Goal: Information Seeking & Learning: Learn about a topic

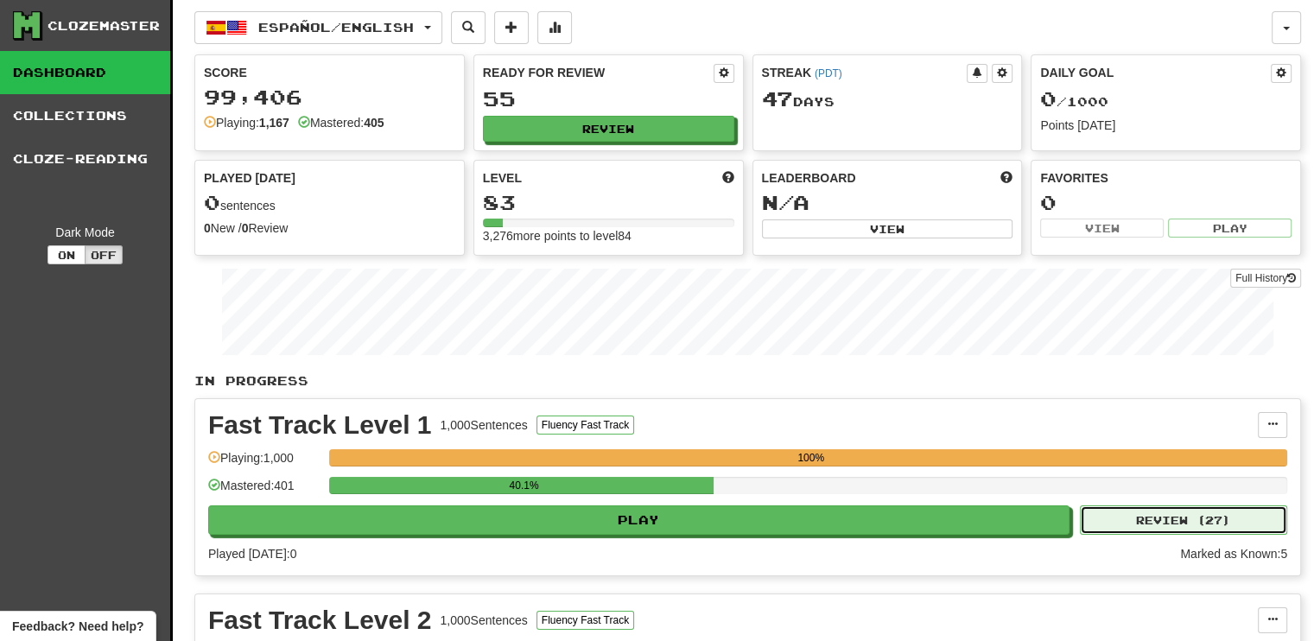
click at [1128, 511] on button "Review ( 27 )" at bounding box center [1183, 519] width 207 height 29
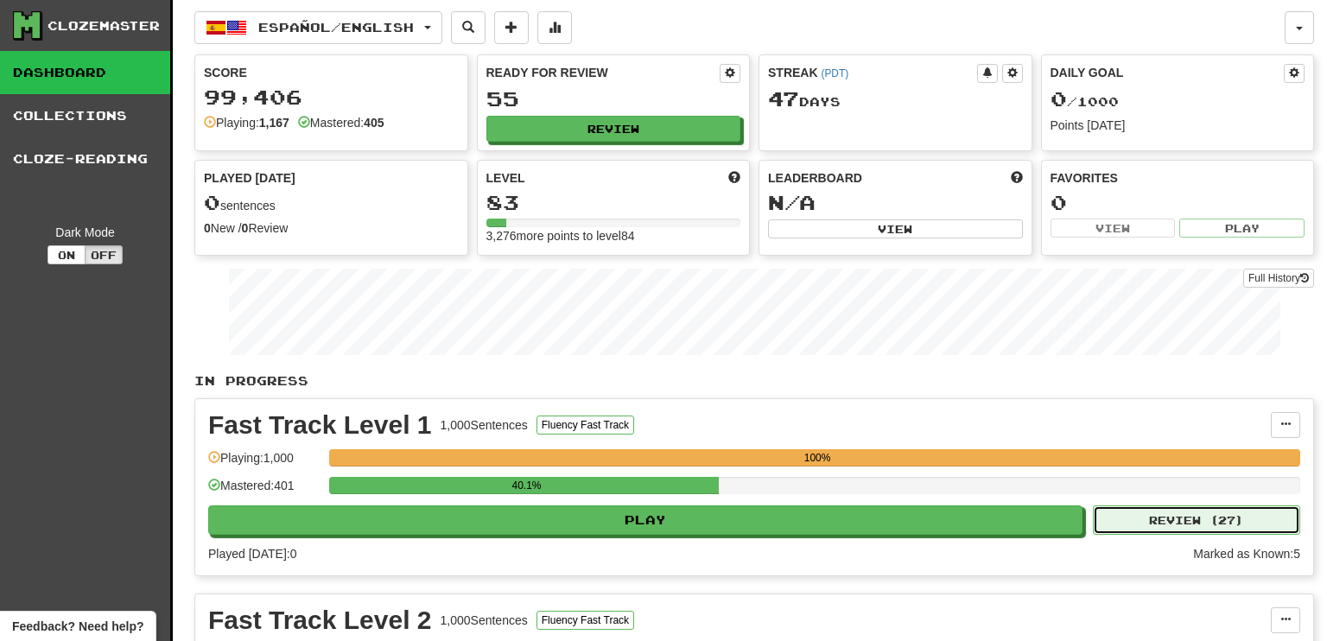
select select "**"
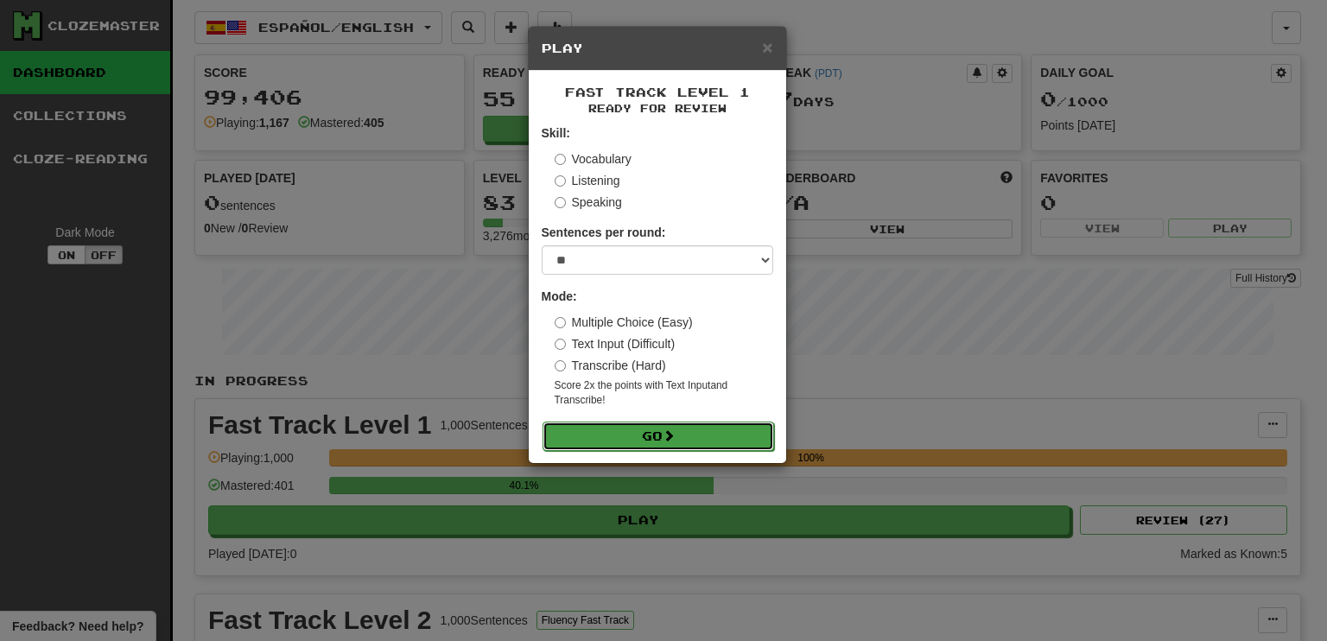
click at [710, 441] on button "Go" at bounding box center [659, 436] width 232 height 29
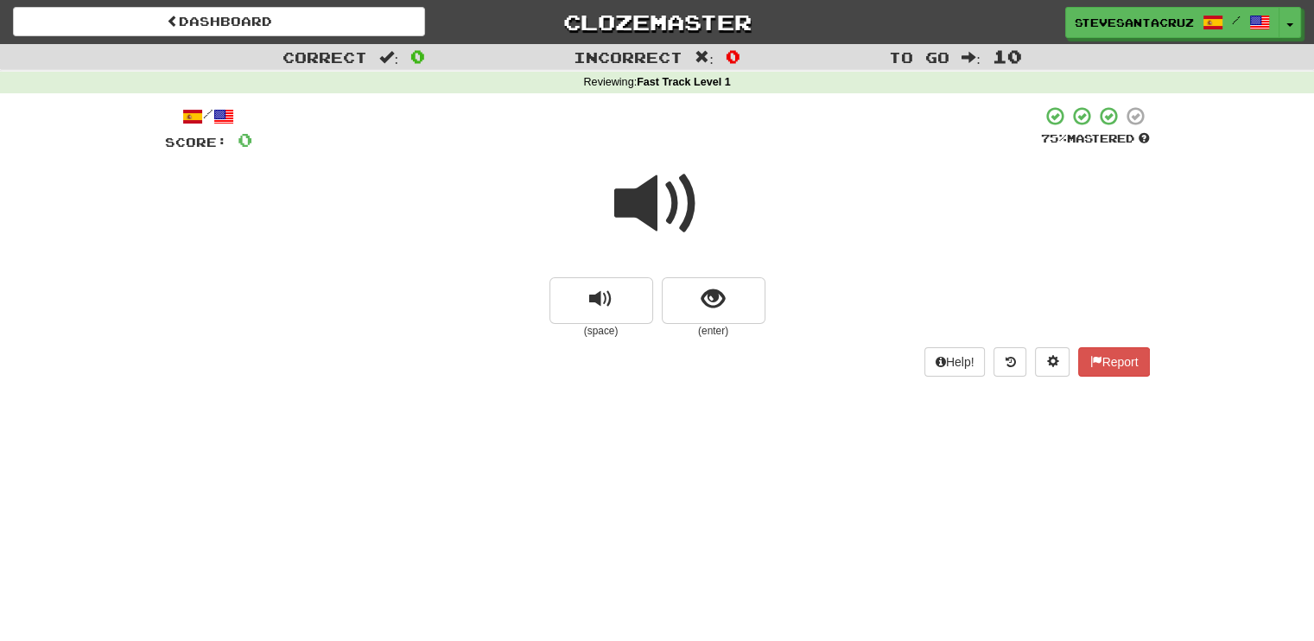
click at [646, 194] on span at bounding box center [657, 204] width 86 height 86
click at [626, 211] on span at bounding box center [657, 204] width 86 height 86
click at [645, 203] on span at bounding box center [657, 204] width 86 height 86
click at [714, 300] on span "show sentence" at bounding box center [713, 299] width 23 height 23
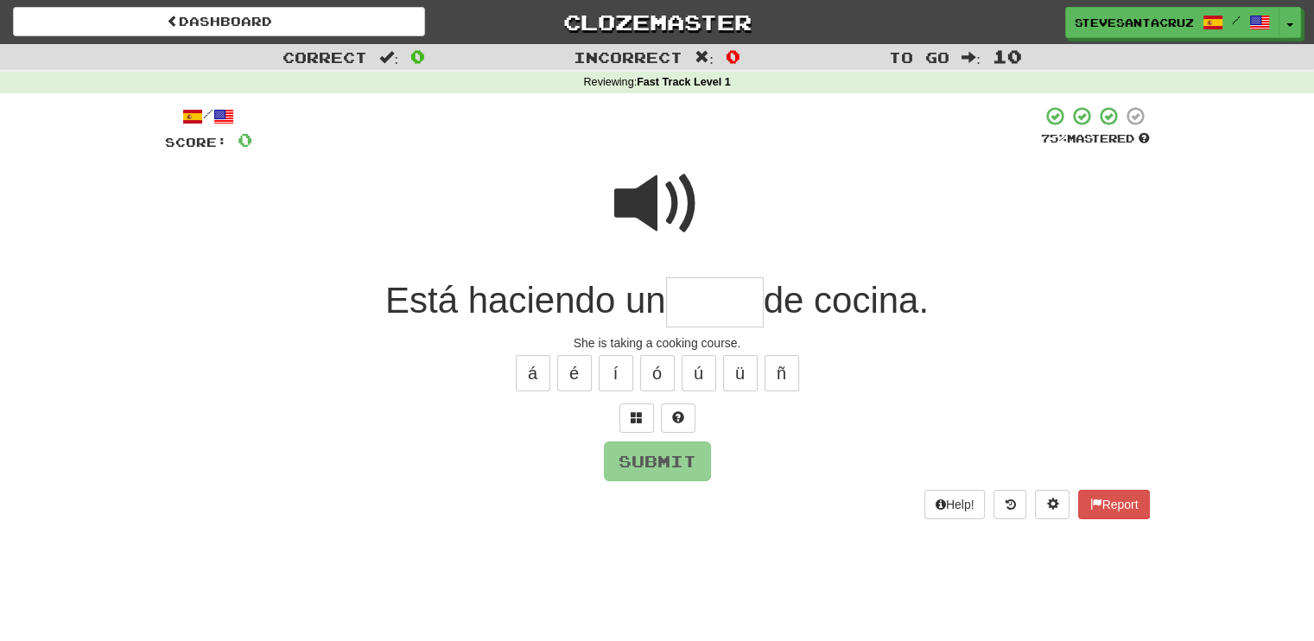
click at [708, 304] on input "text" at bounding box center [715, 302] width 98 height 51
type input "*****"
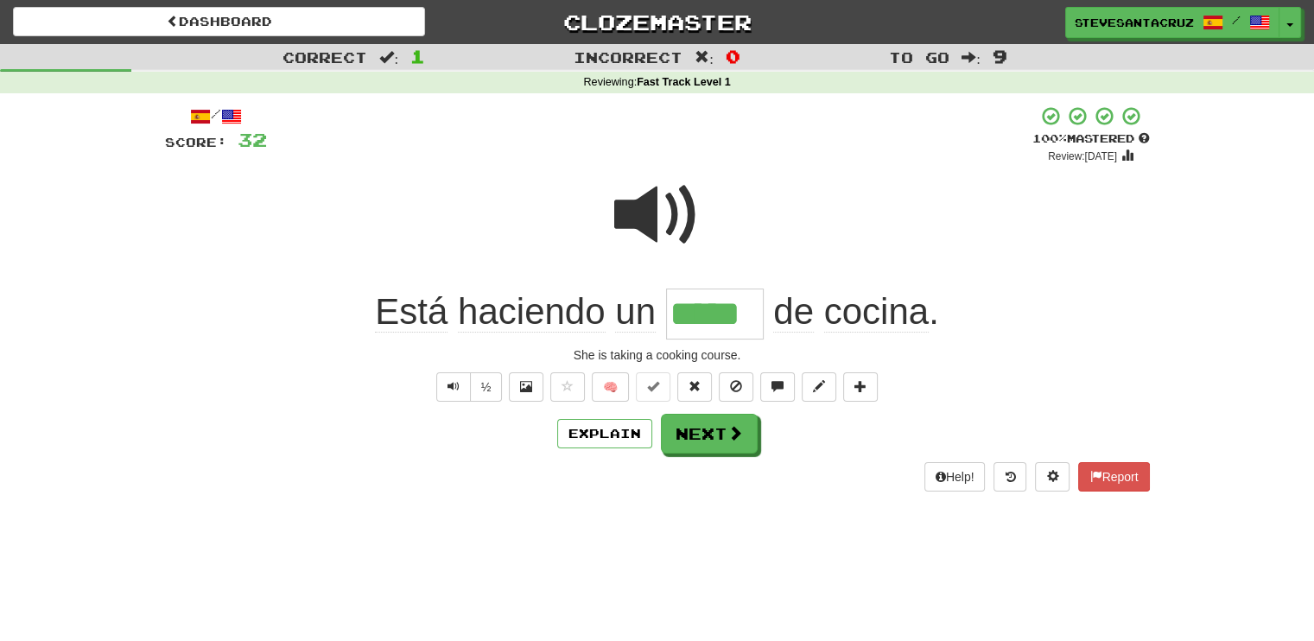
click at [854, 311] on span "cocina" at bounding box center [876, 311] width 105 height 41
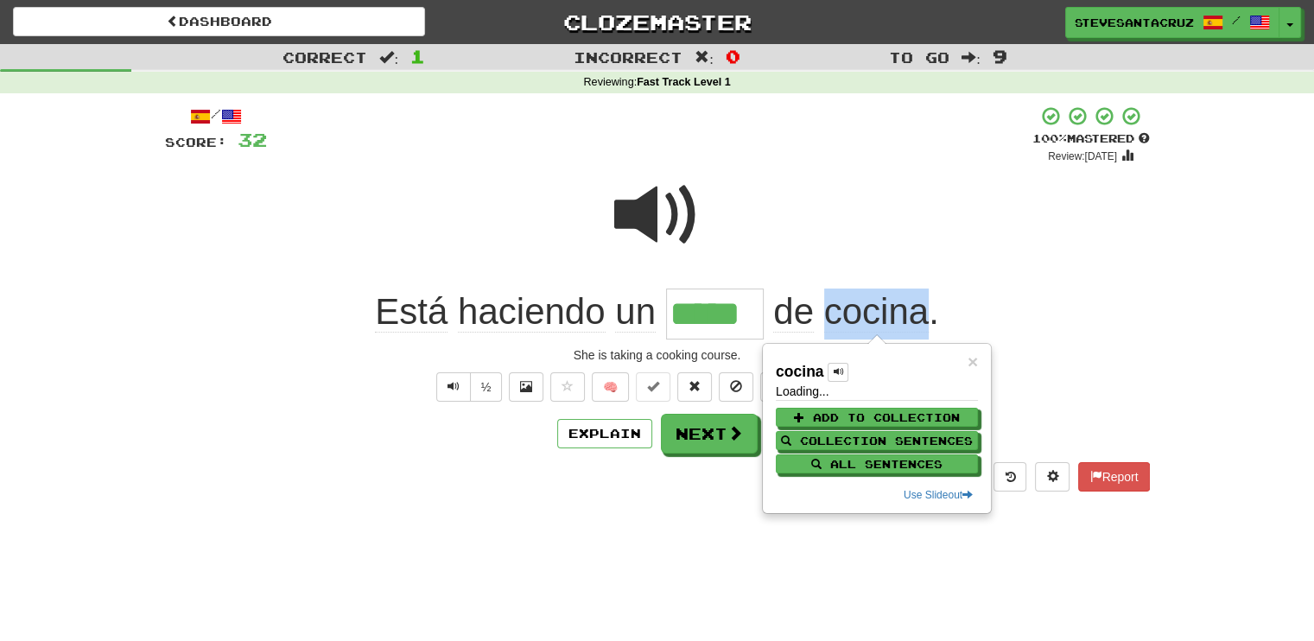
click at [855, 312] on span "cocina" at bounding box center [876, 311] width 105 height 41
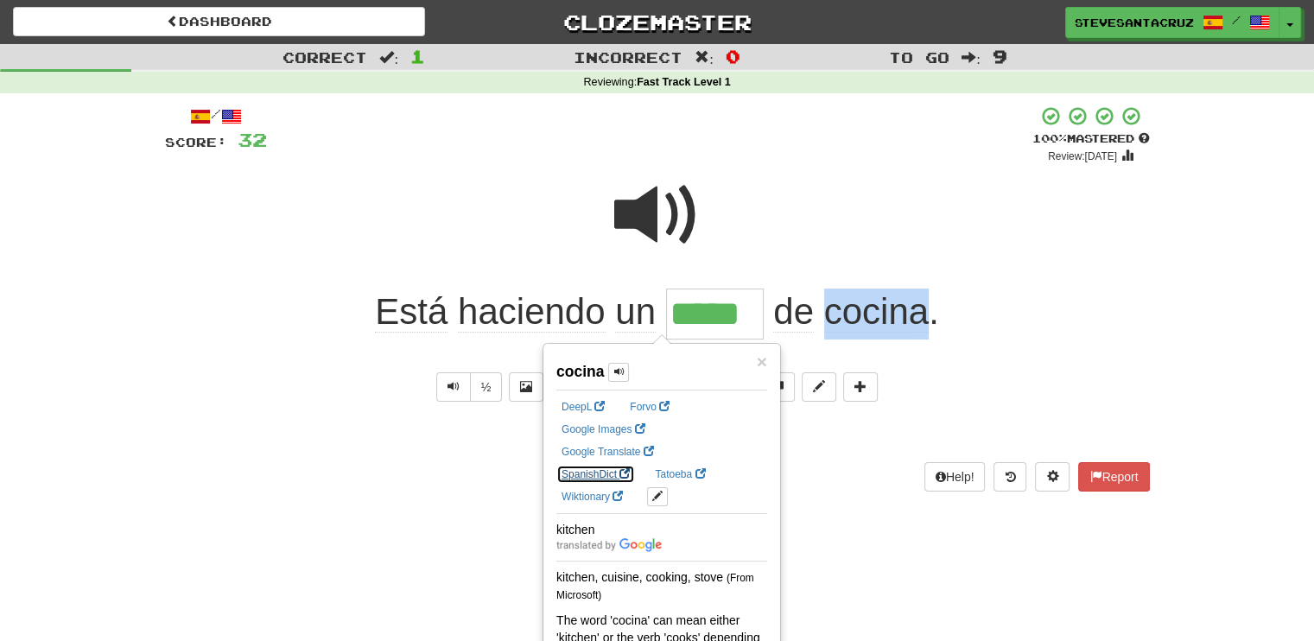
click at [635, 465] on link "SpanishDict" at bounding box center [595, 474] width 79 height 19
click at [558, 314] on span "haciendo" at bounding box center [531, 311] width 147 height 41
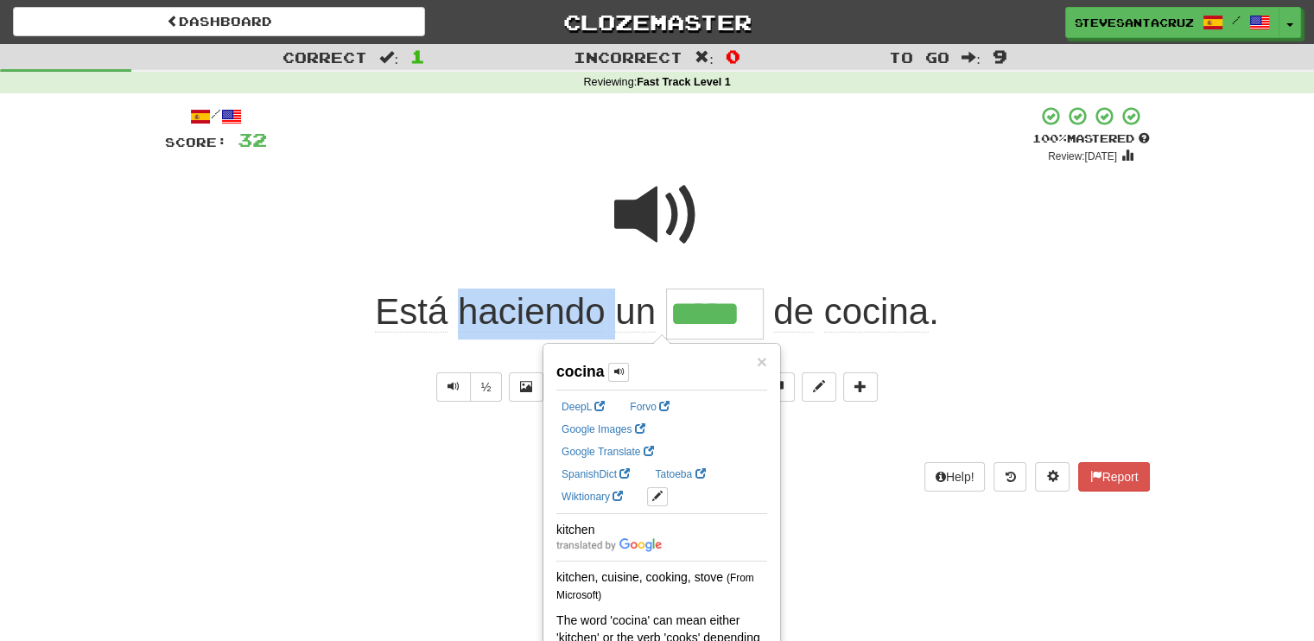
click at [558, 314] on span "haciendo" at bounding box center [531, 311] width 147 height 41
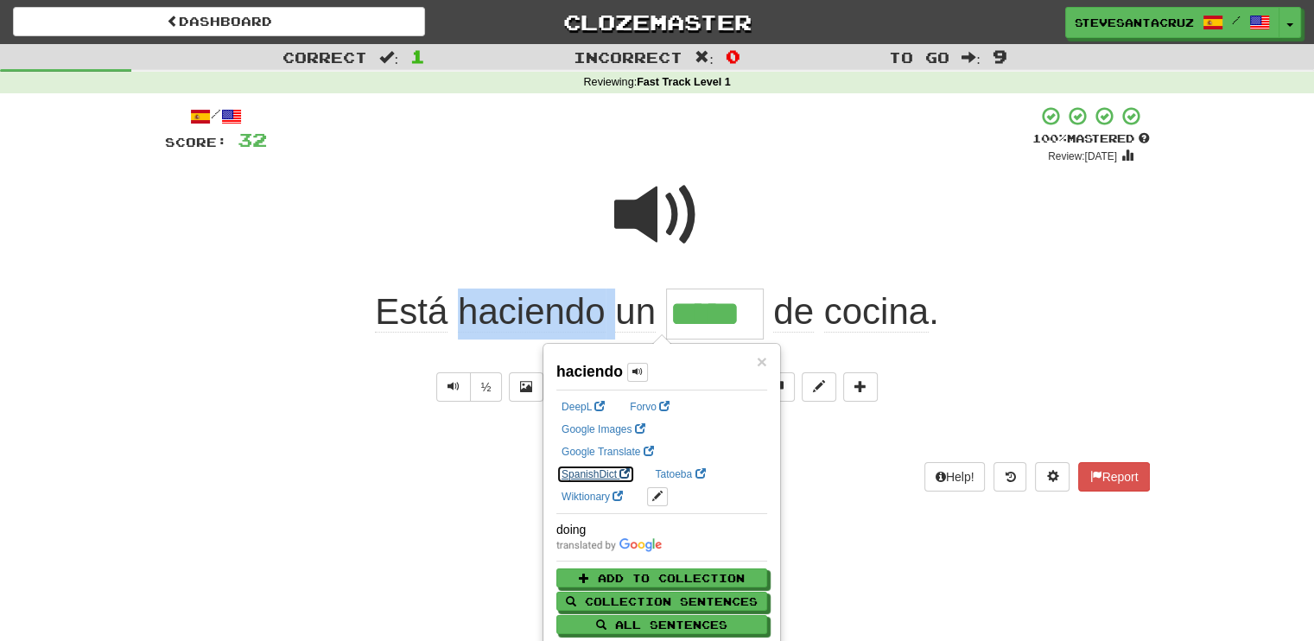
click at [635, 465] on link "SpanishDict" at bounding box center [595, 474] width 79 height 19
click at [283, 537] on div "Dashboard Clozemaster SteveSantaCruz / Toggle Dropdown Dashboard Leaderboard Ac…" at bounding box center [657, 320] width 1314 height 641
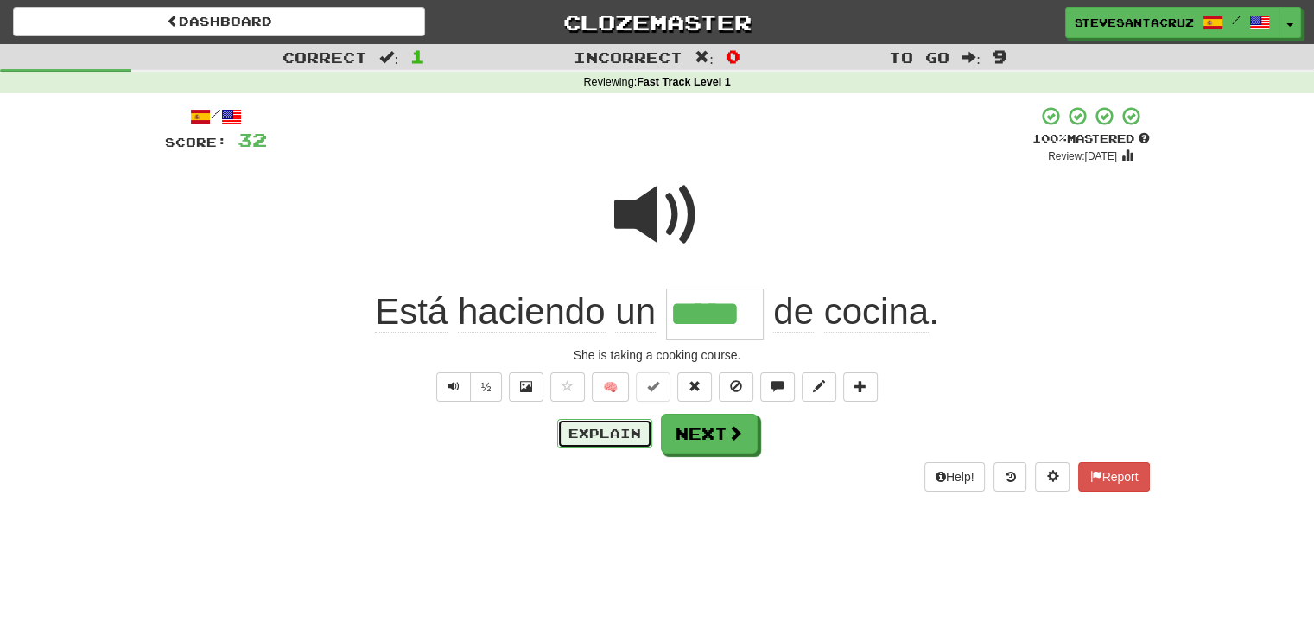
click at [590, 437] on button "Explain" at bounding box center [604, 433] width 95 height 29
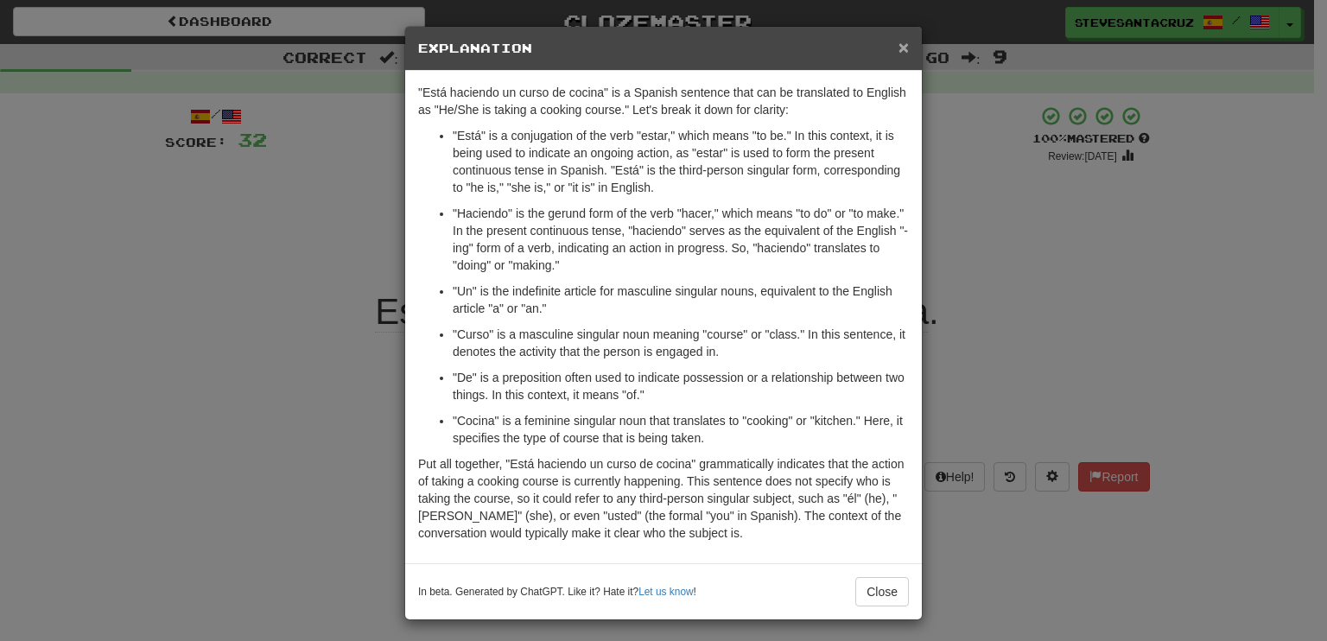
click at [899, 49] on span "×" at bounding box center [904, 47] width 10 height 20
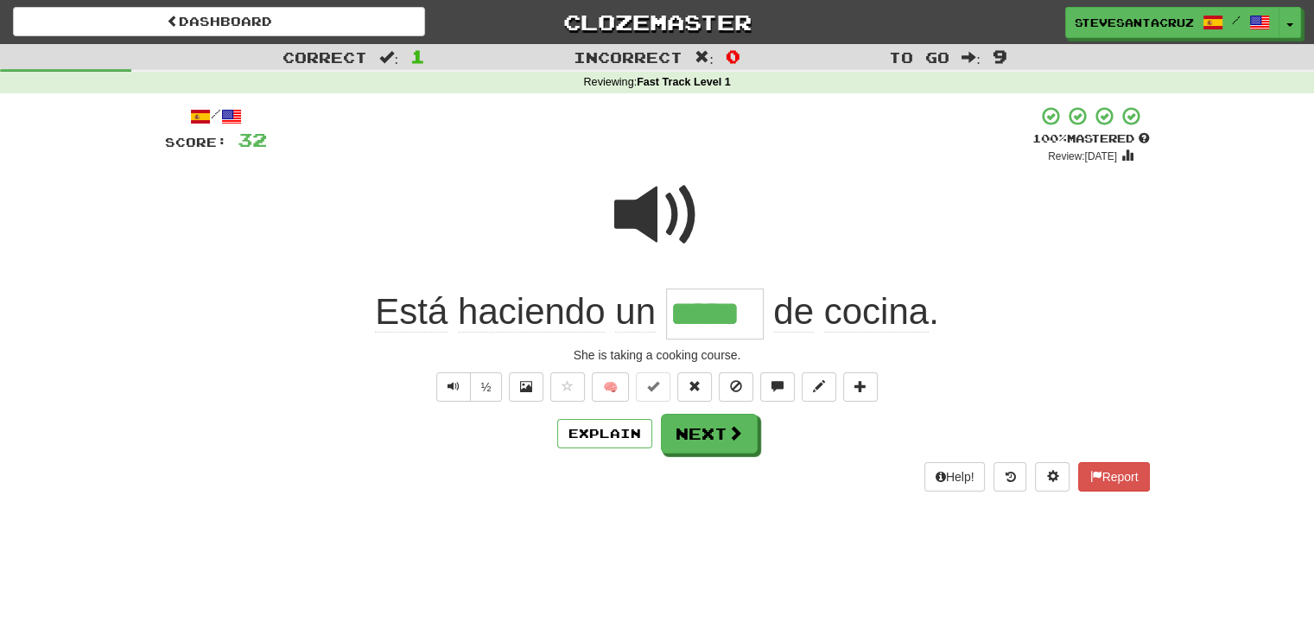
click at [387, 463] on div "Help! Report" at bounding box center [657, 476] width 985 height 29
click at [808, 385] on button at bounding box center [819, 386] width 35 height 29
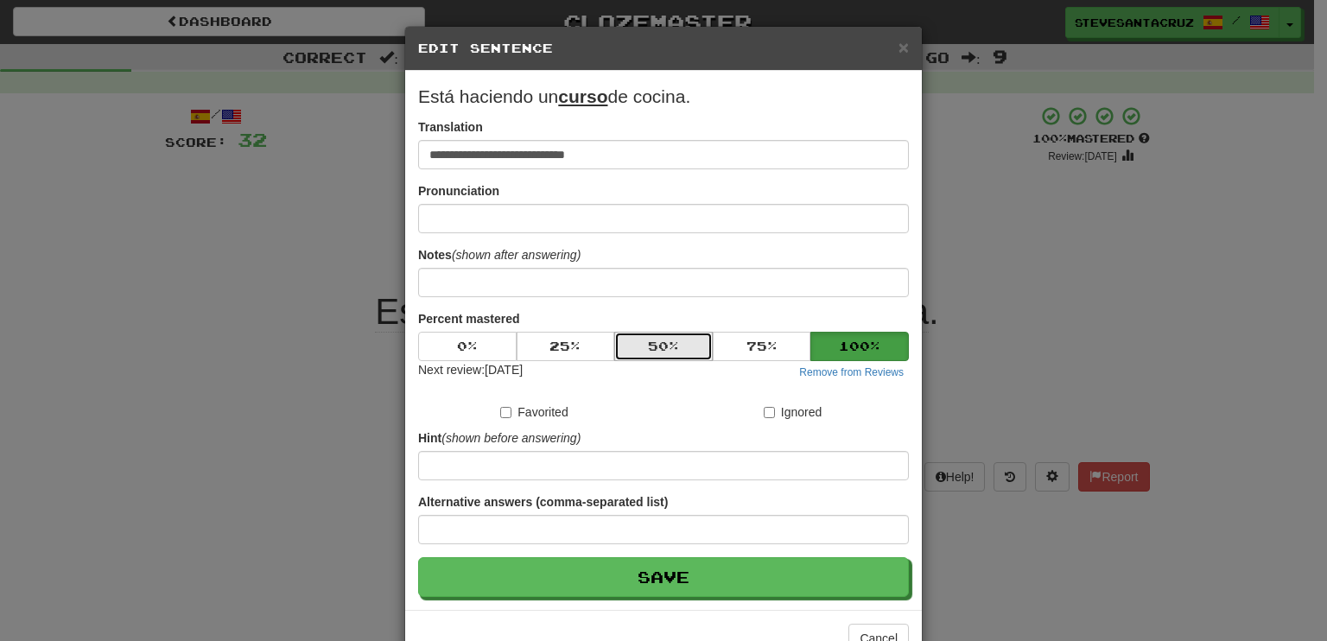
click at [634, 349] on button "50 %" at bounding box center [663, 346] width 98 height 29
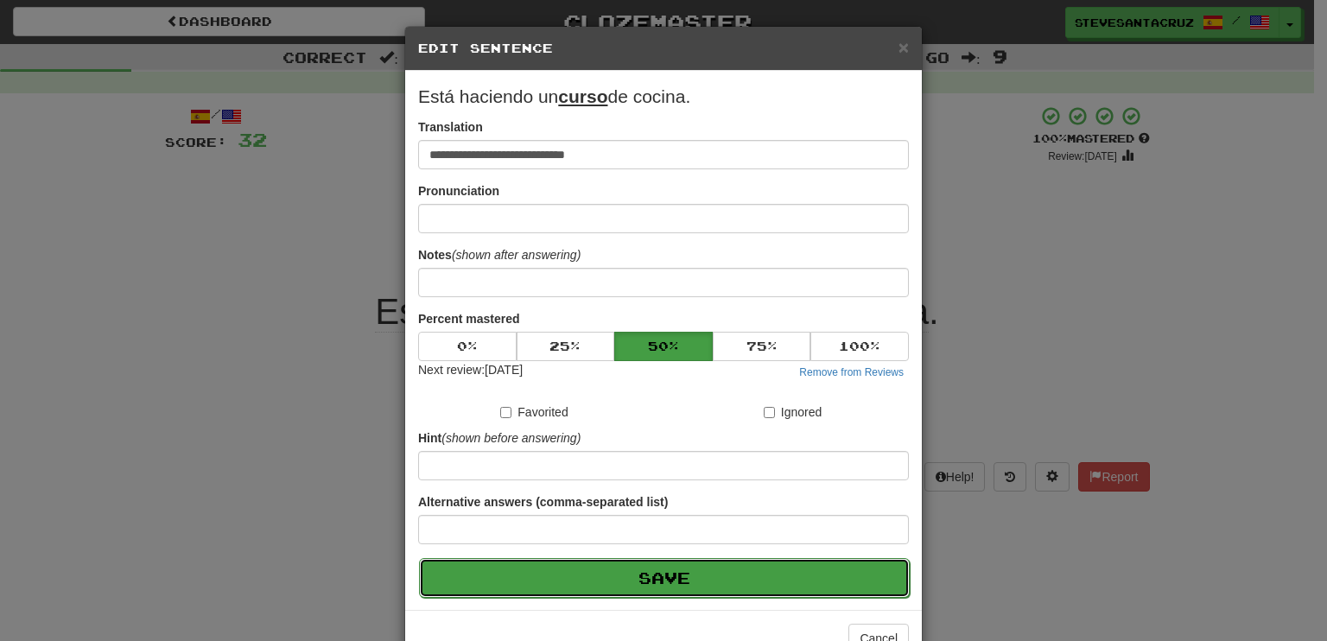
click at [645, 575] on button "Save" at bounding box center [664, 578] width 491 height 40
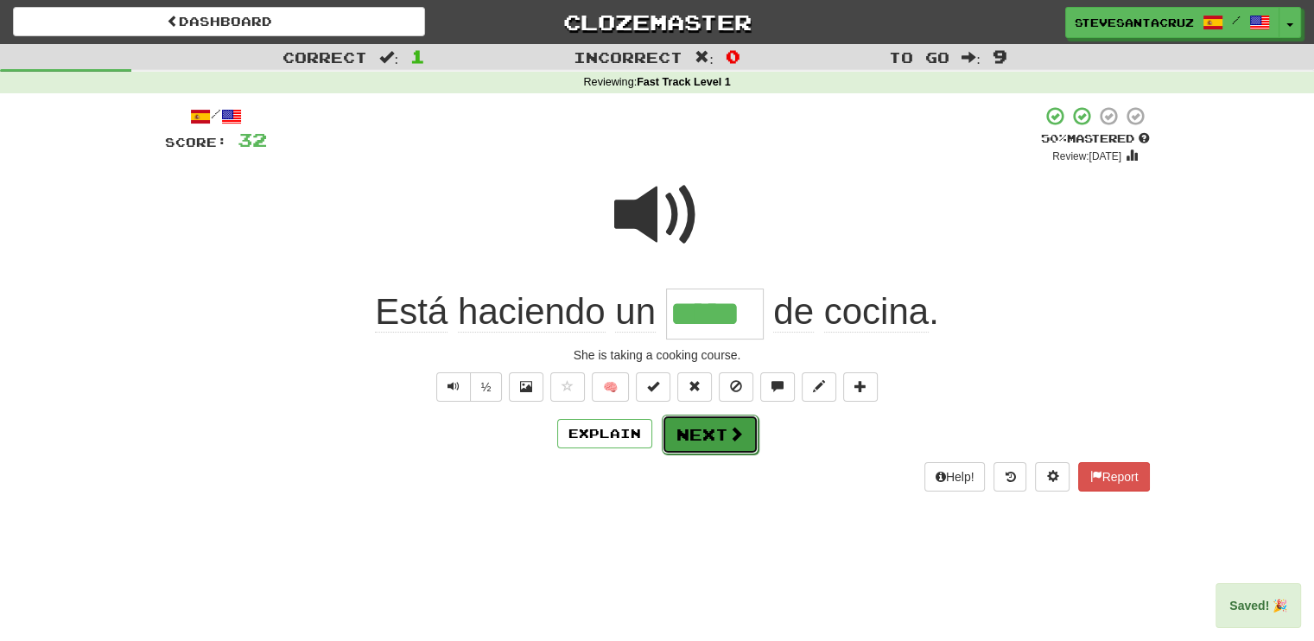
click at [701, 441] on button "Next" at bounding box center [710, 435] width 97 height 40
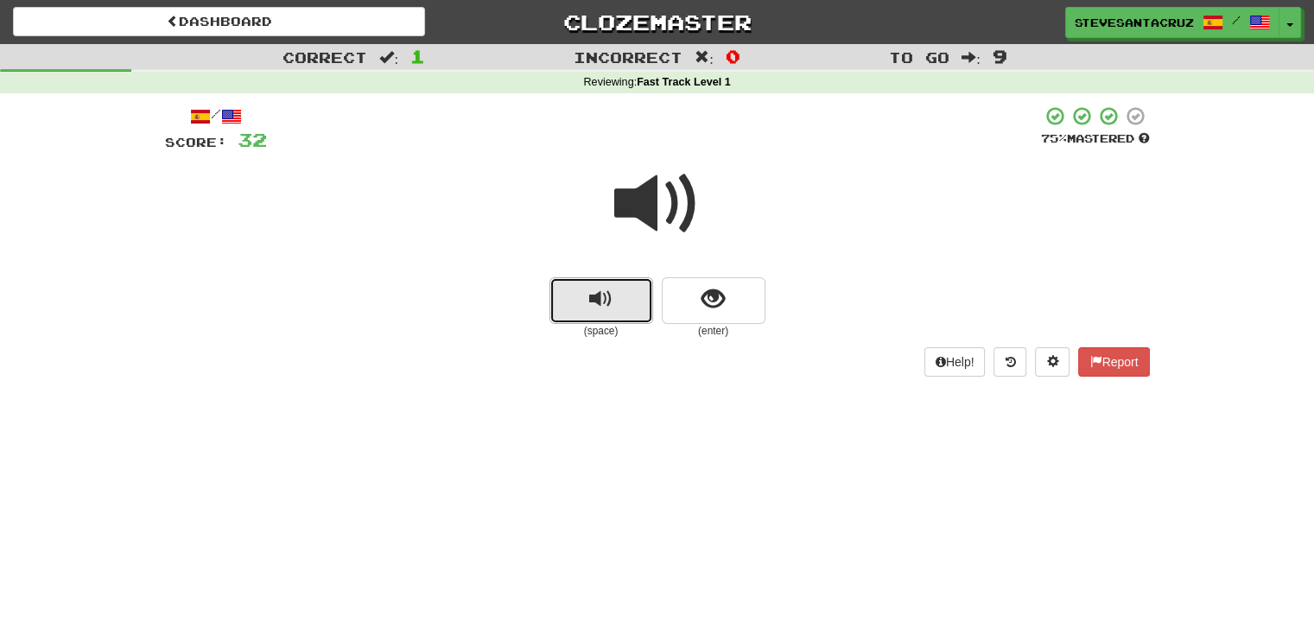
click at [598, 306] on span "replay audio" at bounding box center [600, 299] width 23 height 23
click at [702, 292] on span "show sentence" at bounding box center [713, 299] width 23 height 23
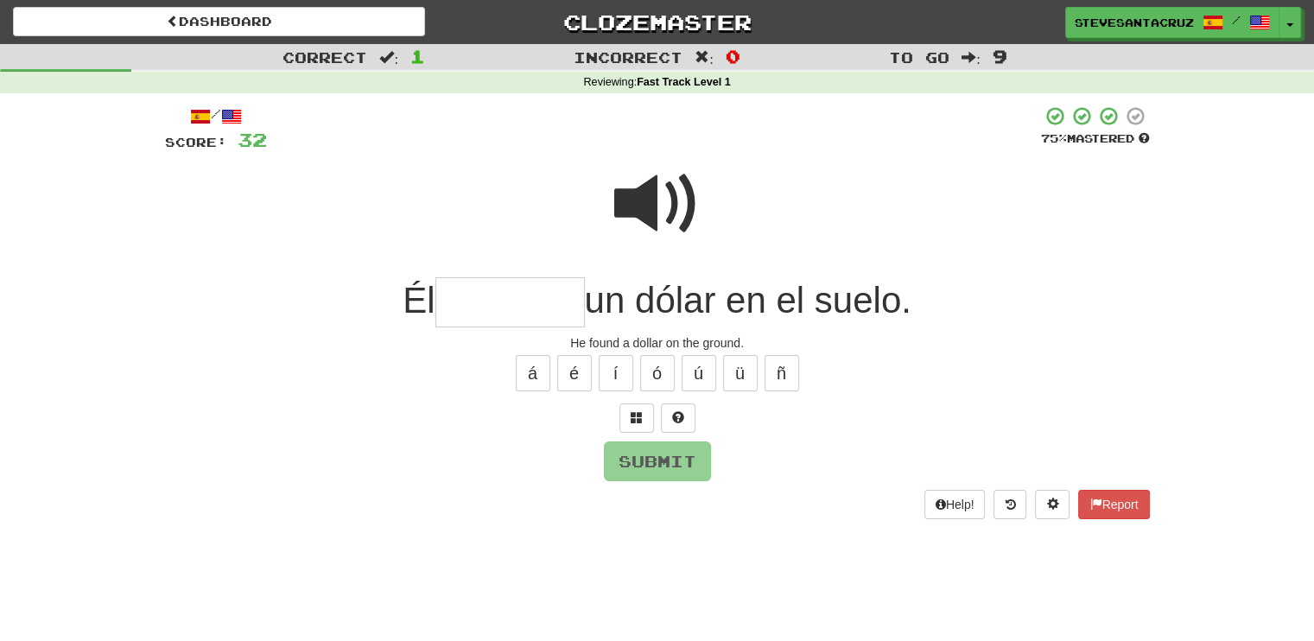
click at [456, 305] on input "text" at bounding box center [509, 302] width 149 height 51
type input "*"
type input "********"
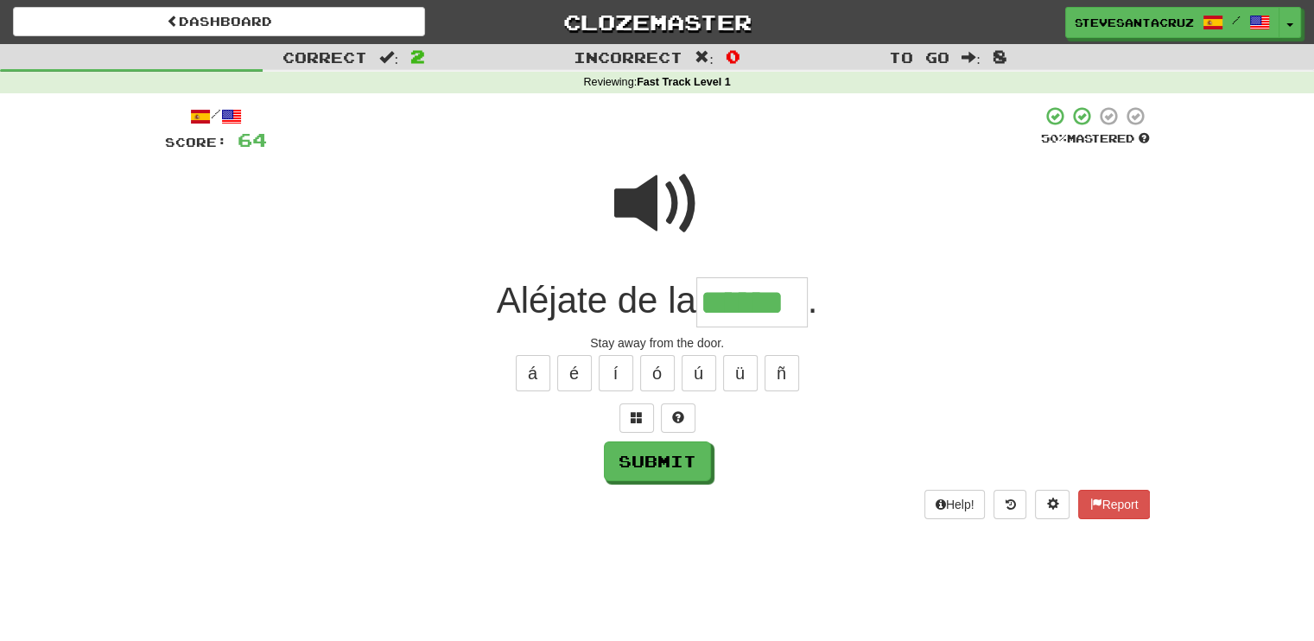
type input "******"
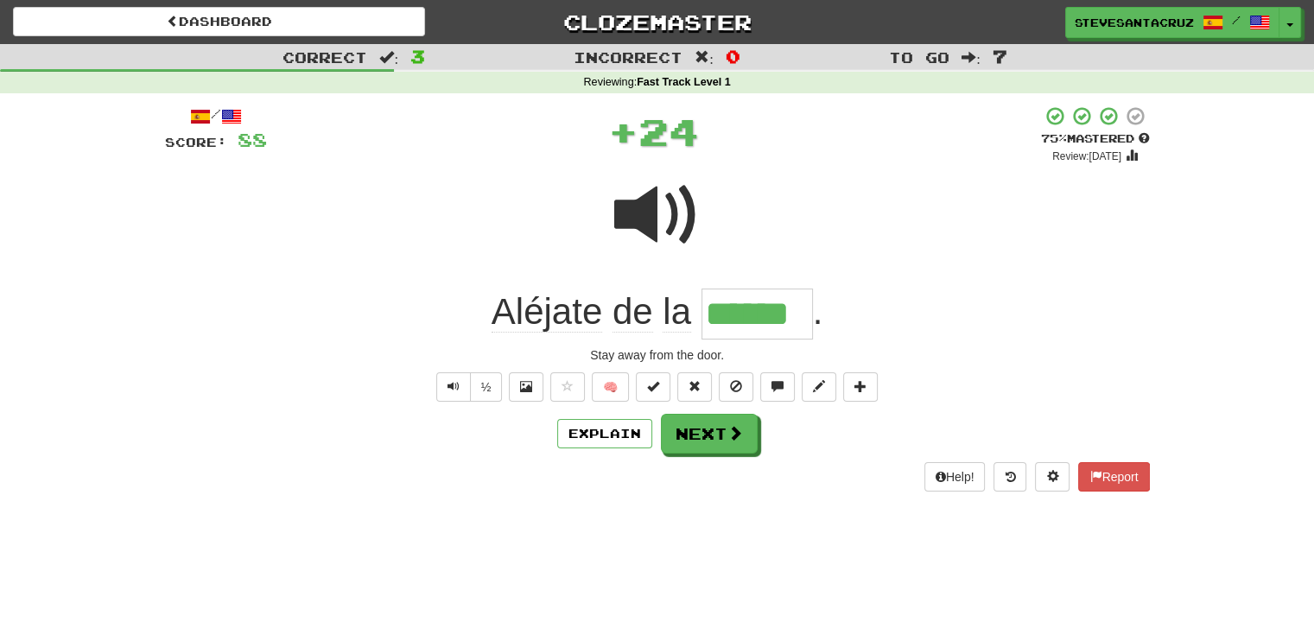
click at [562, 323] on span "Aléjate" at bounding box center [547, 311] width 111 height 41
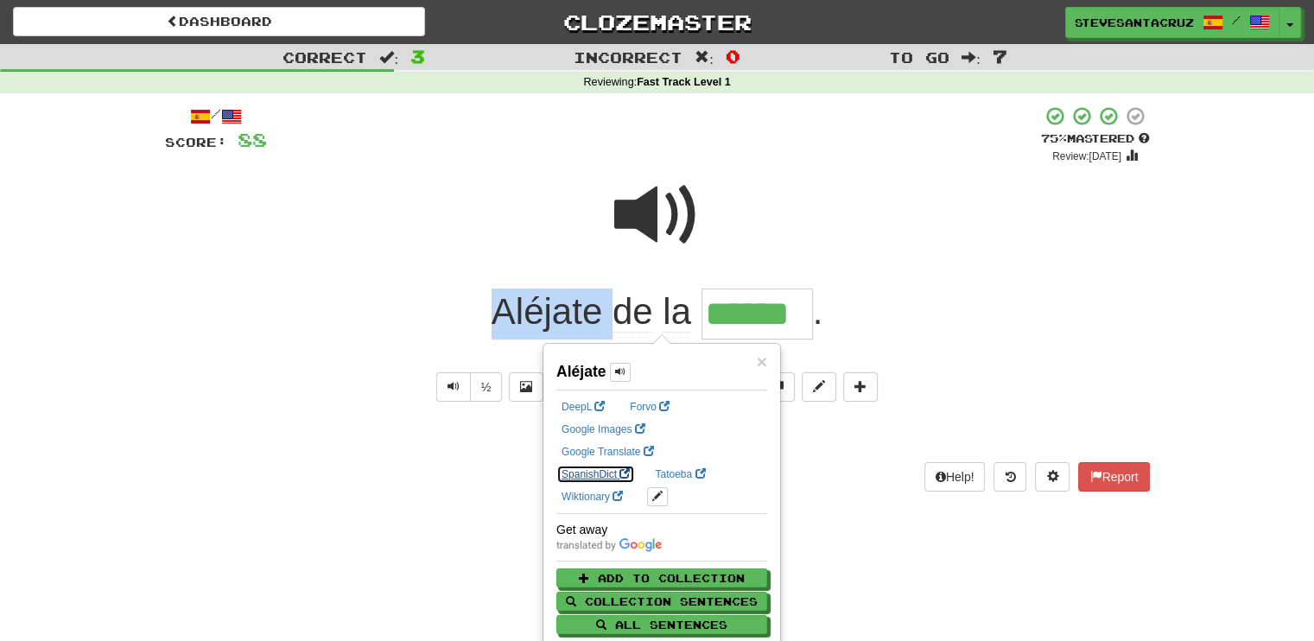
click at [635, 465] on link "SpanishDict" at bounding box center [595, 474] width 79 height 19
click at [257, 386] on div "½ 🧠" at bounding box center [657, 386] width 985 height 29
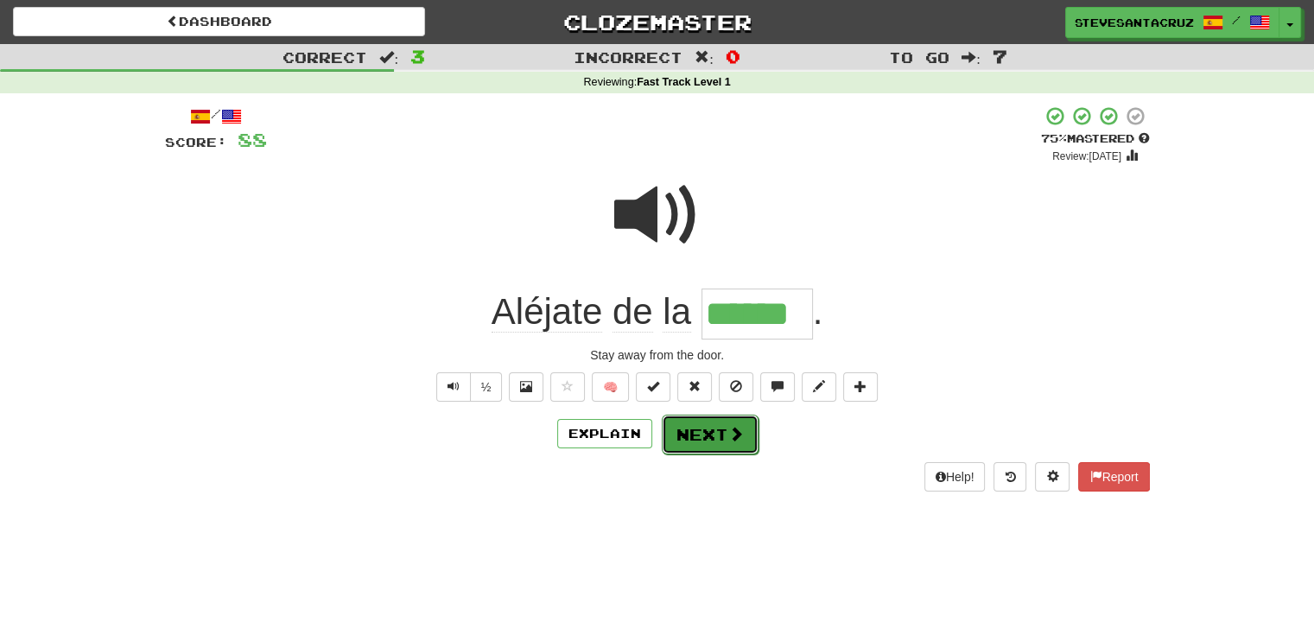
click at [702, 431] on button "Next" at bounding box center [710, 435] width 97 height 40
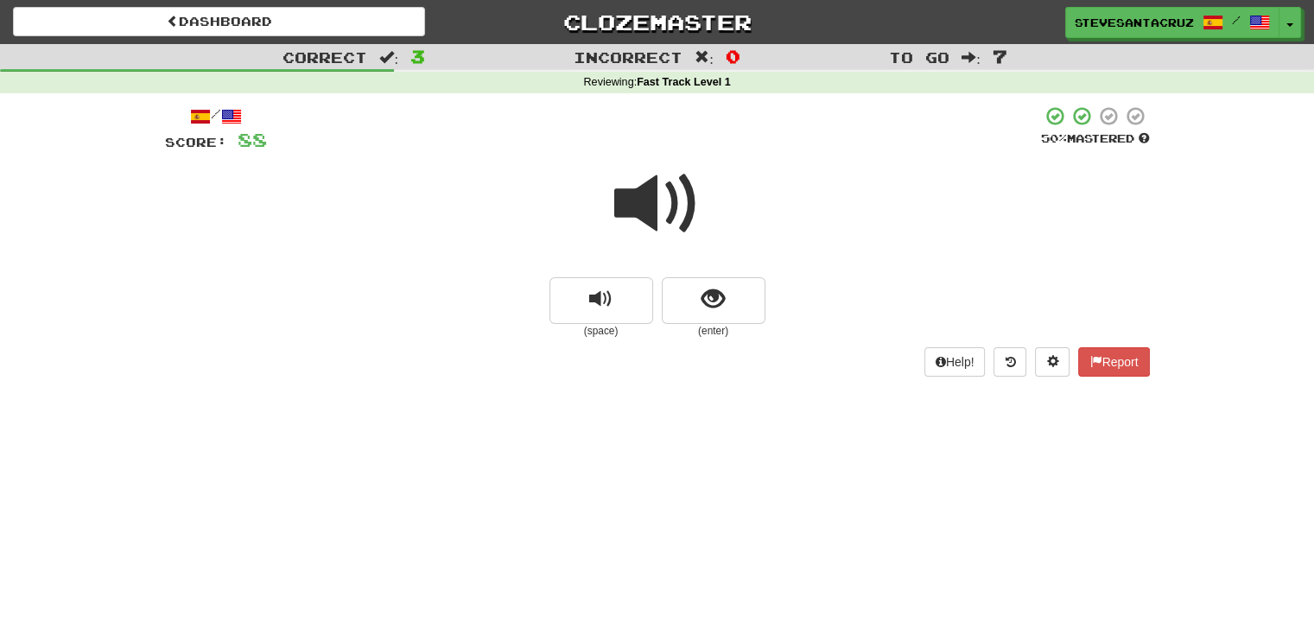
click at [632, 199] on span at bounding box center [657, 204] width 86 height 86
click at [648, 193] on span at bounding box center [657, 204] width 86 height 86
click at [710, 295] on span "show sentence" at bounding box center [713, 299] width 23 height 23
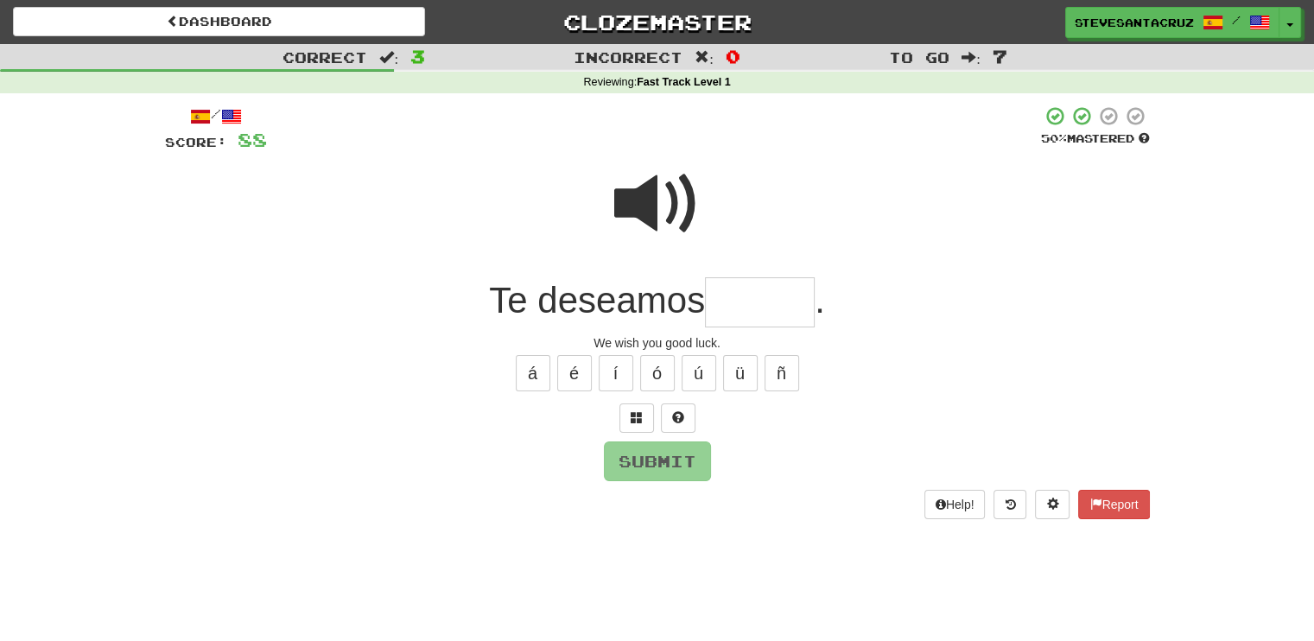
click at [733, 293] on input "text" at bounding box center [760, 302] width 110 height 51
type input "******"
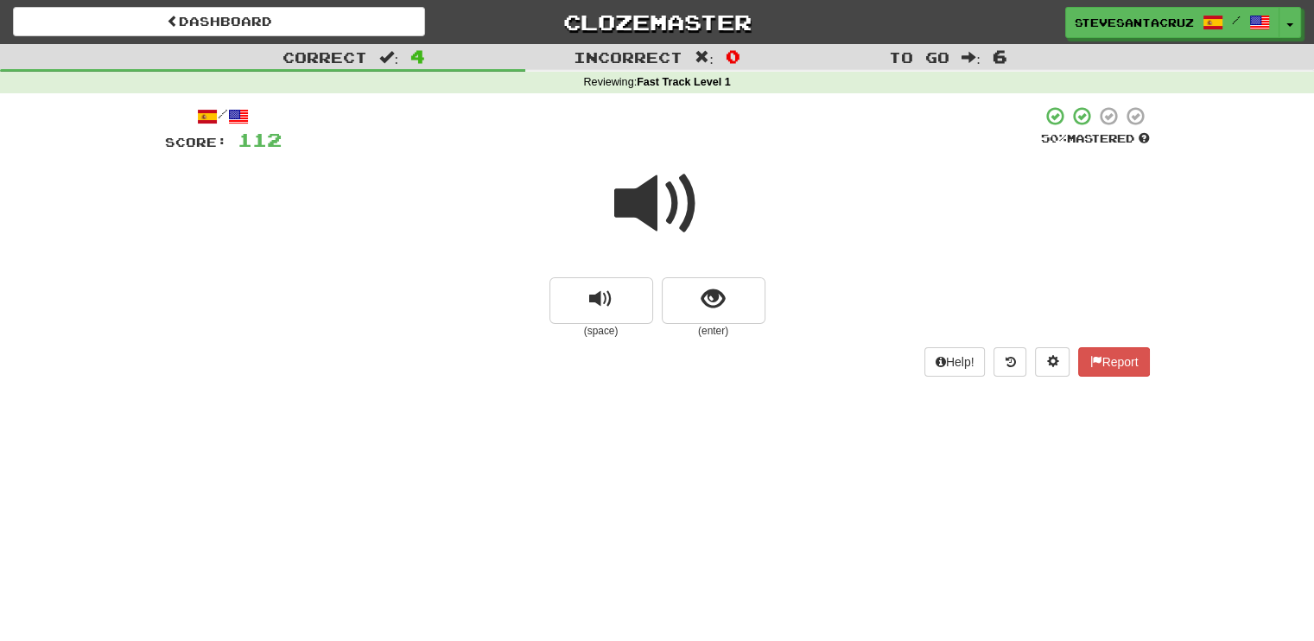
click at [651, 209] on span at bounding box center [657, 204] width 86 height 86
click at [714, 307] on span "show sentence" at bounding box center [713, 299] width 23 height 23
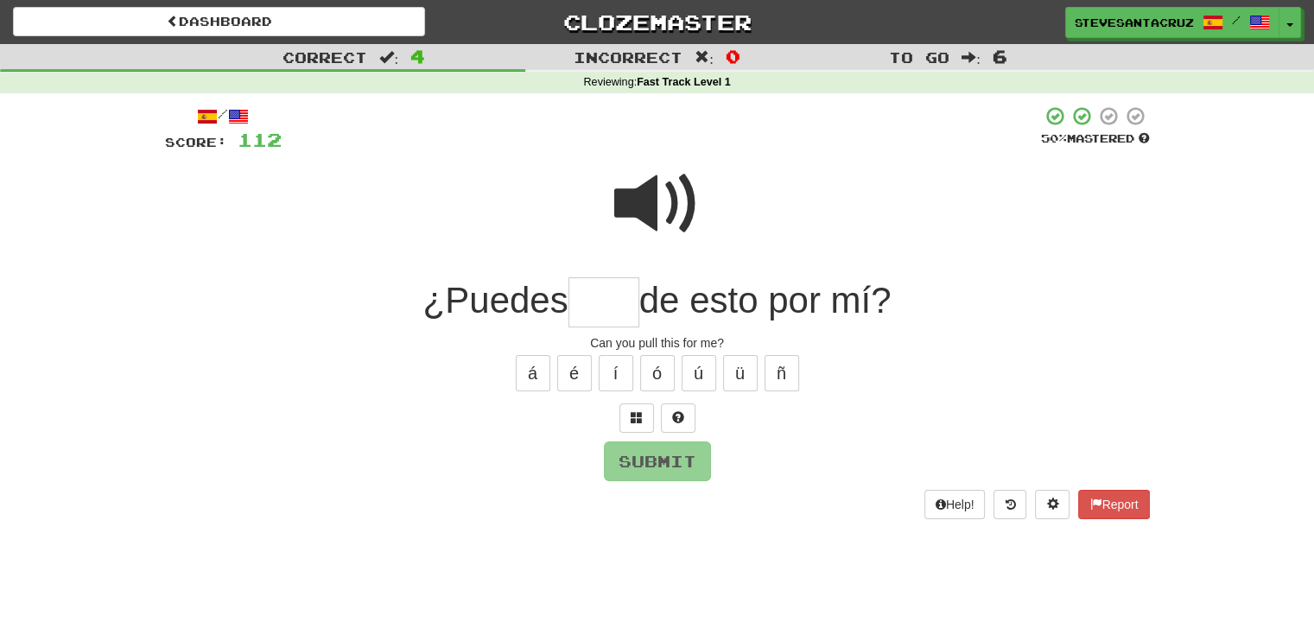
click at [595, 305] on input "text" at bounding box center [604, 302] width 71 height 51
type input "*****"
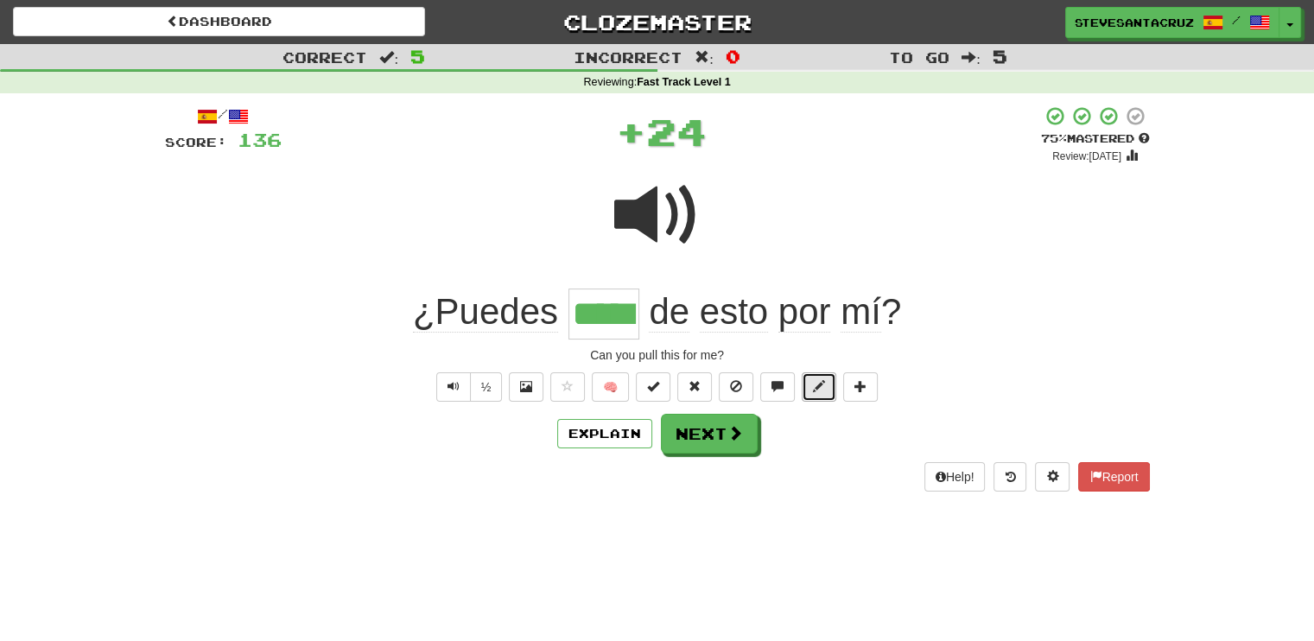
click at [815, 382] on span at bounding box center [819, 386] width 12 height 12
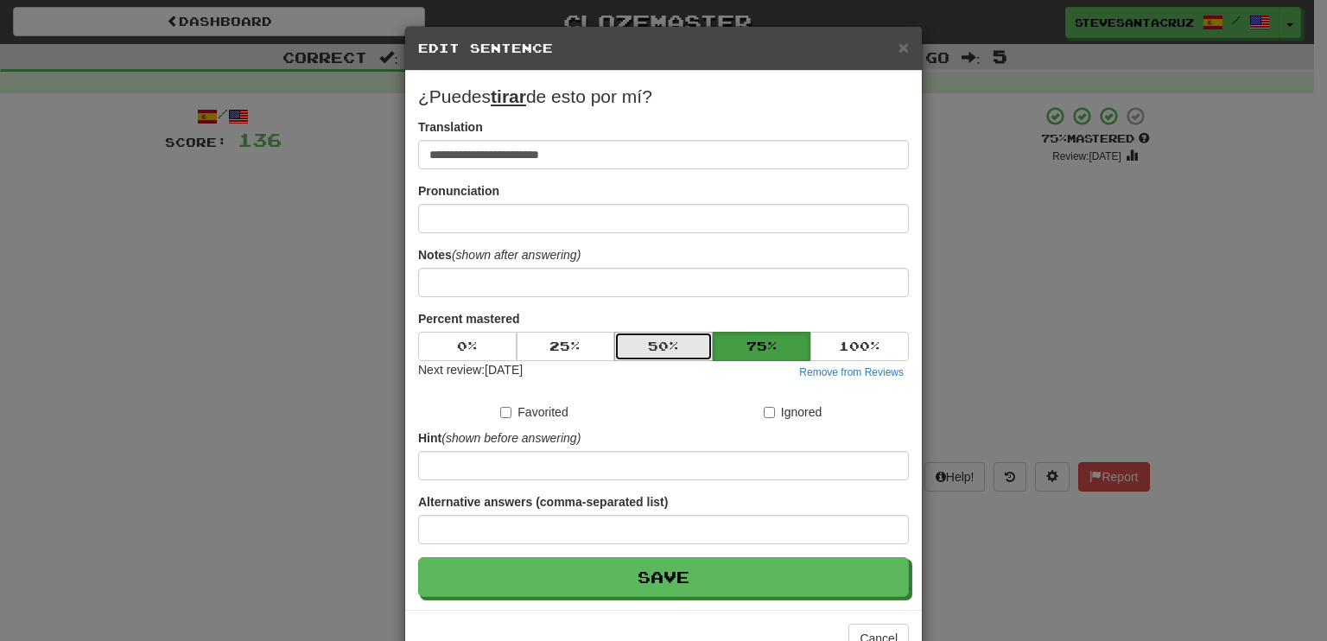
click at [662, 333] on button "50 %" at bounding box center [663, 346] width 98 height 29
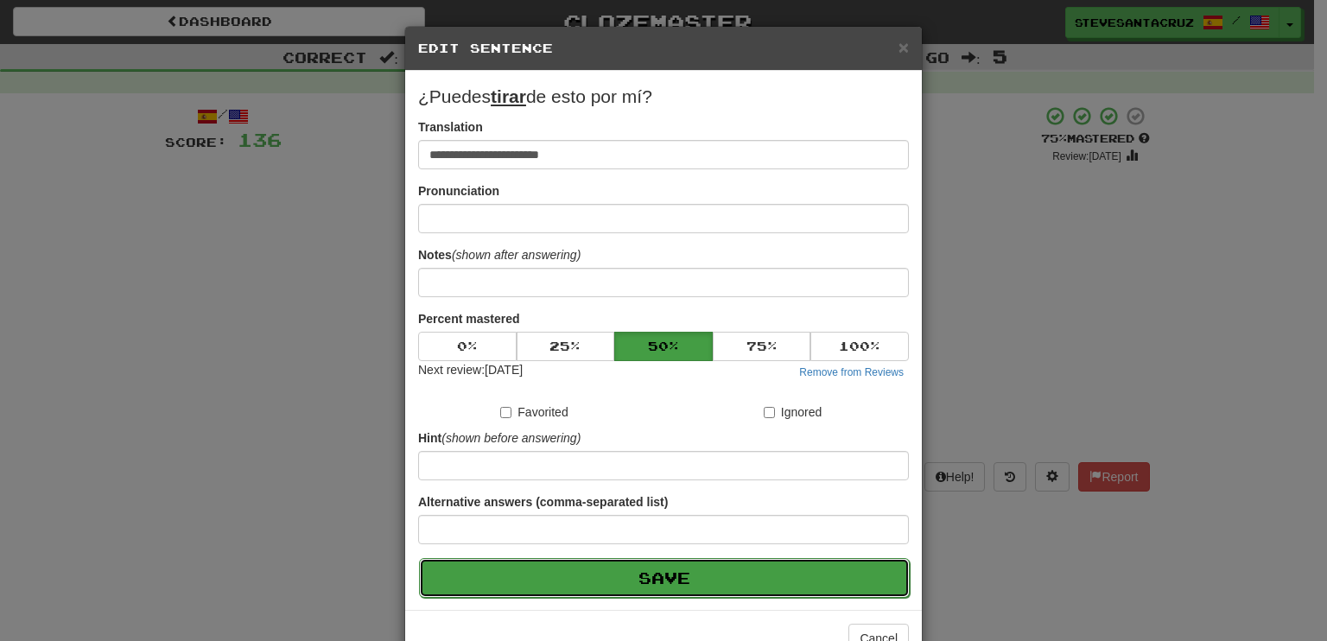
click at [723, 583] on button "Save" at bounding box center [664, 578] width 491 height 40
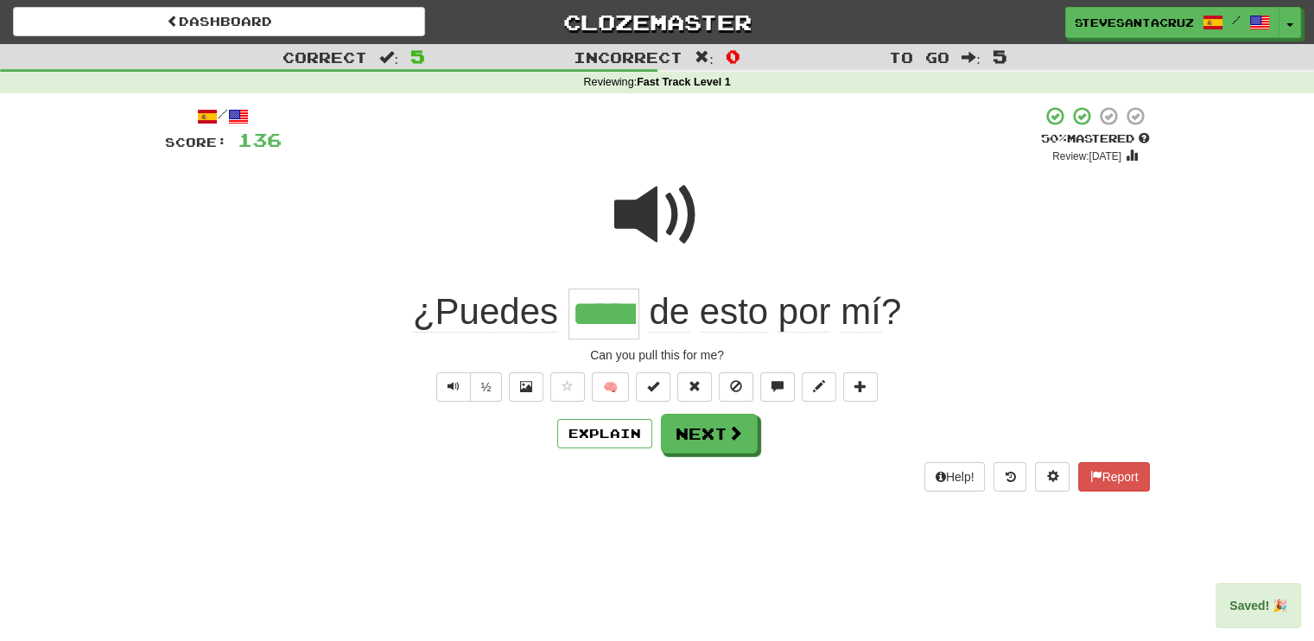
click at [607, 308] on input "*****" at bounding box center [604, 314] width 71 height 51
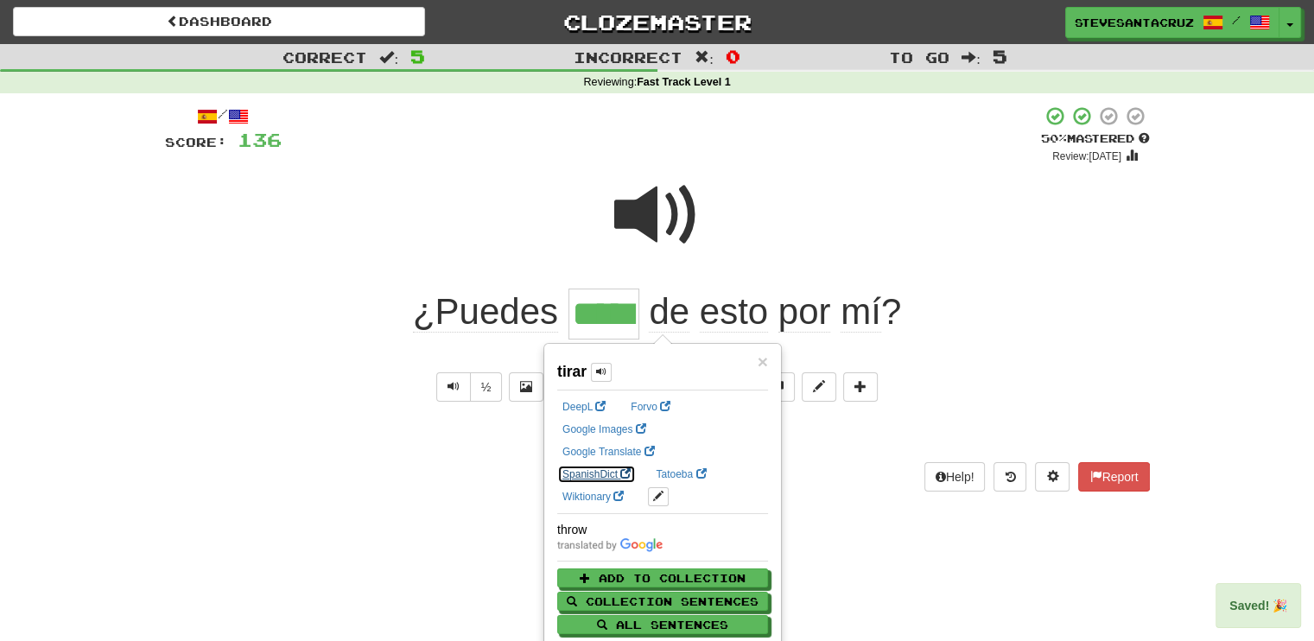
click at [636, 465] on link "SpanishDict" at bounding box center [596, 474] width 79 height 19
click at [340, 564] on div "Dashboard Clozemaster SteveSantaCruz / Toggle Dropdown Dashboard Leaderboard Ac…" at bounding box center [657, 320] width 1314 height 641
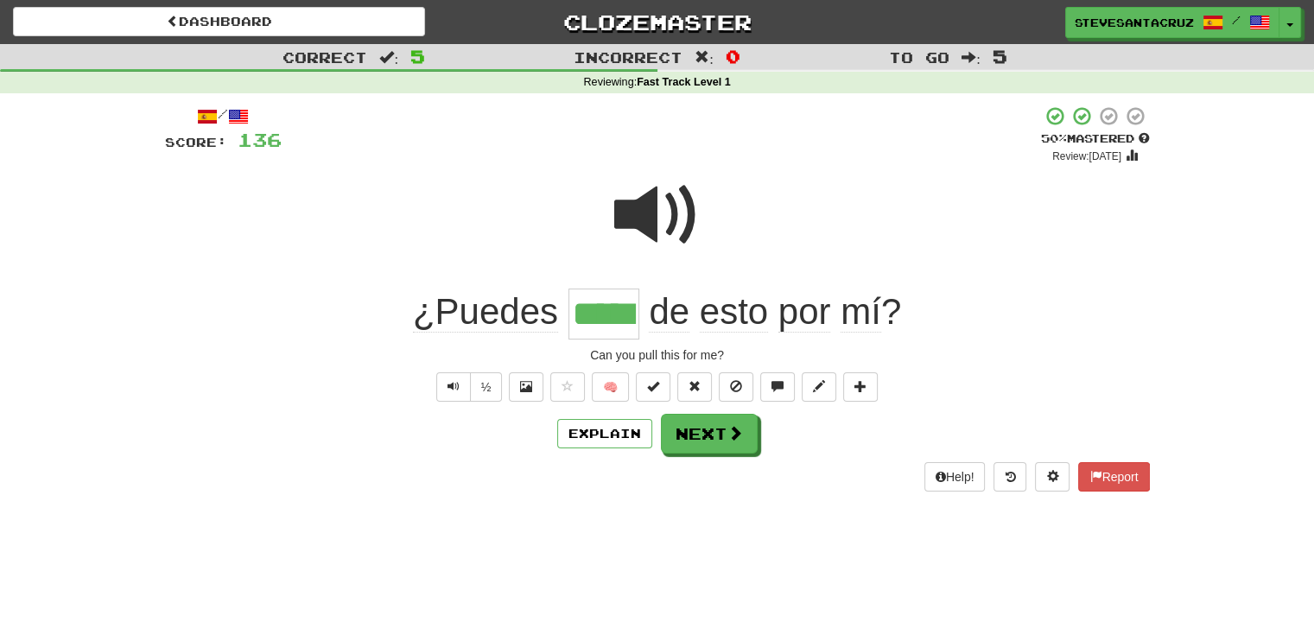
click at [619, 322] on input "*****" at bounding box center [604, 314] width 71 height 51
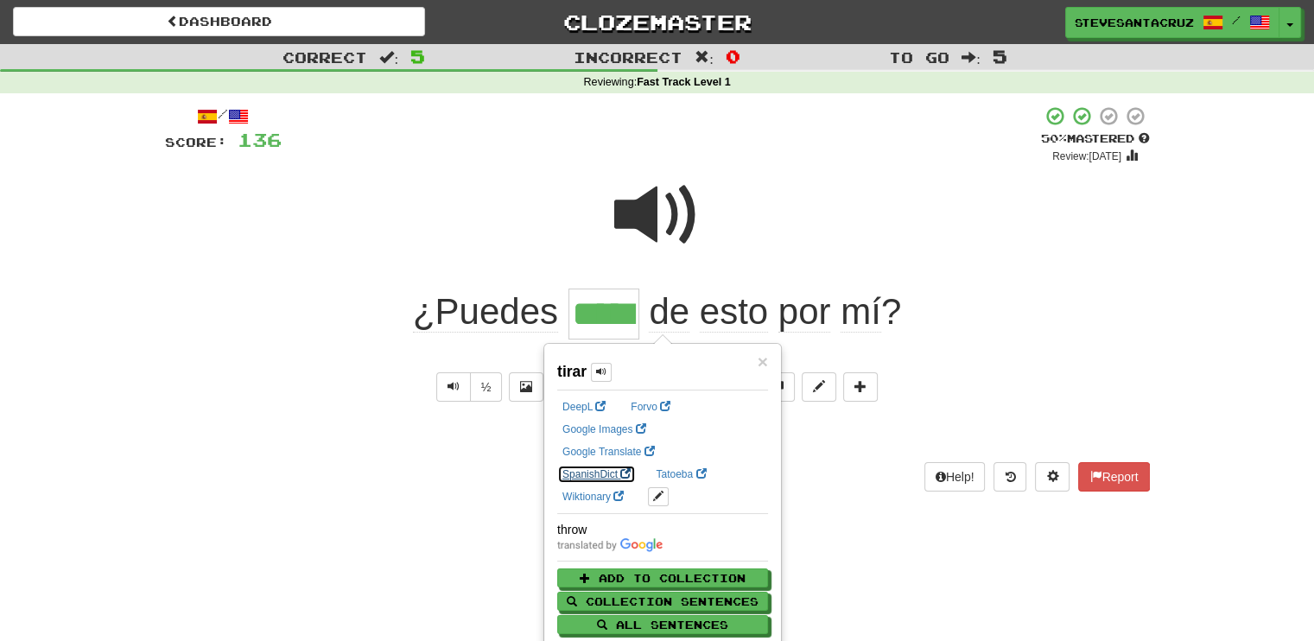
click at [636, 465] on link "SpanishDict" at bounding box center [596, 474] width 79 height 19
click at [211, 353] on div "Can you pull this for me?" at bounding box center [657, 354] width 985 height 17
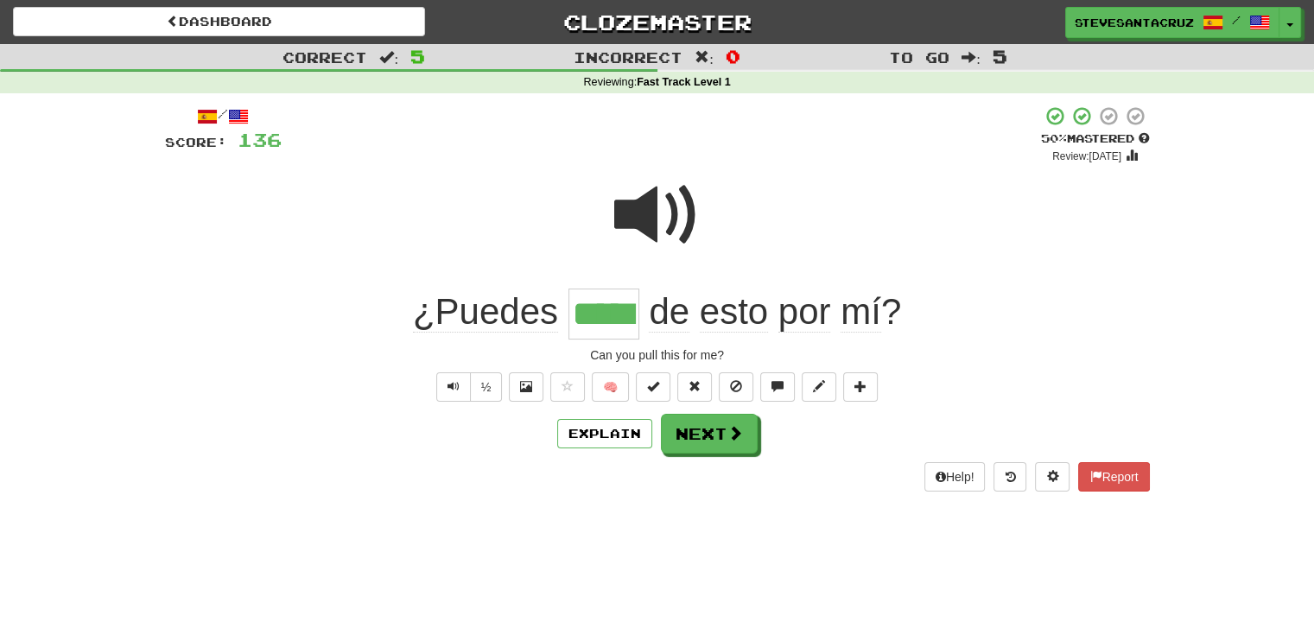
click at [604, 321] on input "*****" at bounding box center [604, 314] width 71 height 51
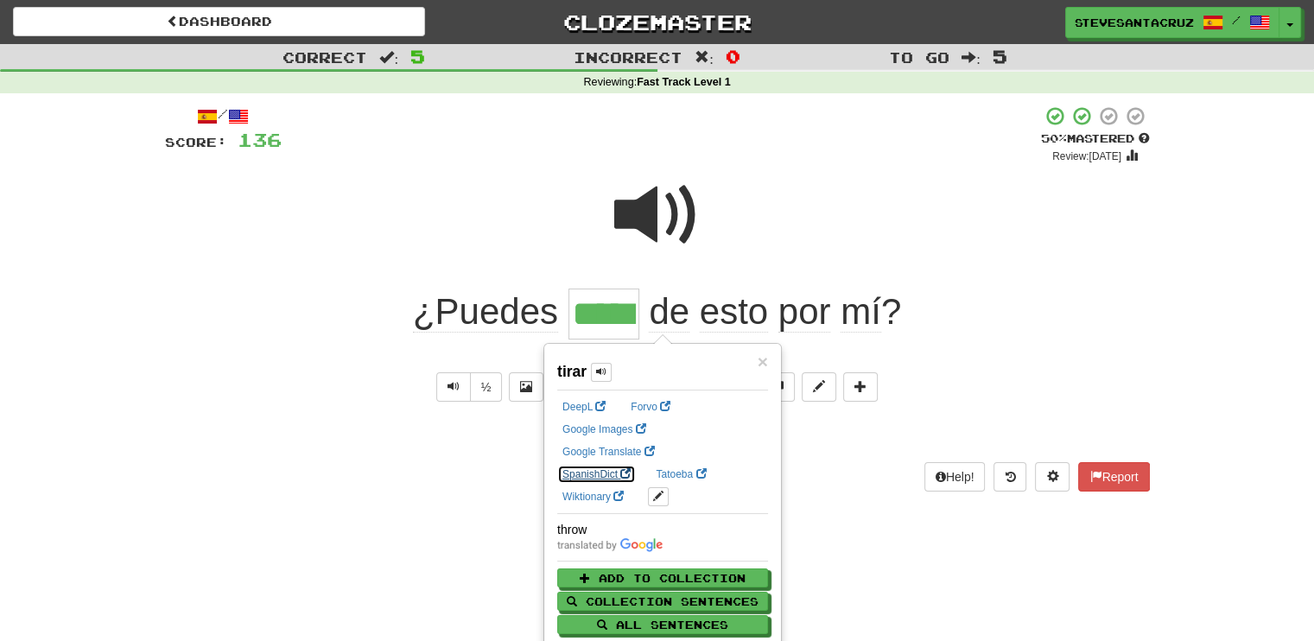
click at [636, 465] on link "SpanishDict" at bounding box center [596, 474] width 79 height 19
click at [232, 502] on div "/ Score: 136 + 24 50 % Mastered Review: 2025-09-30 ¿Puedes ***** de esto por mí…" at bounding box center [657, 304] width 985 height 422
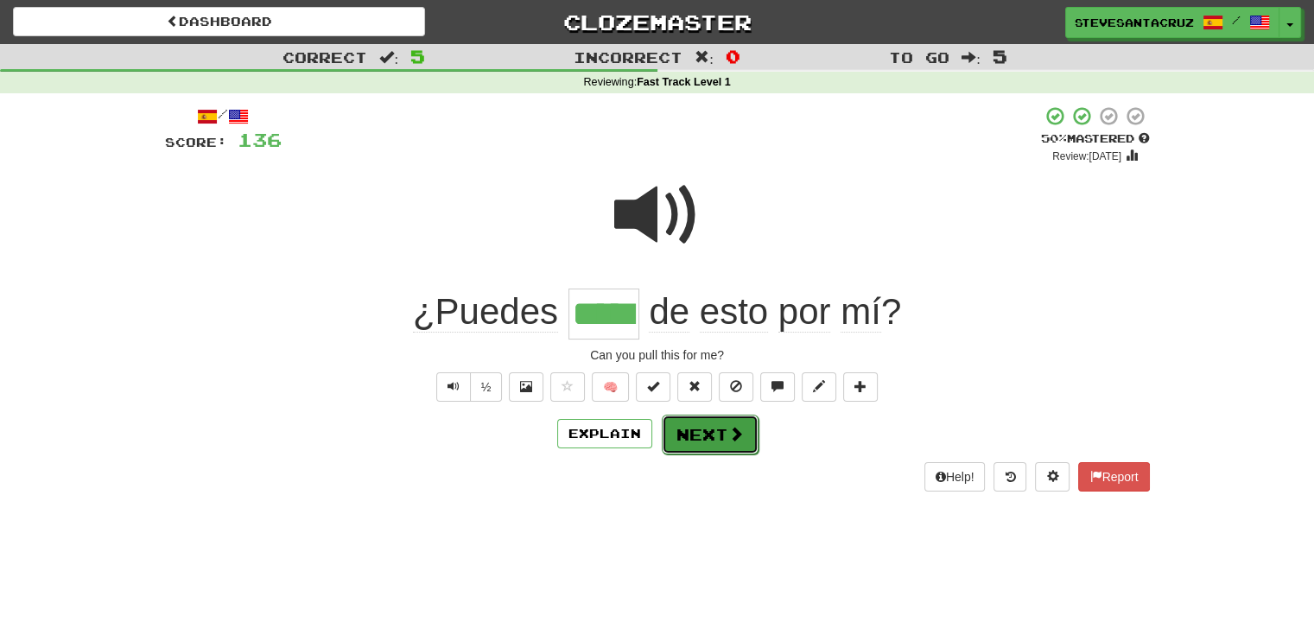
click at [719, 430] on button "Next" at bounding box center [710, 435] width 97 height 40
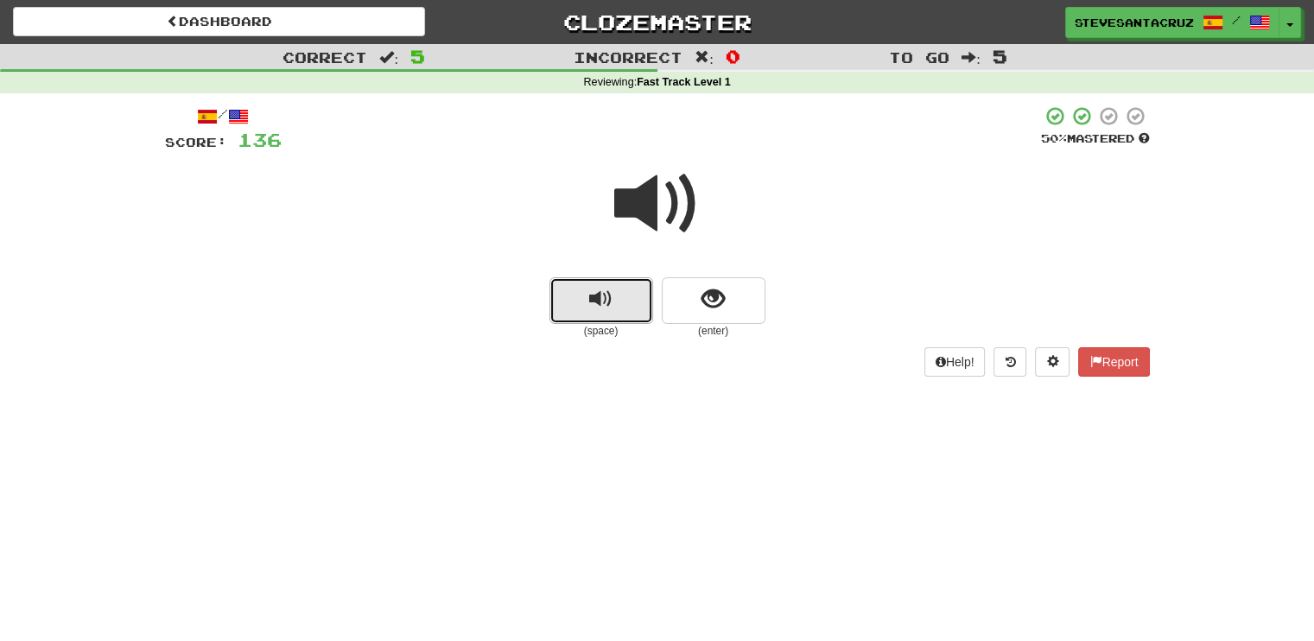
click at [590, 296] on span "replay audio" at bounding box center [600, 299] width 23 height 23
click at [703, 304] on span "show sentence" at bounding box center [713, 299] width 23 height 23
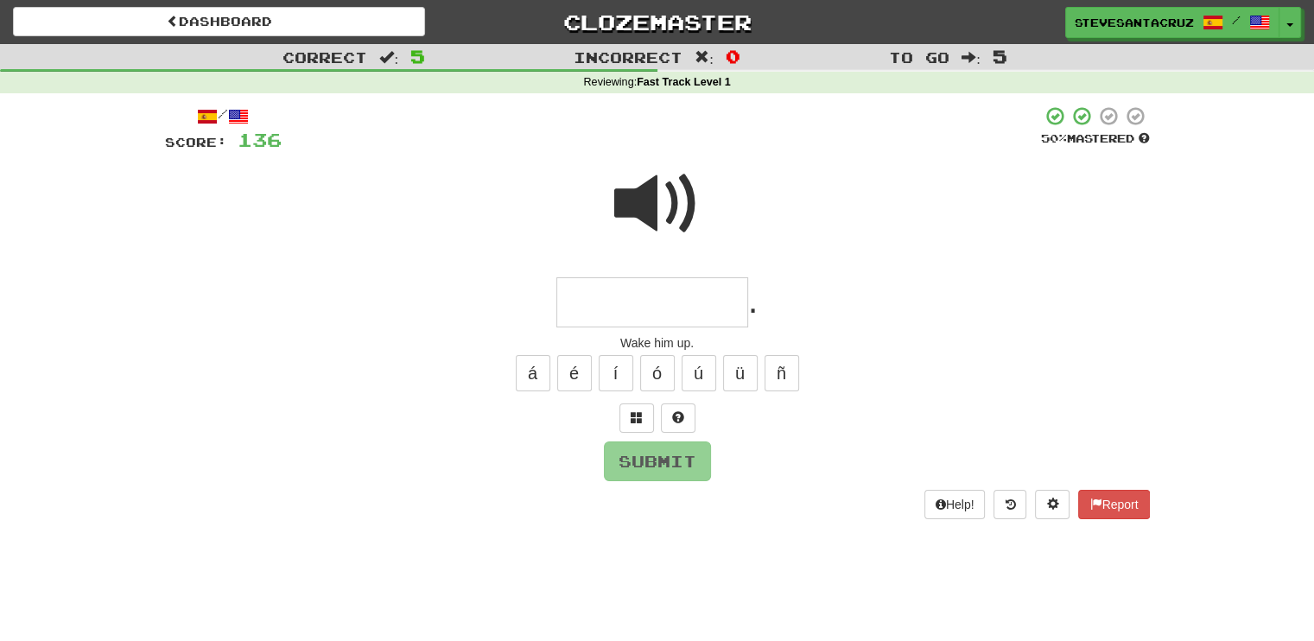
click at [703, 303] on input "text" at bounding box center [652, 302] width 192 height 51
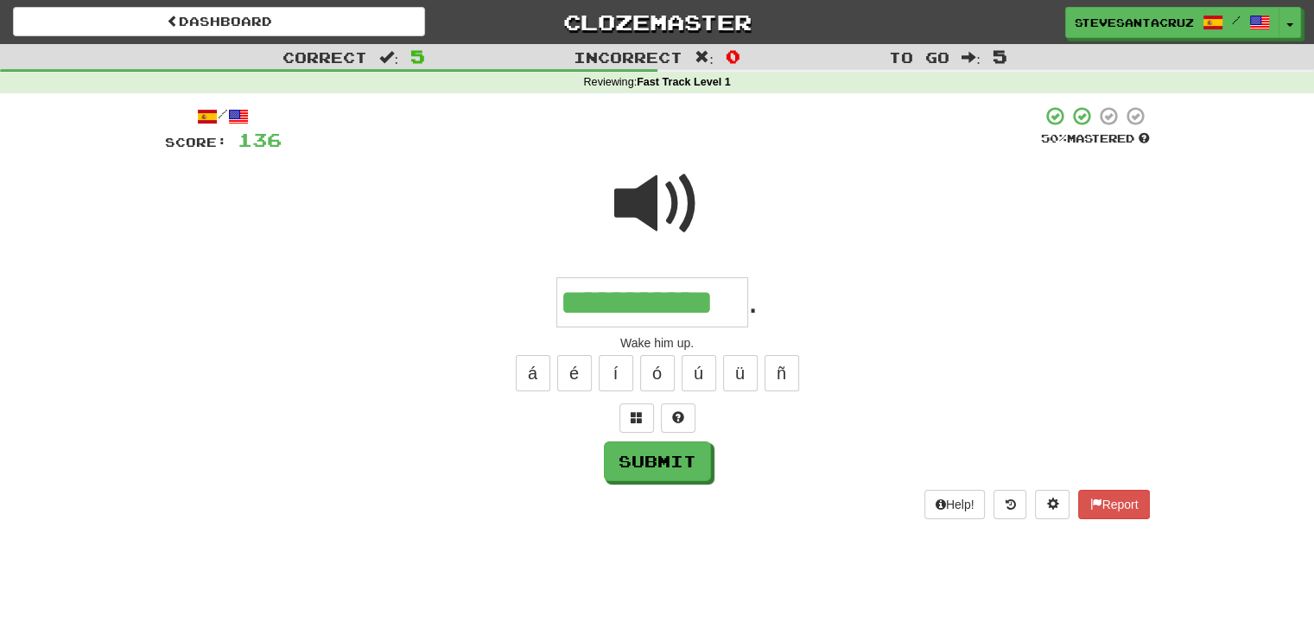
type input "**********"
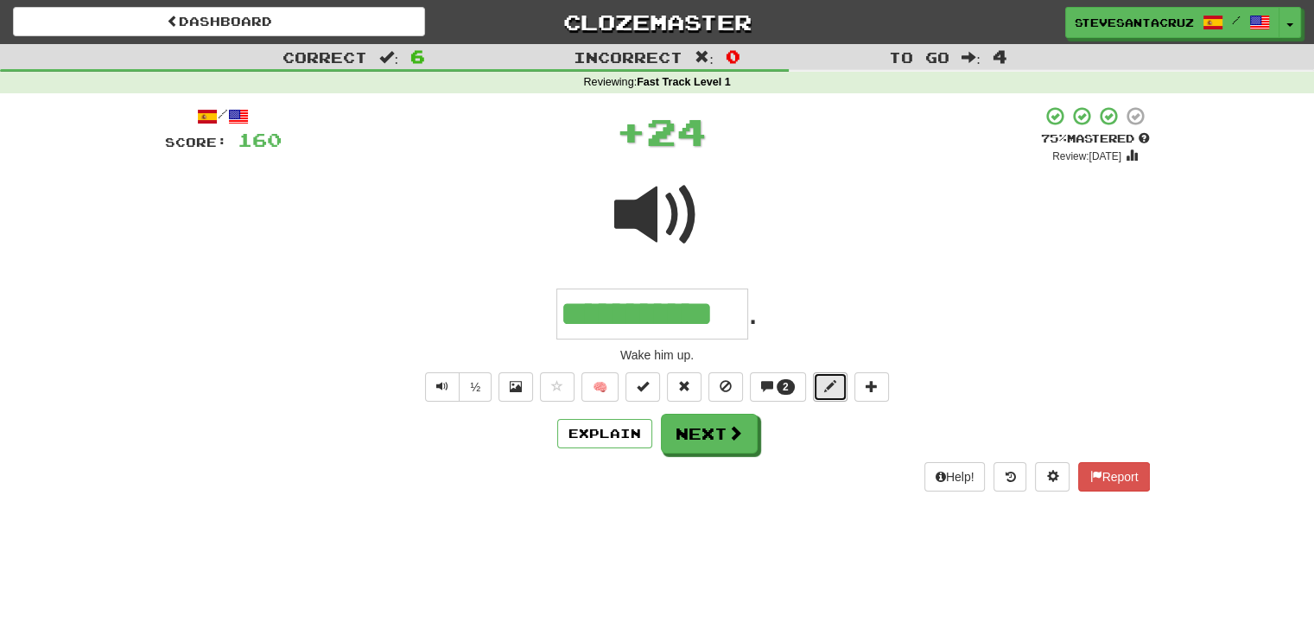
click at [833, 393] on button at bounding box center [830, 386] width 35 height 29
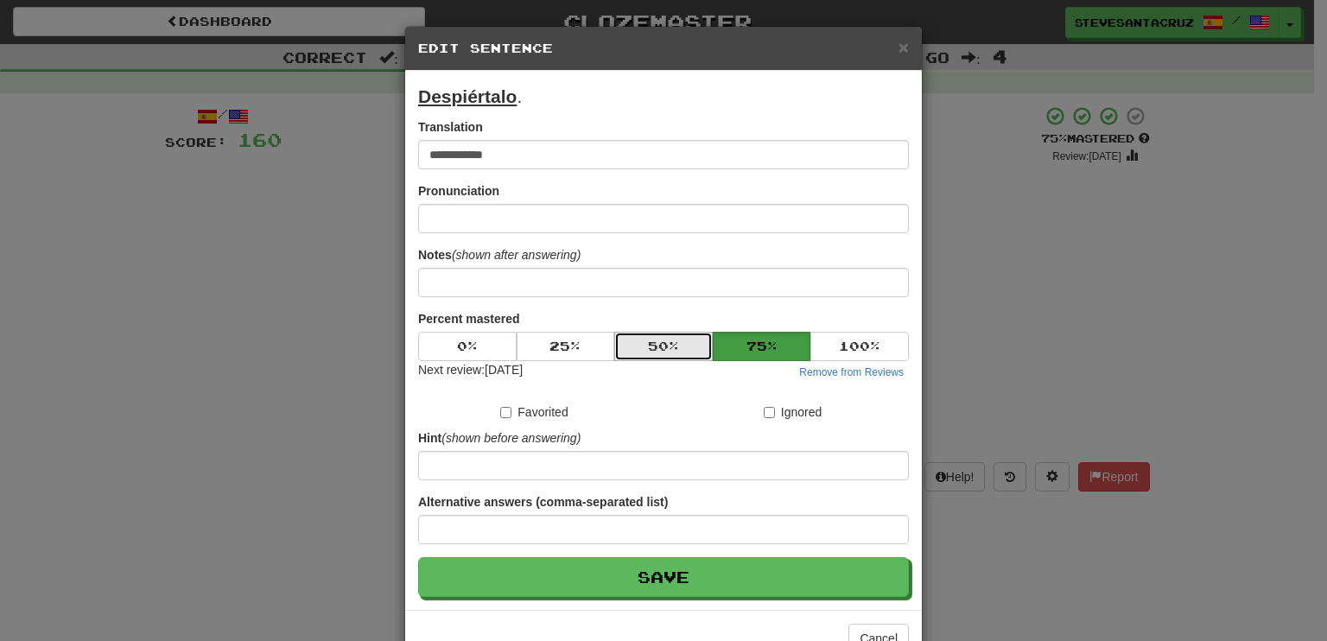
click at [677, 340] on button "50 %" at bounding box center [663, 346] width 98 height 29
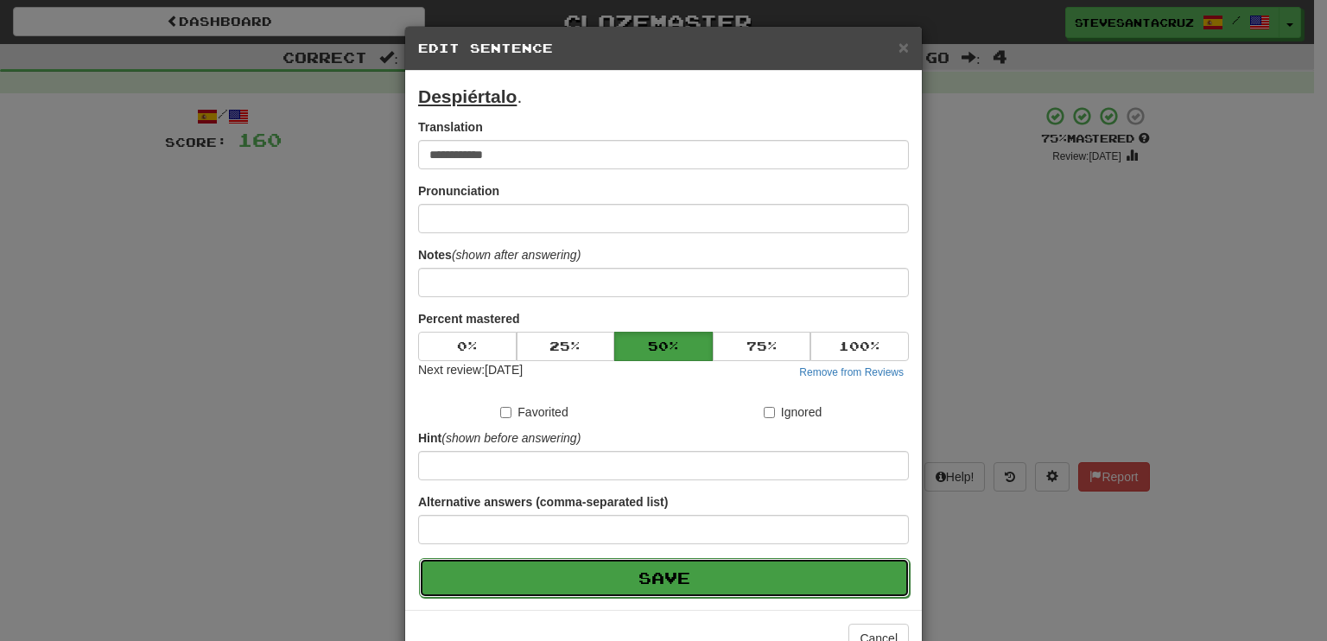
click at [702, 573] on button "Save" at bounding box center [664, 578] width 491 height 40
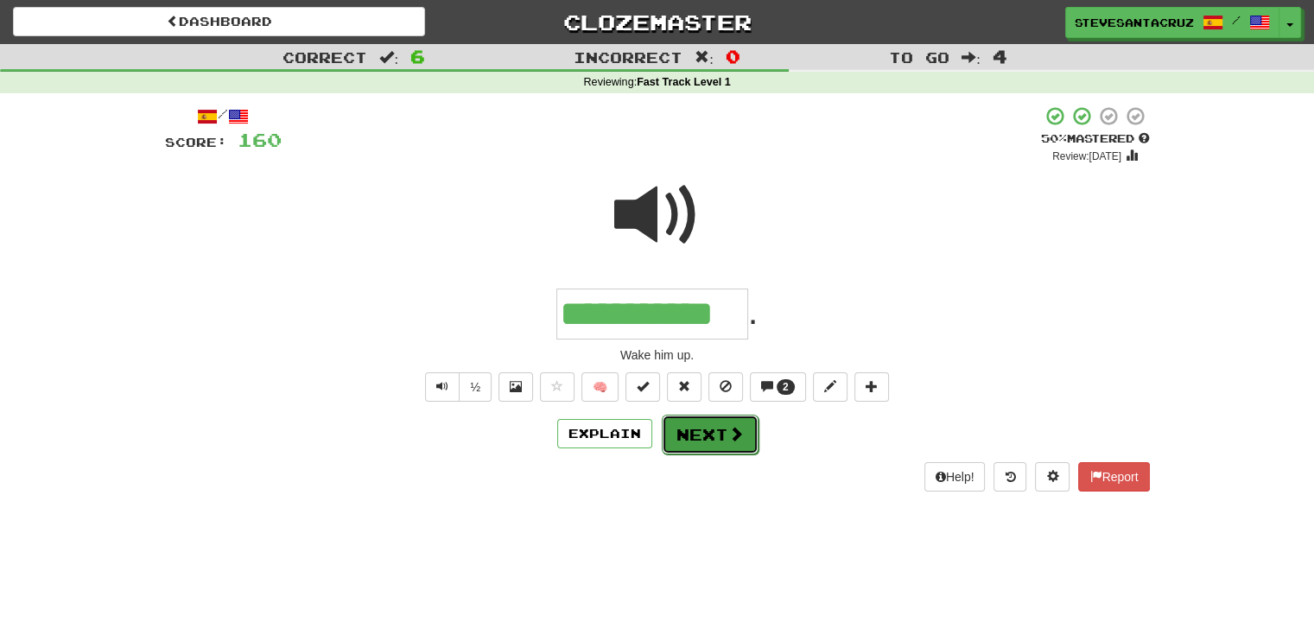
click at [695, 432] on button "Next" at bounding box center [710, 435] width 97 height 40
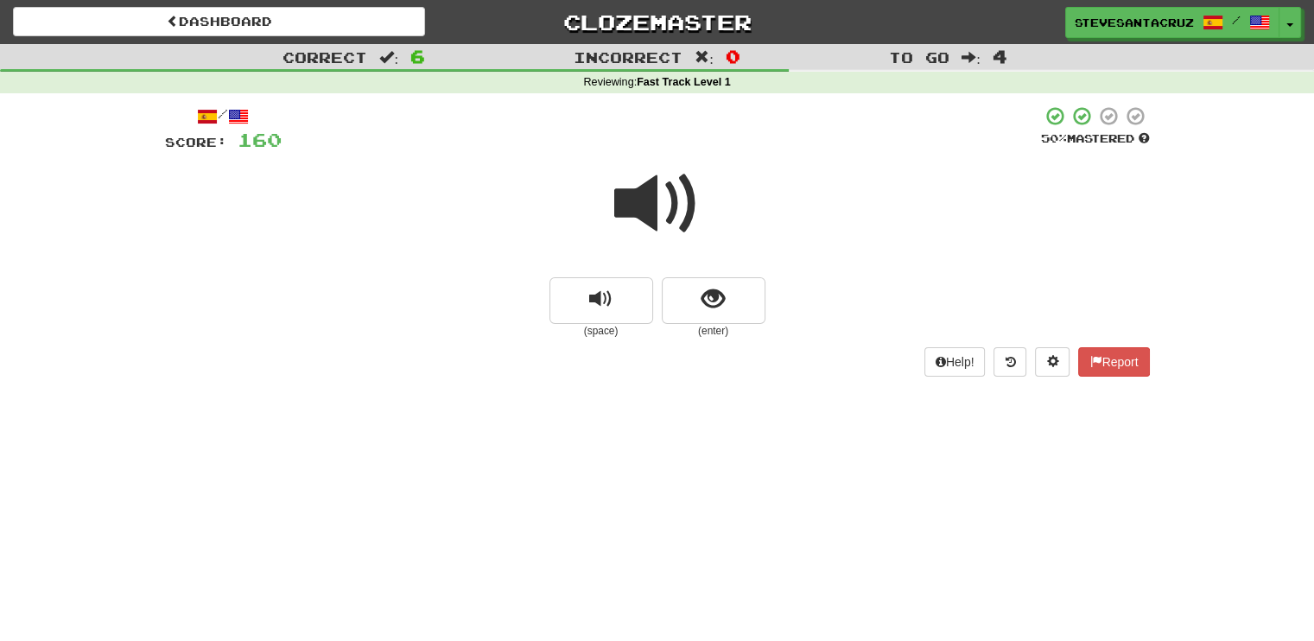
click at [636, 197] on span at bounding box center [657, 204] width 86 height 86
click at [595, 310] on span "replay audio" at bounding box center [600, 299] width 23 height 23
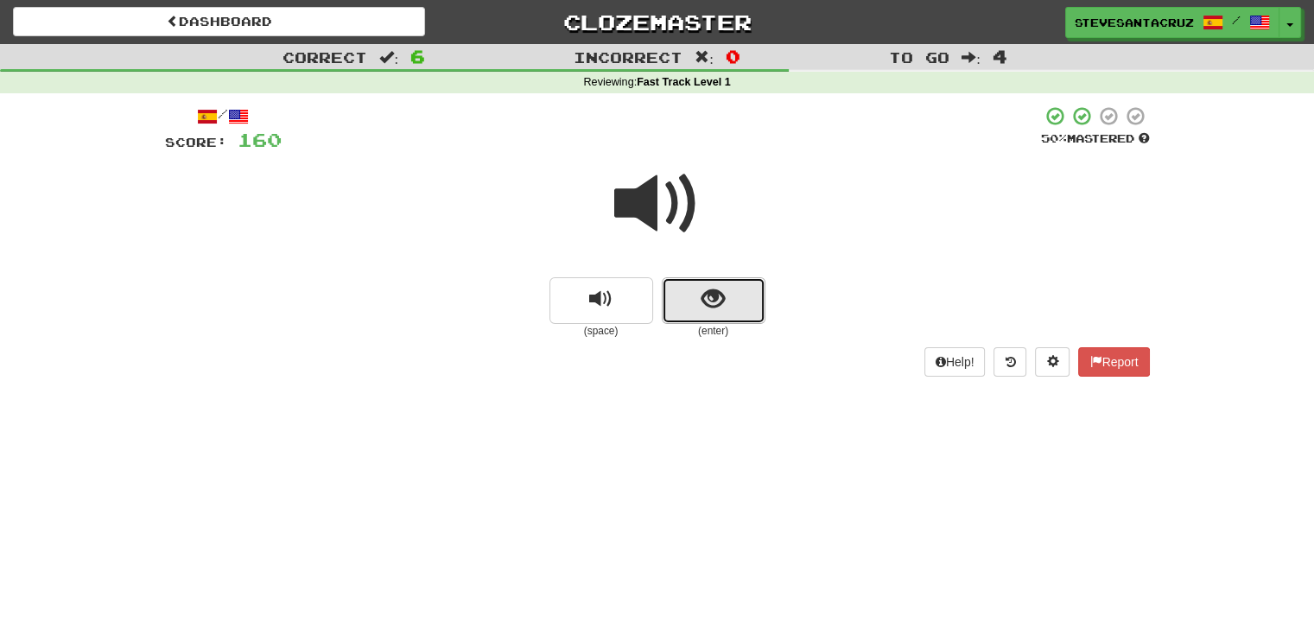
click at [719, 300] on span "show sentence" at bounding box center [713, 299] width 23 height 23
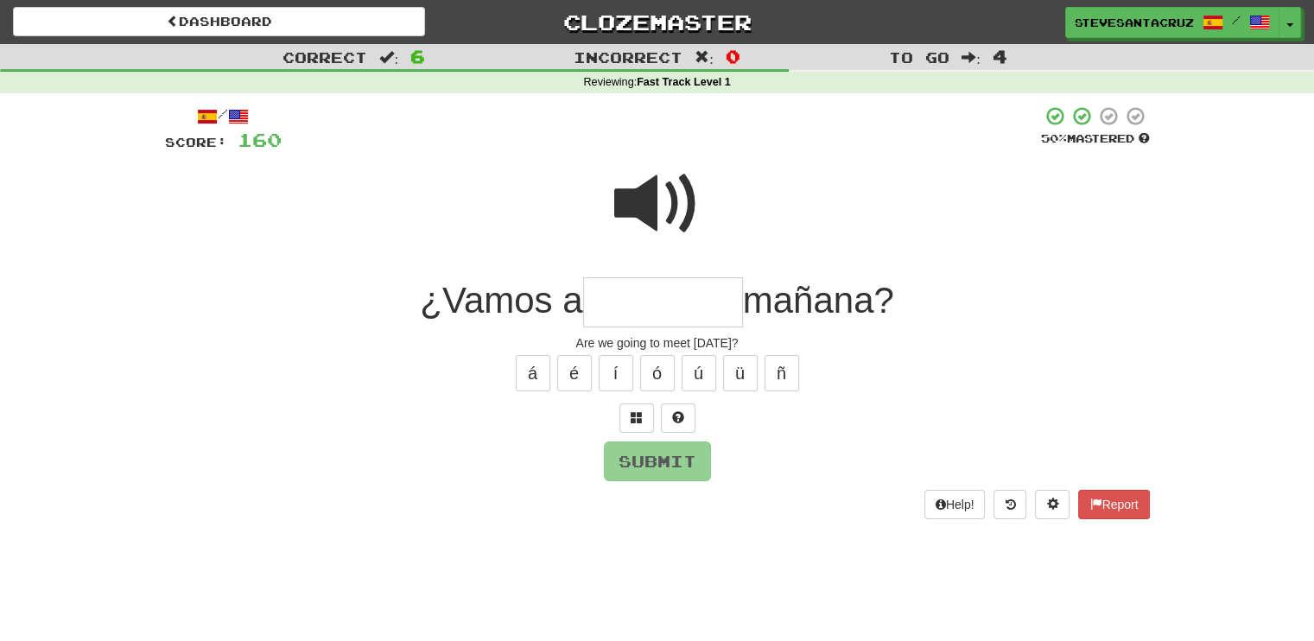
click at [699, 293] on input "text" at bounding box center [663, 302] width 160 height 51
type input "*********"
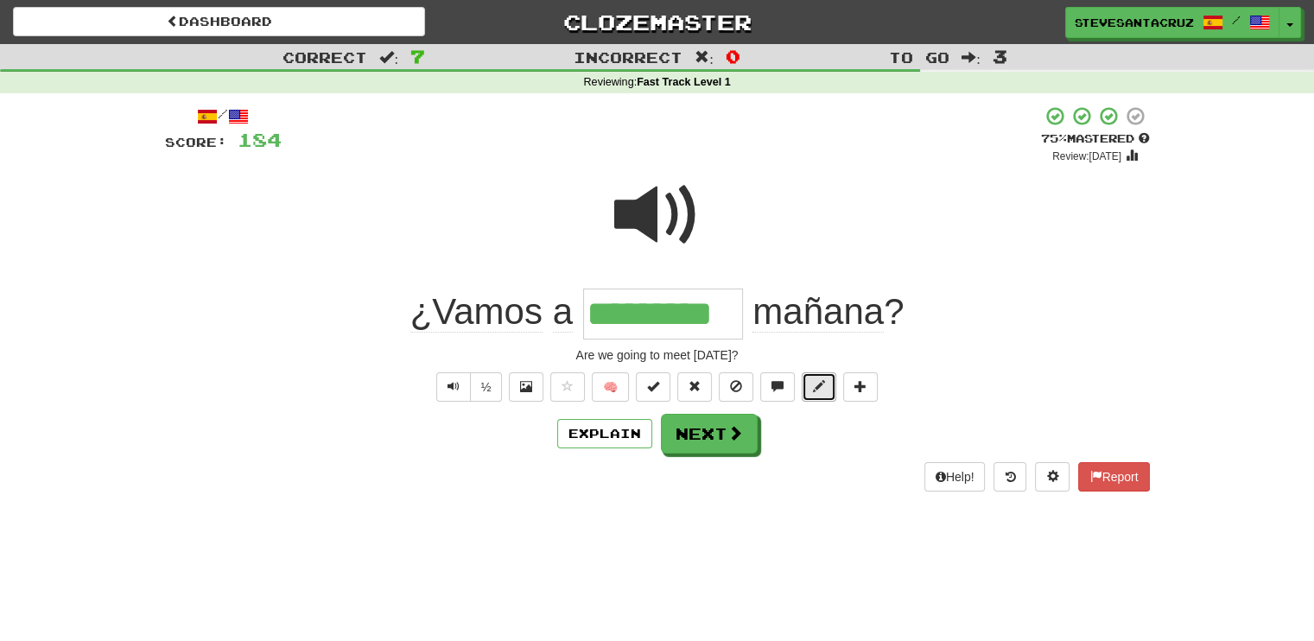
click at [823, 380] on span at bounding box center [819, 386] width 12 height 12
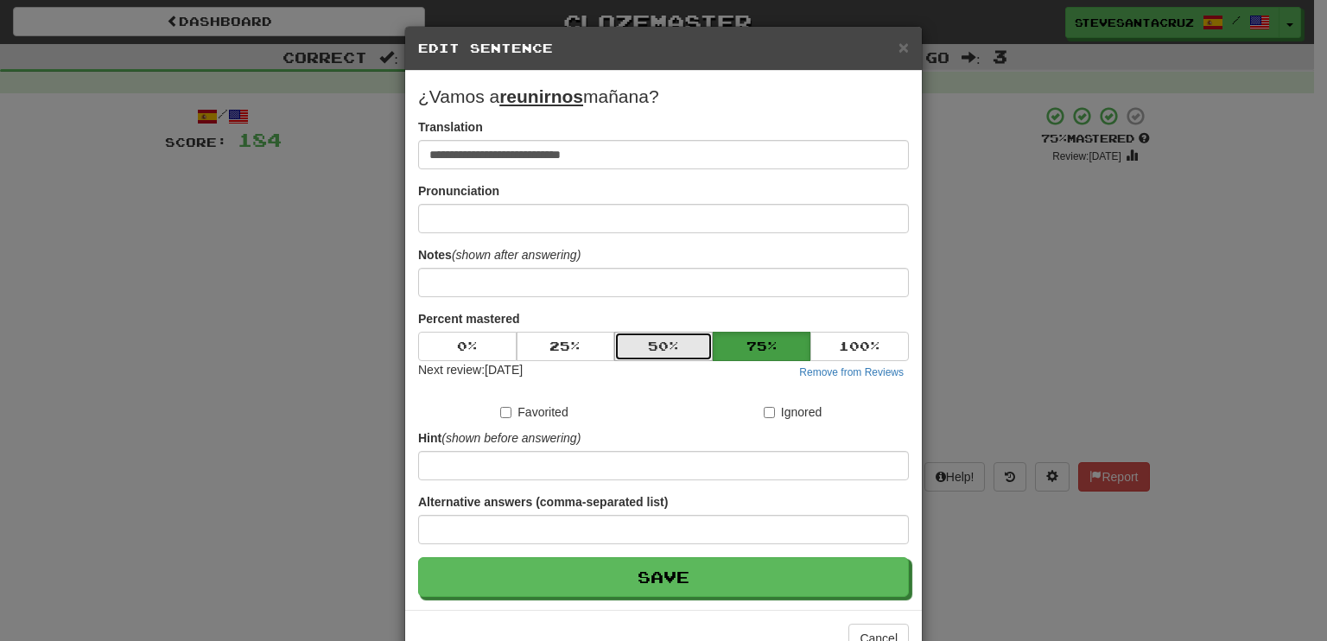
click at [680, 338] on button "50 %" at bounding box center [663, 346] width 98 height 29
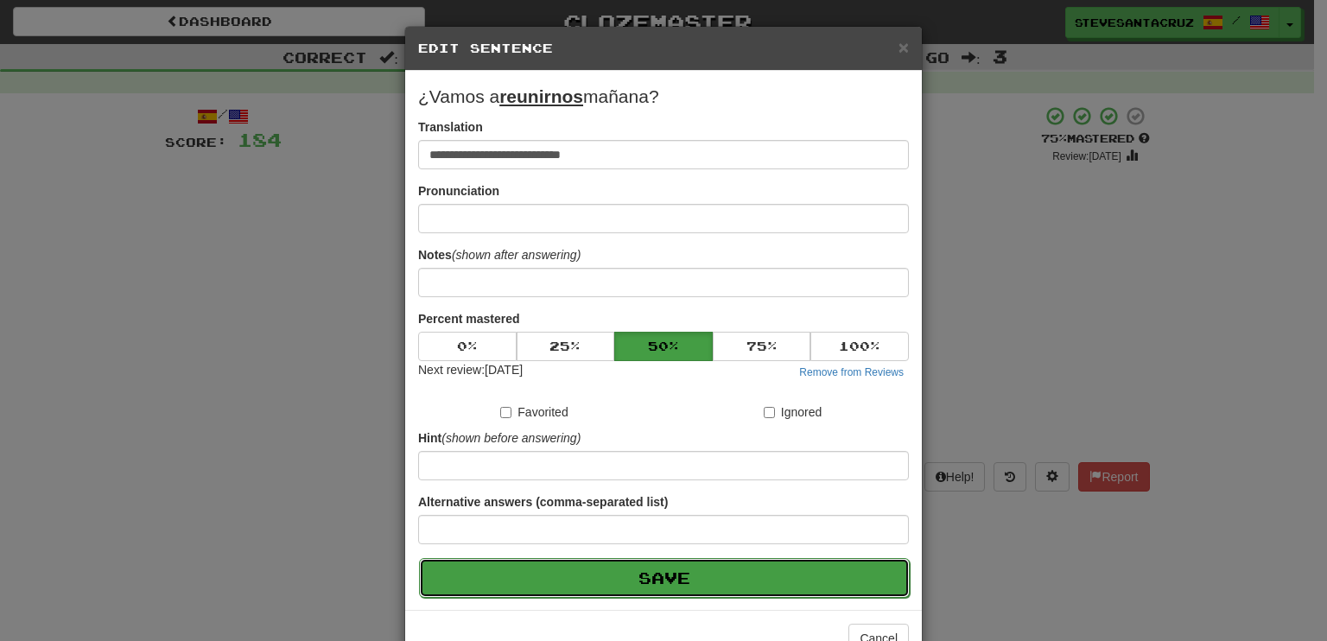
click at [729, 572] on button "Save" at bounding box center [664, 578] width 491 height 40
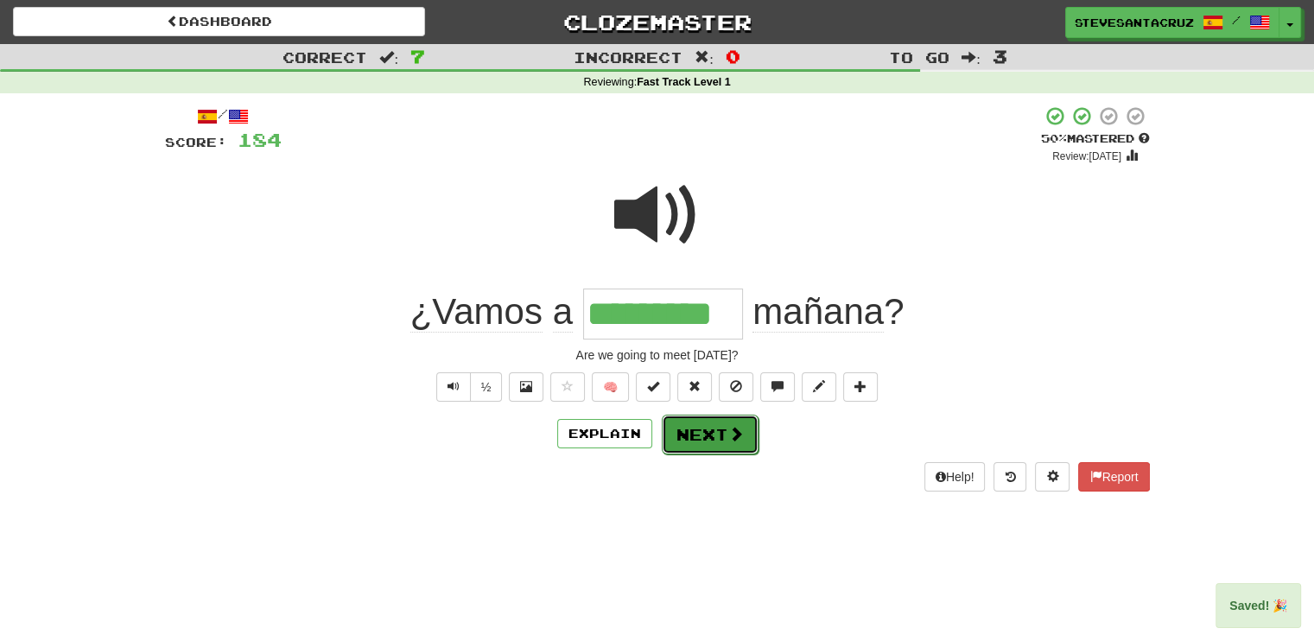
click at [721, 435] on button "Next" at bounding box center [710, 435] width 97 height 40
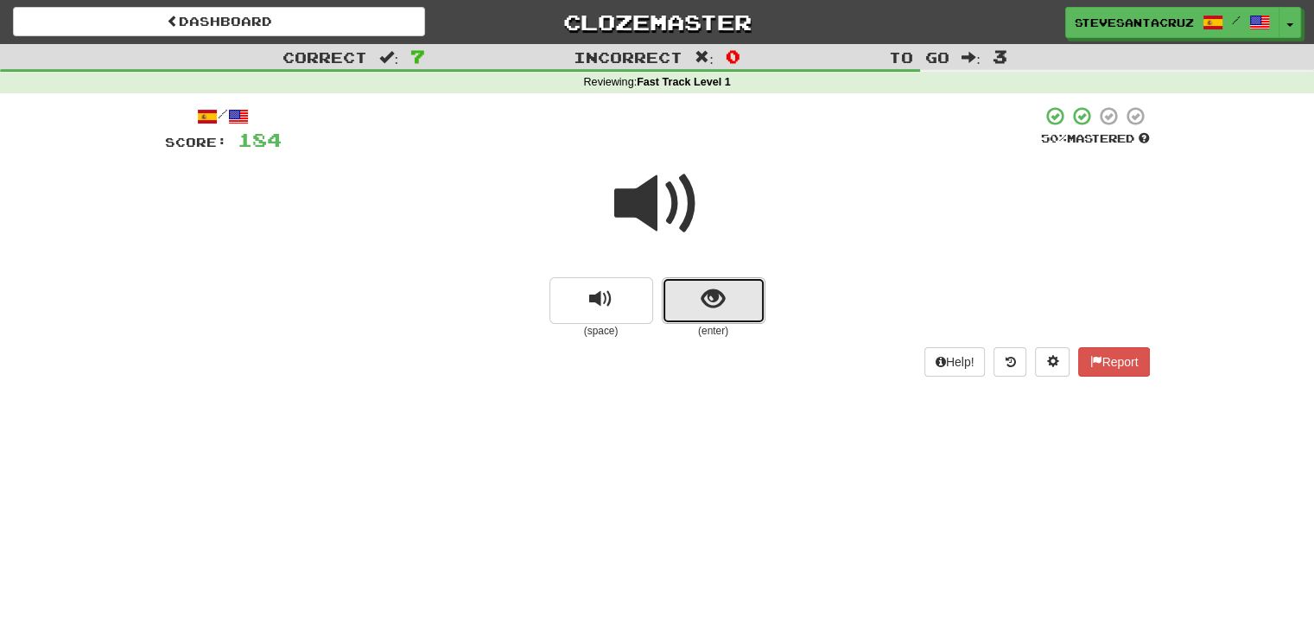
click at [727, 315] on button "show sentence" at bounding box center [714, 300] width 104 height 47
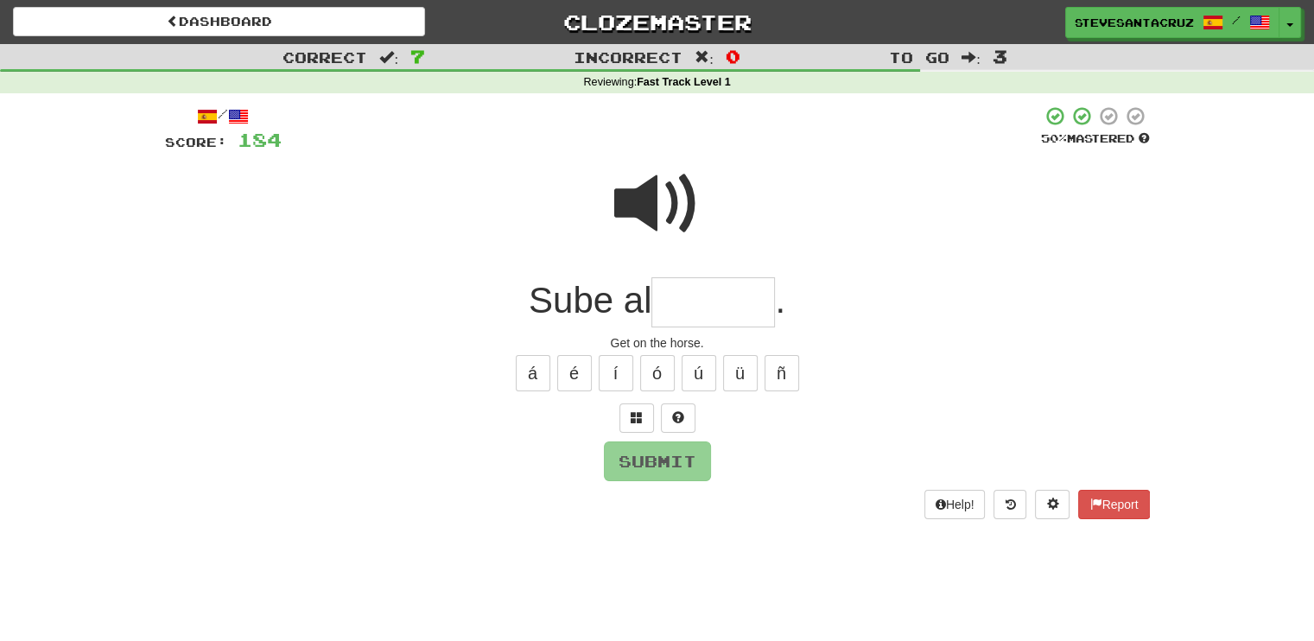
click at [726, 308] on input "text" at bounding box center [713, 302] width 124 height 51
type input "*******"
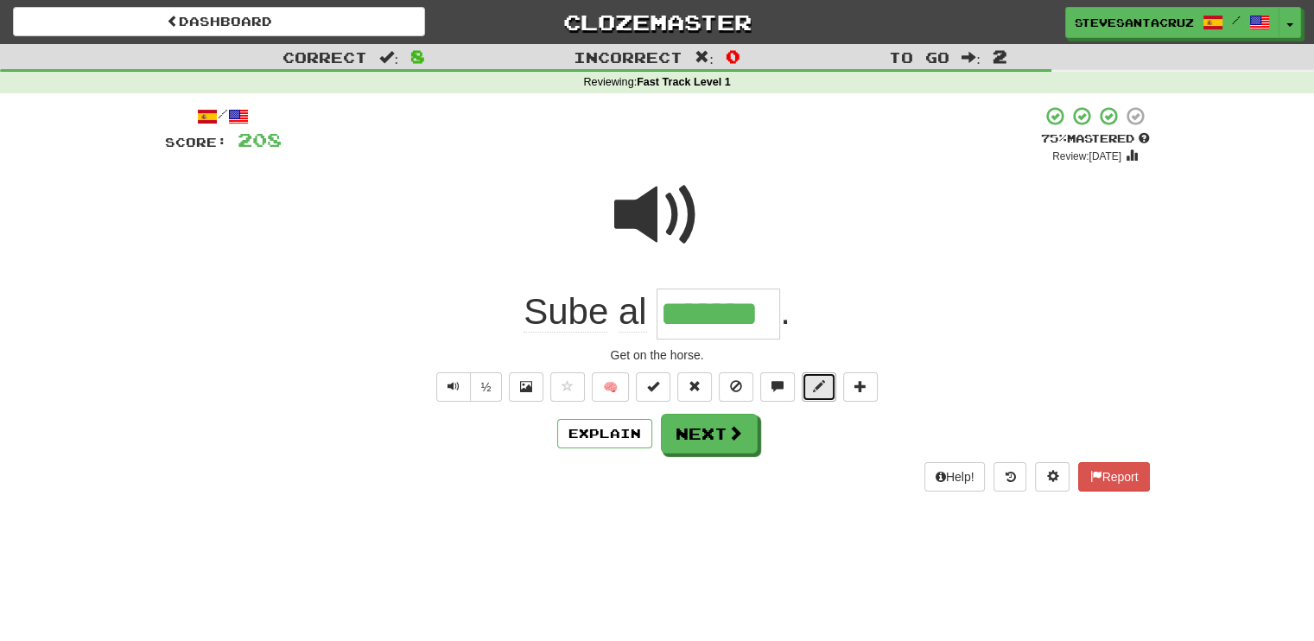
click at [815, 388] on span at bounding box center [819, 386] width 12 height 12
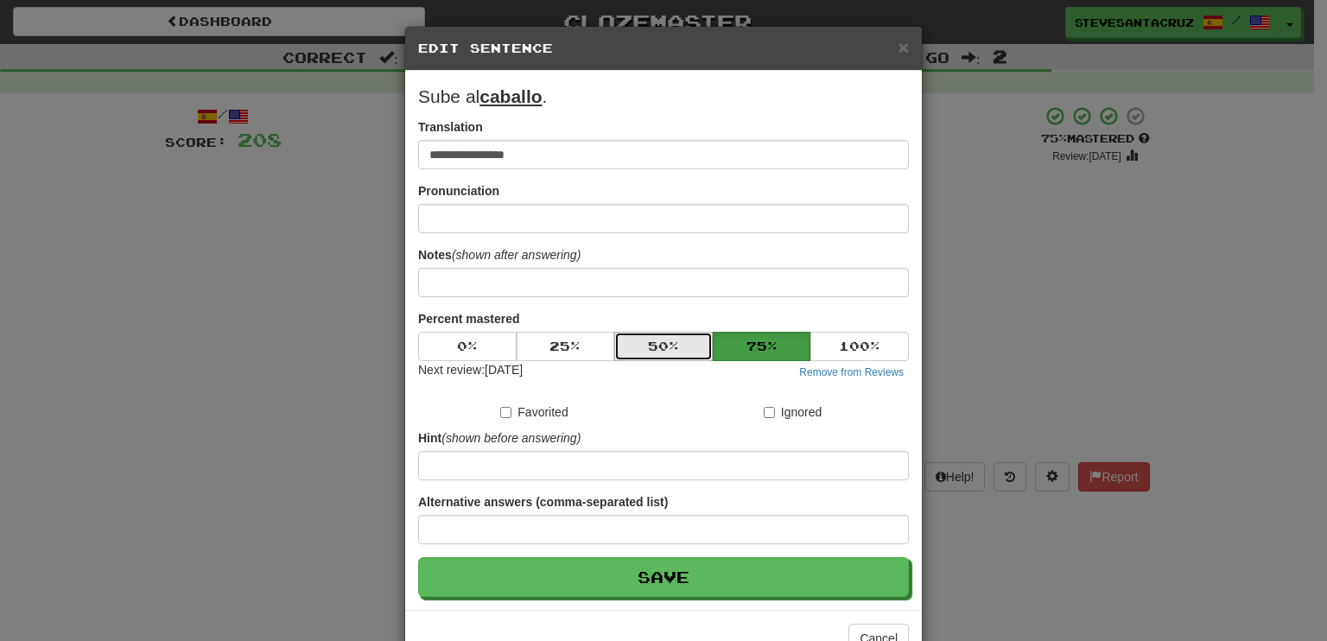
click at [684, 334] on button "50 %" at bounding box center [663, 346] width 98 height 29
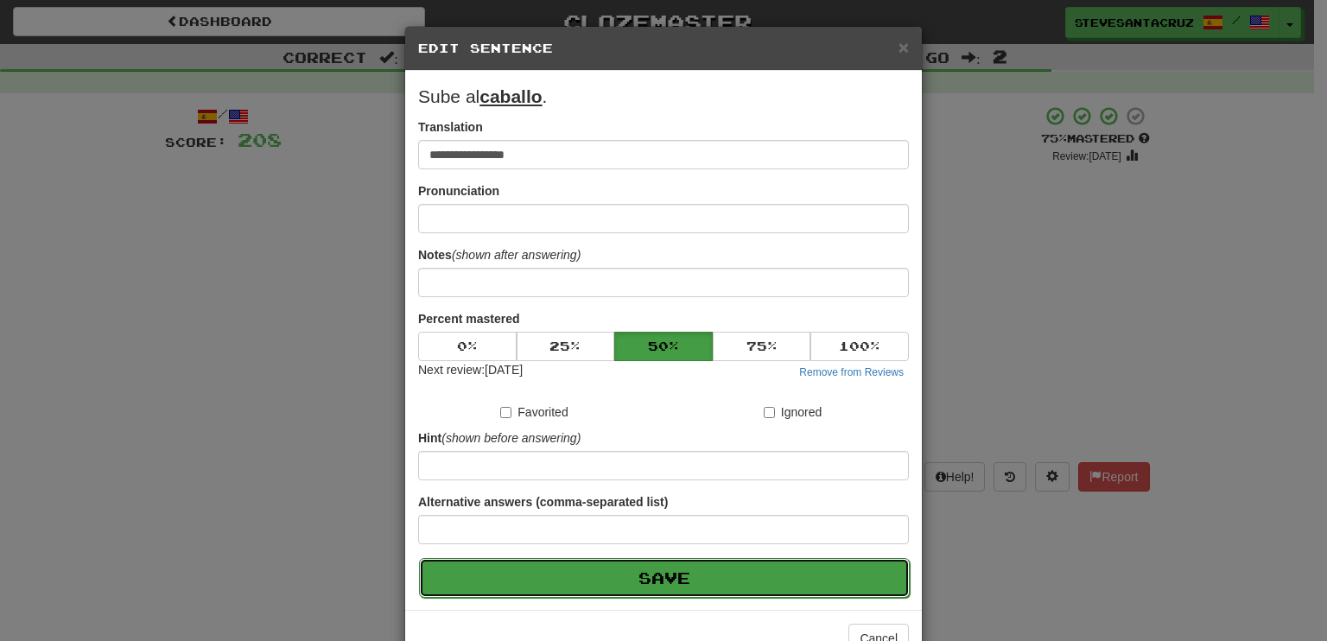
click at [716, 586] on button "Save" at bounding box center [664, 578] width 491 height 40
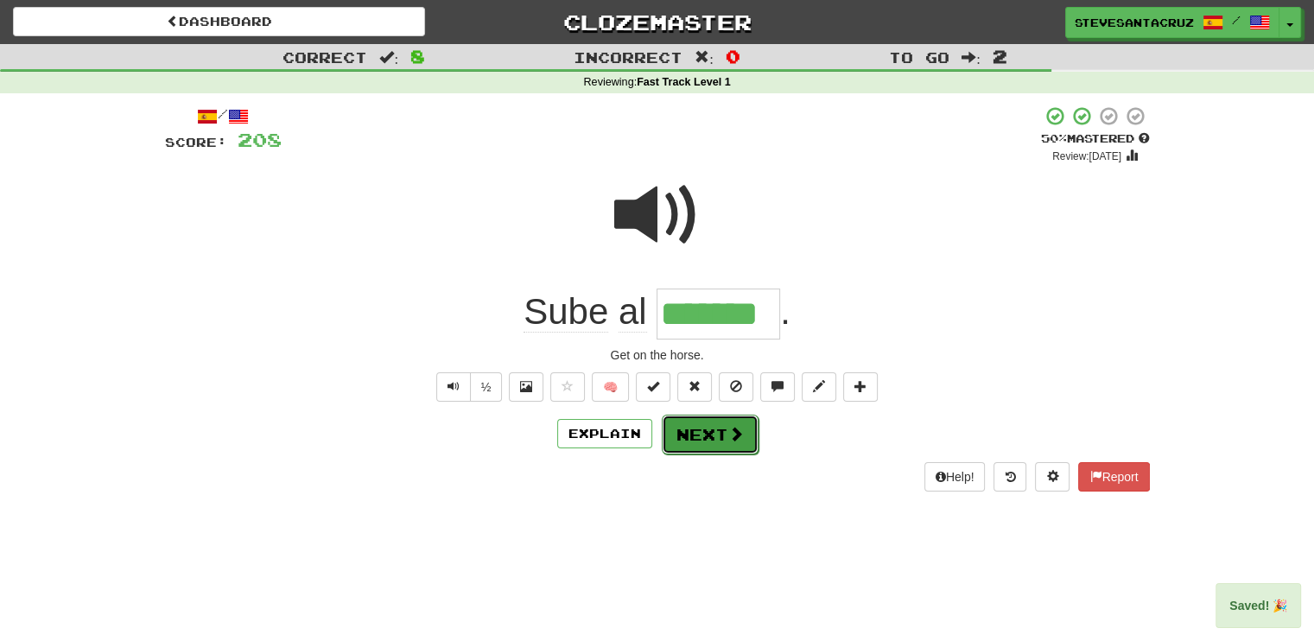
click at [714, 438] on button "Next" at bounding box center [710, 435] width 97 height 40
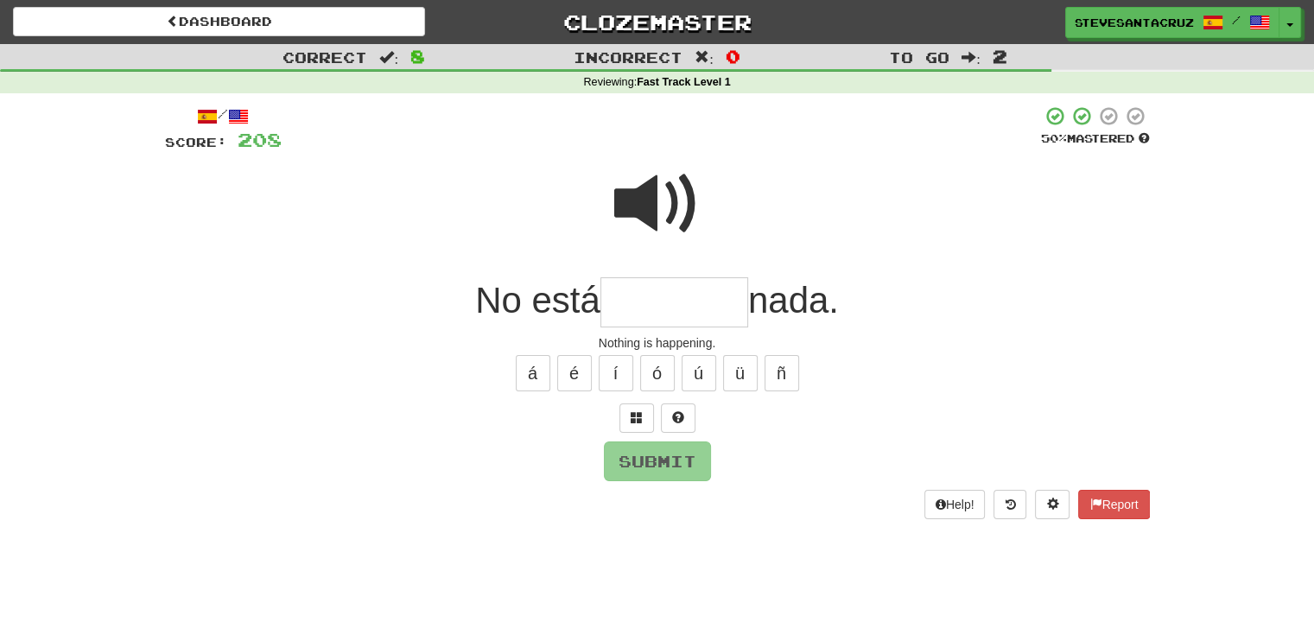
click at [631, 195] on span at bounding box center [657, 204] width 86 height 86
click at [636, 293] on input "text" at bounding box center [674, 302] width 148 height 51
type input "*******"
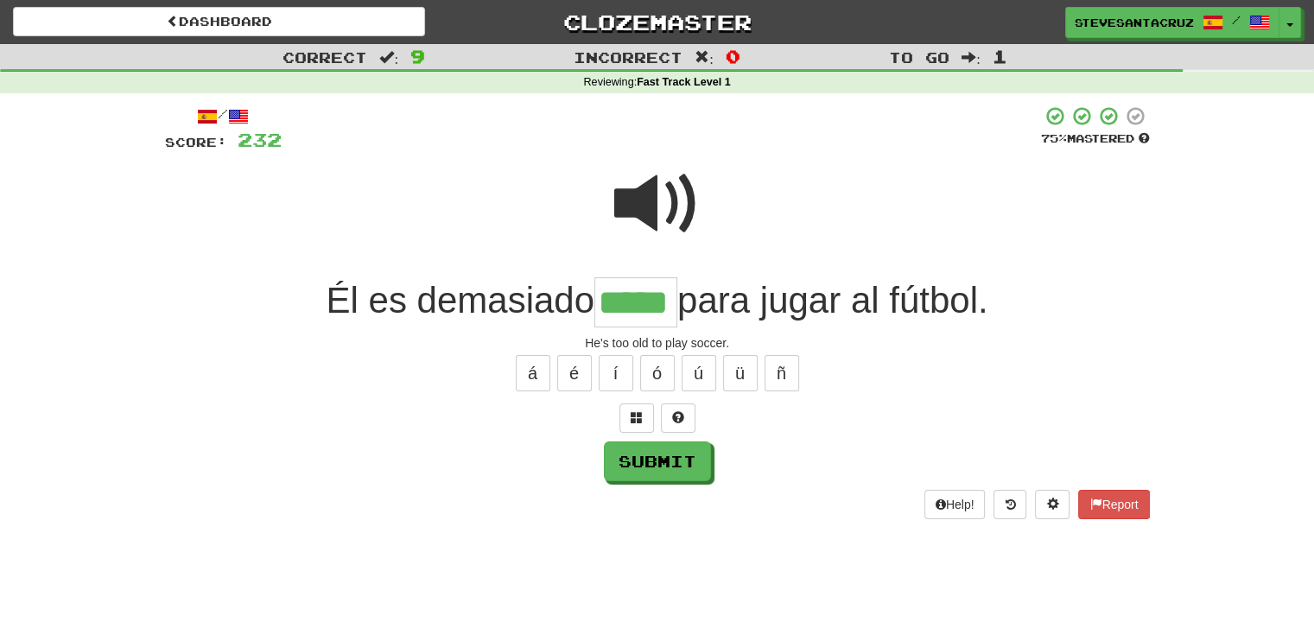
type input "*****"
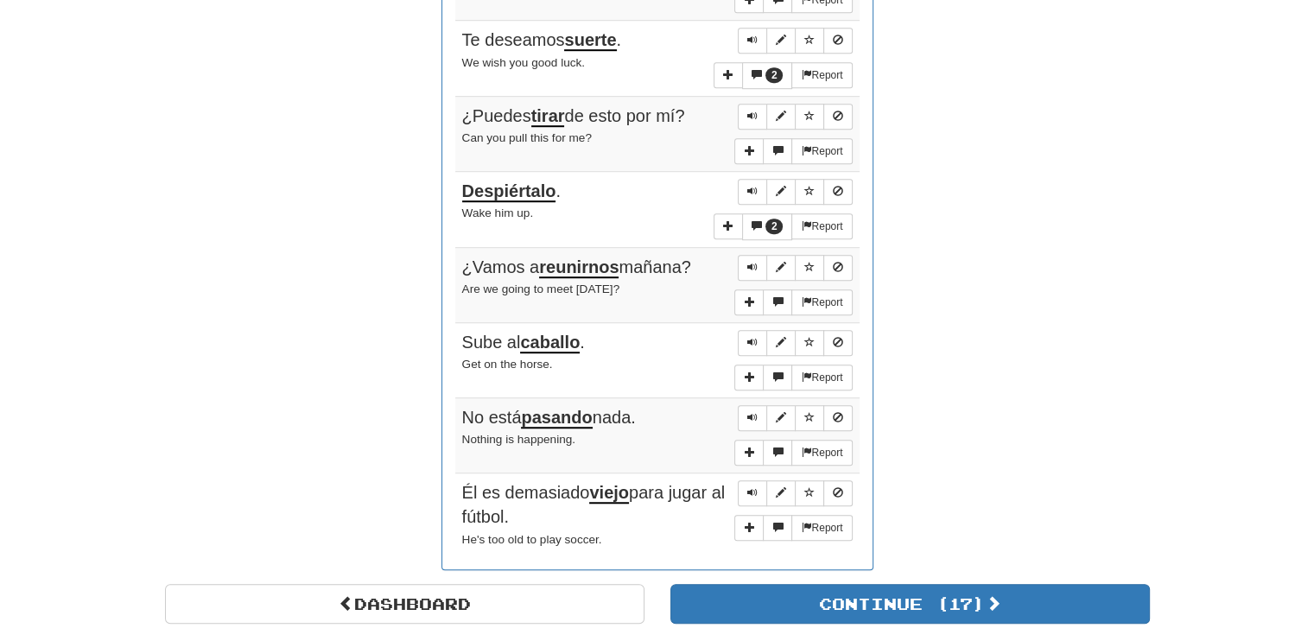
scroll to position [1212, 0]
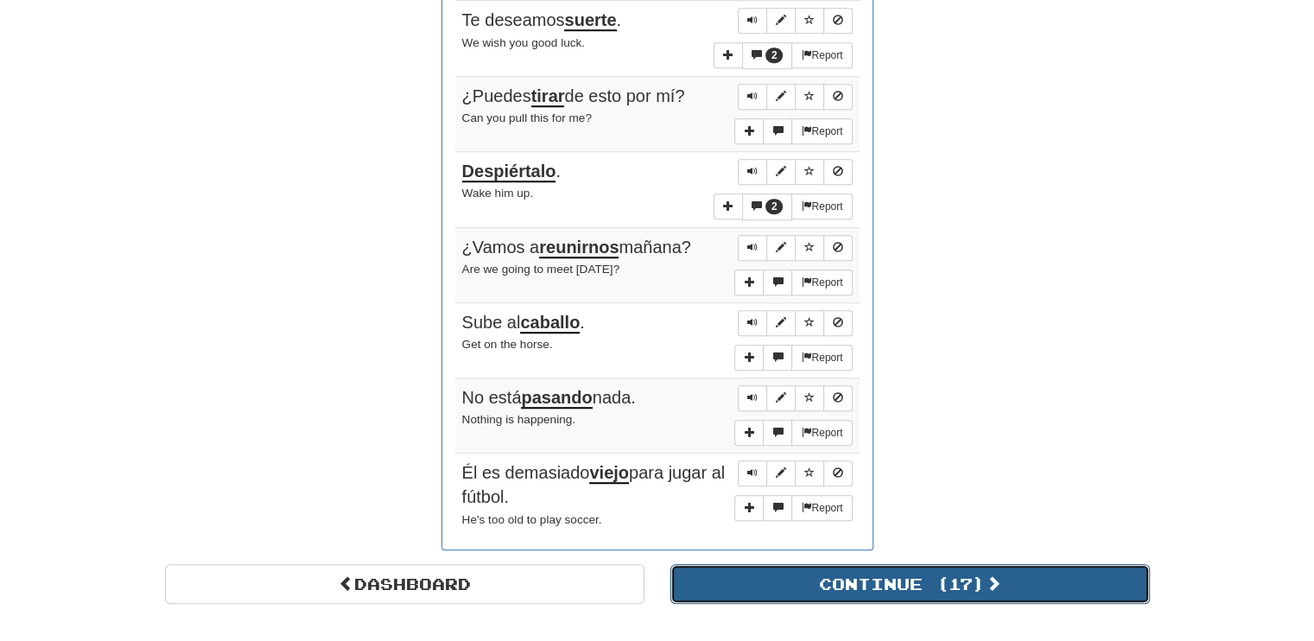
click at [975, 576] on button "Continue ( 17 )" at bounding box center [910, 584] width 480 height 40
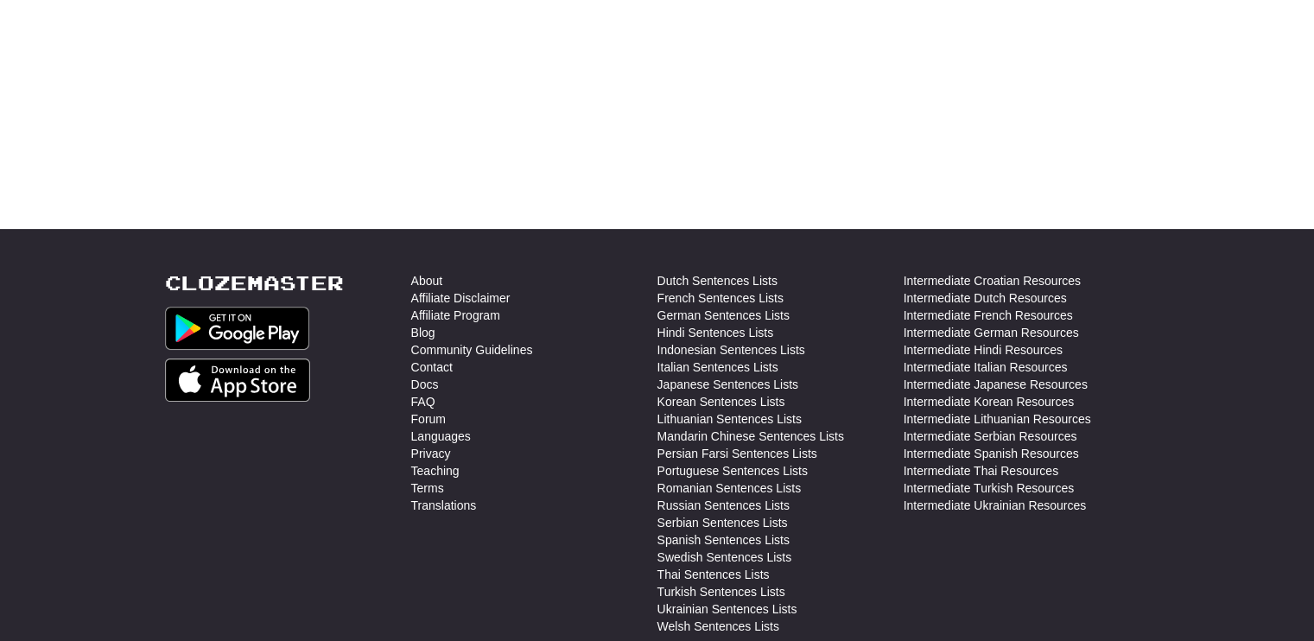
scroll to position [9, 0]
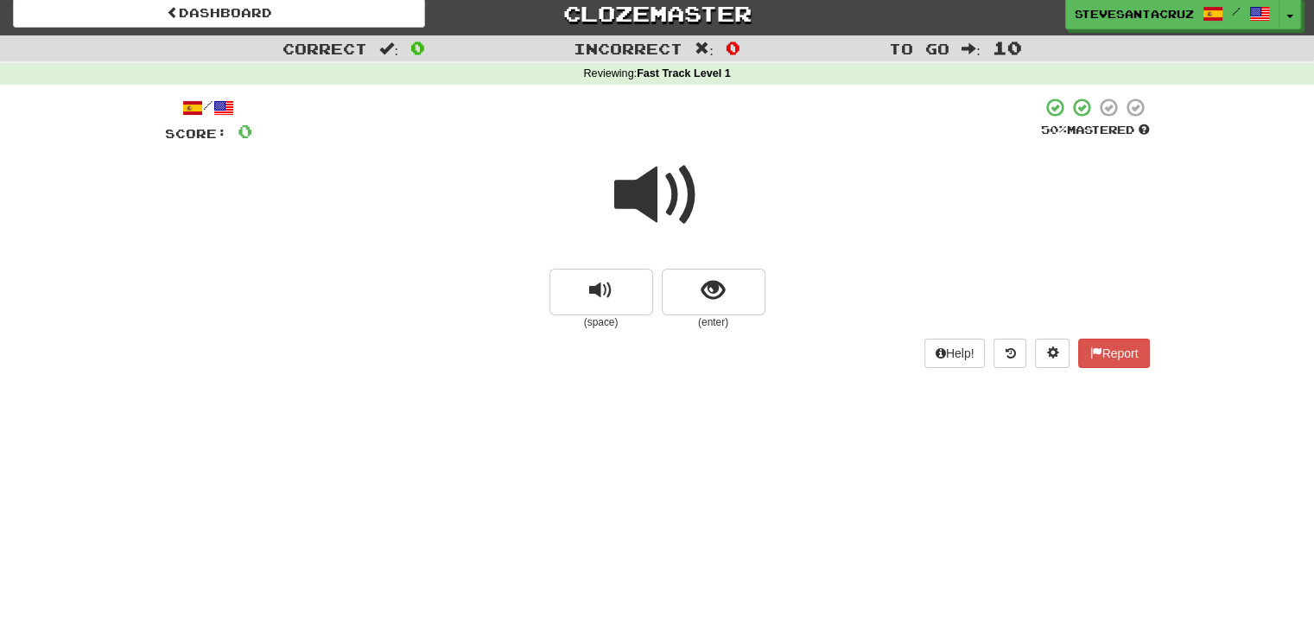
click at [653, 205] on span at bounding box center [657, 195] width 86 height 86
click at [639, 201] on span at bounding box center [657, 195] width 86 height 86
click at [638, 200] on span at bounding box center [657, 195] width 86 height 86
click at [632, 198] on span at bounding box center [657, 195] width 86 height 86
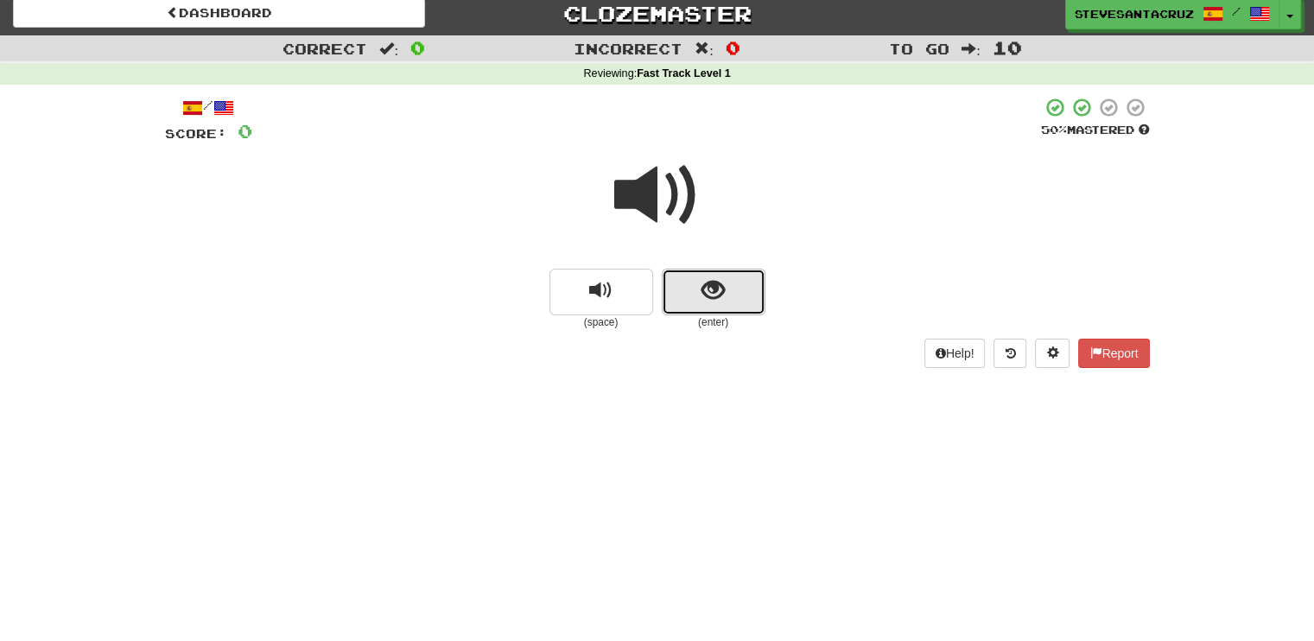
click at [702, 294] on span "show sentence" at bounding box center [713, 290] width 23 height 23
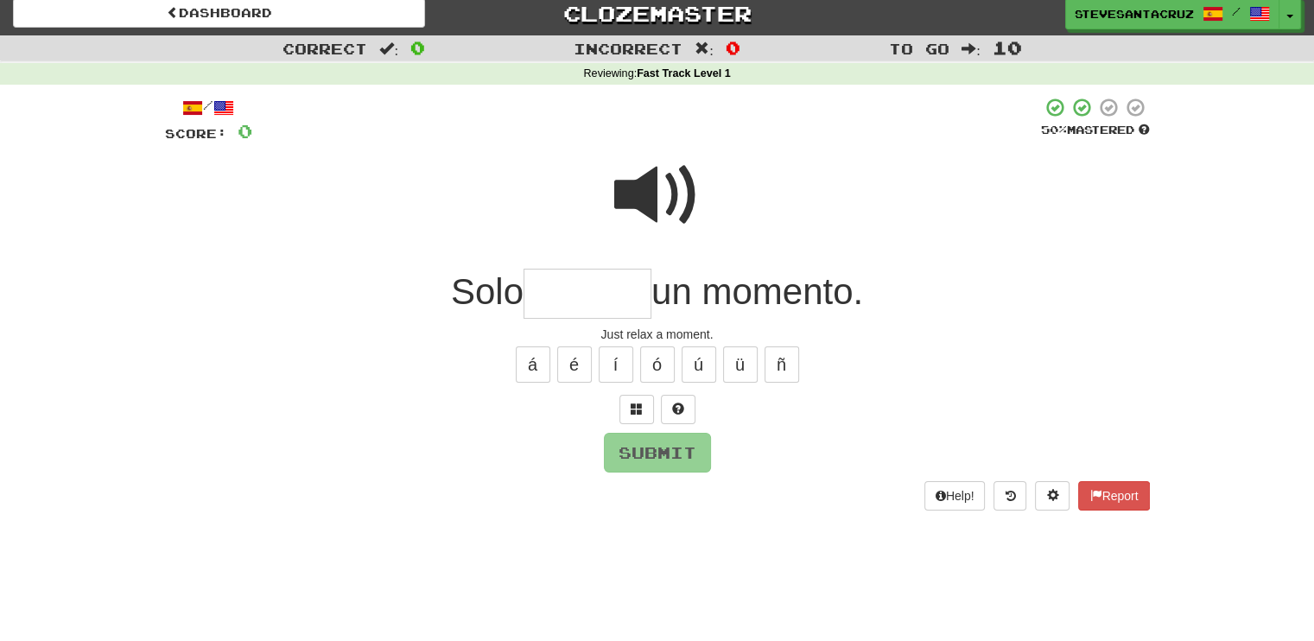
click at [583, 294] on input "text" at bounding box center [588, 294] width 128 height 51
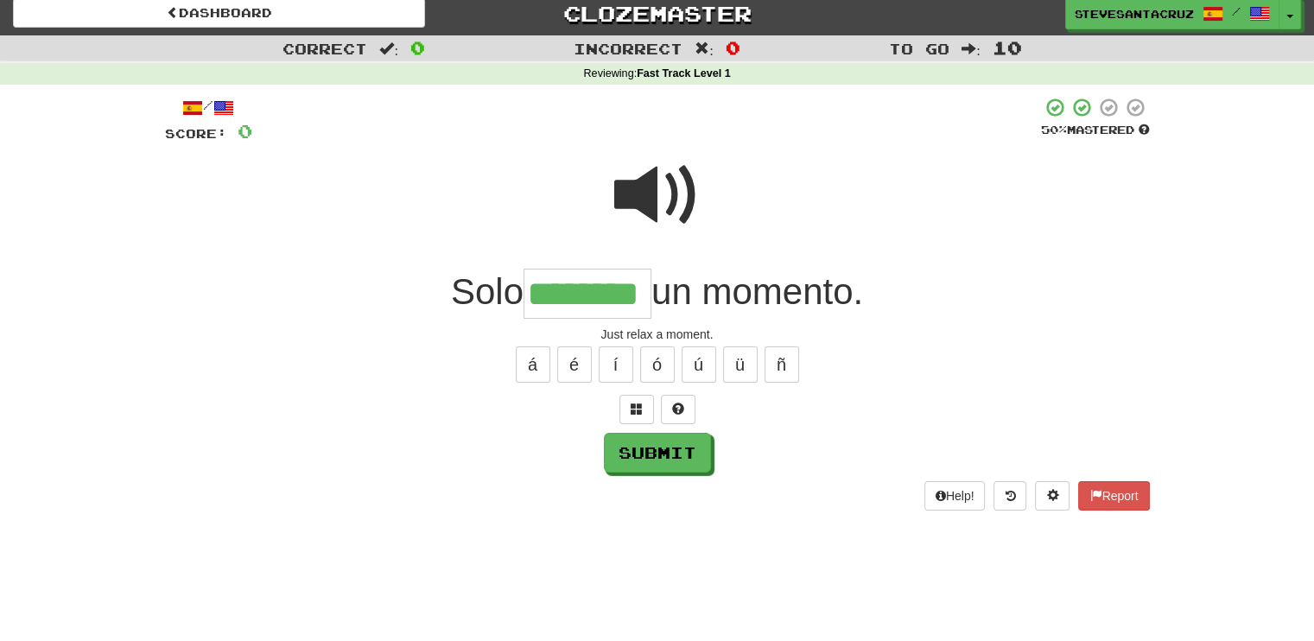
type input "********"
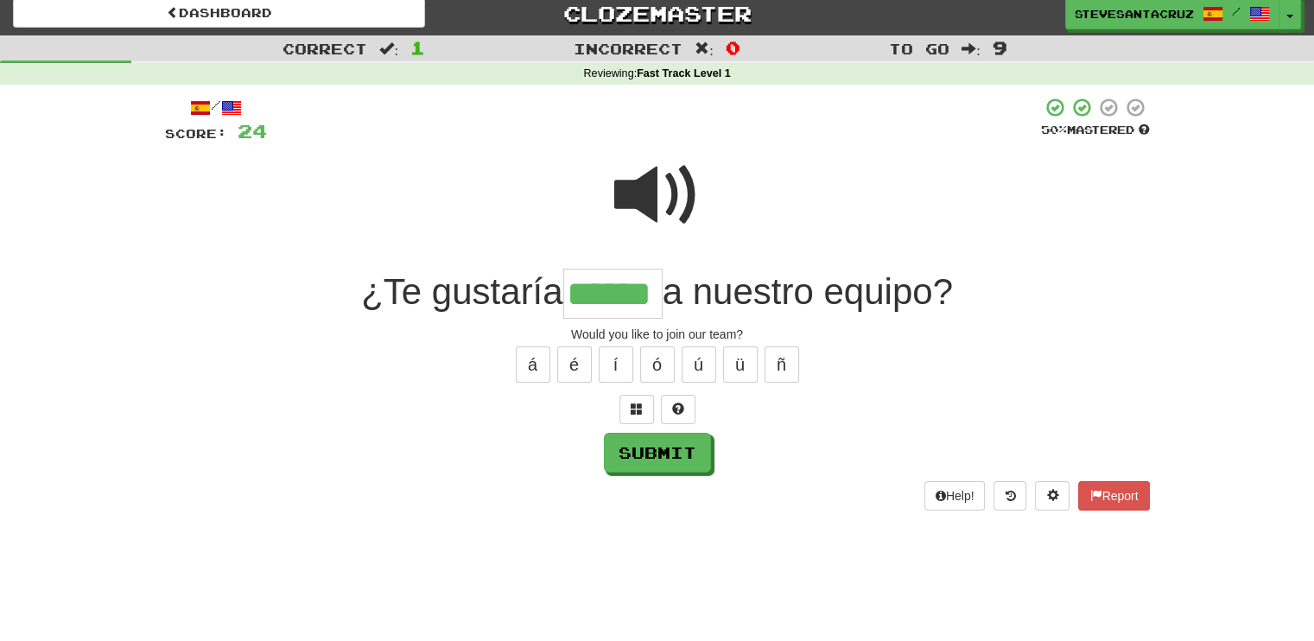
type input "******"
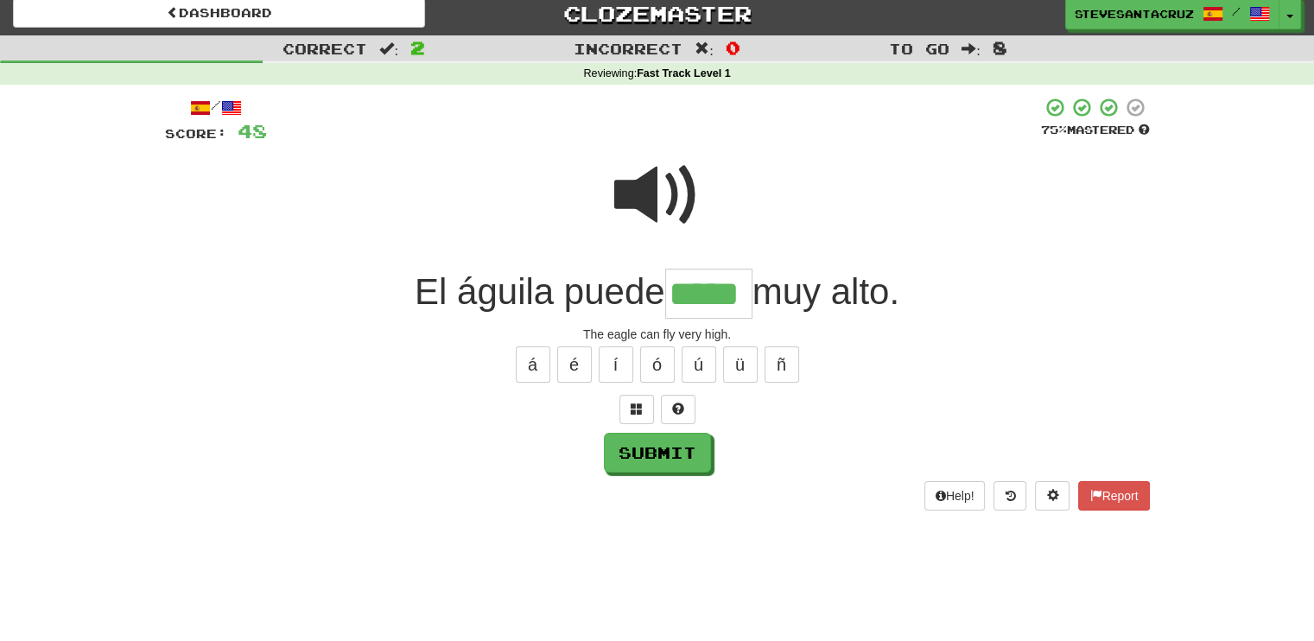
type input "*****"
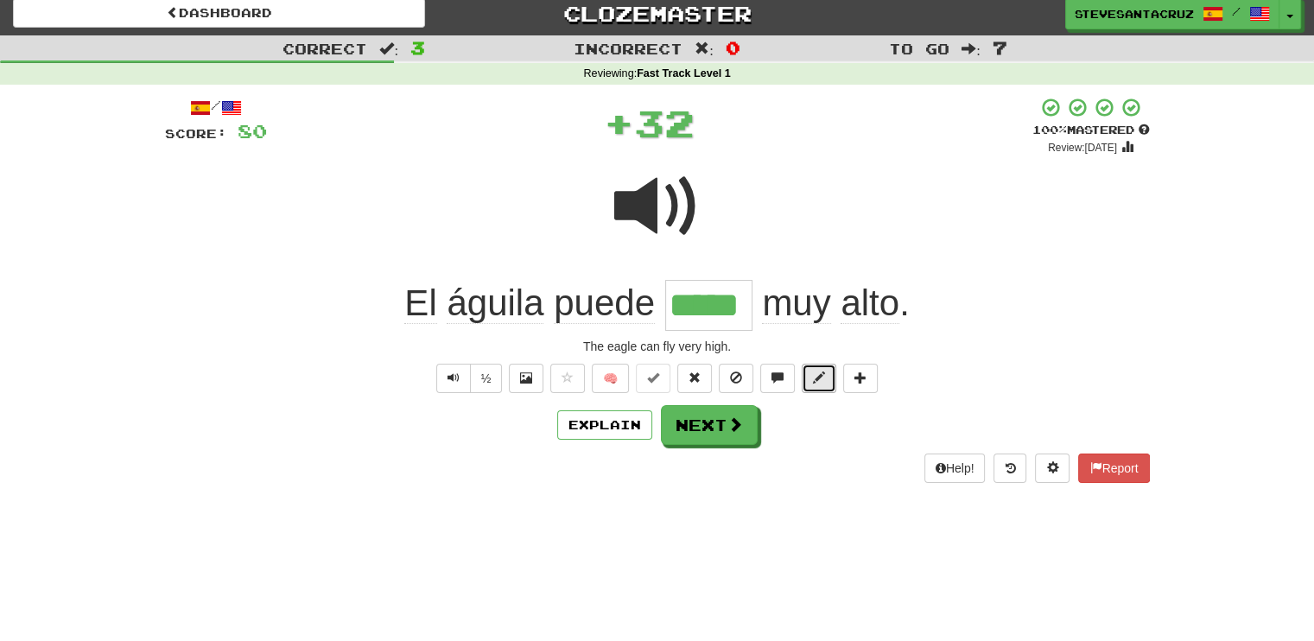
click at [820, 372] on span at bounding box center [819, 378] width 12 height 12
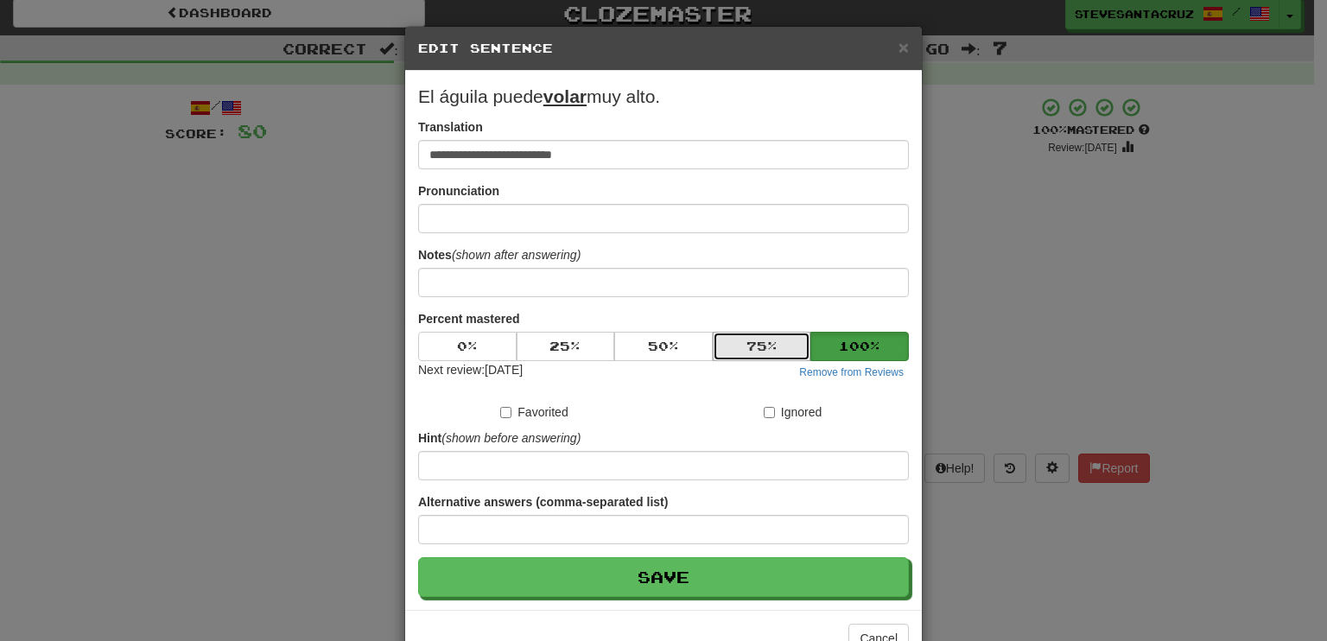
click at [767, 350] on button "75 %" at bounding box center [762, 346] width 98 height 29
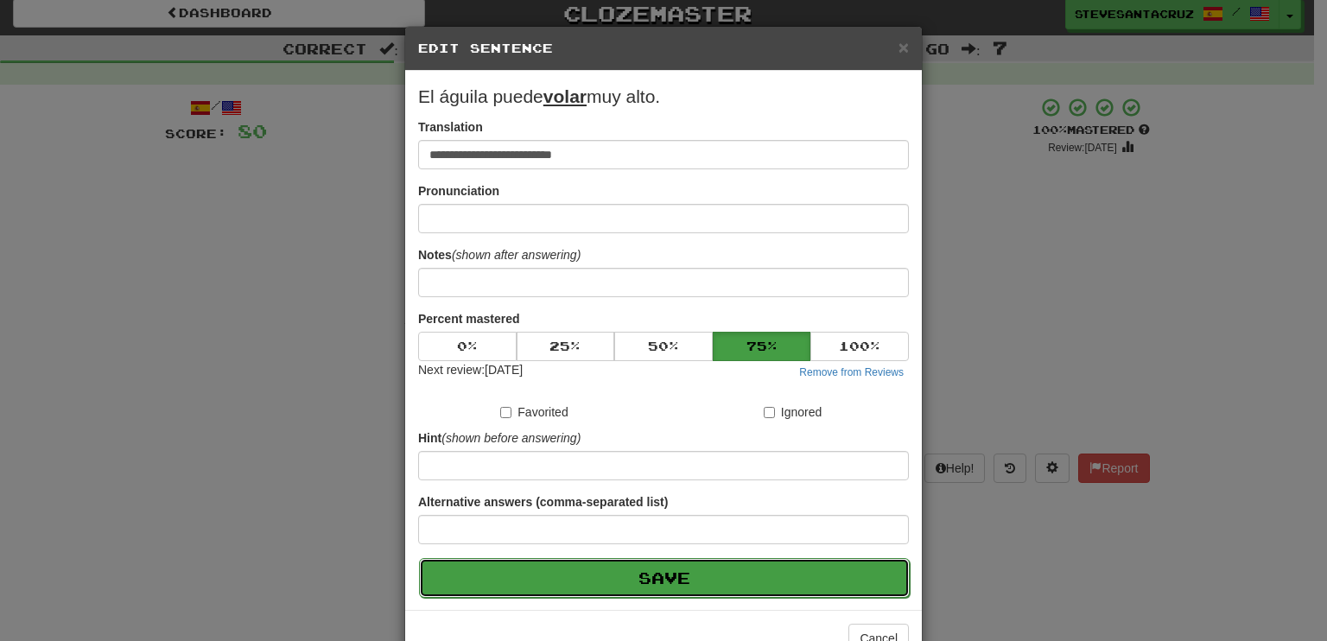
click at [755, 571] on button "Save" at bounding box center [664, 578] width 491 height 40
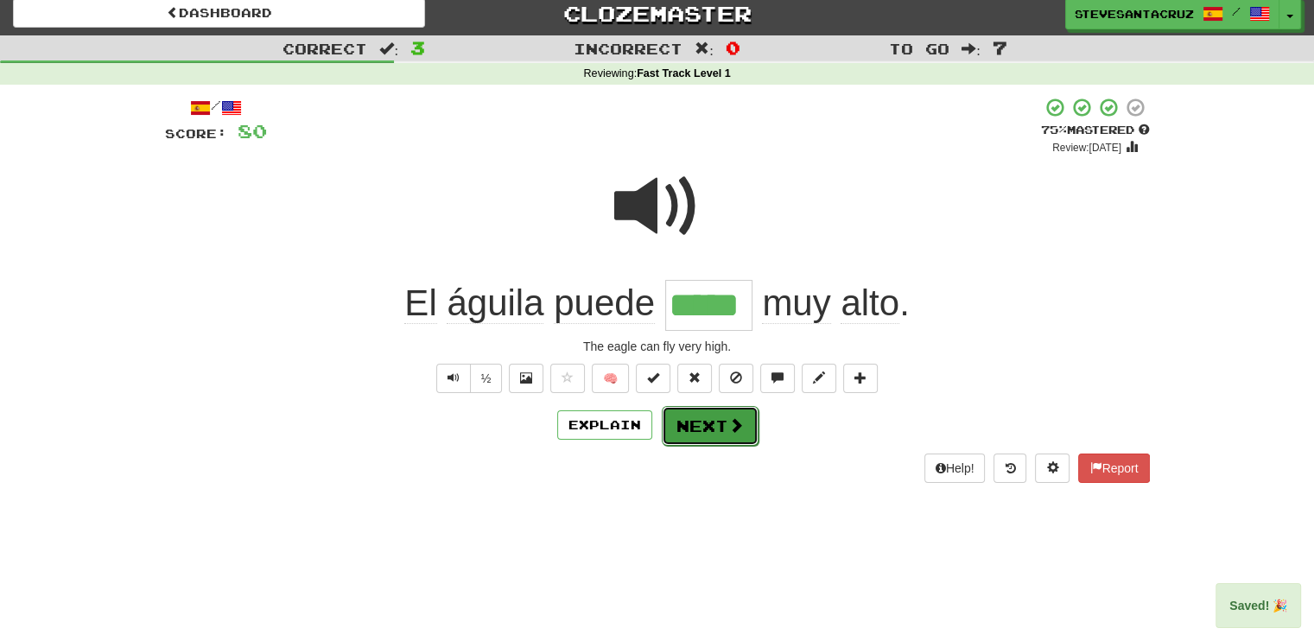
click at [722, 423] on button "Next" at bounding box center [710, 426] width 97 height 40
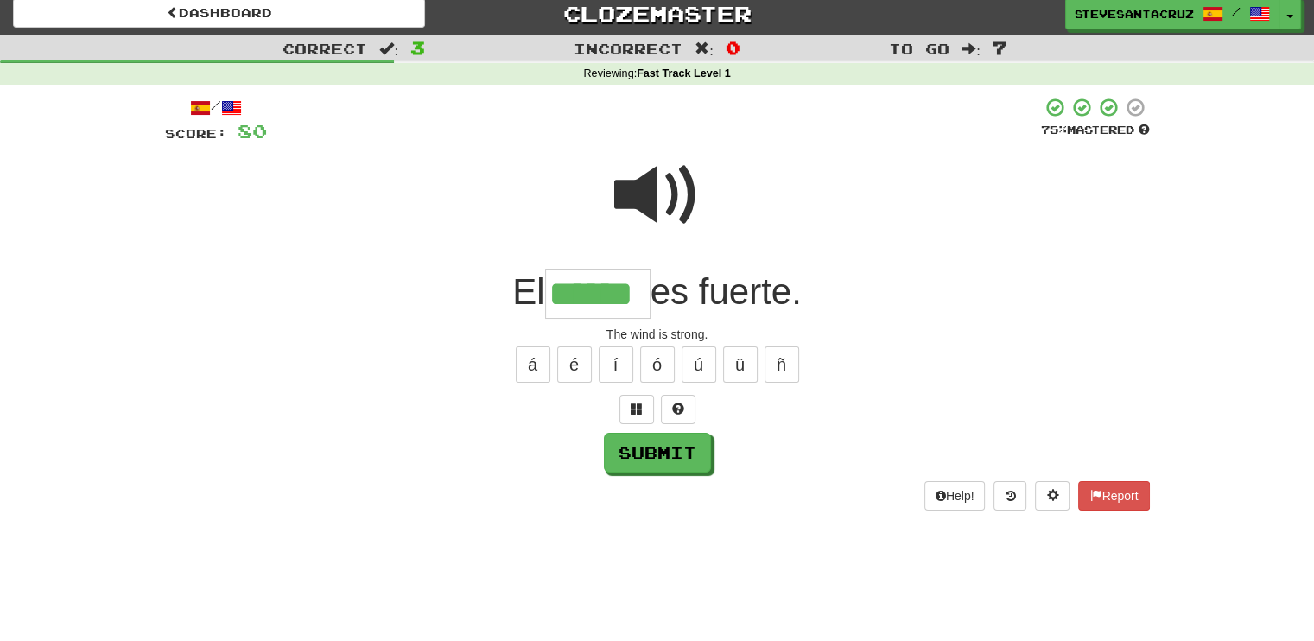
type input "******"
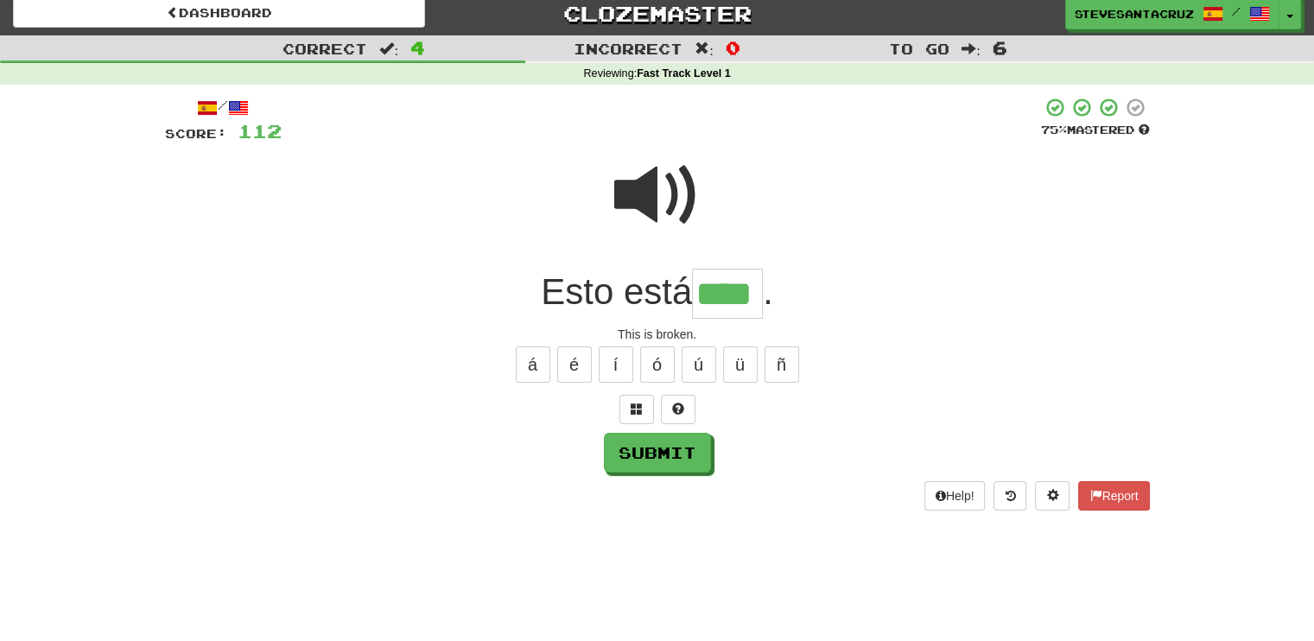
type input "****"
type input "******"
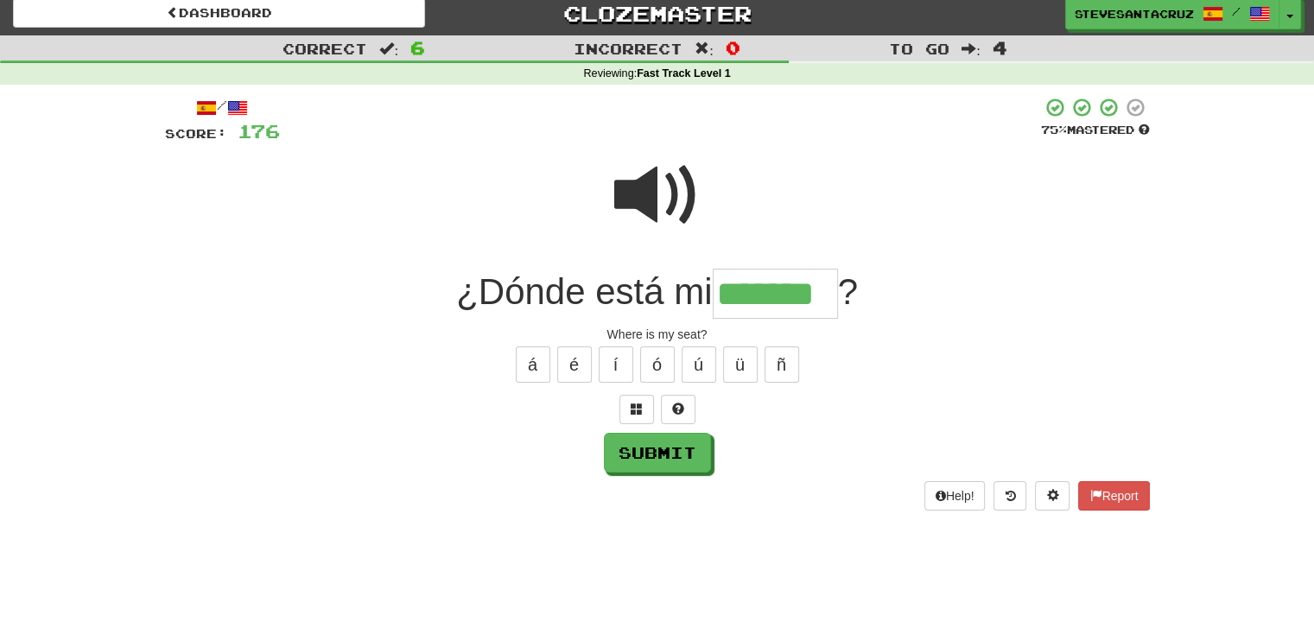
type input "*******"
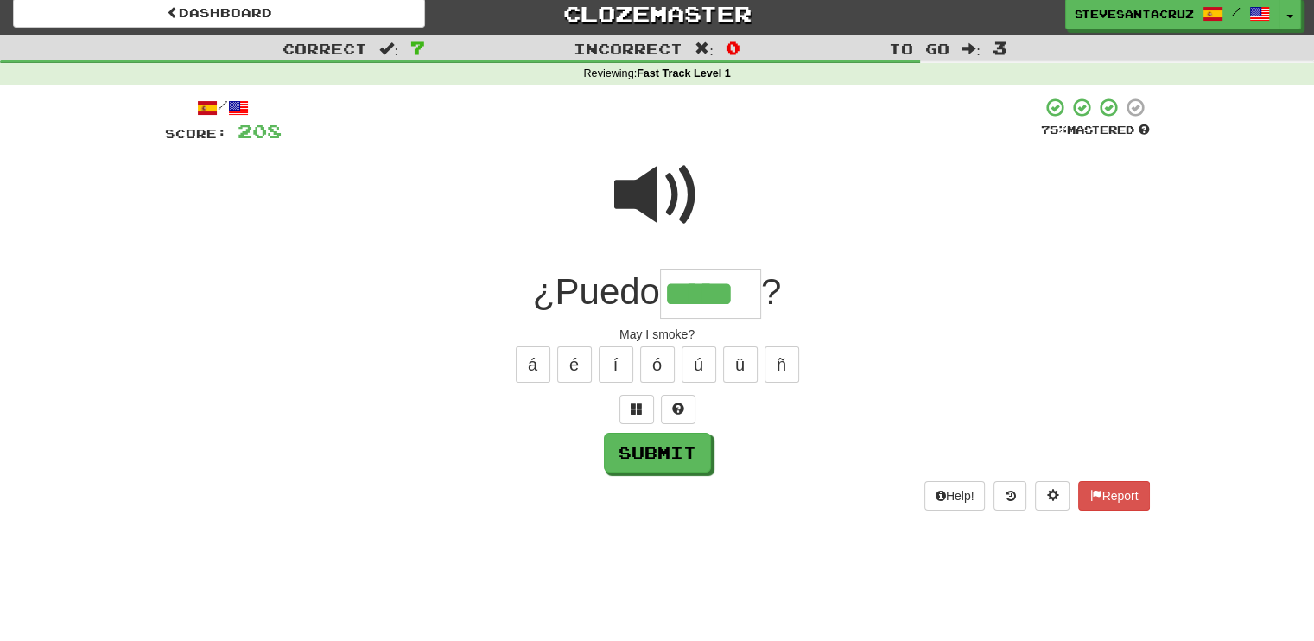
type input "*****"
type input "*******"
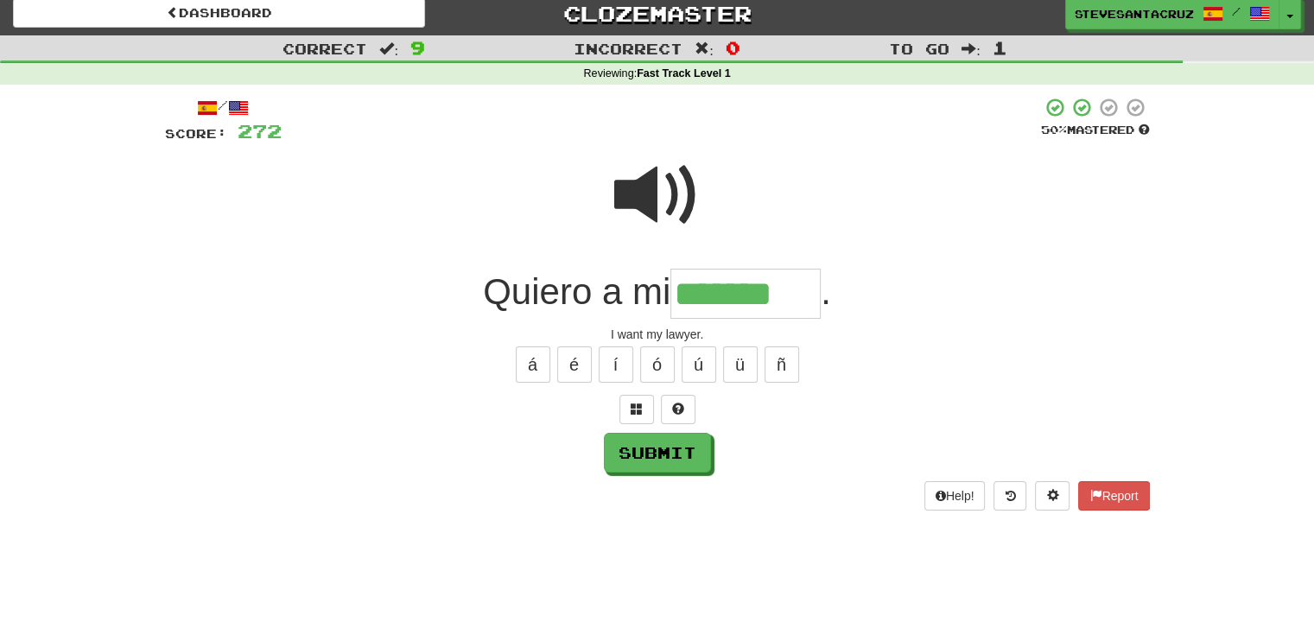
type input "*******"
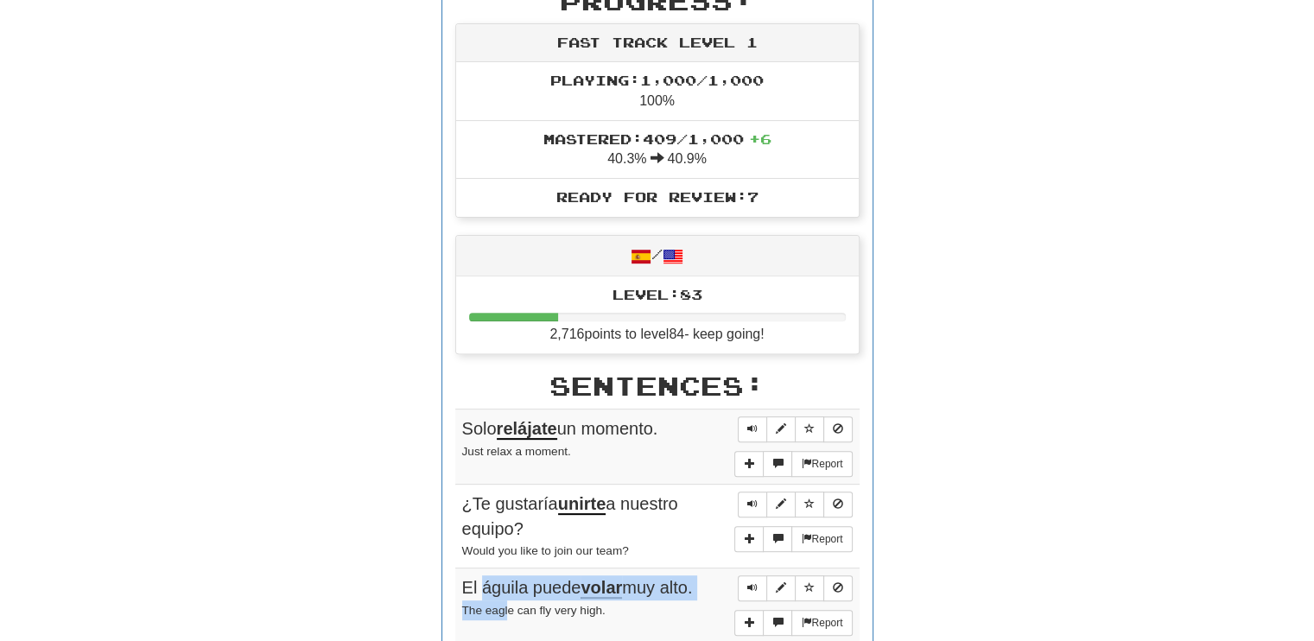
scroll to position [600, 0]
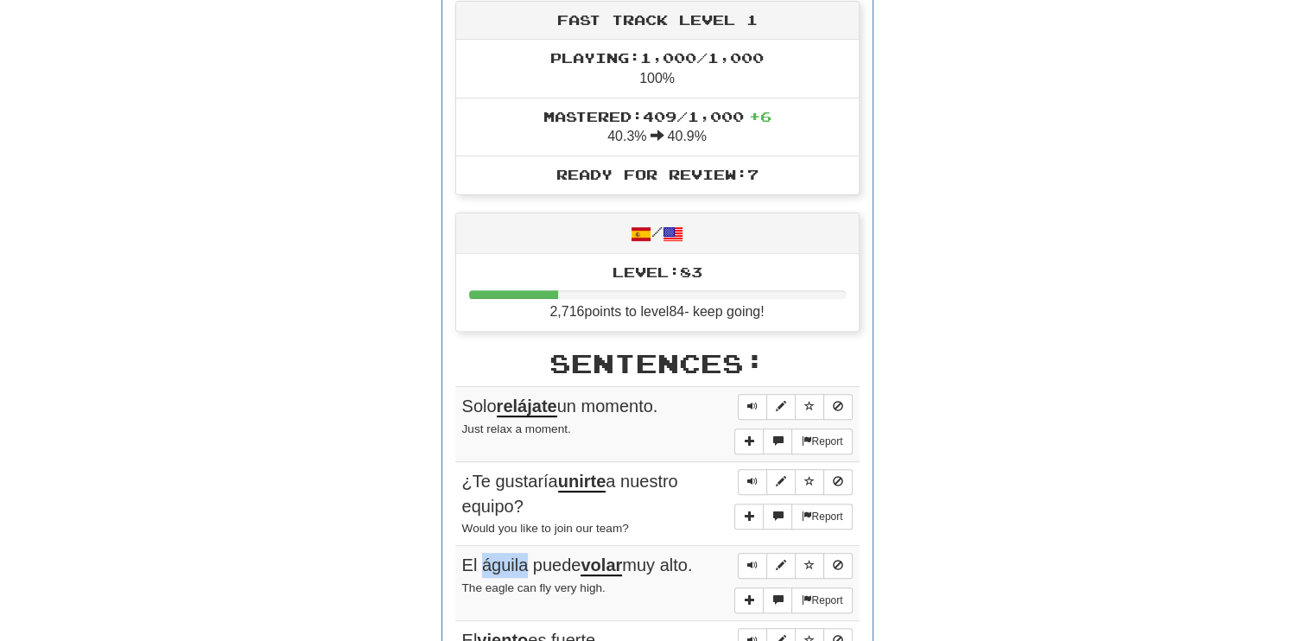
drag, startPoint x: 480, startPoint y: 624, endPoint x: 525, endPoint y: 559, distance: 78.9
click at [525, 559] on span "El águila puede volar muy alto." at bounding box center [577, 566] width 231 height 21
copy span "águila"
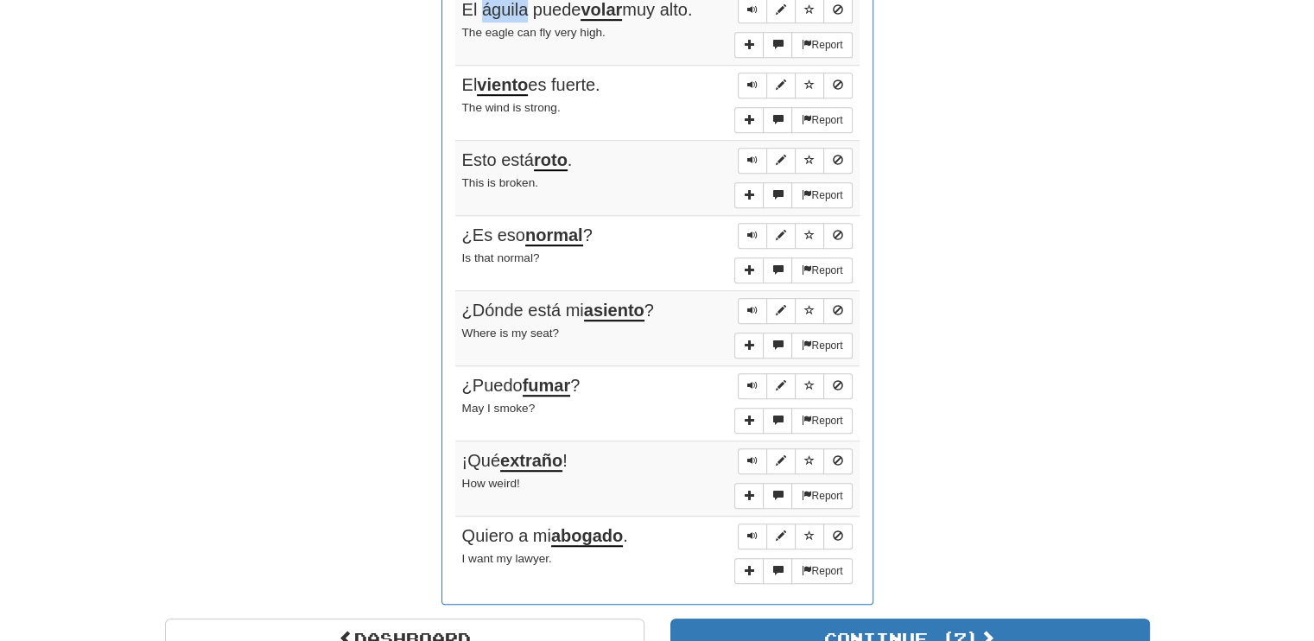
scroll to position [1185, 0]
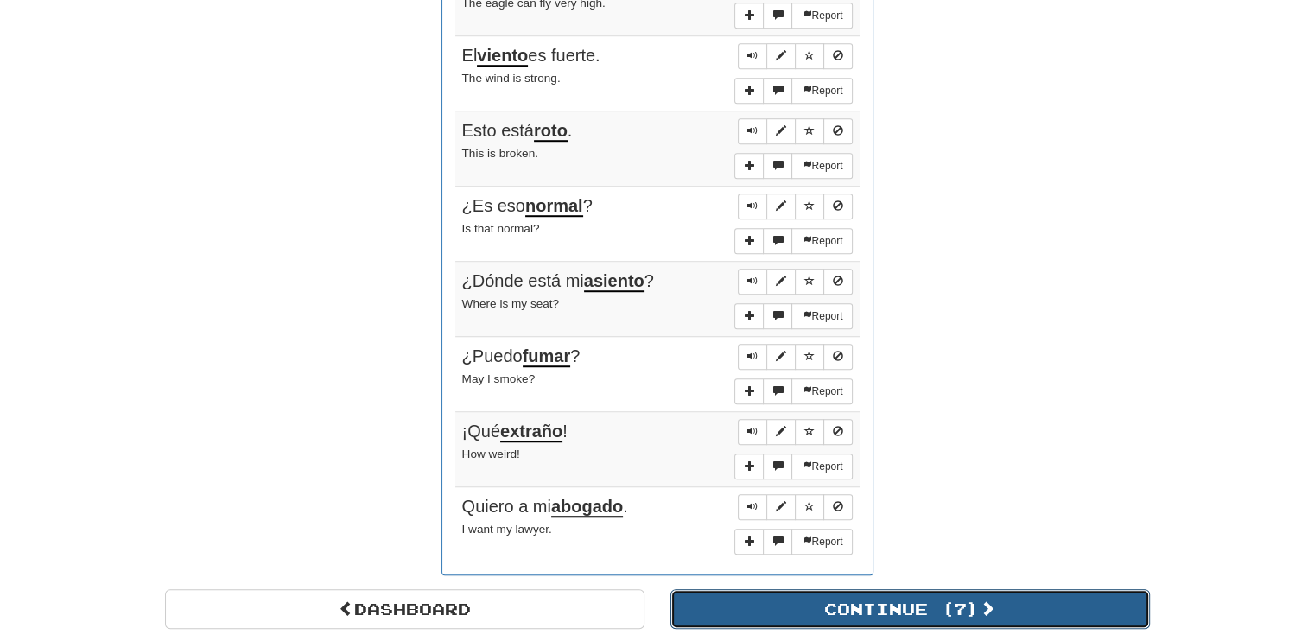
click at [1094, 600] on button "Continue ( 7 )" at bounding box center [910, 609] width 480 height 40
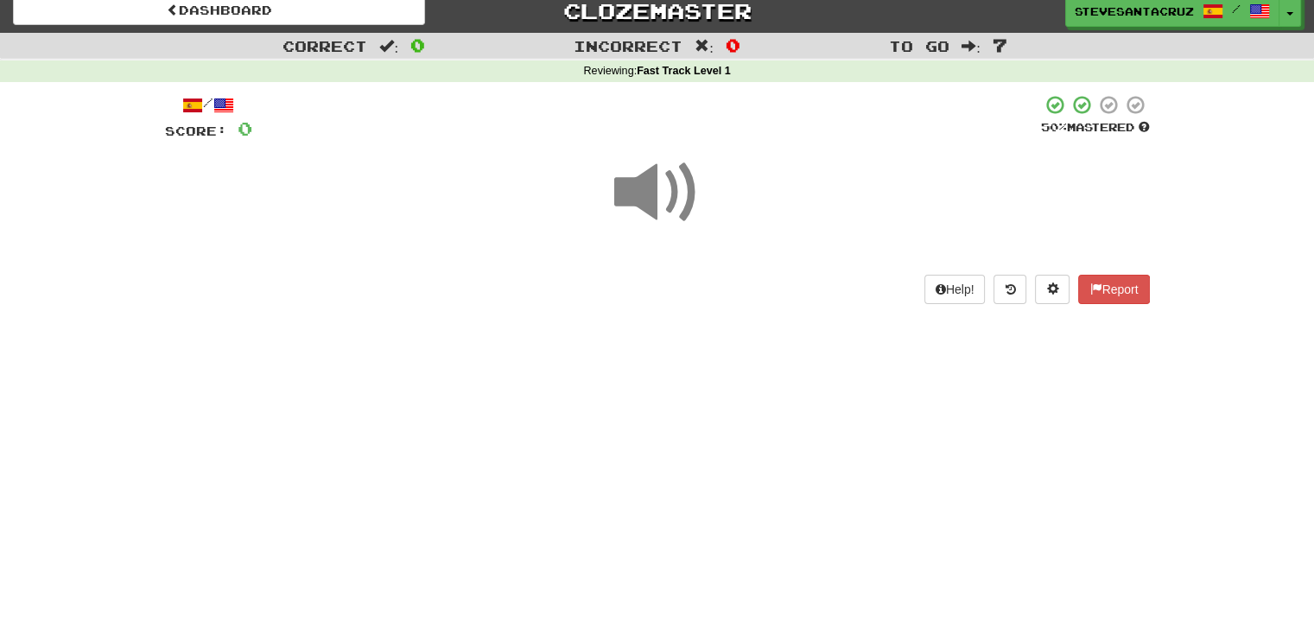
scroll to position [0, 0]
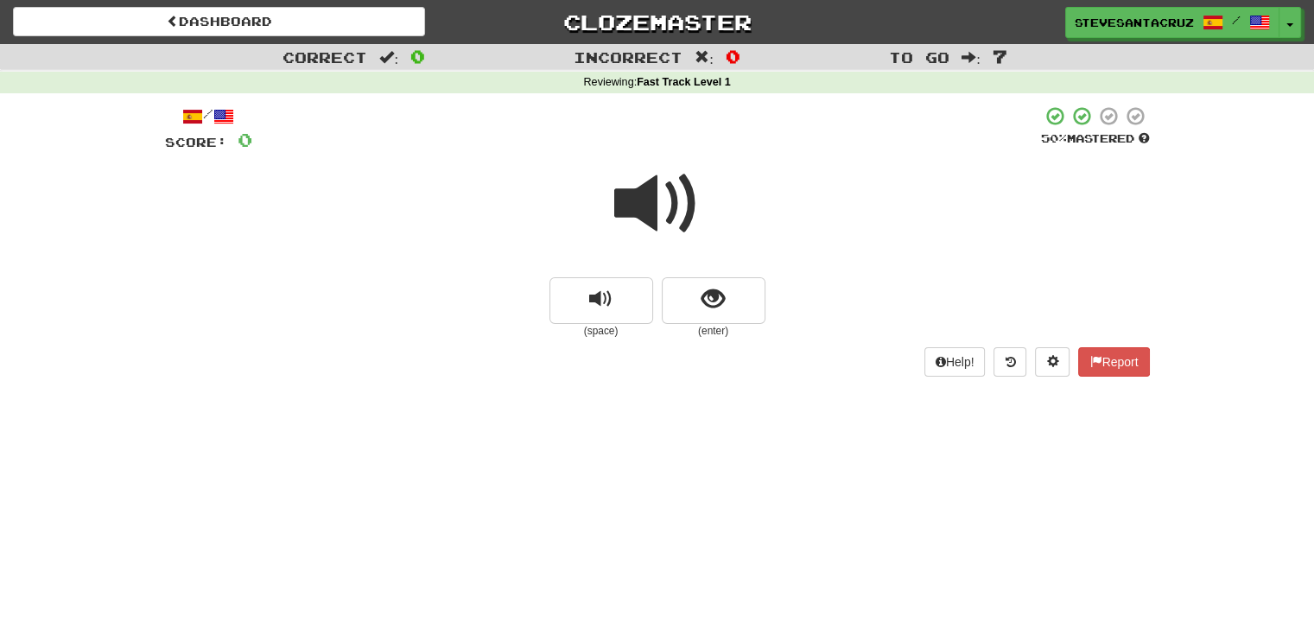
click at [644, 208] on span at bounding box center [657, 204] width 86 height 86
click at [636, 203] on span at bounding box center [657, 204] width 86 height 86
click at [698, 309] on button "show sentence" at bounding box center [714, 300] width 104 height 47
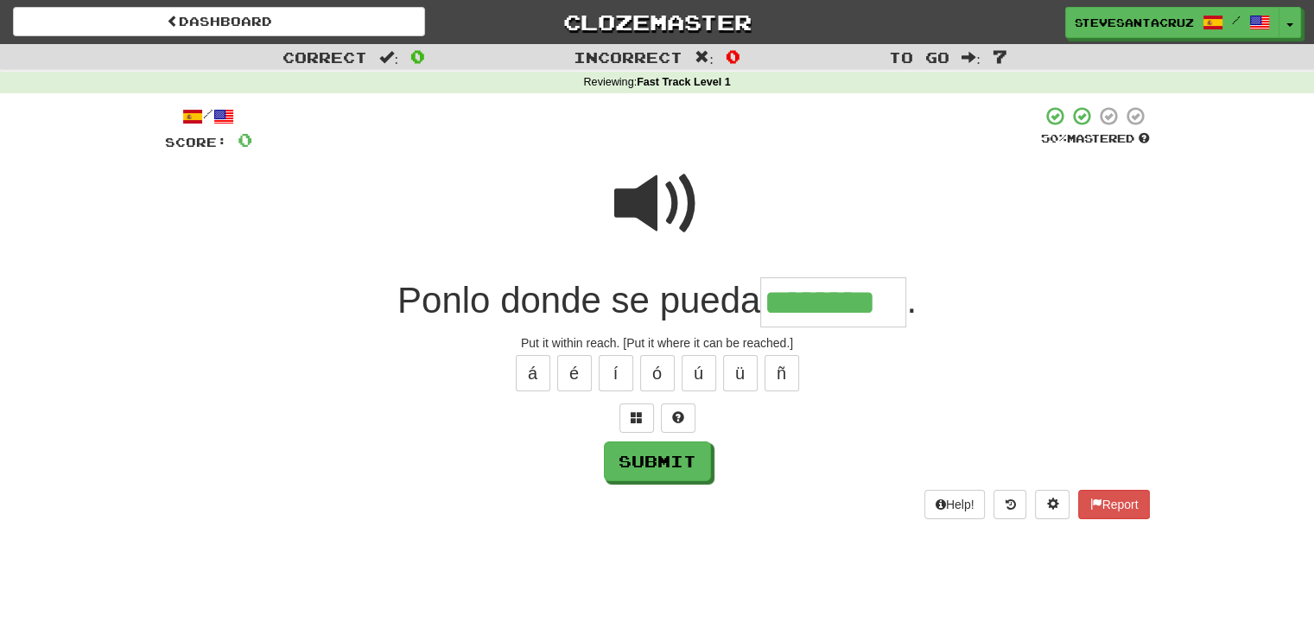
type input "********"
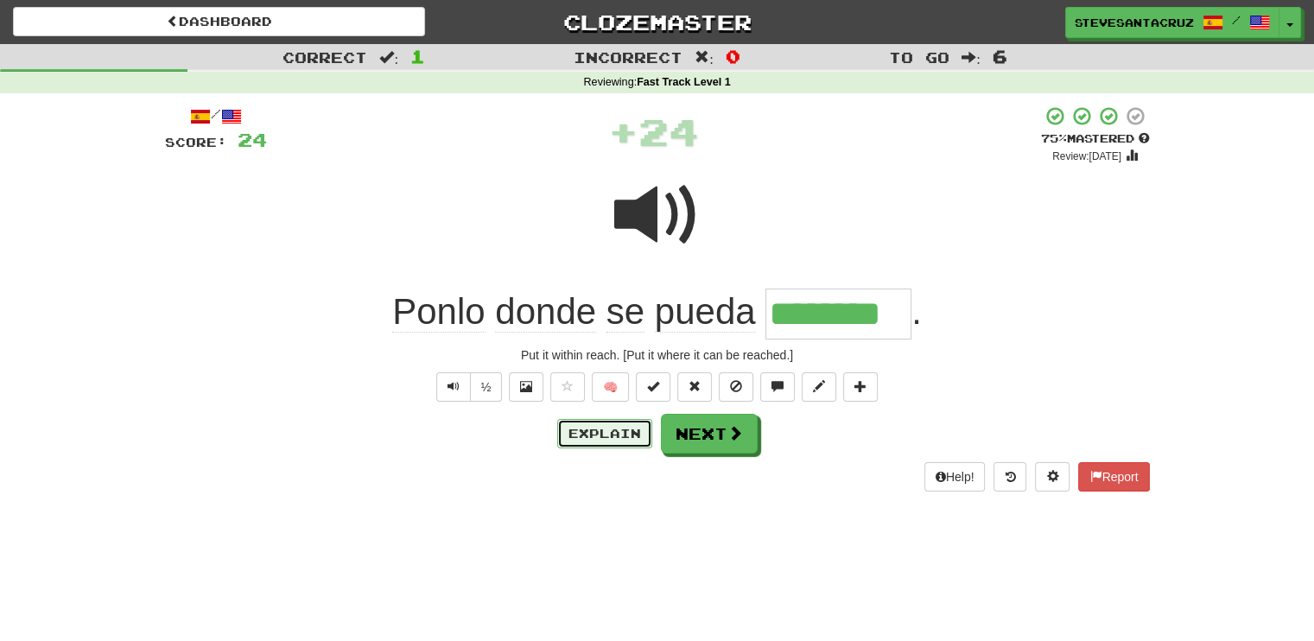
click at [604, 438] on button "Explain" at bounding box center [604, 433] width 95 height 29
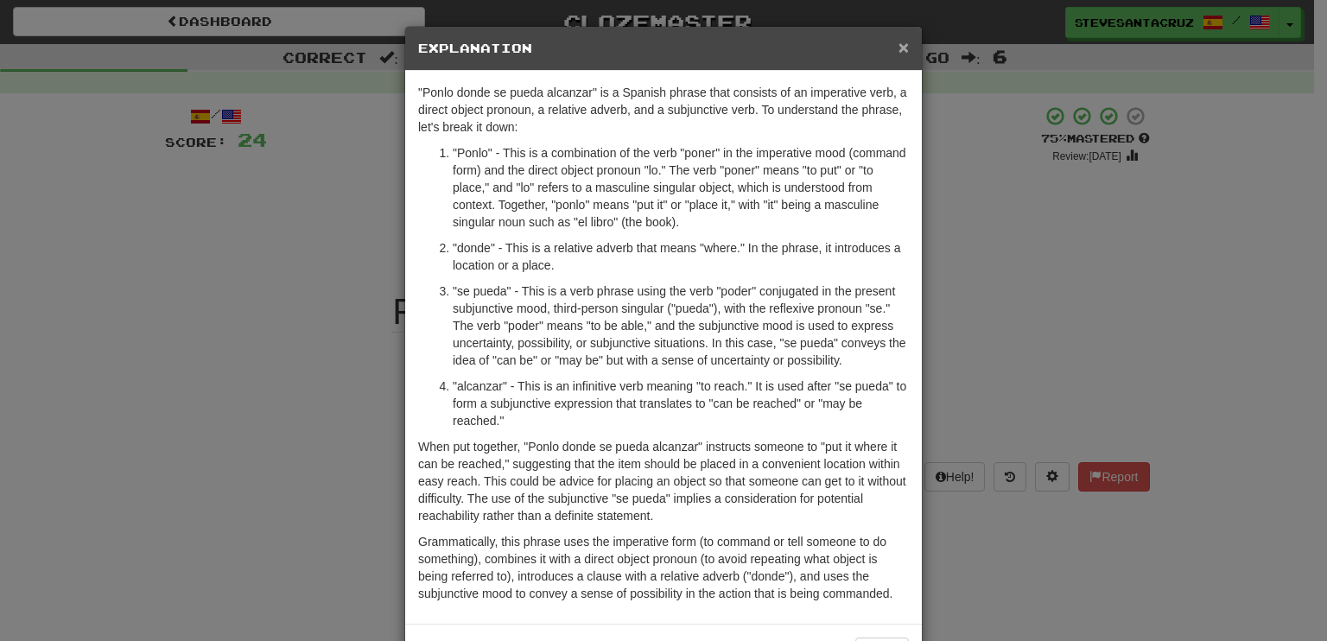
click at [899, 41] on span "×" at bounding box center [904, 47] width 10 height 20
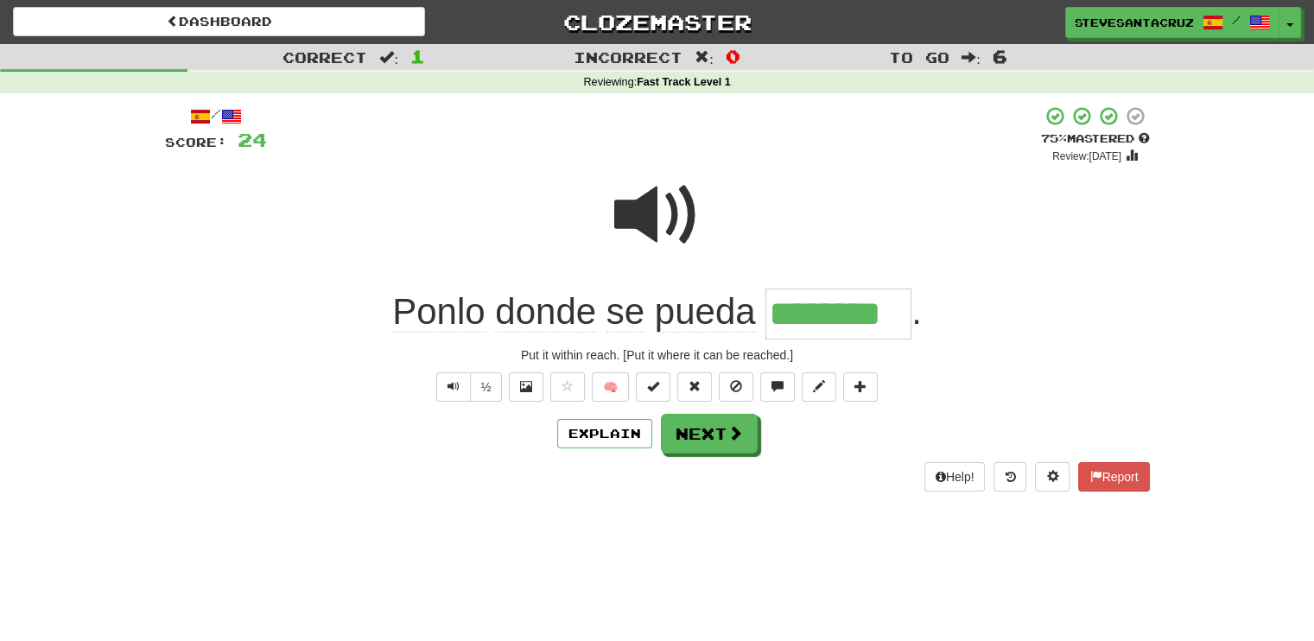
click at [601, 311] on span "Ponlo donde se pueda" at bounding box center [578, 311] width 373 height 41
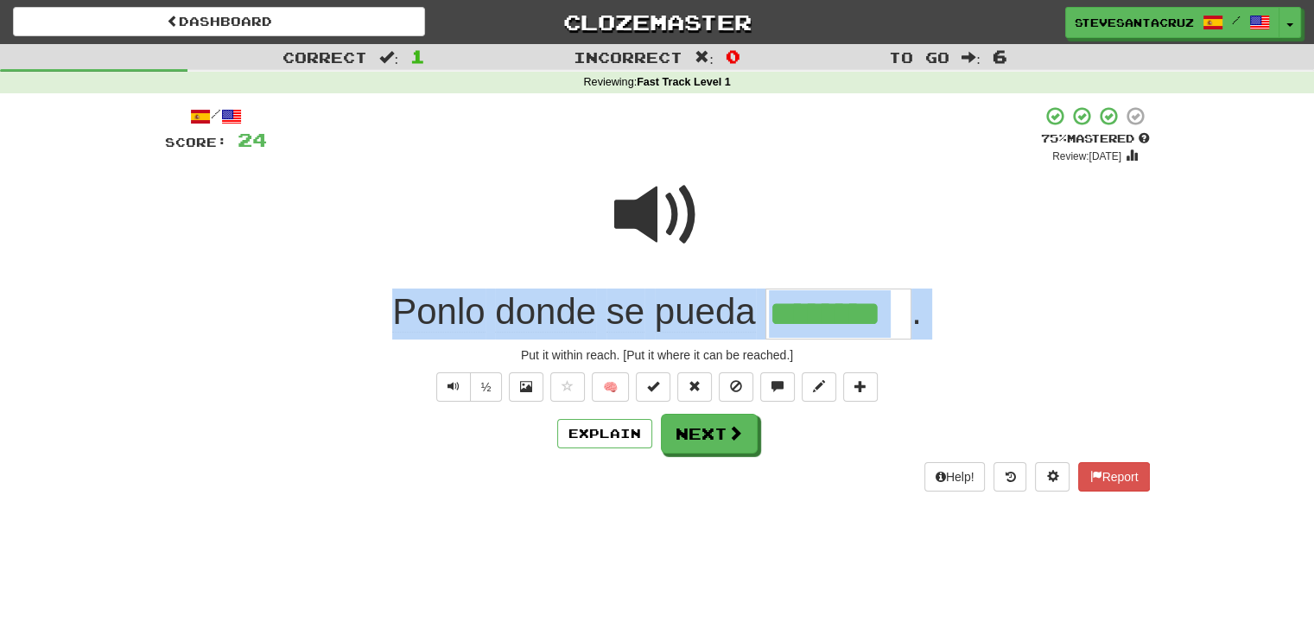
click at [601, 311] on span "Ponlo donde se pueda" at bounding box center [578, 311] width 373 height 41
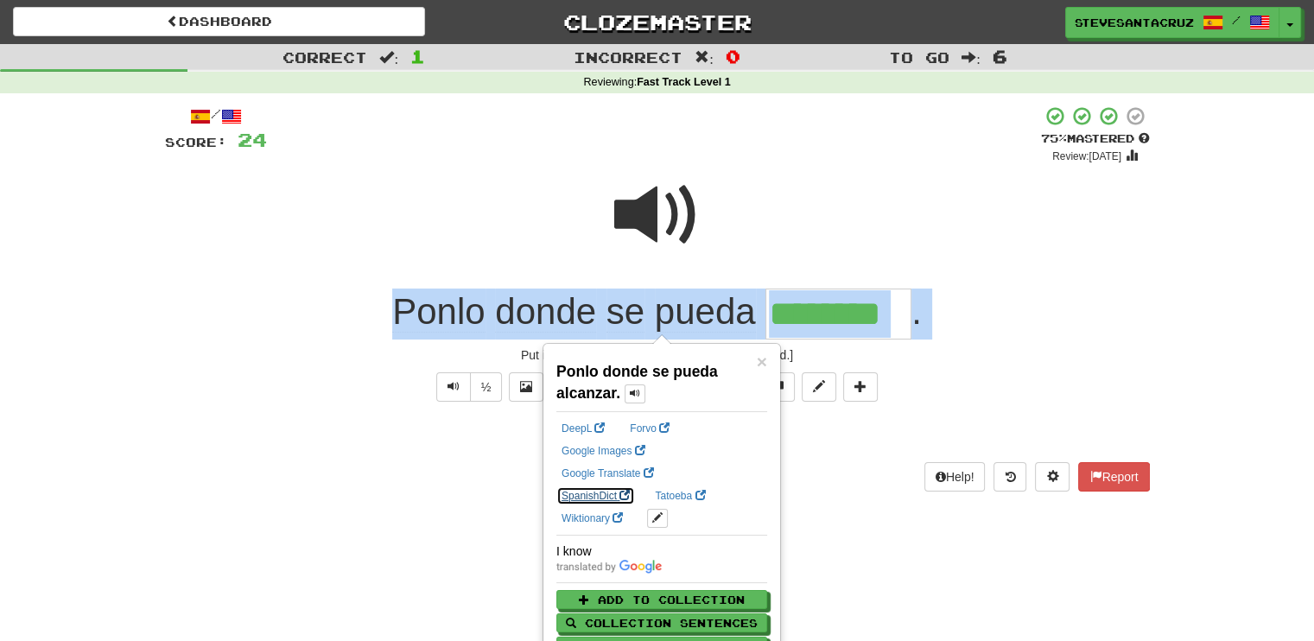
click at [635, 486] on link "SpanishDict" at bounding box center [595, 495] width 79 height 19
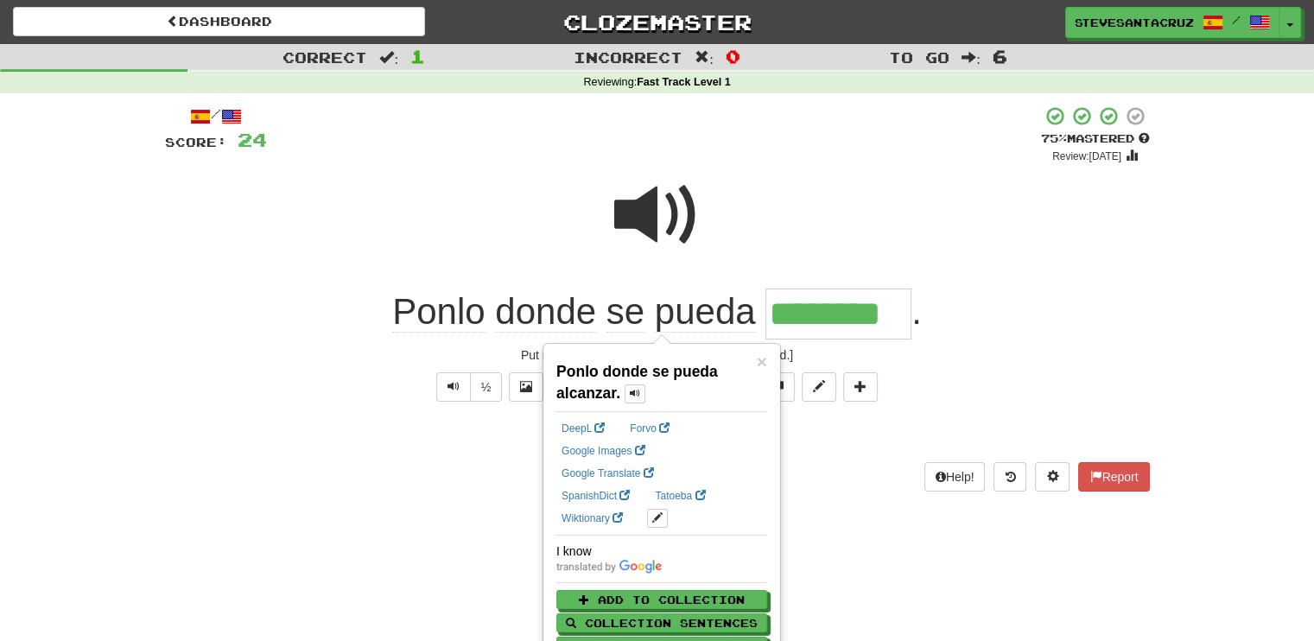
click at [886, 169] on div at bounding box center [657, 227] width 985 height 124
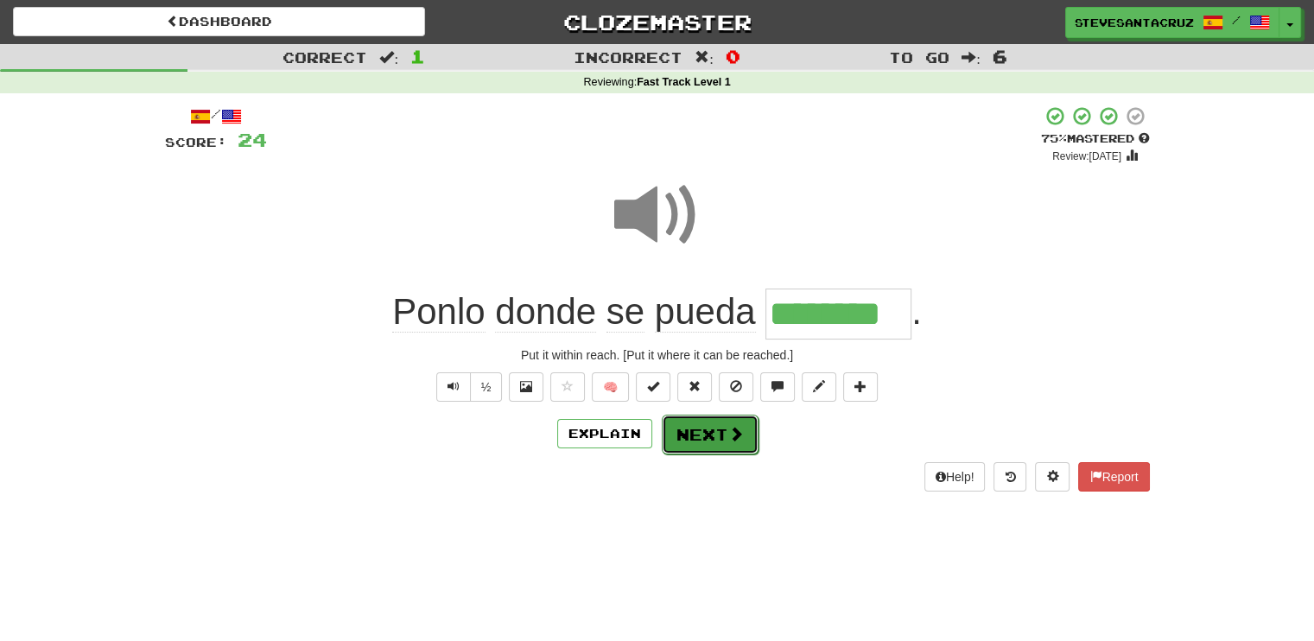
click at [728, 430] on span at bounding box center [736, 434] width 16 height 16
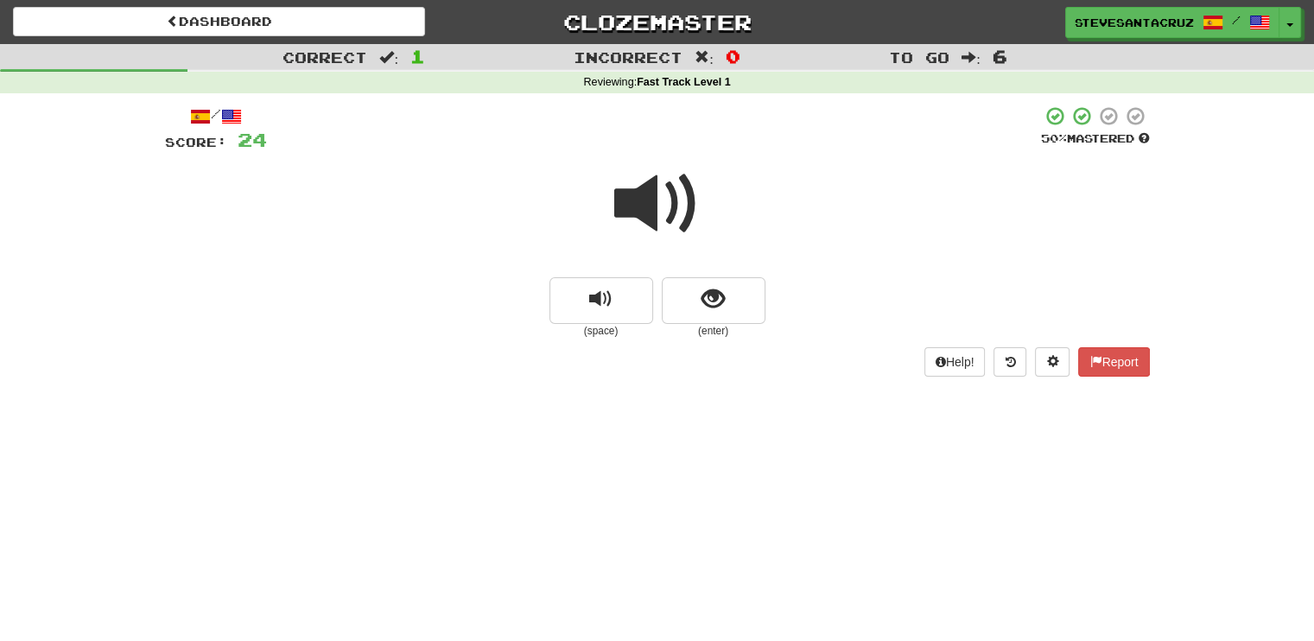
click at [660, 193] on span at bounding box center [657, 204] width 86 height 86
click at [715, 307] on span "show sentence" at bounding box center [713, 299] width 23 height 23
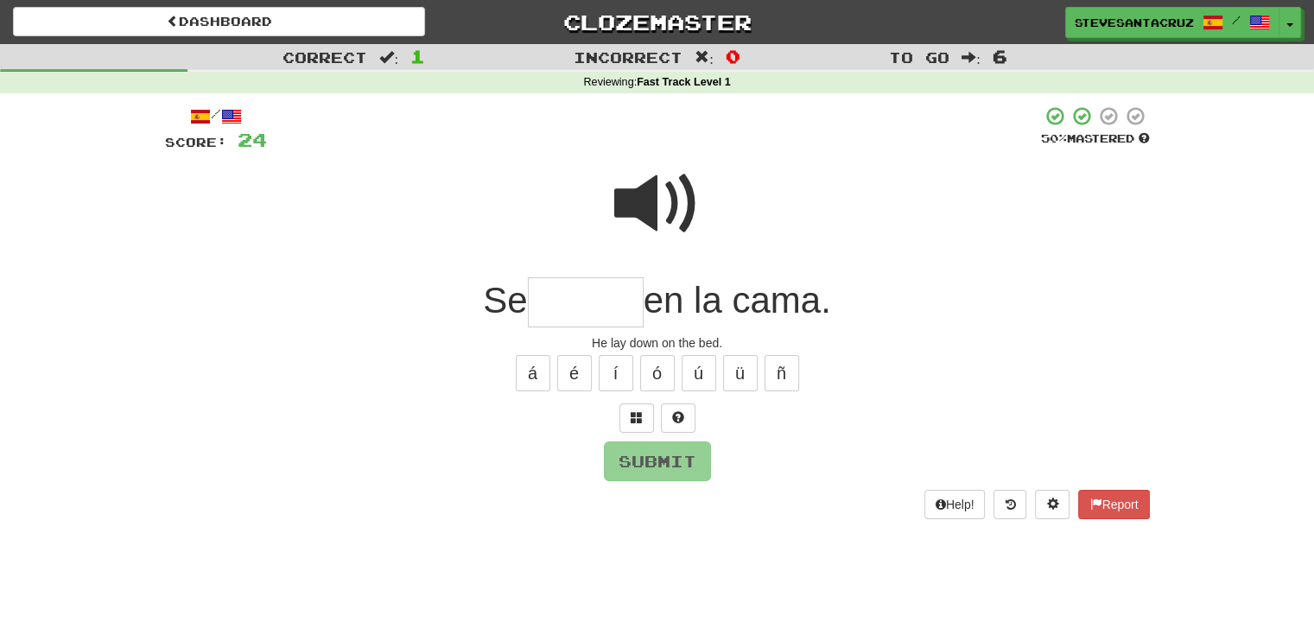
click at [567, 312] on input "text" at bounding box center [586, 302] width 116 height 51
type input "******"
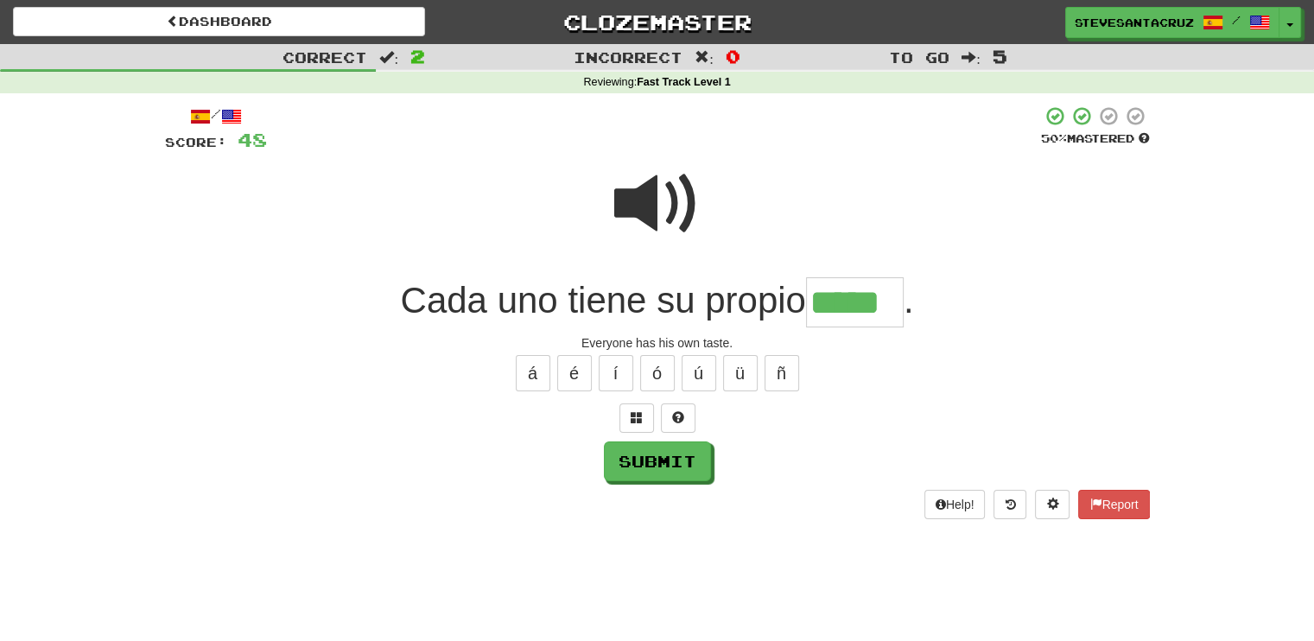
type input "*****"
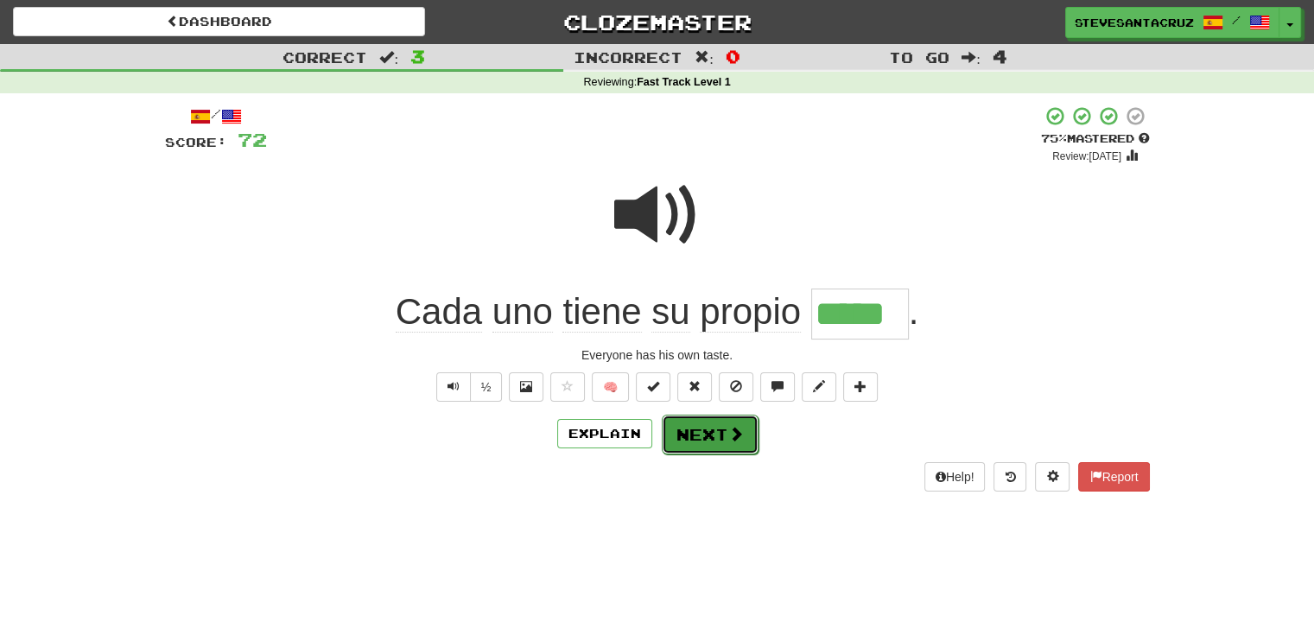
click at [728, 435] on span at bounding box center [736, 434] width 16 height 16
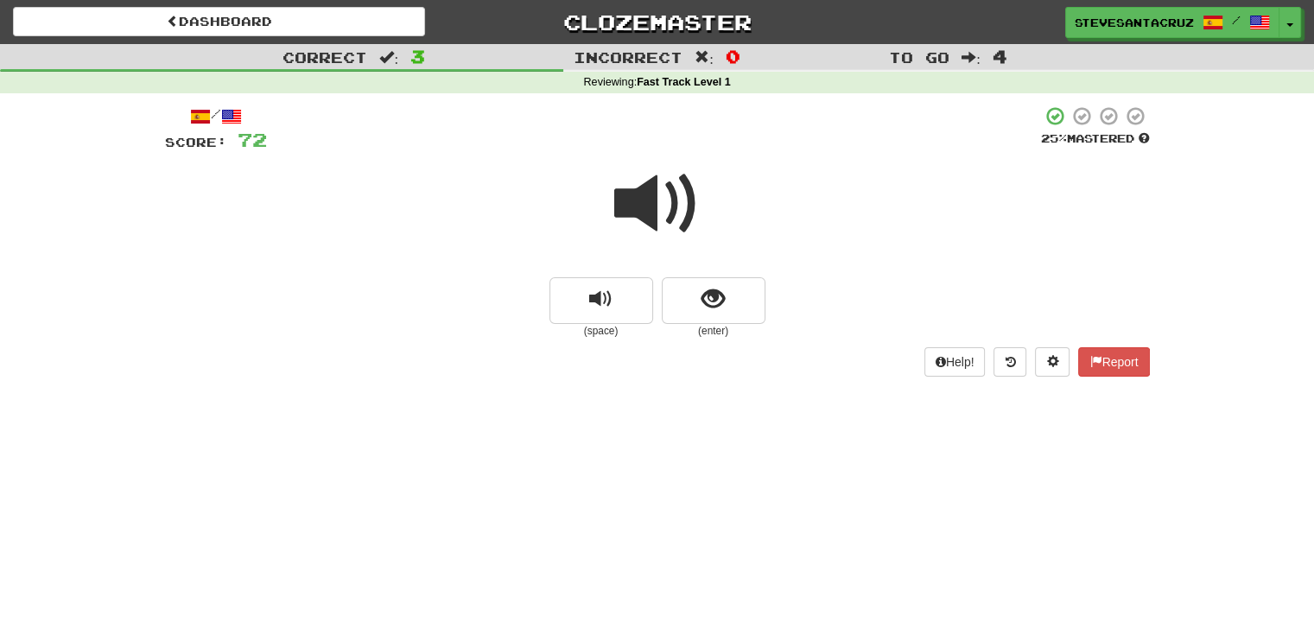
click at [659, 200] on span at bounding box center [657, 204] width 86 height 86
click at [712, 306] on span "show sentence" at bounding box center [713, 299] width 23 height 23
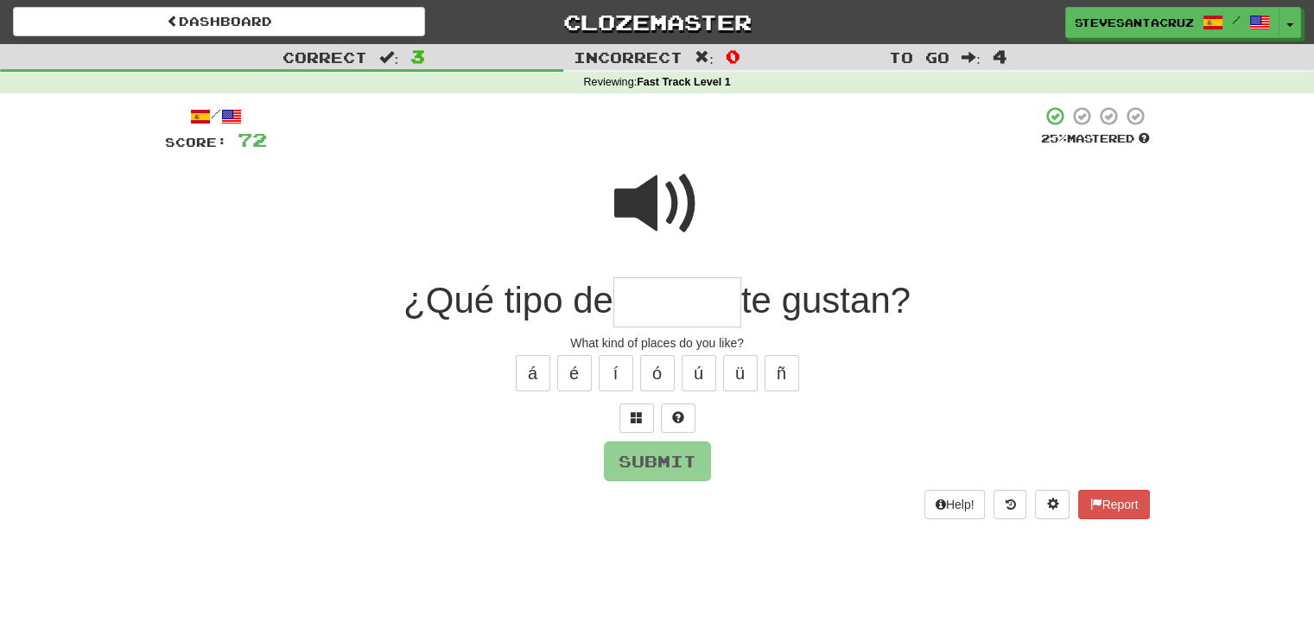
click at [670, 300] on input "text" at bounding box center [677, 302] width 128 height 51
type input "*******"
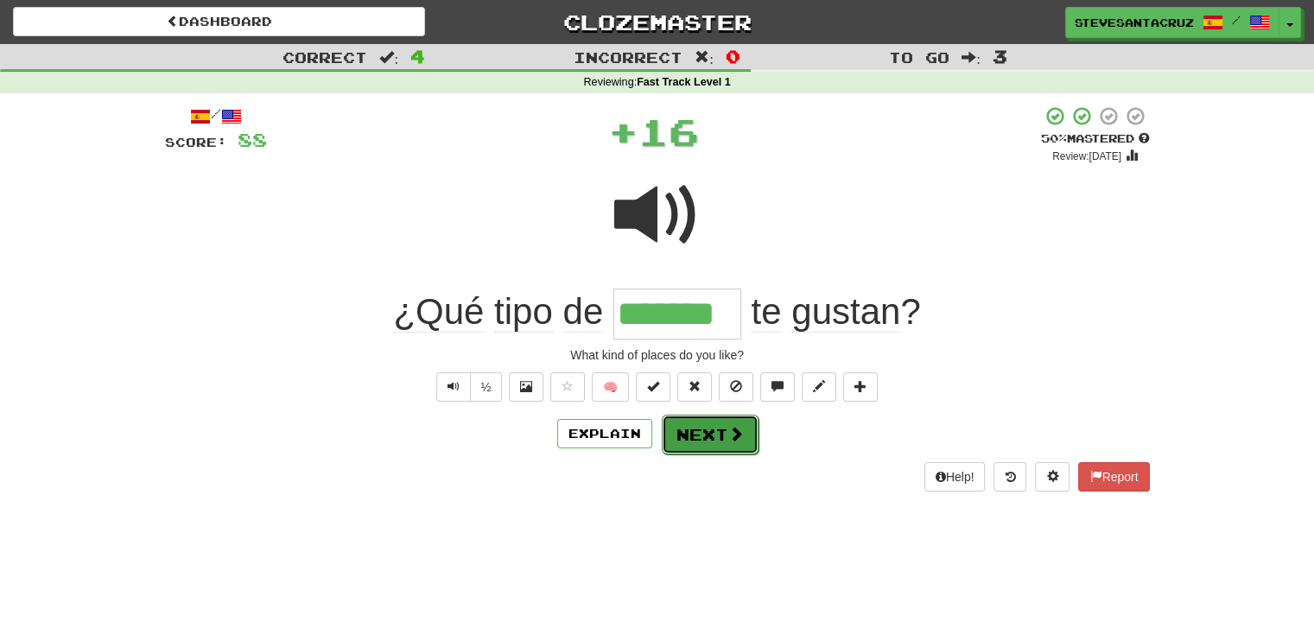
click at [722, 435] on button "Next" at bounding box center [710, 435] width 97 height 40
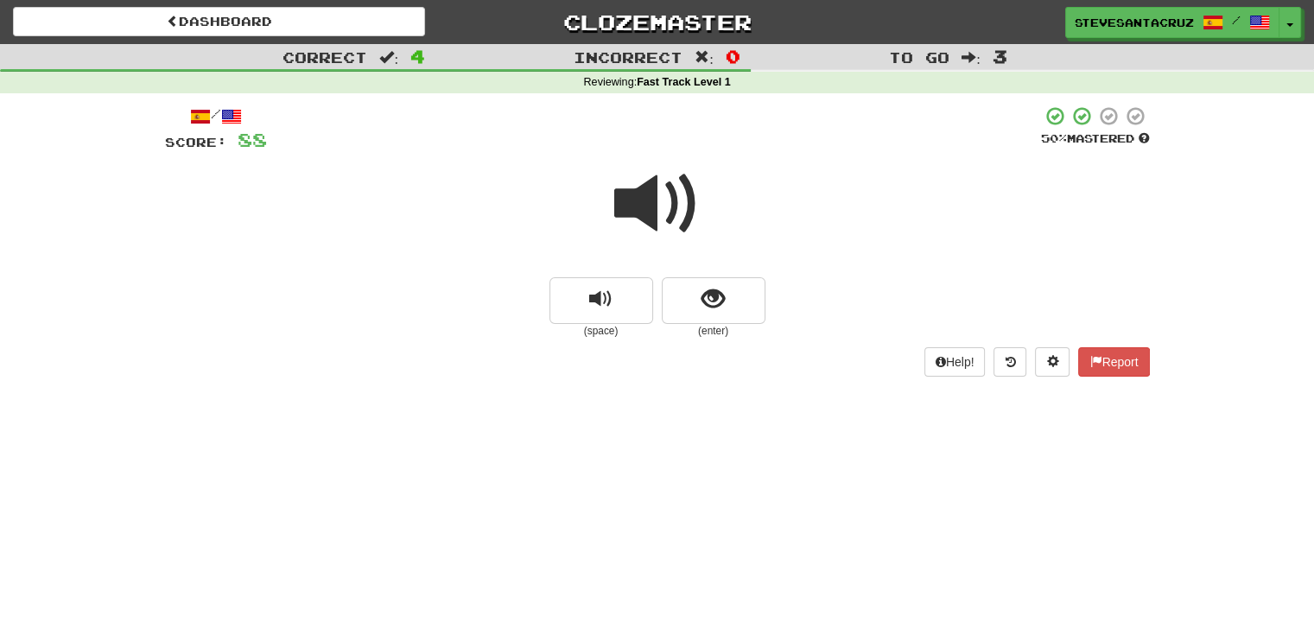
click at [655, 217] on span at bounding box center [657, 204] width 86 height 86
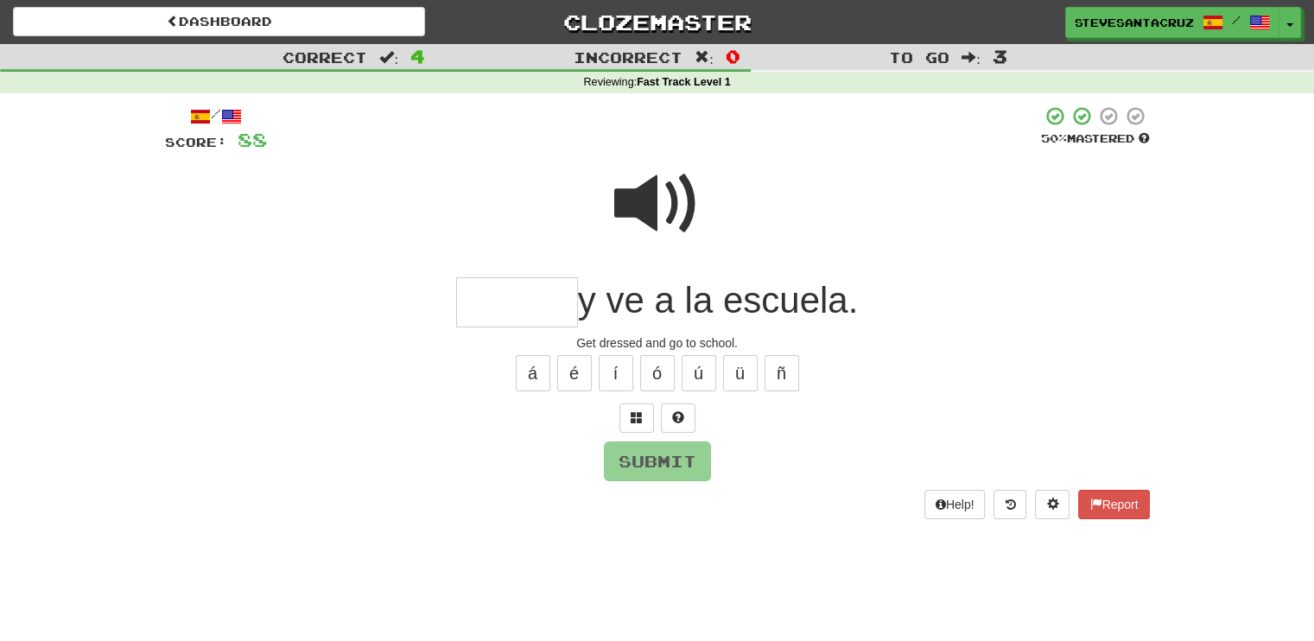
click at [655, 217] on span at bounding box center [657, 204] width 86 height 86
click at [491, 306] on input "text" at bounding box center [517, 302] width 122 height 51
type input "*"
type input "*******"
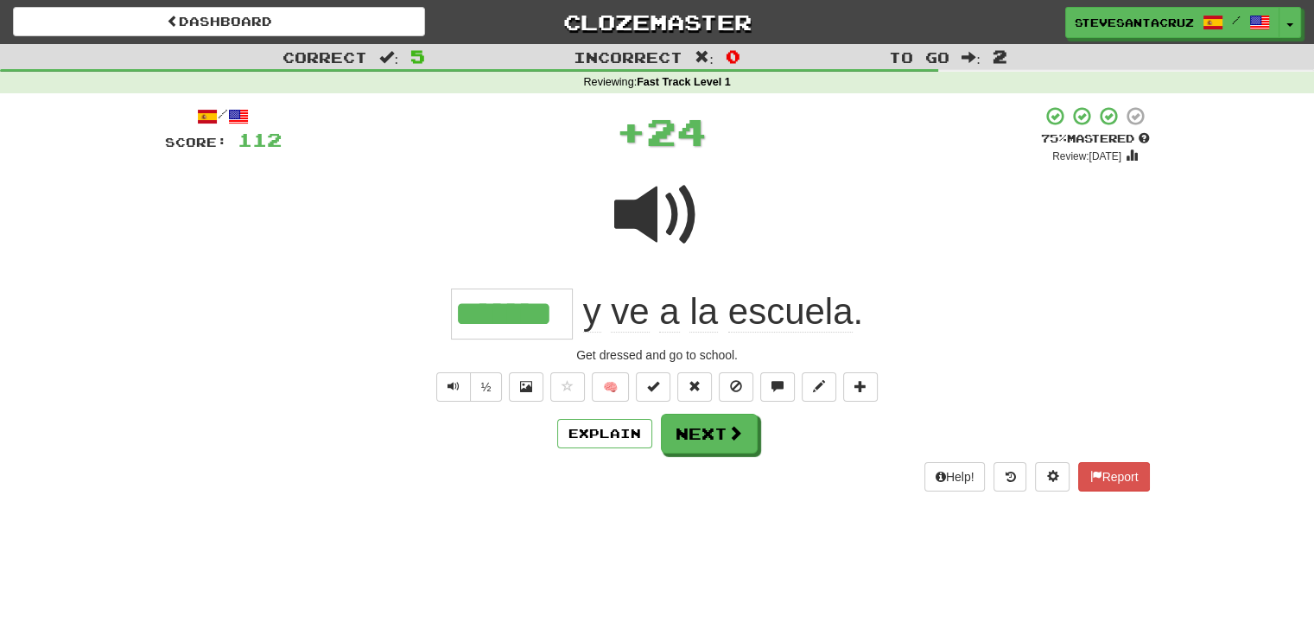
click at [494, 313] on input "*******" at bounding box center [512, 314] width 122 height 51
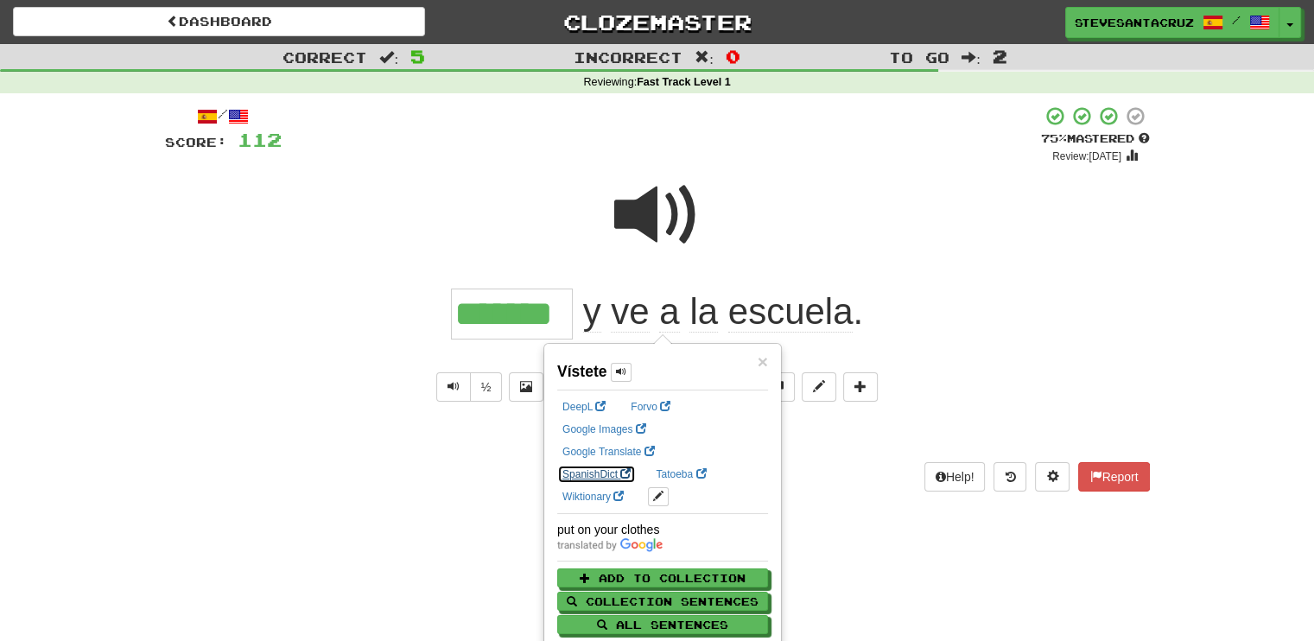
click at [636, 465] on link "SpanishDict" at bounding box center [596, 474] width 79 height 19
click at [810, 175] on div at bounding box center [657, 227] width 985 height 124
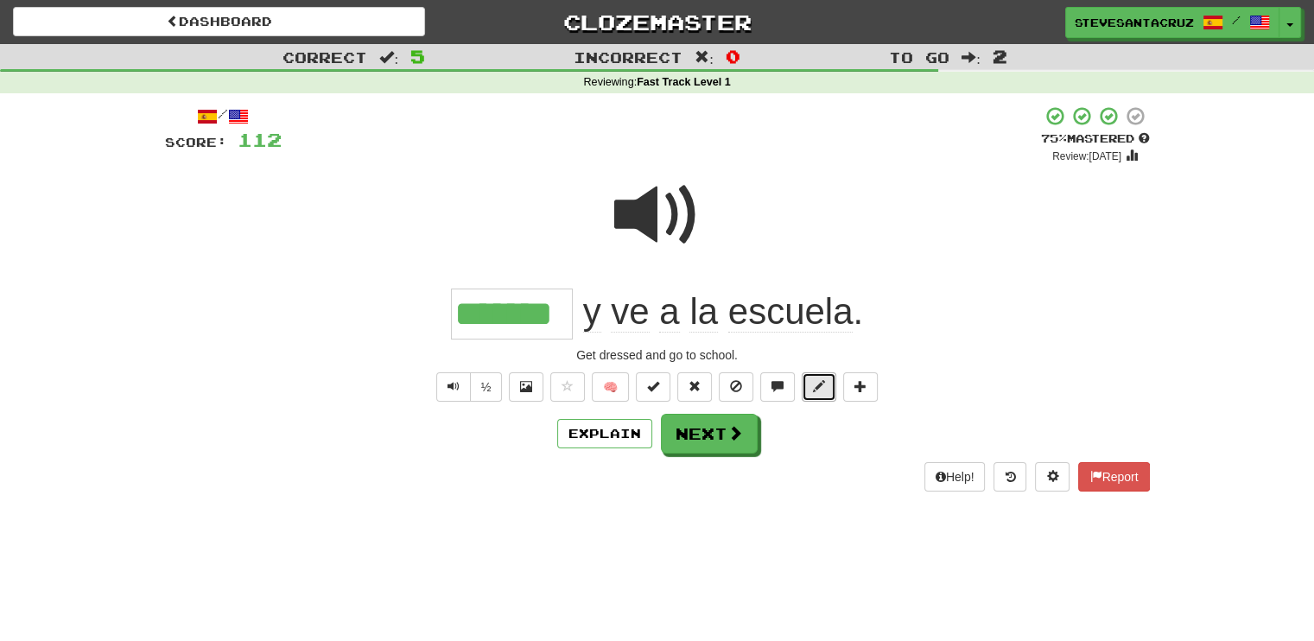
click at [816, 391] on span at bounding box center [819, 386] width 12 height 12
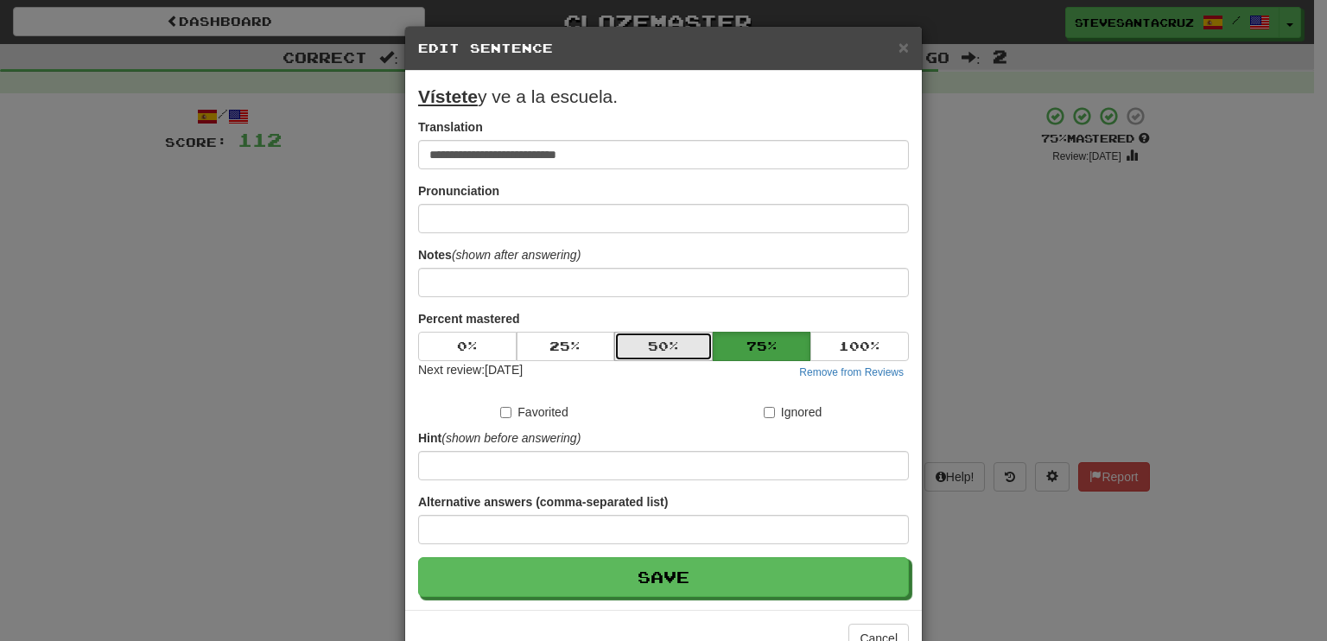
click at [657, 345] on button "50 %" at bounding box center [663, 346] width 98 height 29
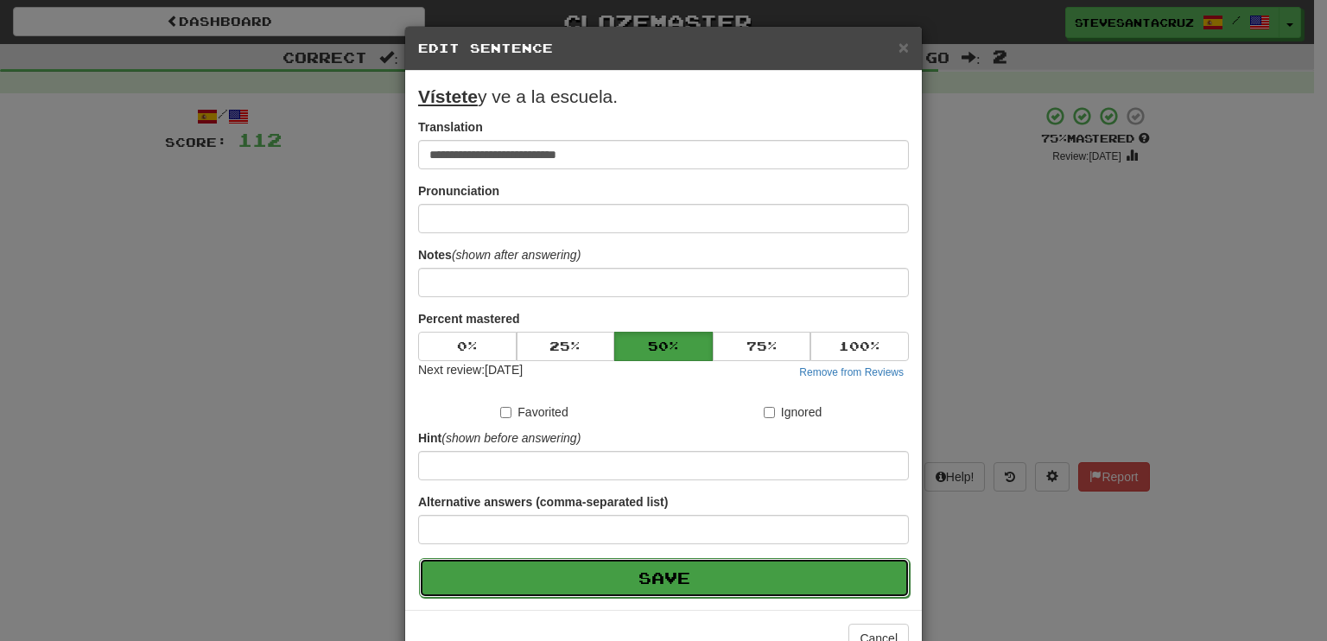
click at [688, 562] on button "Save" at bounding box center [664, 578] width 491 height 40
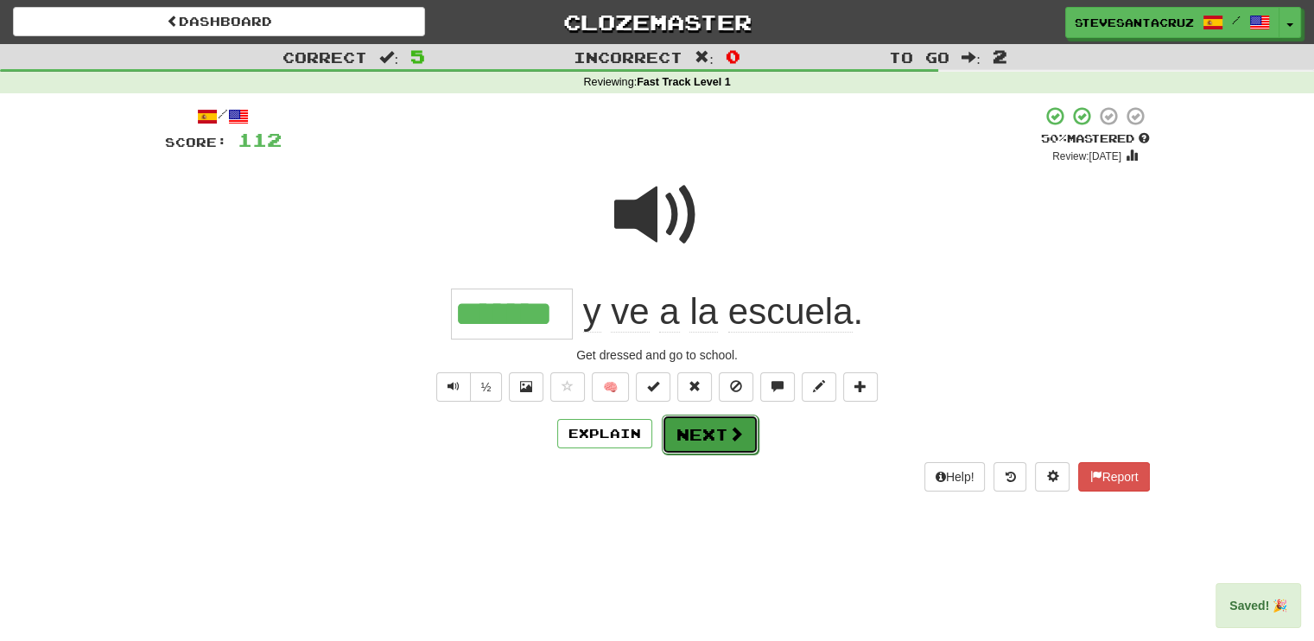
click at [677, 435] on button "Next" at bounding box center [710, 435] width 97 height 40
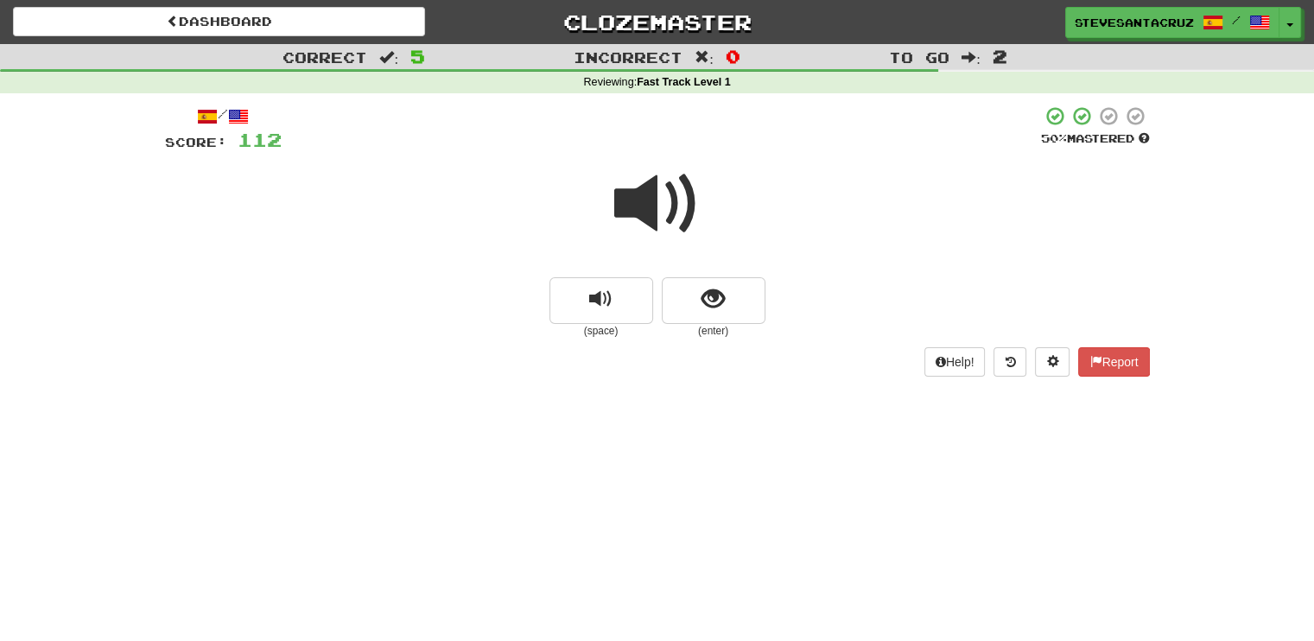
click at [645, 217] on span at bounding box center [657, 204] width 86 height 86
click at [740, 299] on button "show sentence" at bounding box center [714, 300] width 104 height 47
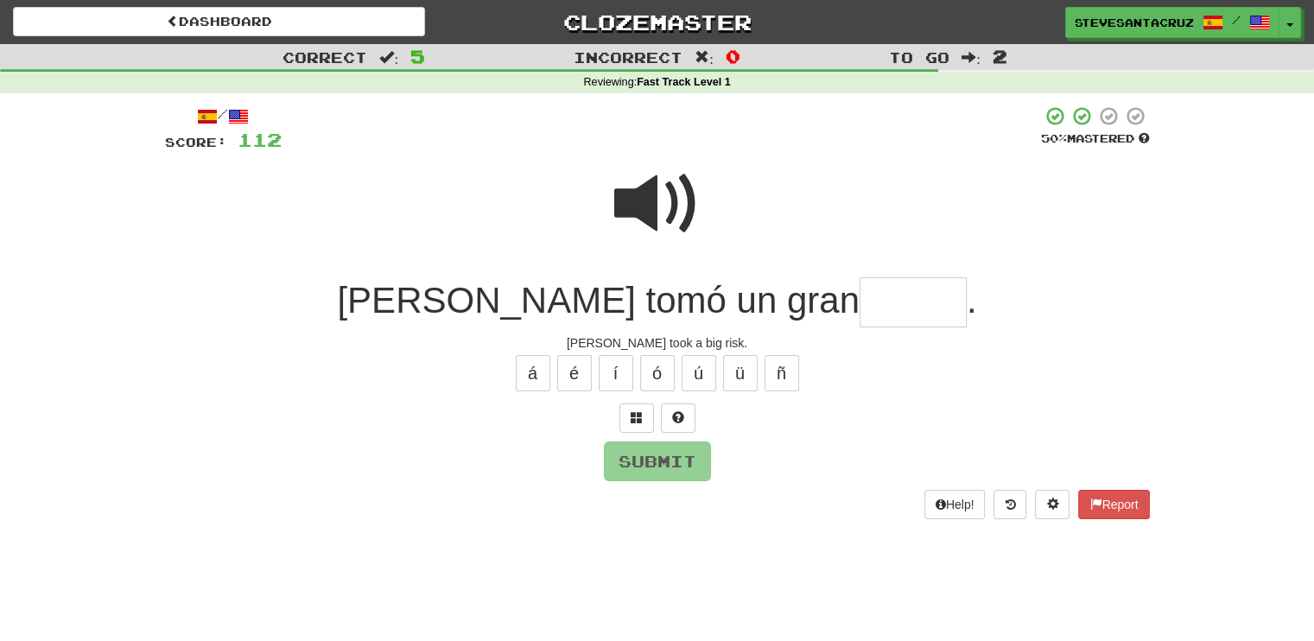
click at [860, 310] on input "text" at bounding box center [913, 302] width 107 height 51
type input "******"
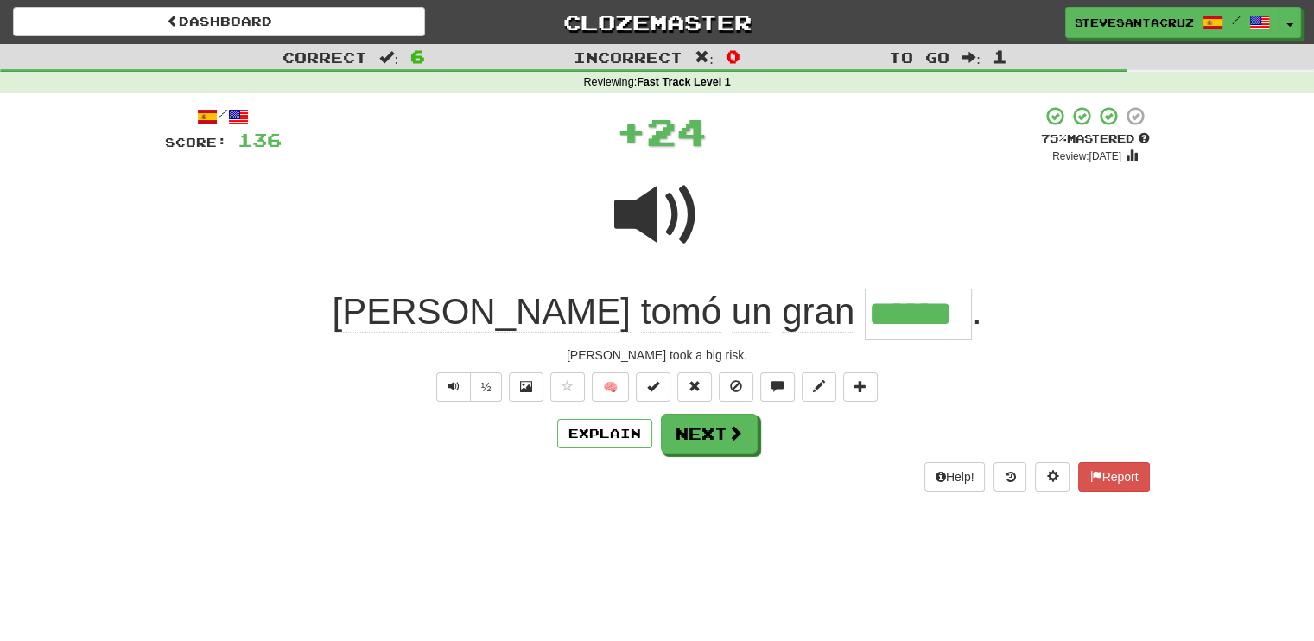
click at [865, 310] on input "******" at bounding box center [918, 314] width 107 height 51
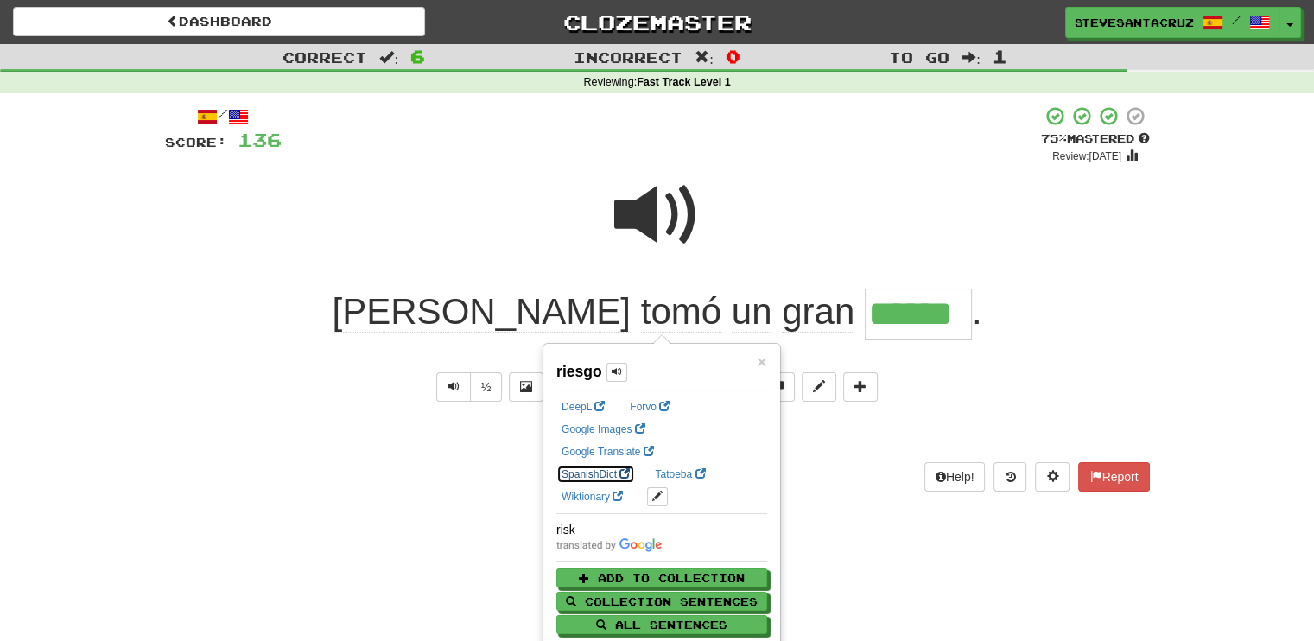
click at [635, 465] on link "SpanishDict" at bounding box center [595, 474] width 79 height 19
click at [473, 227] on div at bounding box center [657, 227] width 985 height 124
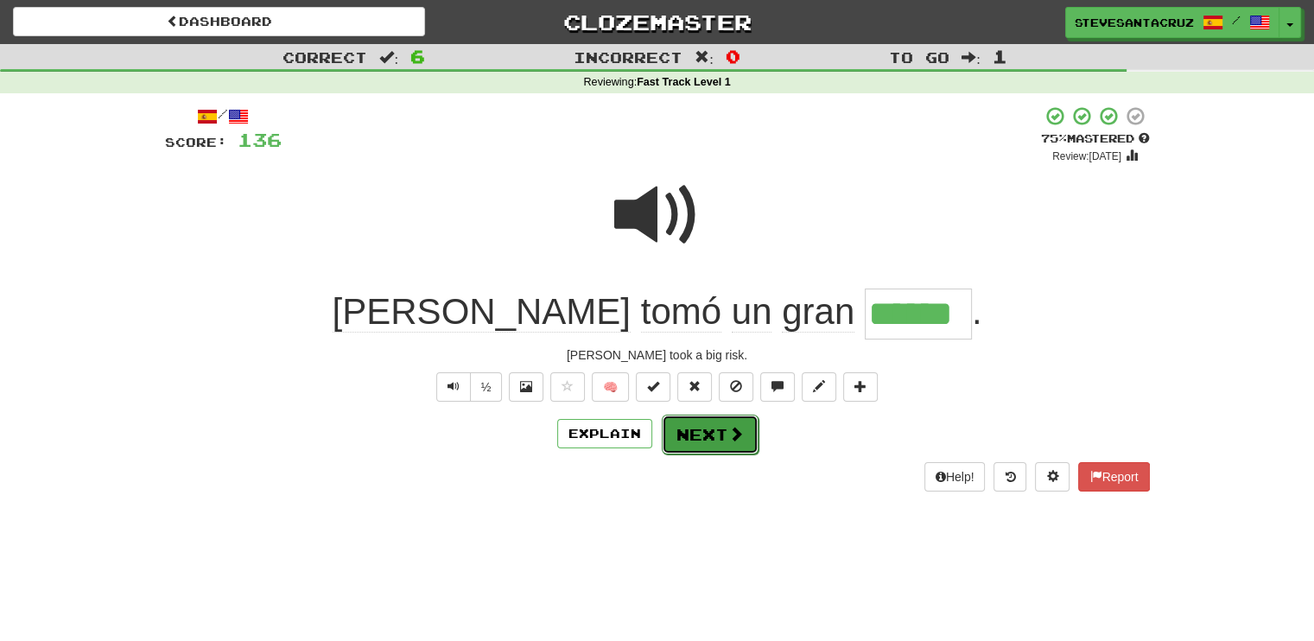
click at [740, 430] on span at bounding box center [736, 434] width 16 height 16
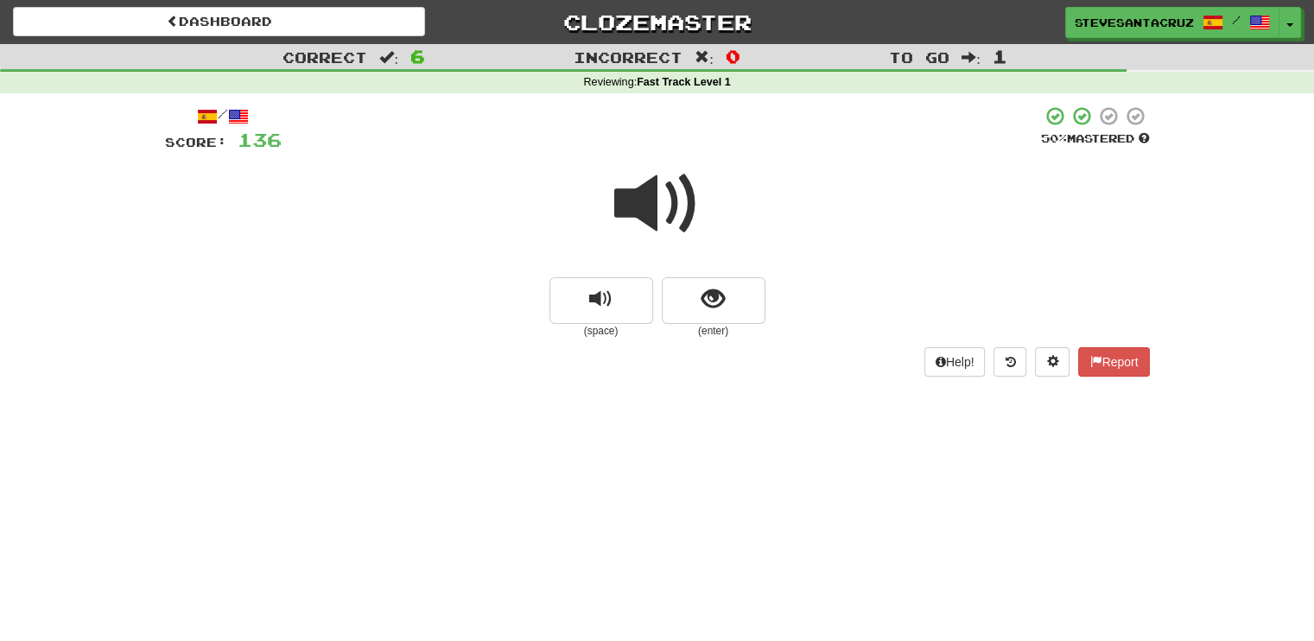
click at [628, 210] on span at bounding box center [657, 204] width 86 height 86
click at [642, 206] on span at bounding box center [657, 204] width 86 height 86
click at [702, 301] on span "show sentence" at bounding box center [713, 299] width 23 height 23
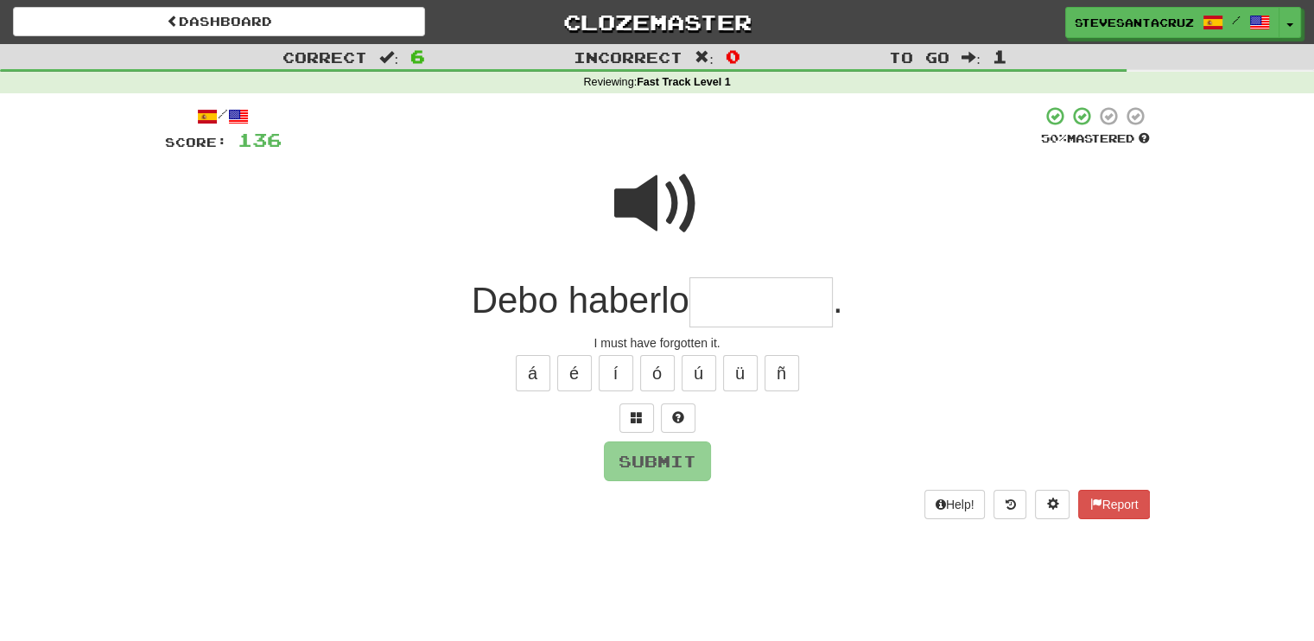
click at [705, 299] on input "text" at bounding box center [760, 302] width 143 height 51
type input "********"
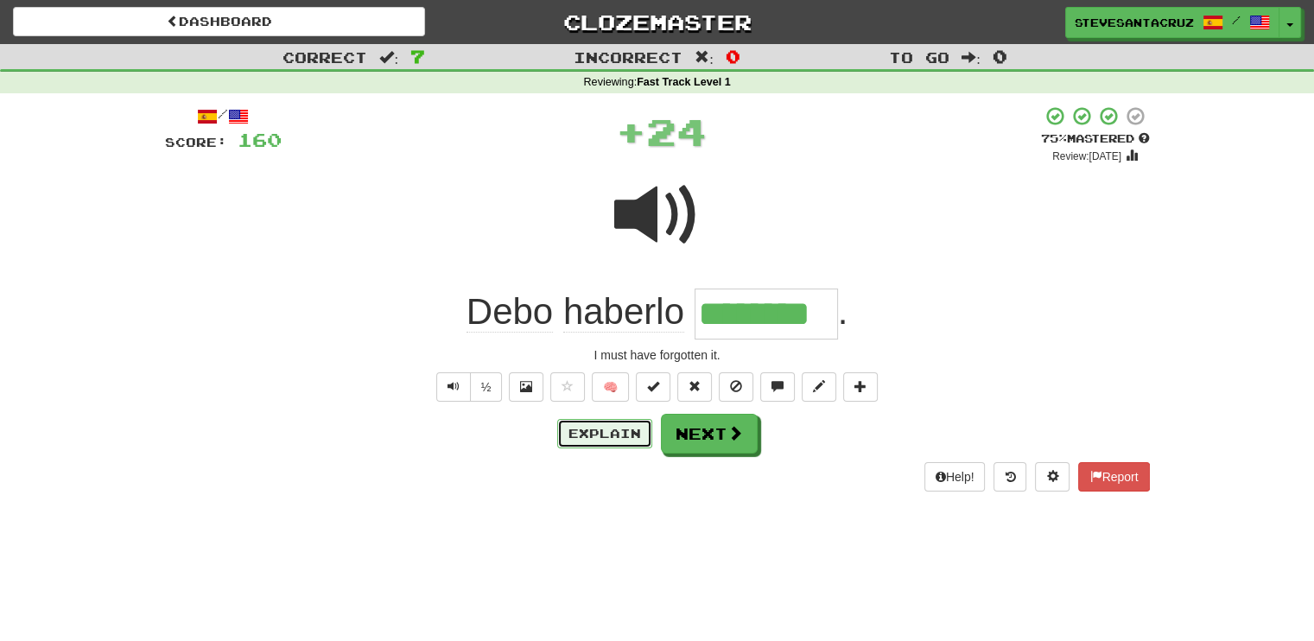
click at [587, 435] on button "Explain" at bounding box center [604, 433] width 95 height 29
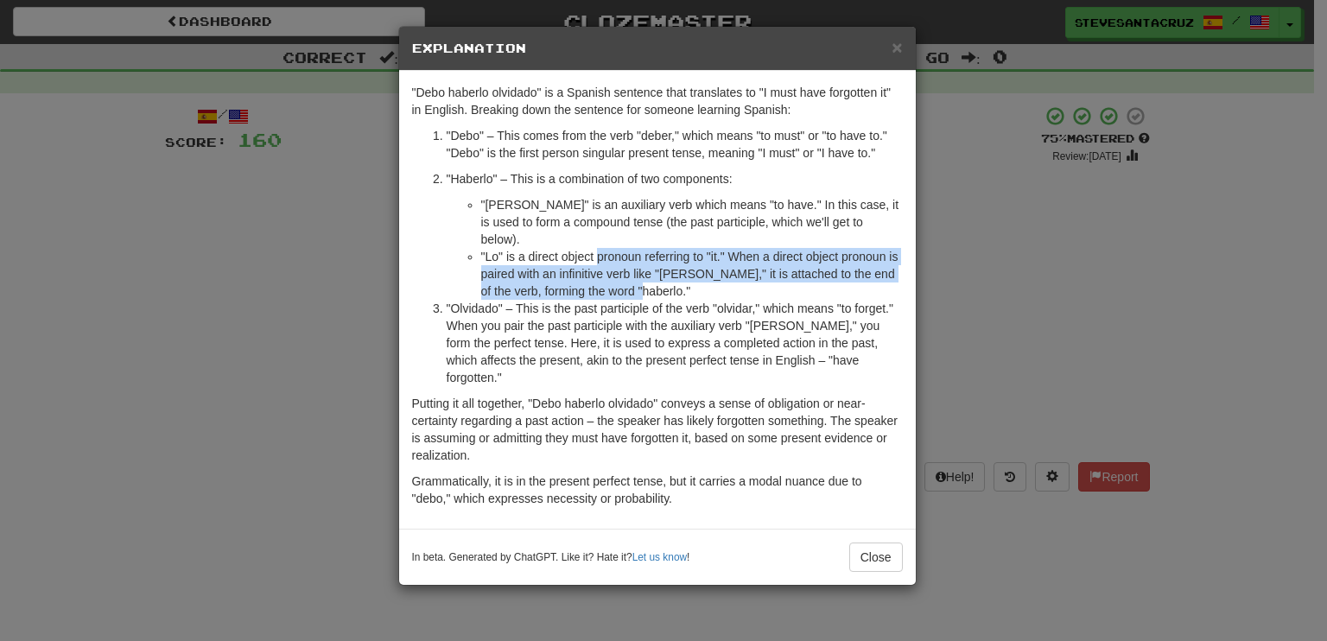
drag, startPoint x: 599, startPoint y: 236, endPoint x: 624, endPoint y: 273, distance: 44.8
click at [624, 273] on li ""Lo" is a direct object pronoun referring to "it." When a direct object pronoun…" at bounding box center [692, 274] width 422 height 52
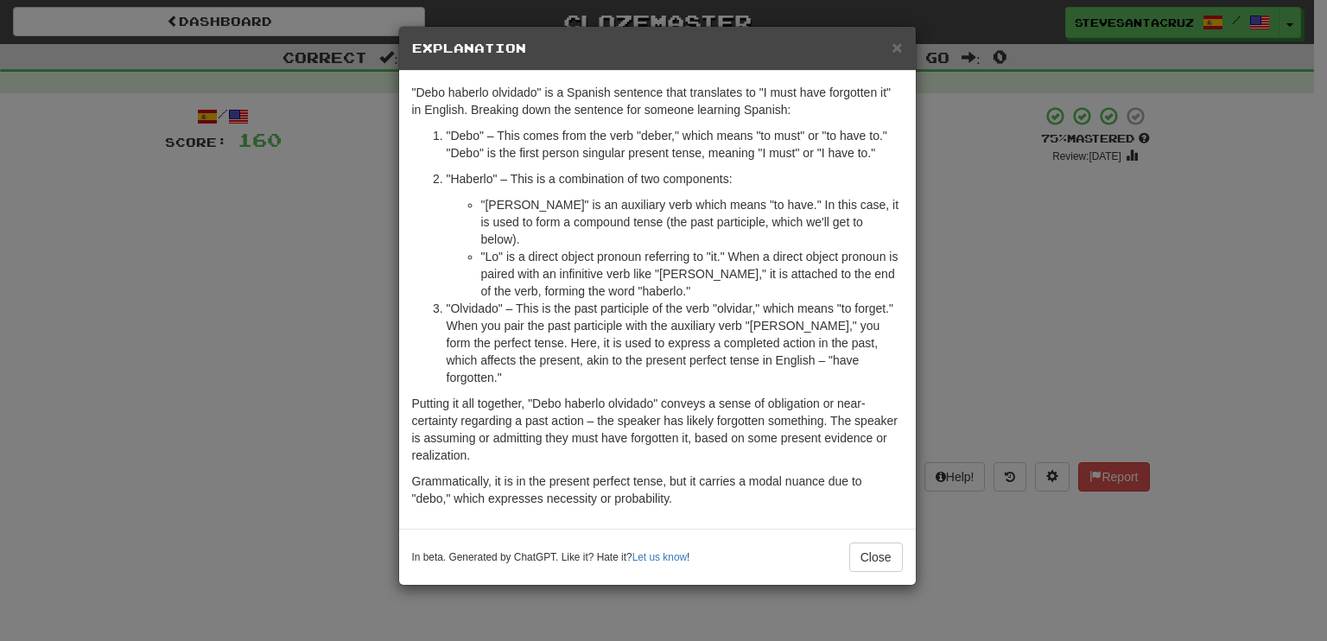
click at [624, 272] on li ""Lo" is a direct object pronoun referring to "it." When a direct object pronoun…" at bounding box center [692, 274] width 422 height 52
click at [765, 327] on p ""Olvidado" – This is the past participle of the verb "olvidar," which means "to…" at bounding box center [675, 343] width 456 height 86
click at [897, 48] on span "×" at bounding box center [897, 47] width 10 height 20
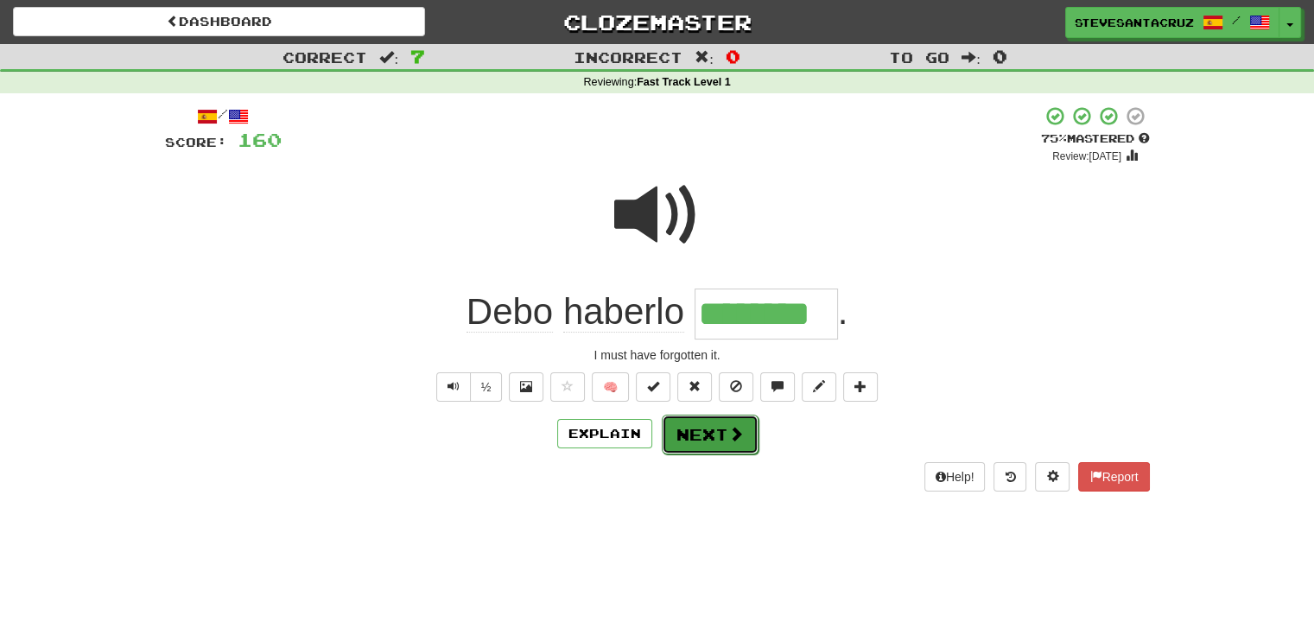
click at [721, 437] on button "Next" at bounding box center [710, 435] width 97 height 40
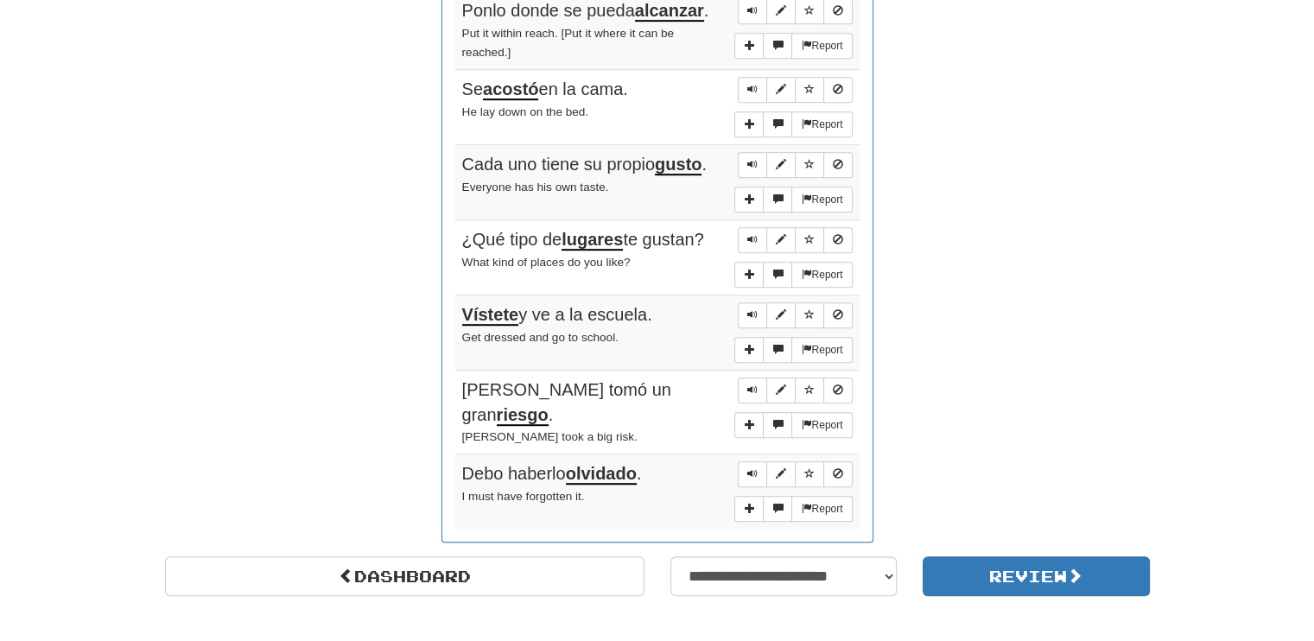
scroll to position [1019, 0]
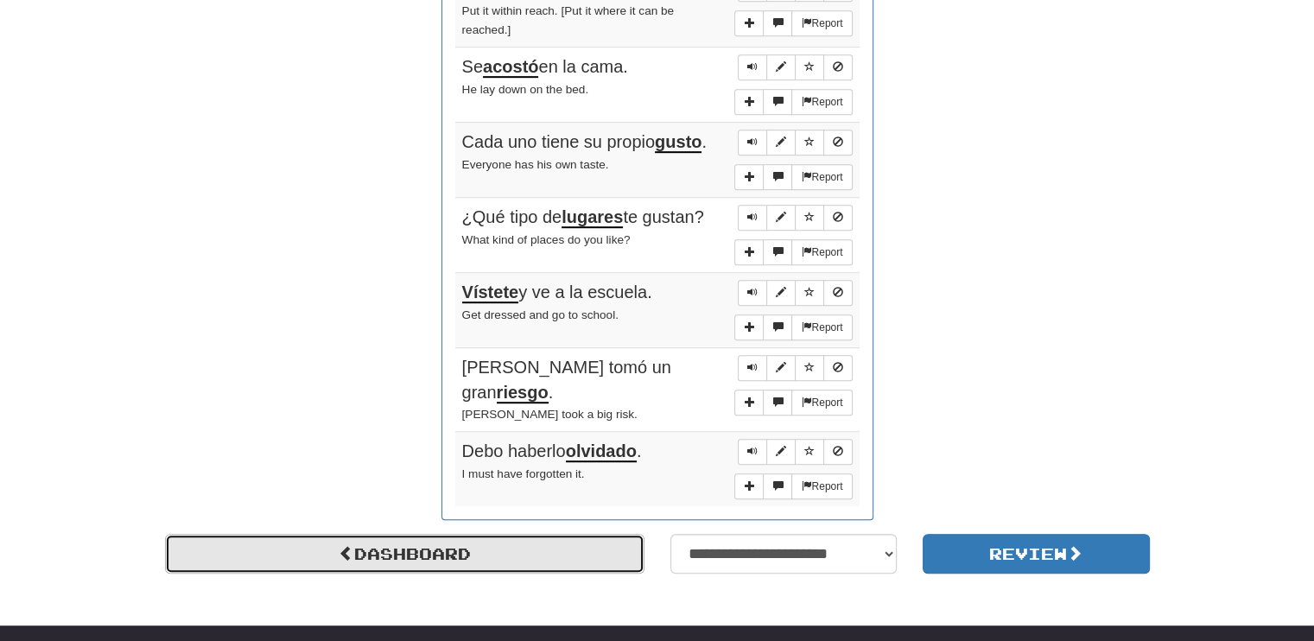
click at [444, 538] on link "Dashboard" at bounding box center [405, 554] width 480 height 40
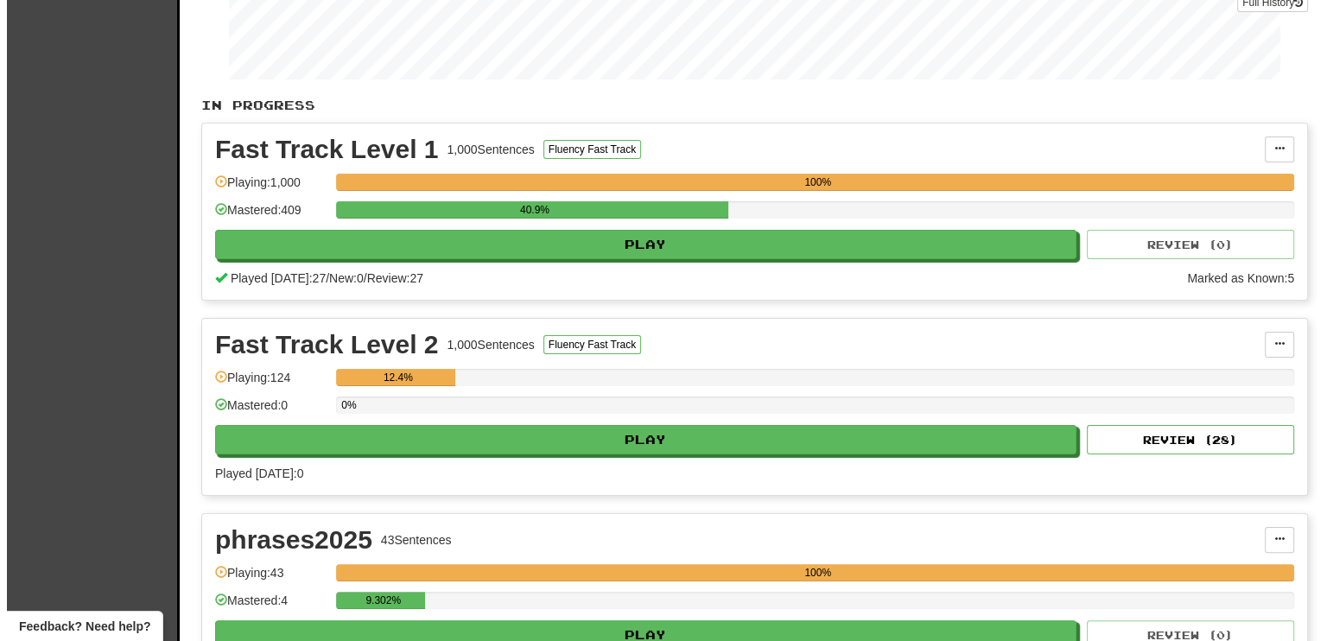
scroll to position [346, 0]
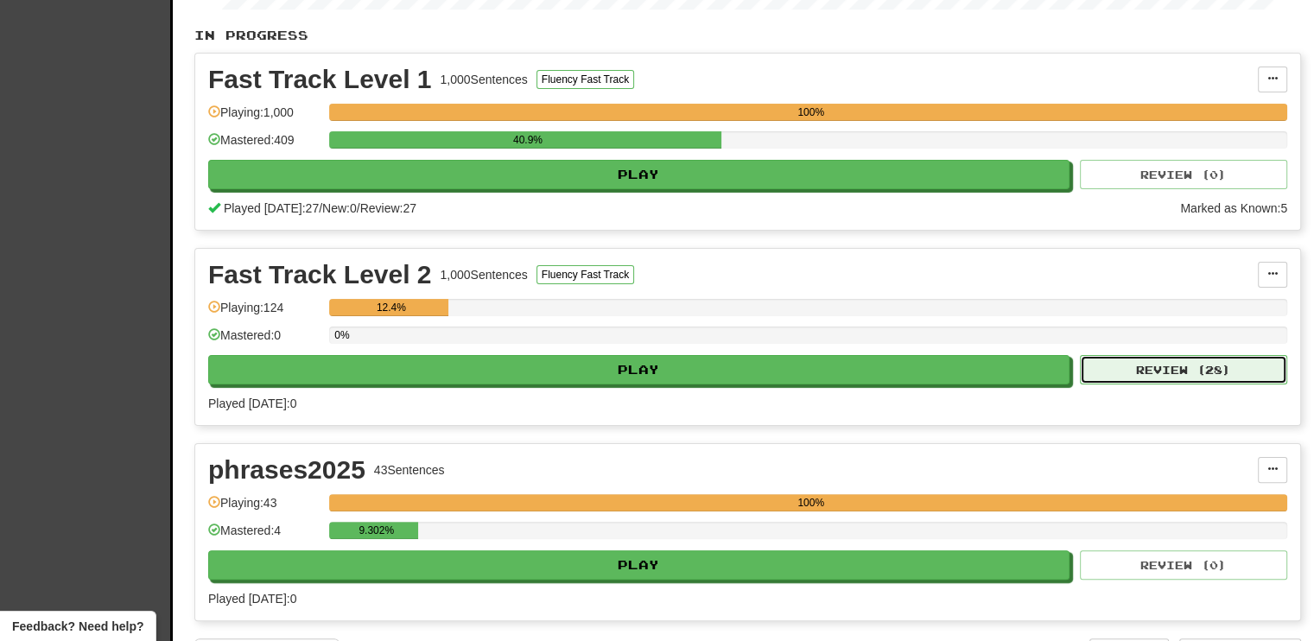
click at [1113, 361] on button "Review ( 28 )" at bounding box center [1183, 369] width 207 height 29
select select "**"
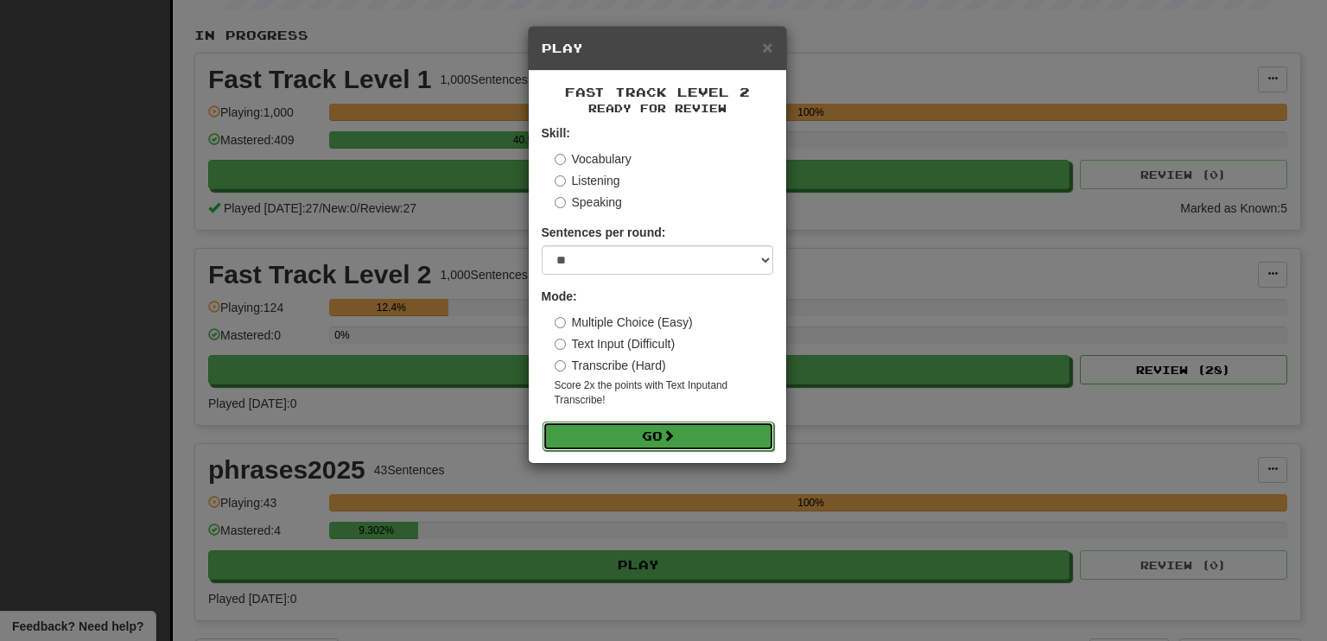
click at [708, 430] on button "Go" at bounding box center [659, 436] width 232 height 29
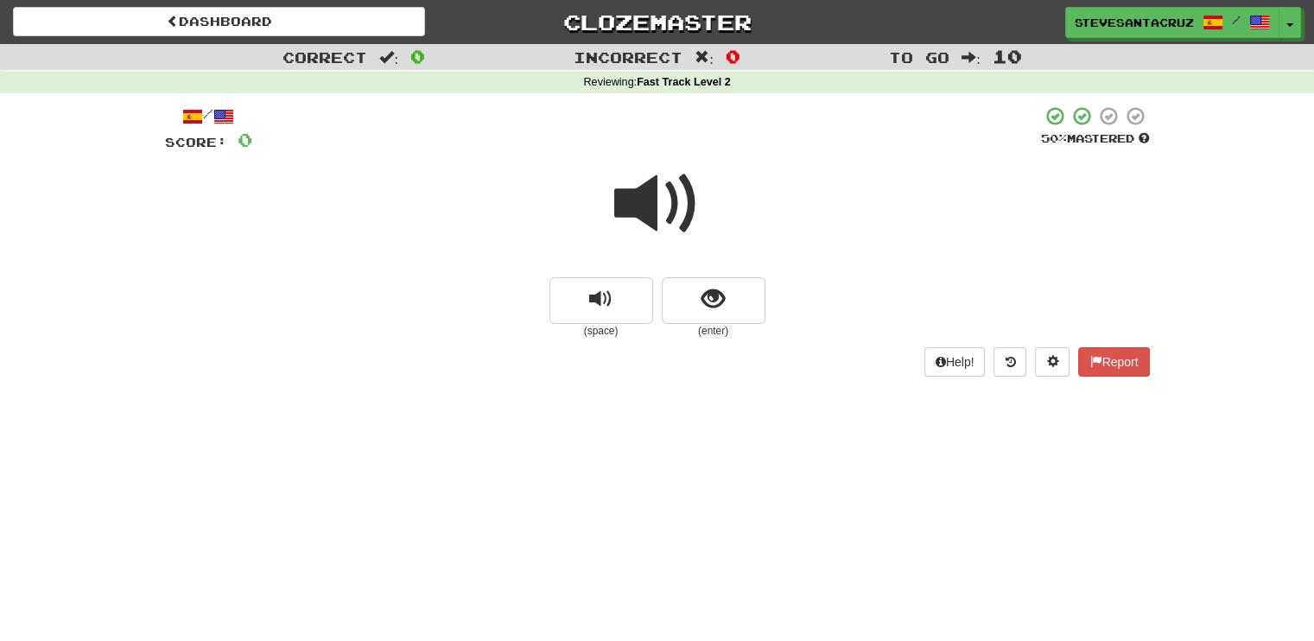
click at [639, 193] on span at bounding box center [657, 204] width 86 height 86
click at [717, 303] on span "show sentence" at bounding box center [713, 299] width 23 height 23
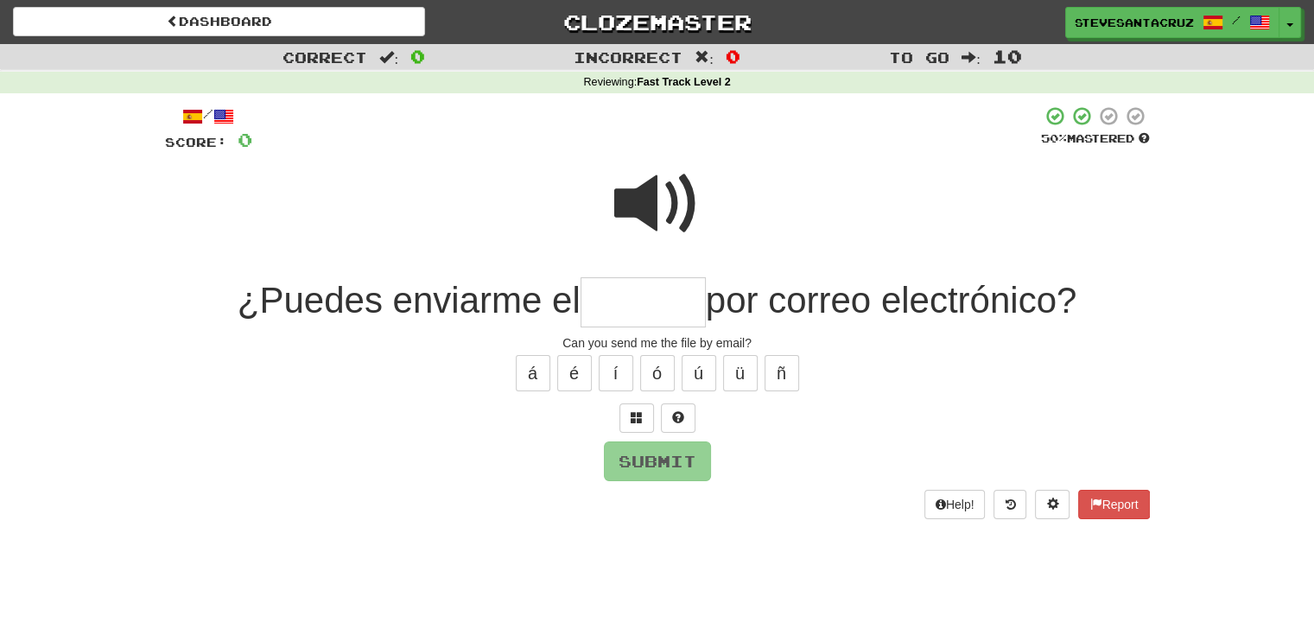
click at [658, 294] on input "text" at bounding box center [643, 302] width 125 height 51
type input "*******"
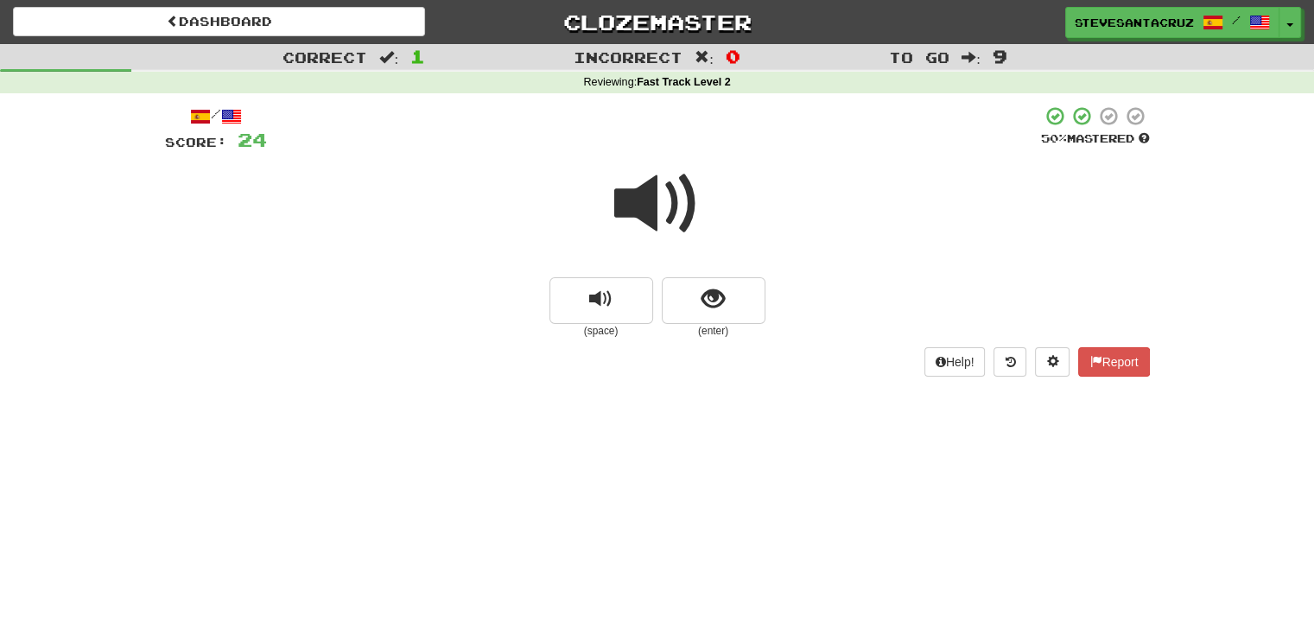
click at [639, 217] on span at bounding box center [657, 204] width 86 height 86
click at [650, 198] on span at bounding box center [657, 204] width 86 height 86
click at [727, 289] on button "show sentence" at bounding box center [714, 300] width 104 height 47
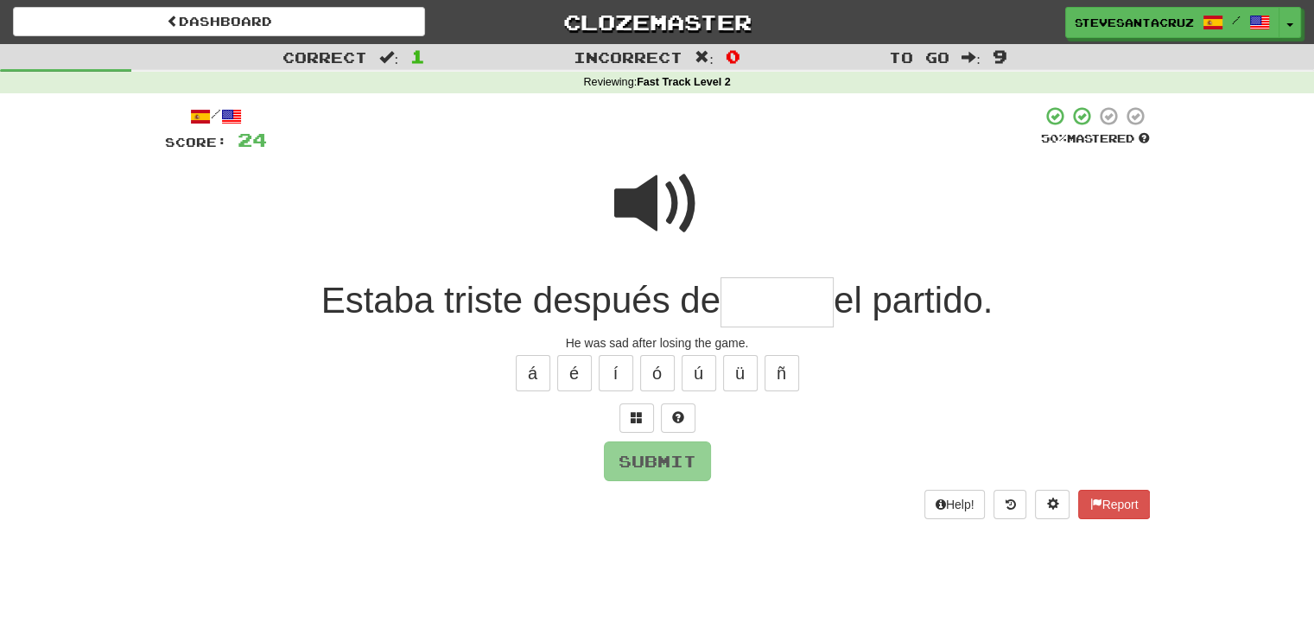
click at [730, 291] on input "text" at bounding box center [777, 302] width 113 height 51
type input "******"
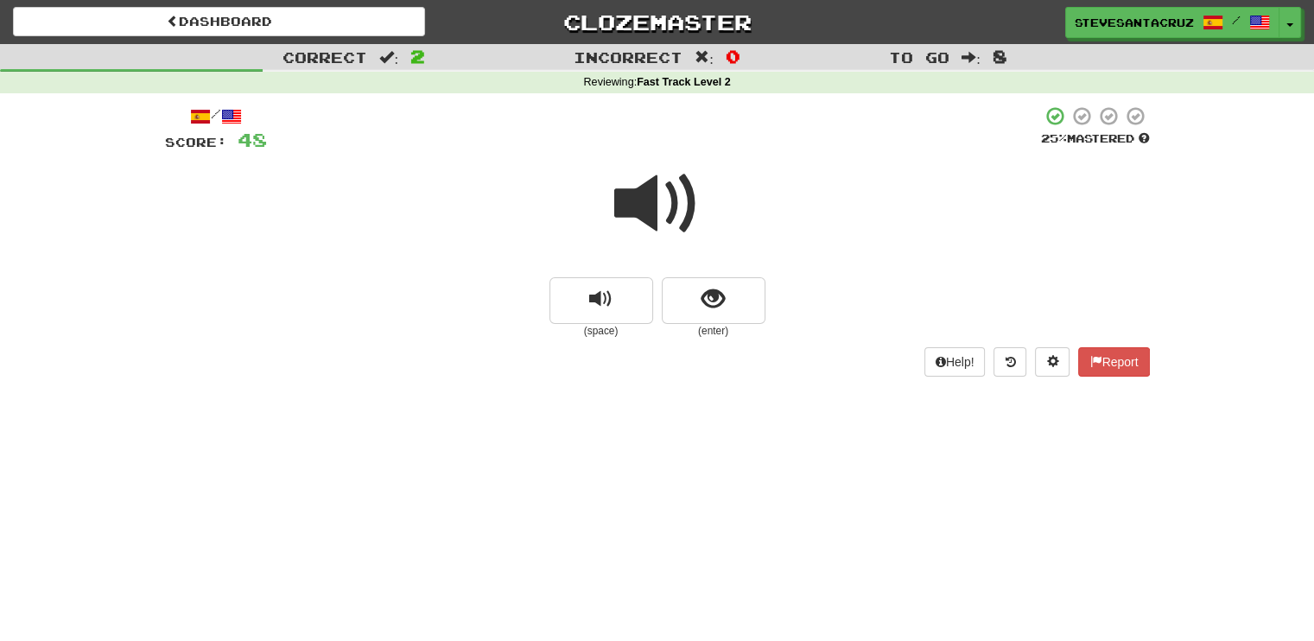
click at [658, 209] on span at bounding box center [657, 204] width 86 height 86
click at [637, 200] on span at bounding box center [657, 204] width 86 height 86
click at [645, 200] on span at bounding box center [657, 204] width 86 height 86
click at [730, 306] on button "show sentence" at bounding box center [714, 300] width 104 height 47
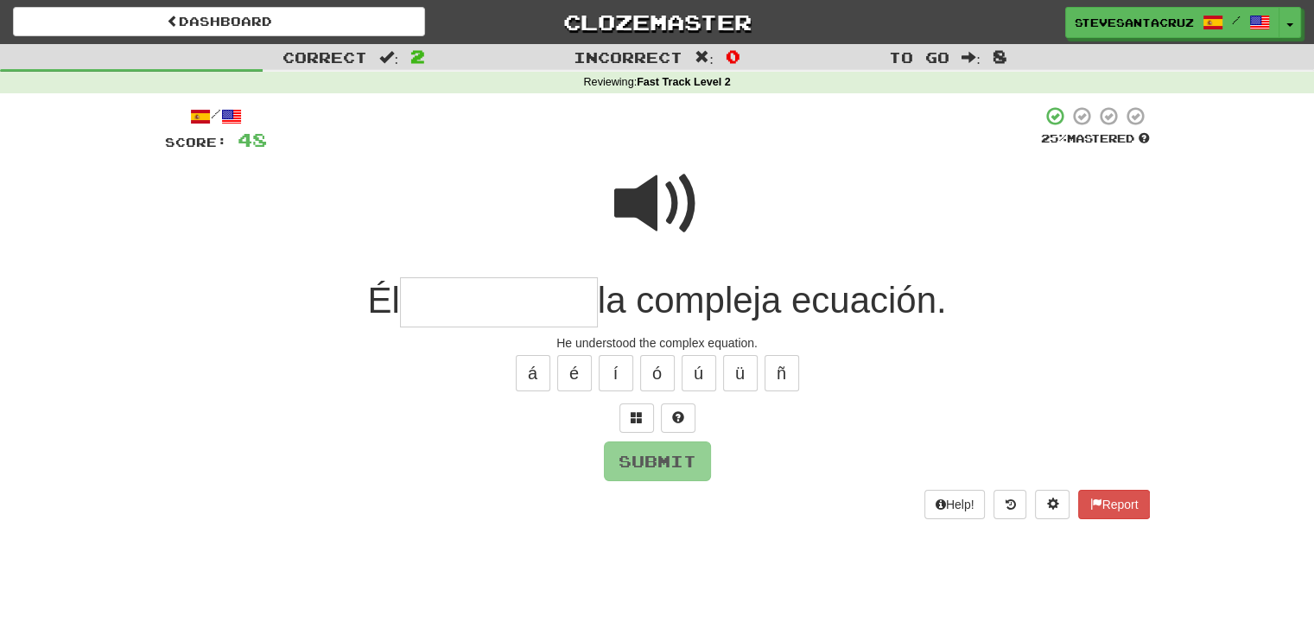
click at [546, 295] on input "text" at bounding box center [499, 302] width 198 height 51
type input "**********"
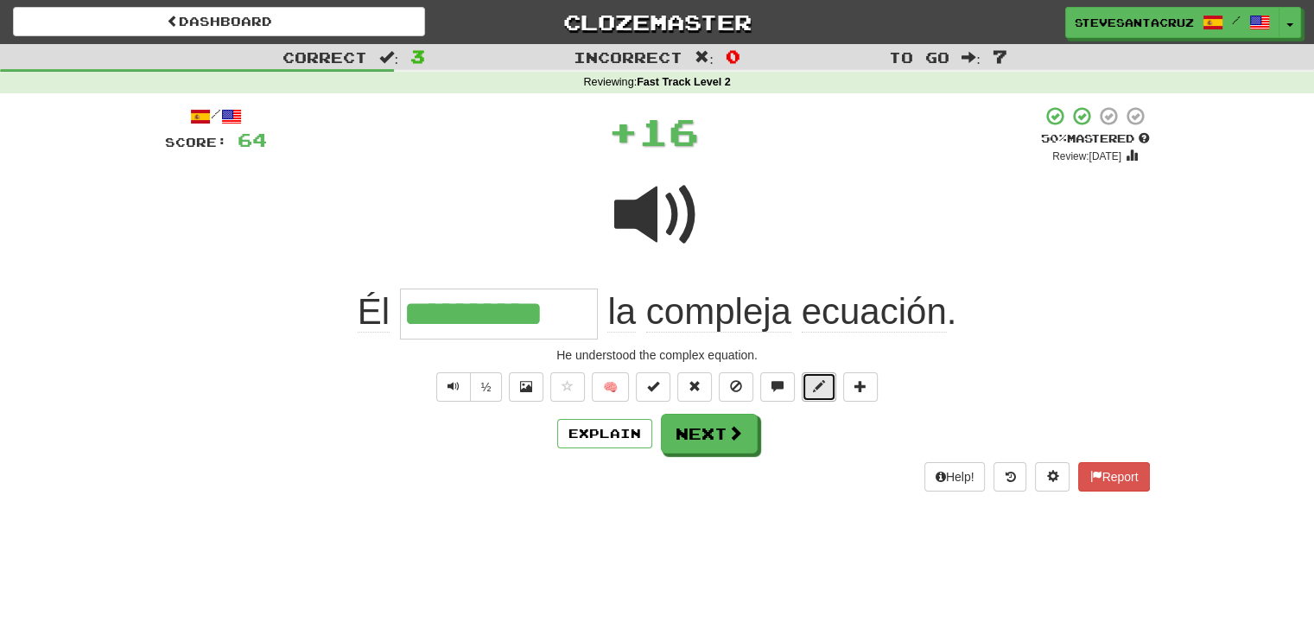
click at [825, 392] on button at bounding box center [819, 386] width 35 height 29
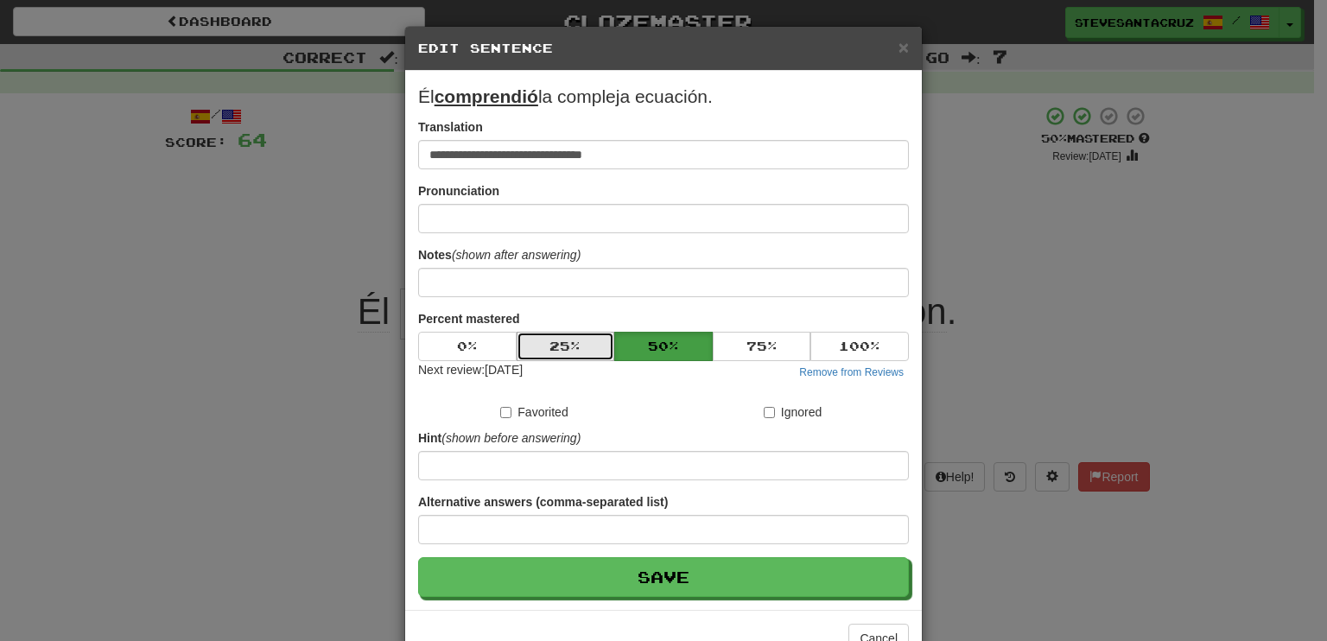
click at [567, 346] on button "25 %" at bounding box center [566, 346] width 98 height 29
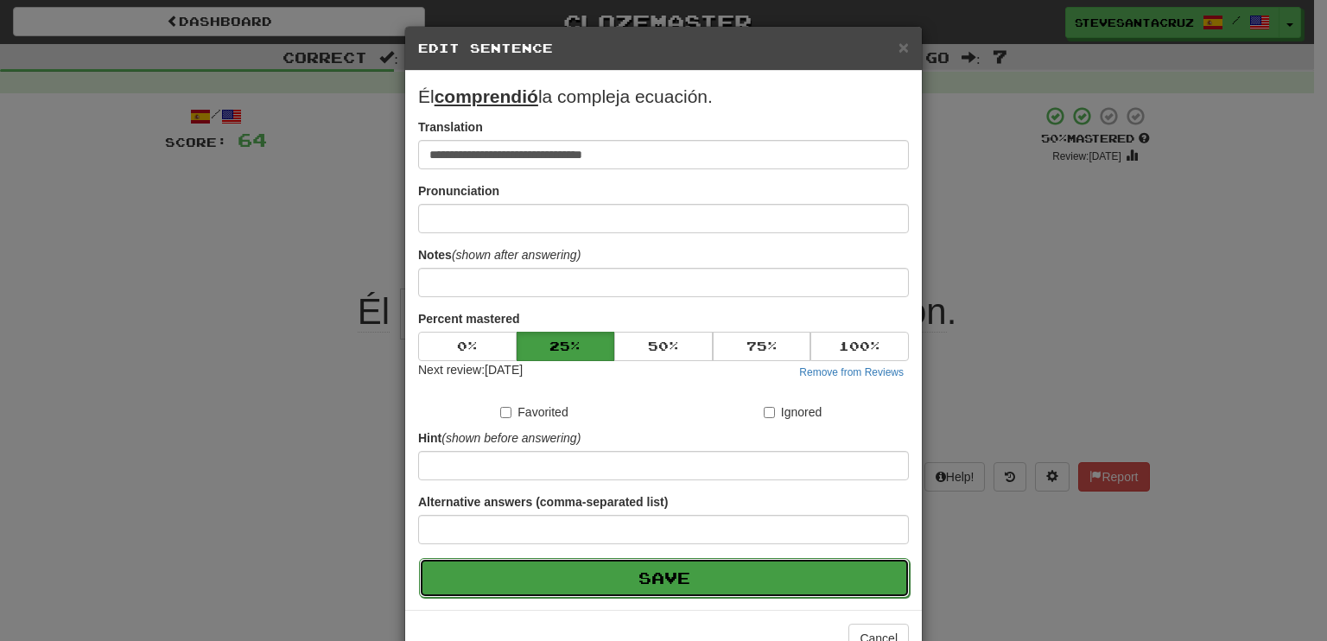
click at [662, 575] on button "Save" at bounding box center [664, 578] width 491 height 40
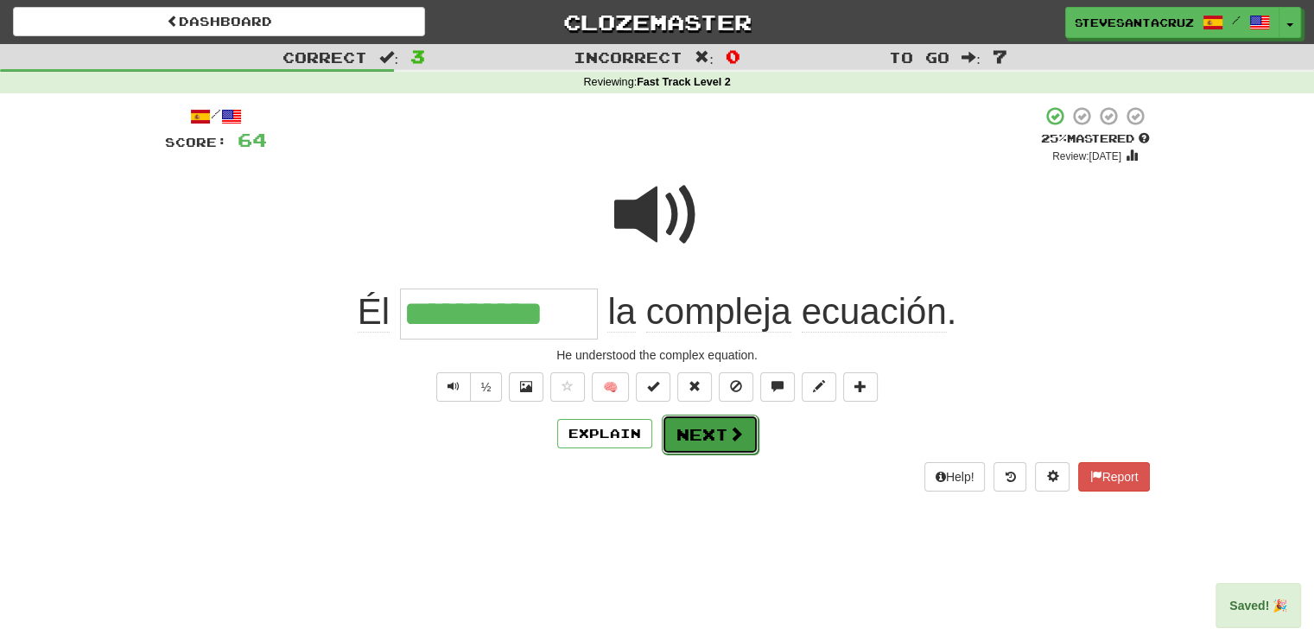
click at [724, 445] on button "Next" at bounding box center [710, 435] width 97 height 40
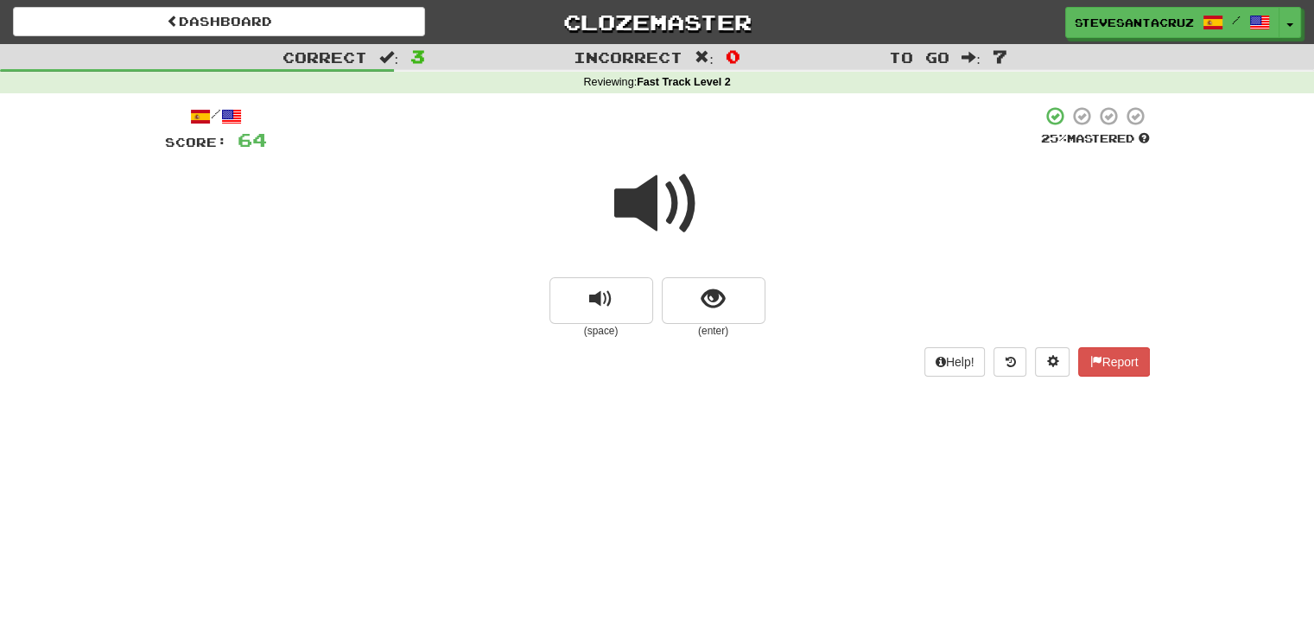
click at [645, 213] on span at bounding box center [657, 204] width 86 height 86
click at [694, 305] on button "show sentence" at bounding box center [714, 300] width 104 height 47
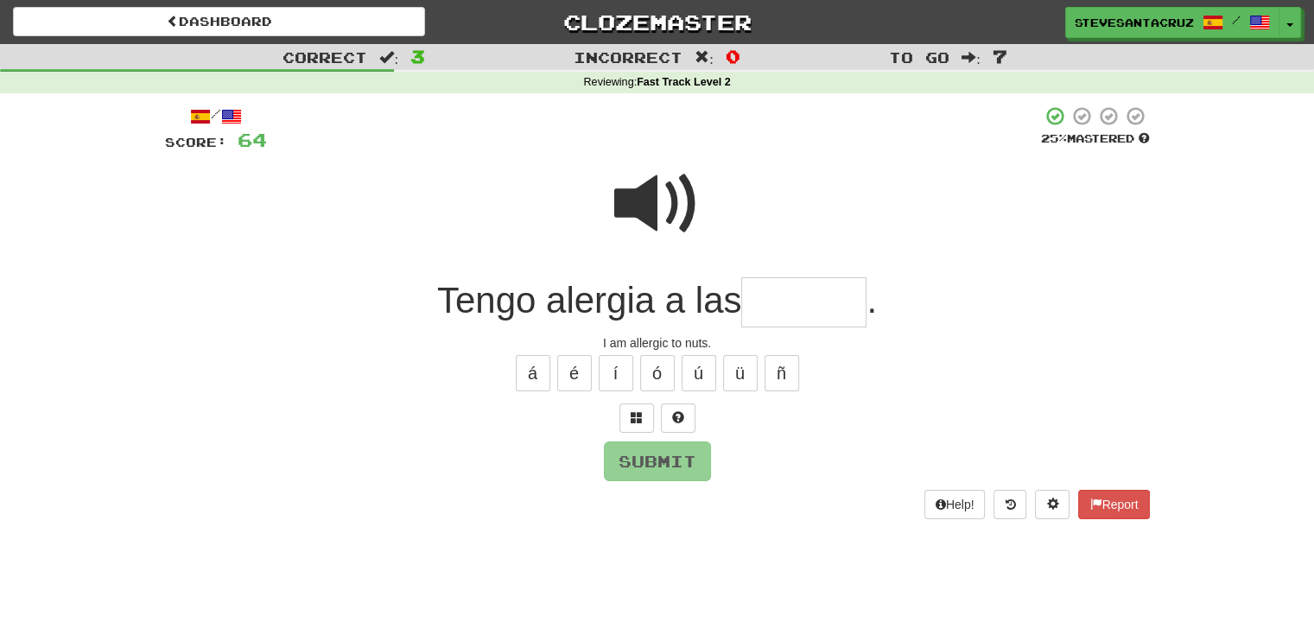
click at [772, 298] on input "text" at bounding box center [803, 302] width 125 height 51
type input "******"
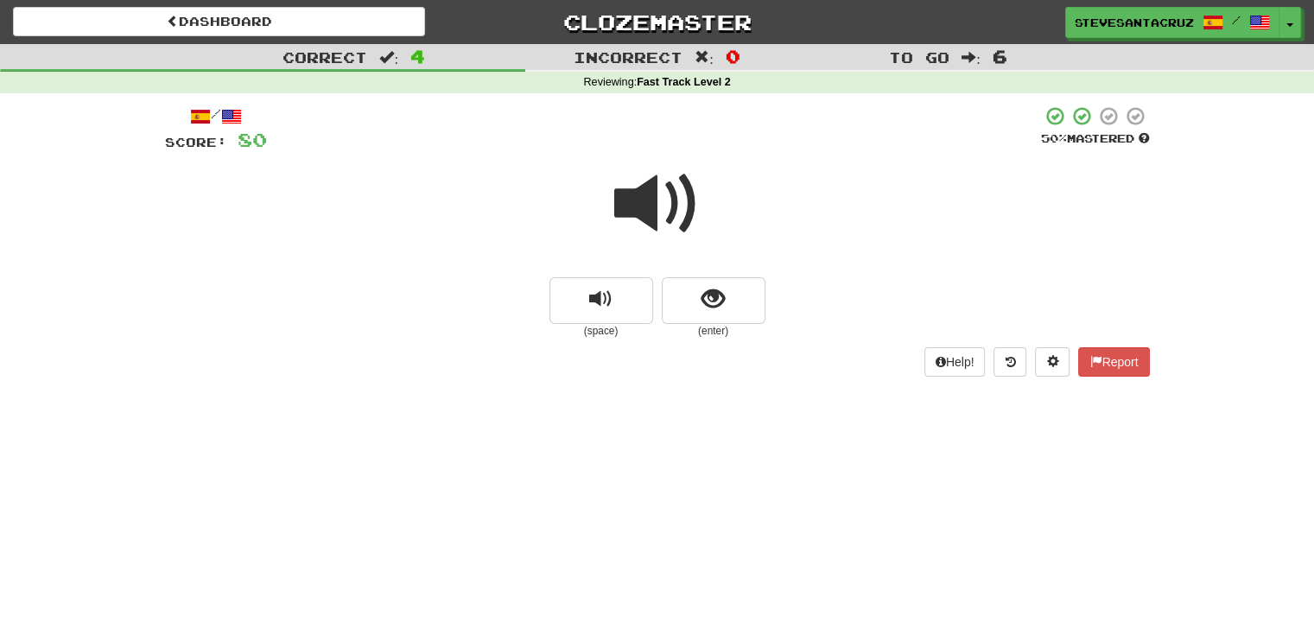
click at [635, 196] on span at bounding box center [657, 204] width 86 height 86
click at [646, 200] on span at bounding box center [657, 204] width 86 height 86
click at [715, 303] on span "show sentence" at bounding box center [713, 299] width 23 height 23
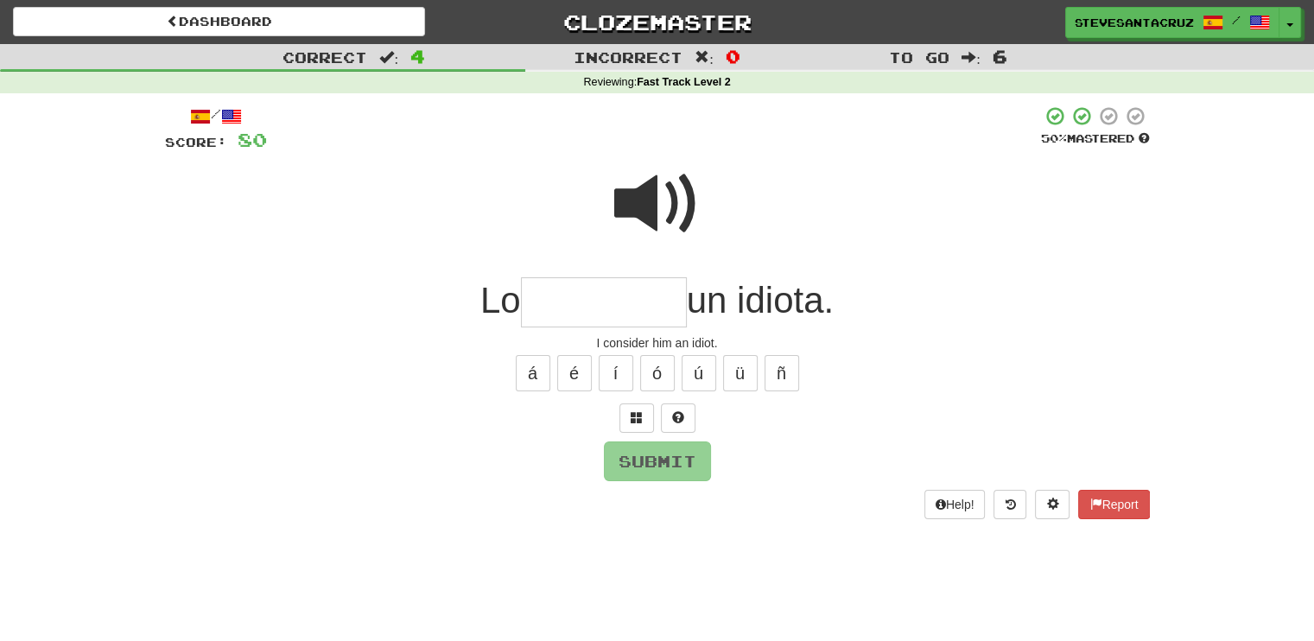
click at [556, 303] on input "text" at bounding box center [604, 302] width 166 height 51
type input "*********"
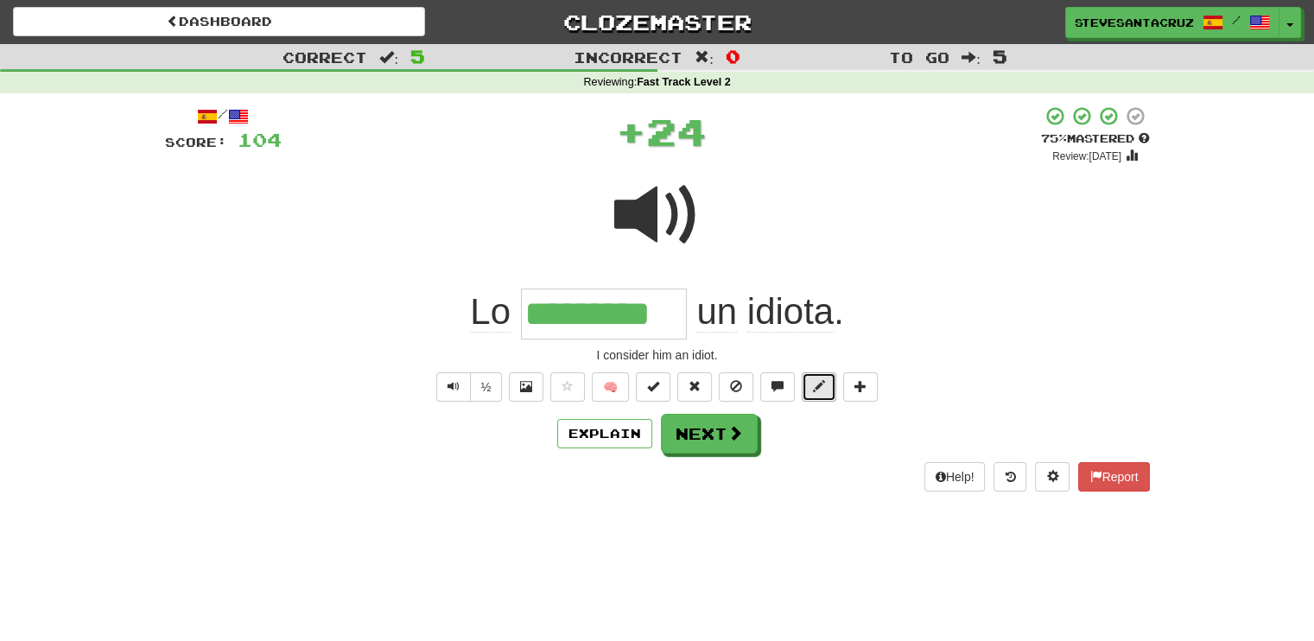
click at [811, 382] on button at bounding box center [819, 386] width 35 height 29
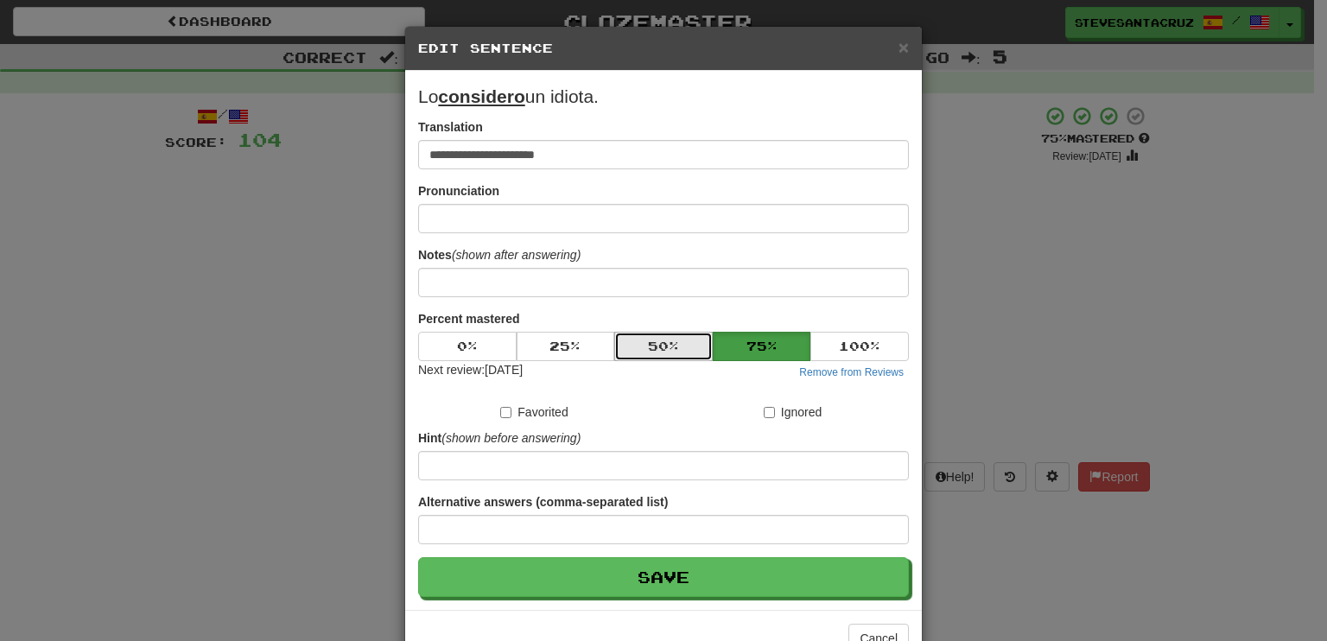
click at [652, 350] on button "50 %" at bounding box center [663, 346] width 98 height 29
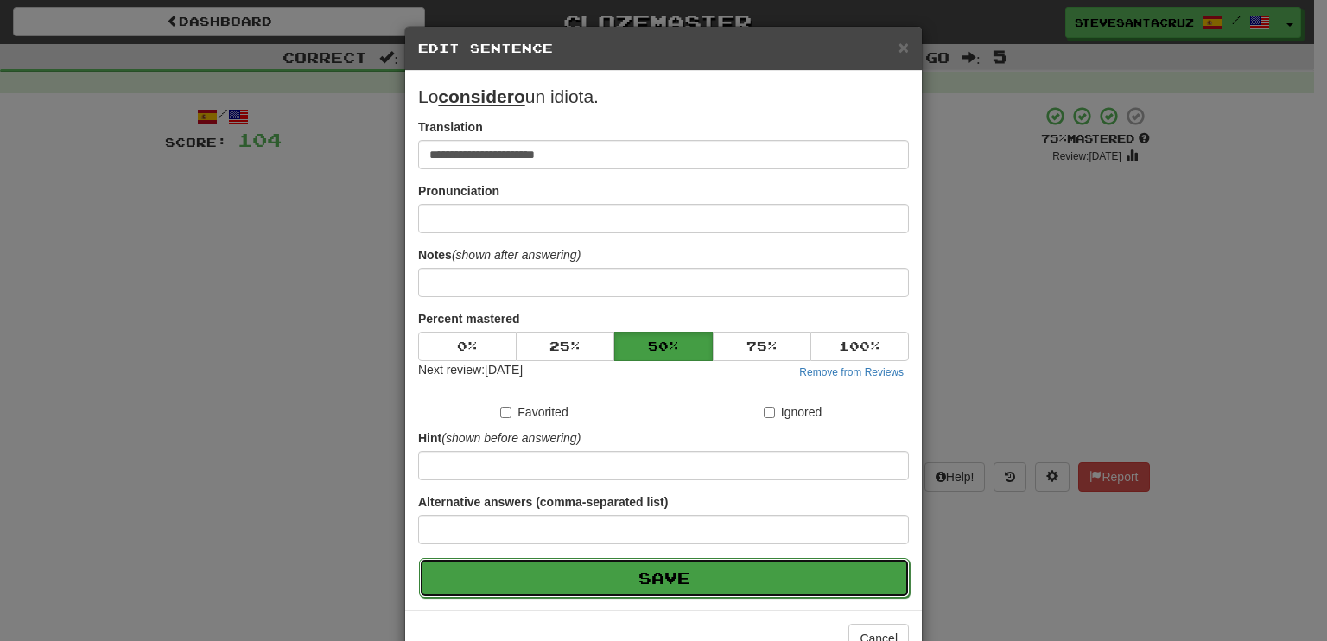
click at [693, 585] on button "Save" at bounding box center [664, 578] width 491 height 40
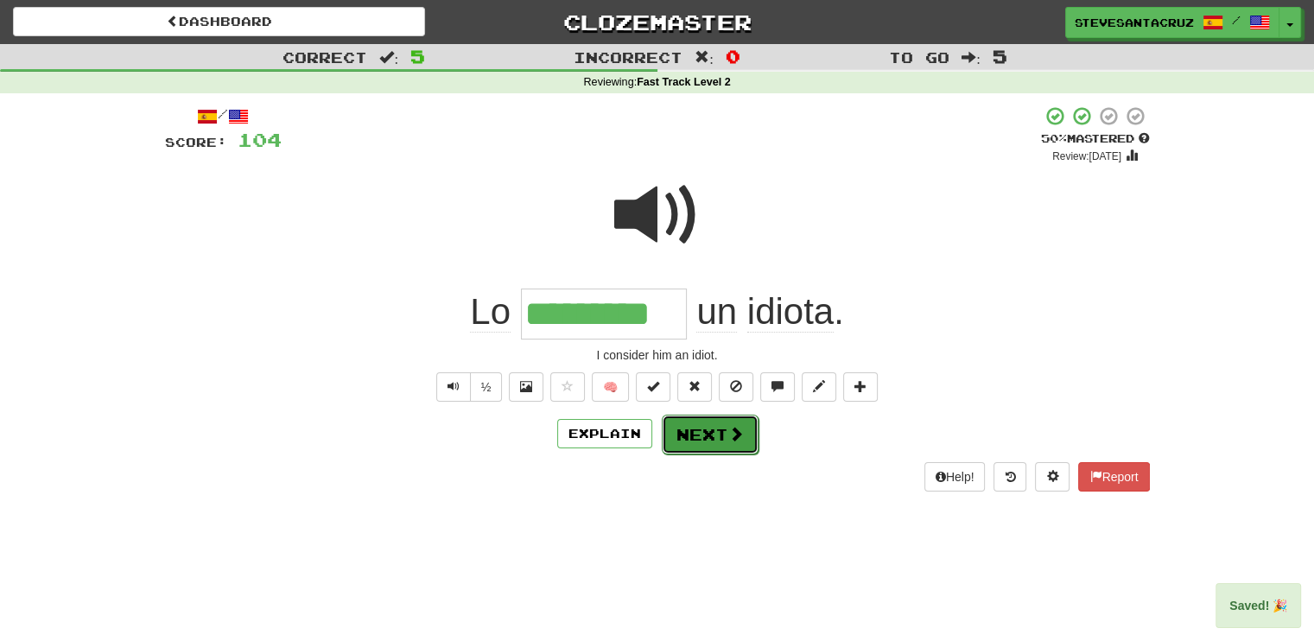
click at [677, 439] on button "Next" at bounding box center [710, 435] width 97 height 40
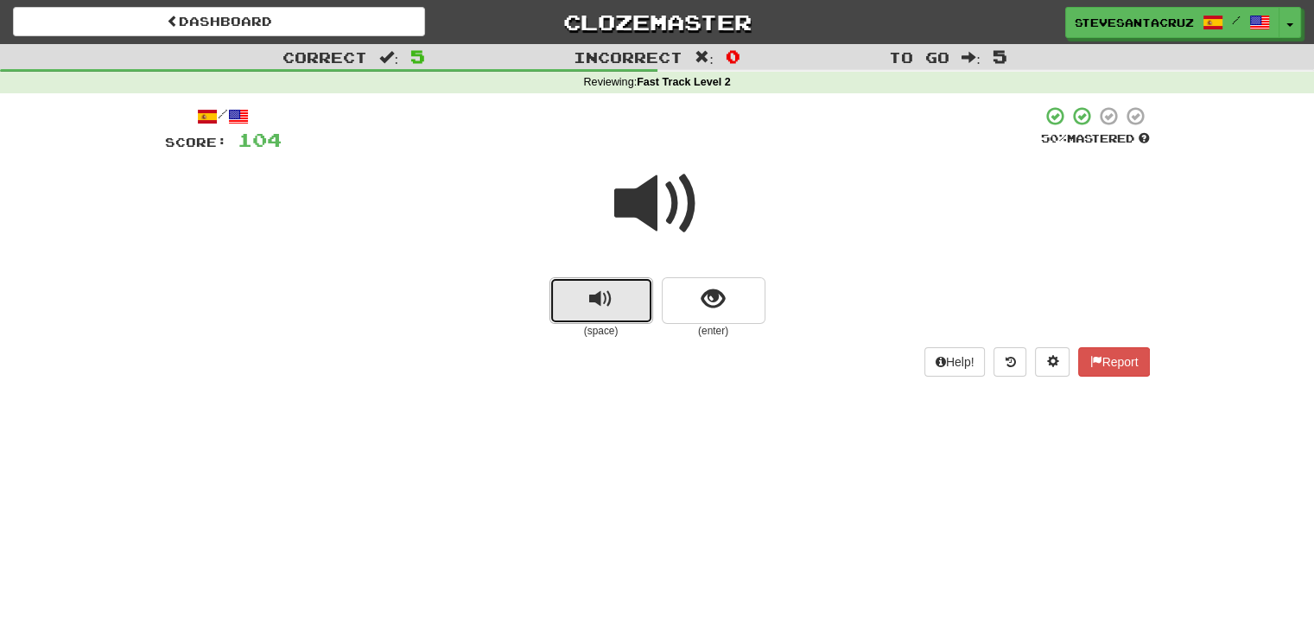
click at [596, 289] on span "replay audio" at bounding box center [600, 299] width 23 height 23
click at [593, 305] on span "replay audio" at bounding box center [600, 299] width 23 height 23
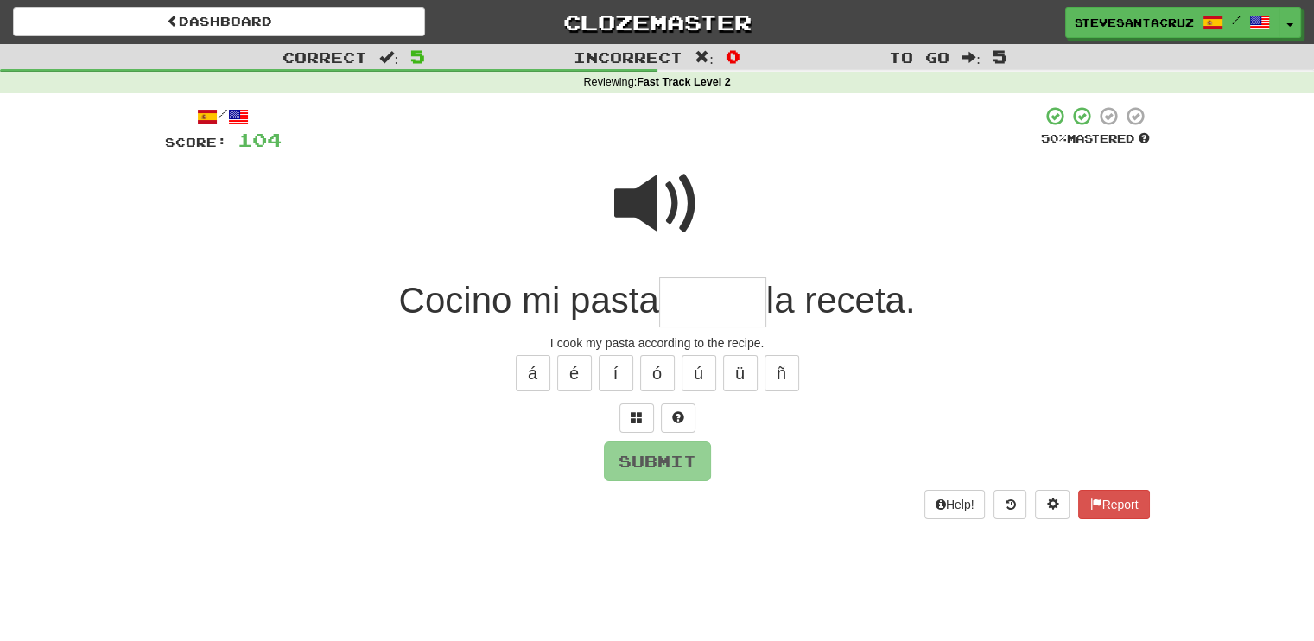
click at [715, 296] on input "text" at bounding box center [712, 302] width 107 height 51
type input "*****"
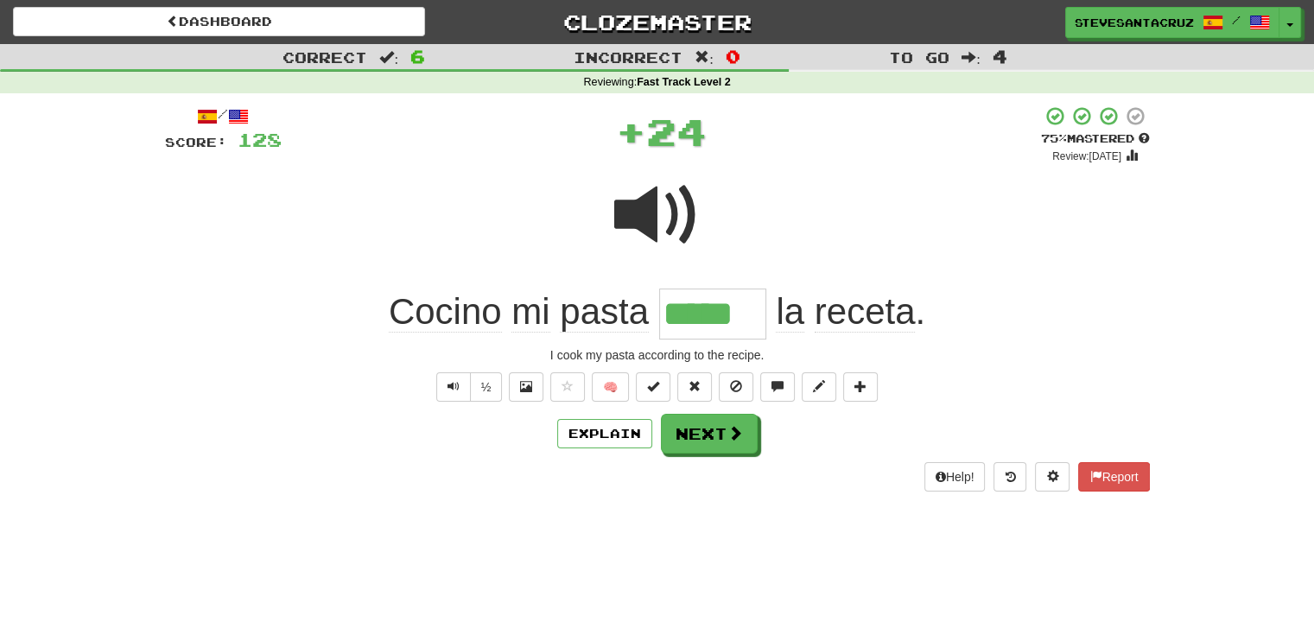
click at [712, 315] on input "*****" at bounding box center [712, 314] width 107 height 51
click at [715, 314] on input "*****" at bounding box center [712, 314] width 107 height 51
click at [708, 314] on input "*****" at bounding box center [712, 314] width 107 height 51
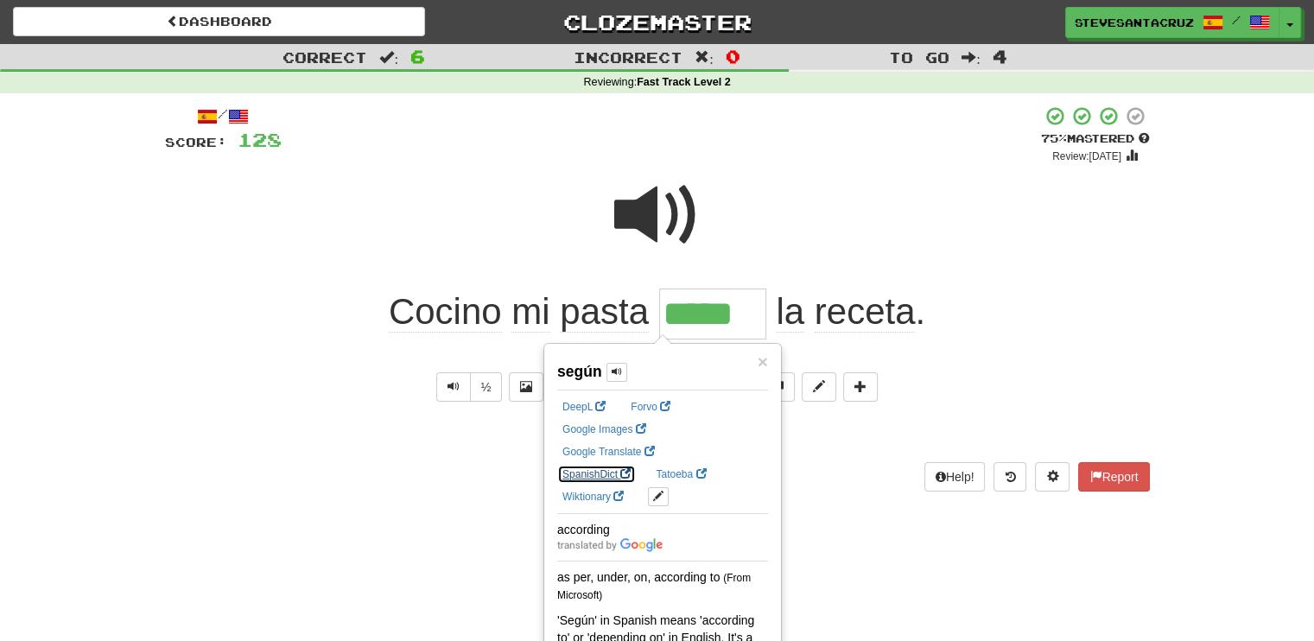
click at [636, 465] on link "SpanishDict" at bounding box center [596, 474] width 79 height 19
click at [964, 266] on div at bounding box center [657, 227] width 985 height 124
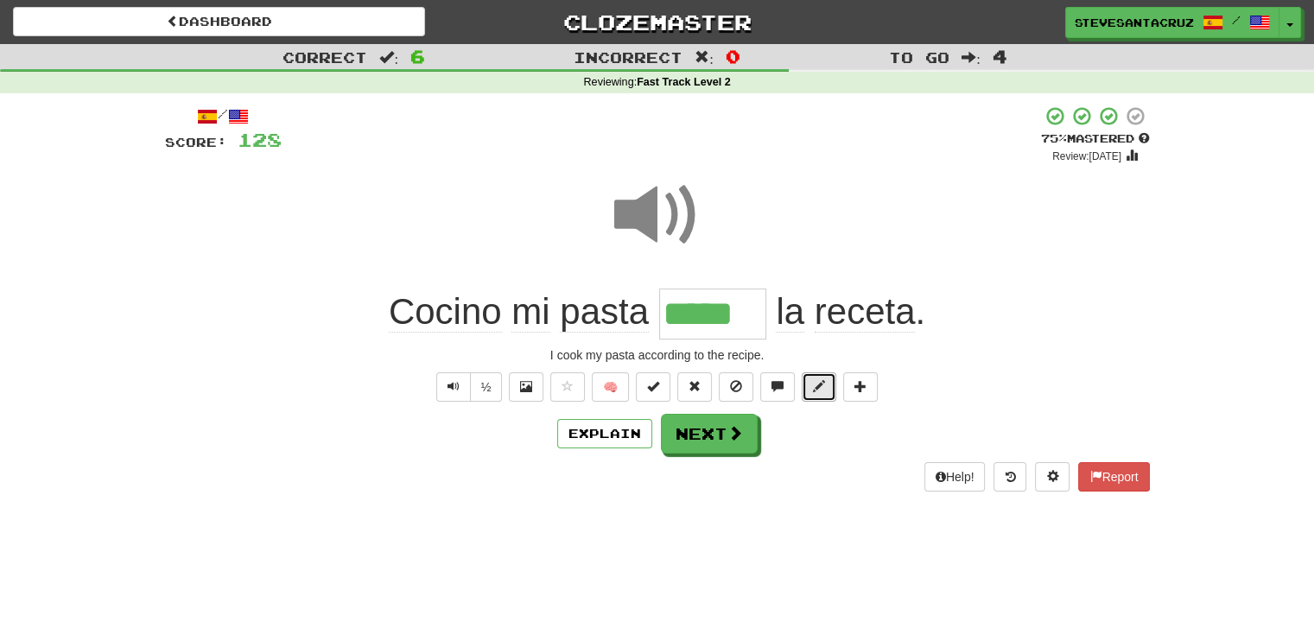
click at [818, 391] on span at bounding box center [819, 386] width 12 height 12
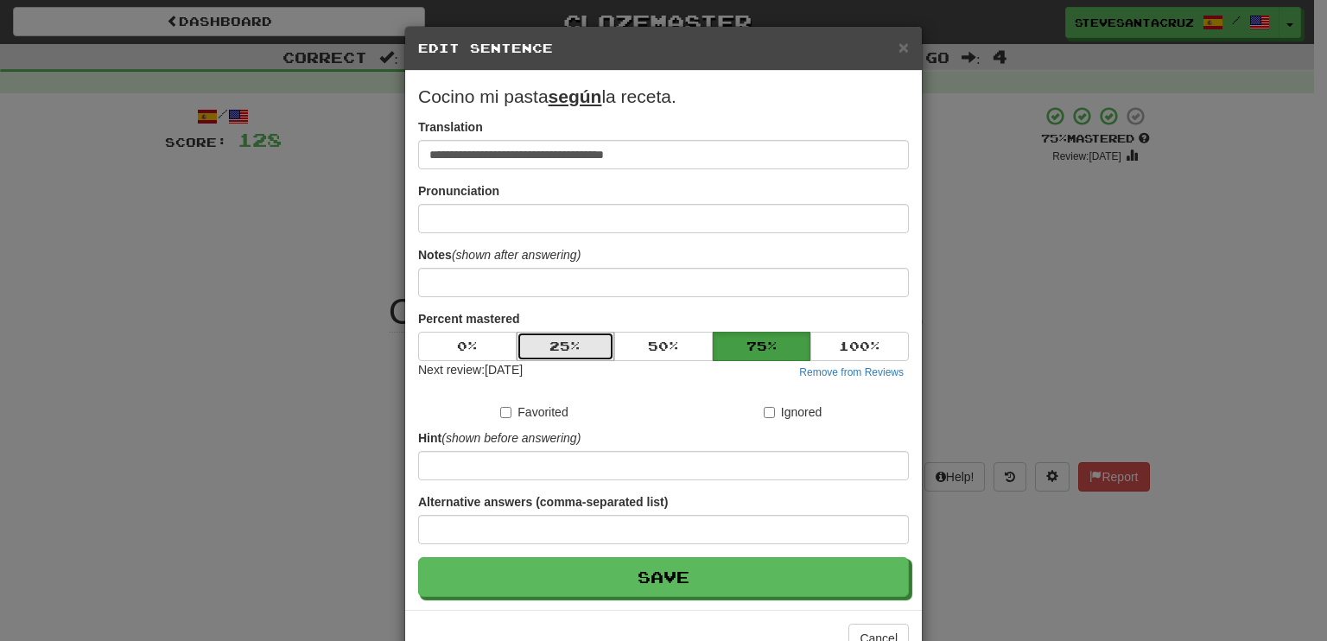
click at [547, 349] on button "25 %" at bounding box center [566, 346] width 98 height 29
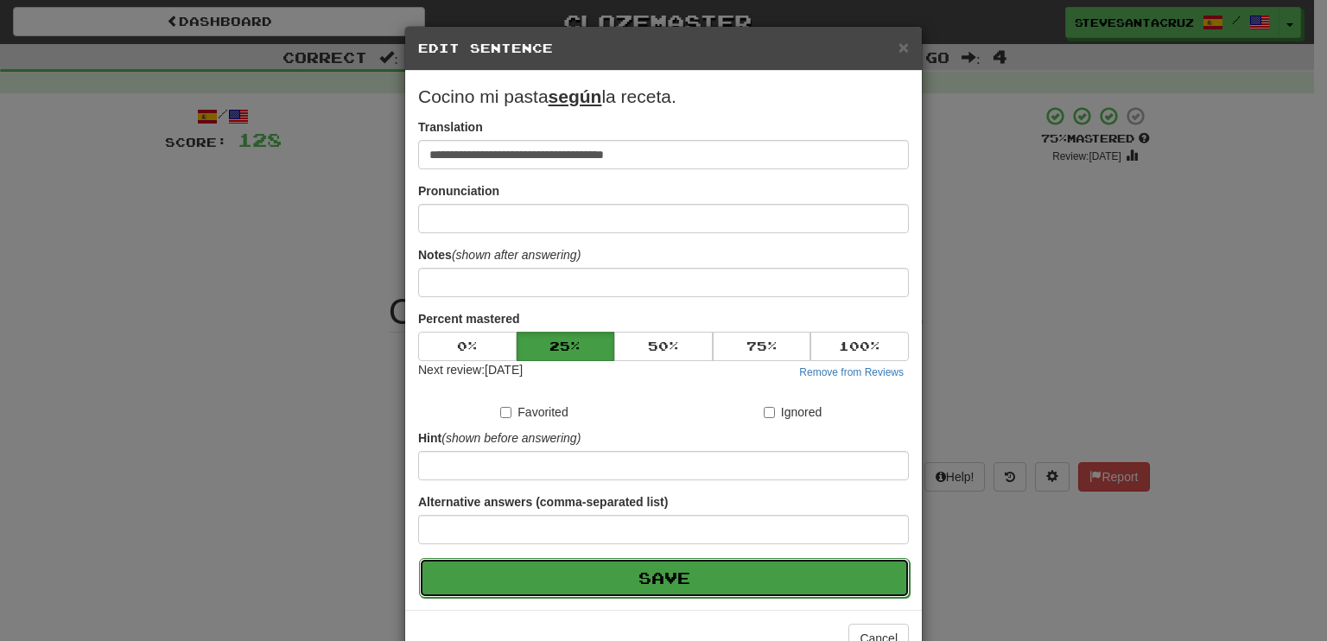
click at [619, 583] on button "Save" at bounding box center [664, 578] width 491 height 40
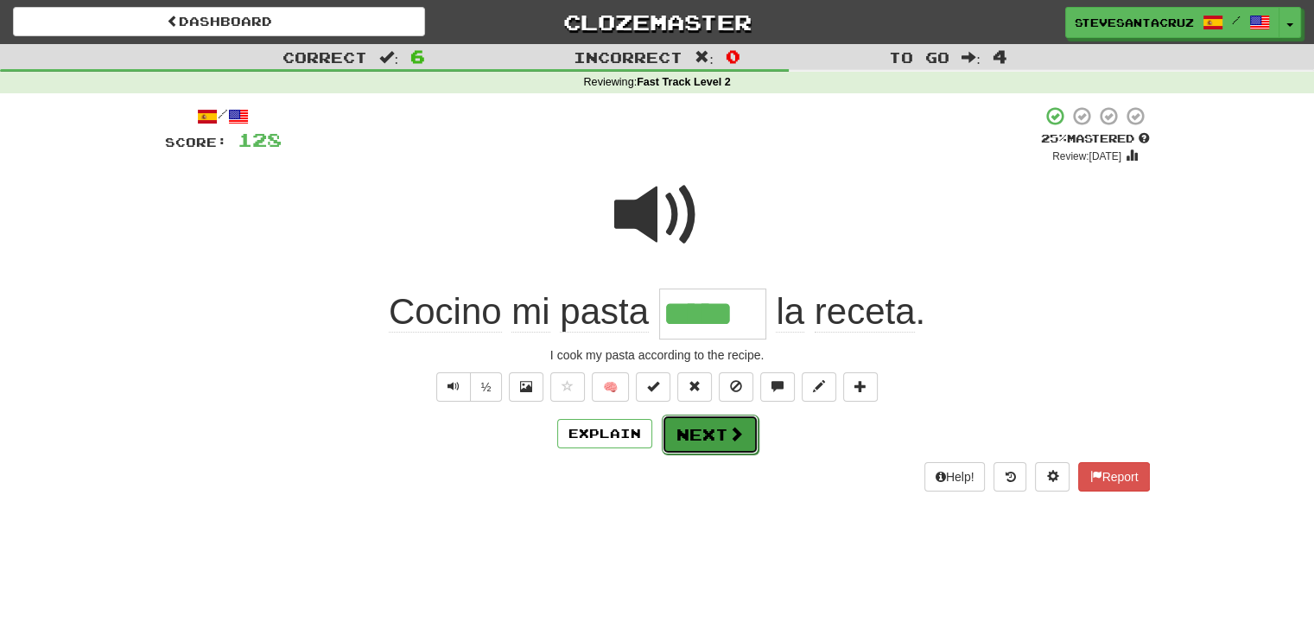
click at [698, 432] on button "Next" at bounding box center [710, 435] width 97 height 40
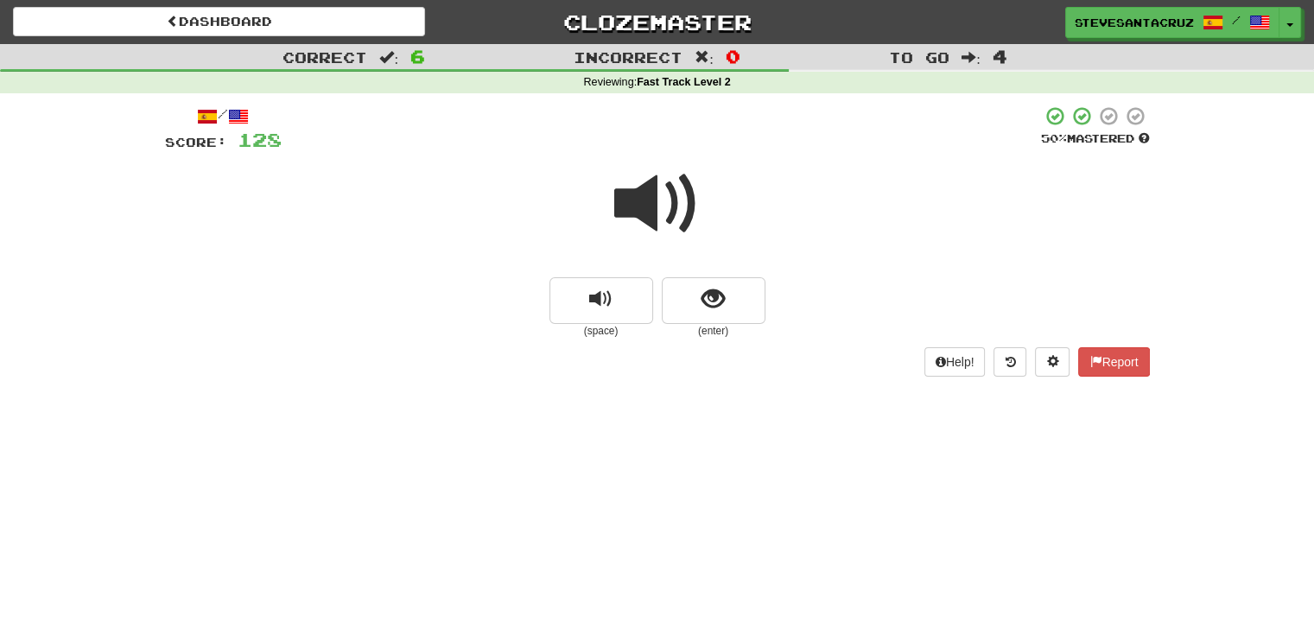
click at [626, 206] on span at bounding box center [657, 204] width 86 height 86
click at [652, 200] on span at bounding box center [657, 204] width 86 height 86
click at [744, 301] on button "show sentence" at bounding box center [714, 300] width 104 height 47
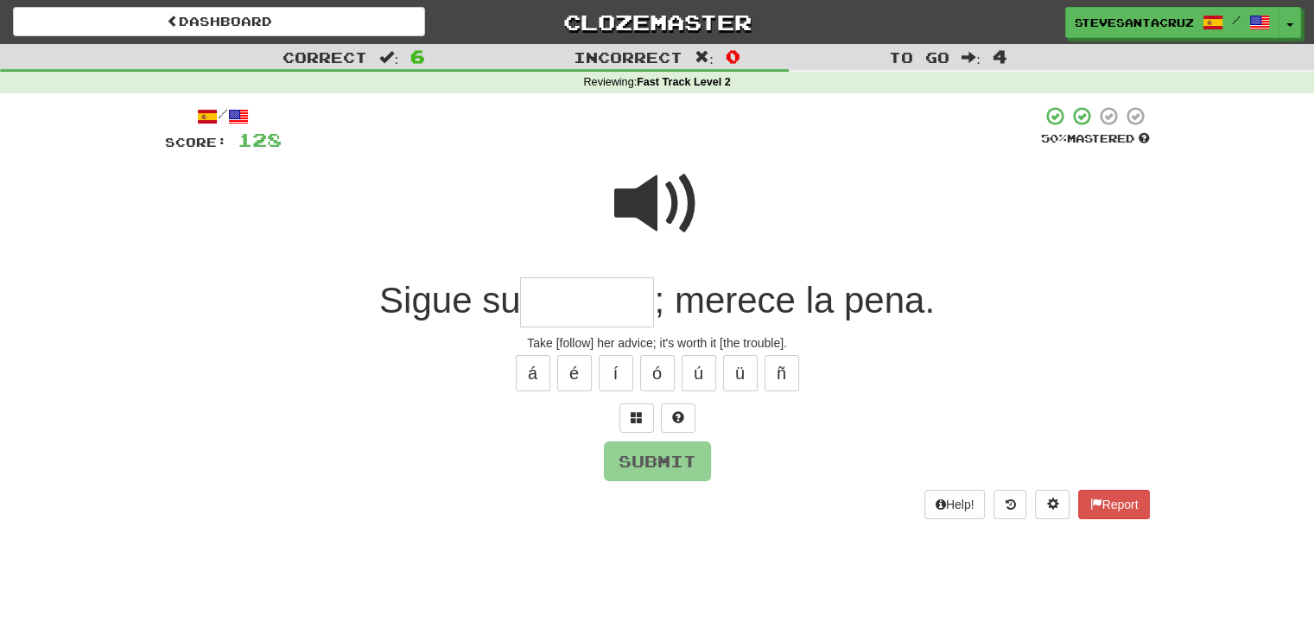
click at [616, 295] on input "text" at bounding box center [587, 302] width 134 height 51
type input "*******"
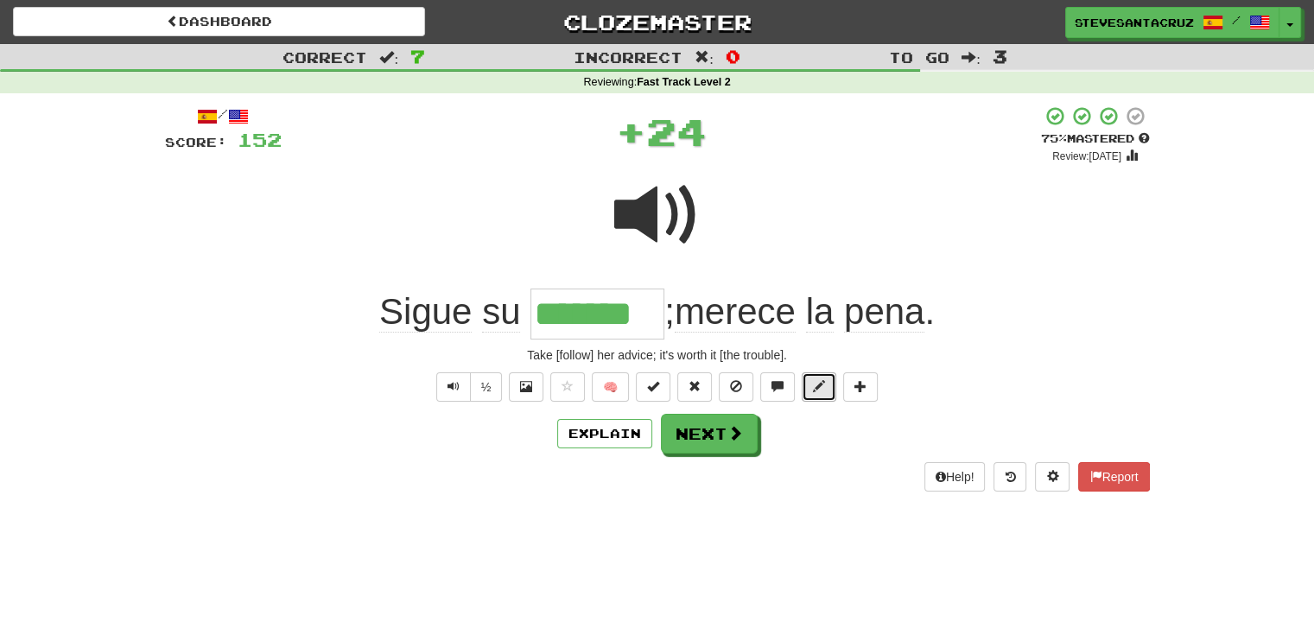
click at [816, 387] on span at bounding box center [819, 386] width 12 height 12
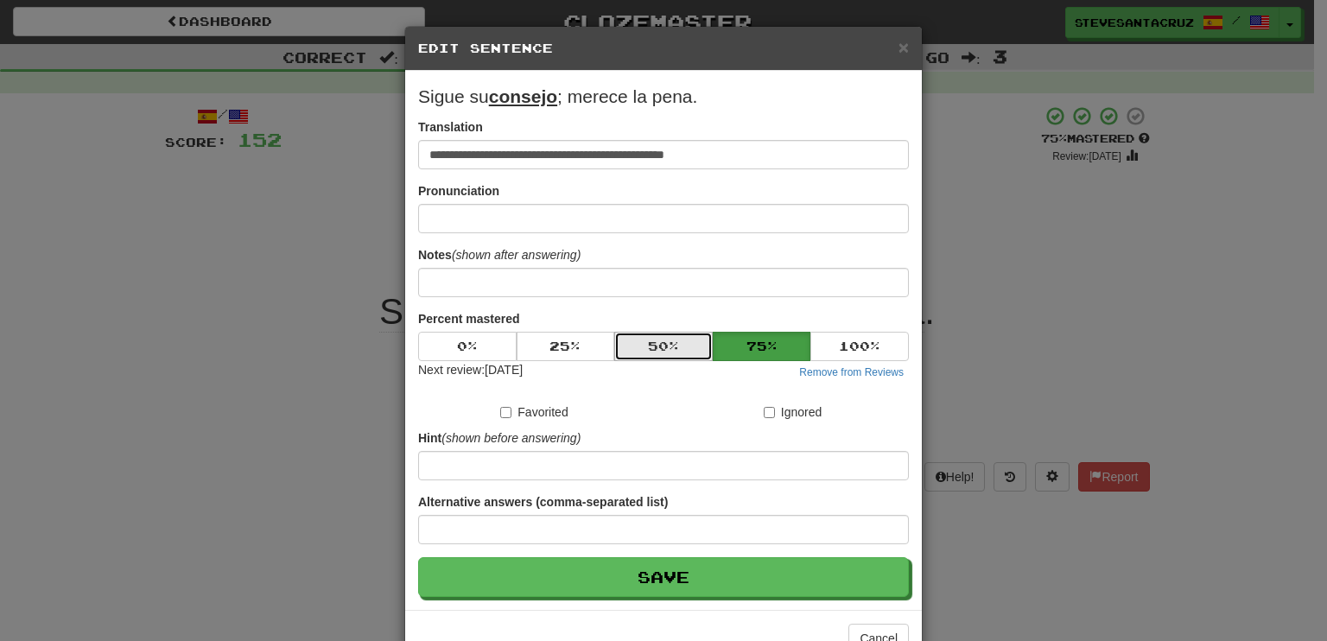
click at [628, 343] on button "50 %" at bounding box center [663, 346] width 98 height 29
click at [674, 552] on form "**********" at bounding box center [663, 340] width 491 height 513
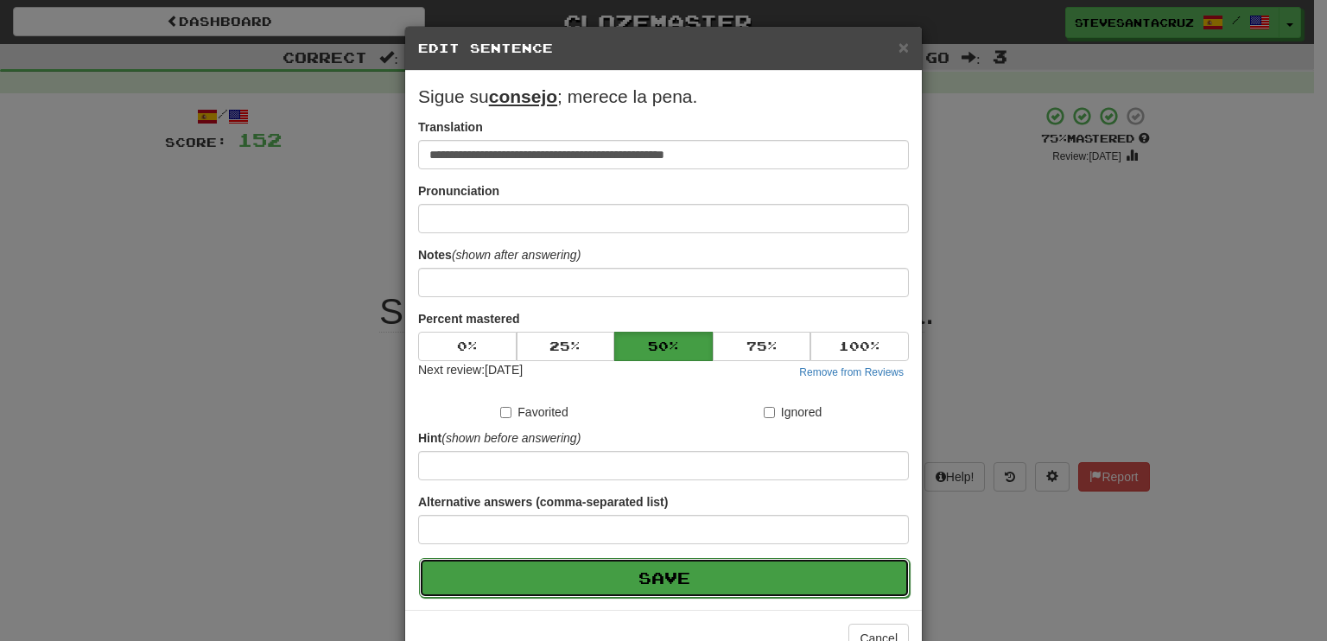
click at [677, 571] on button "Save" at bounding box center [664, 578] width 491 height 40
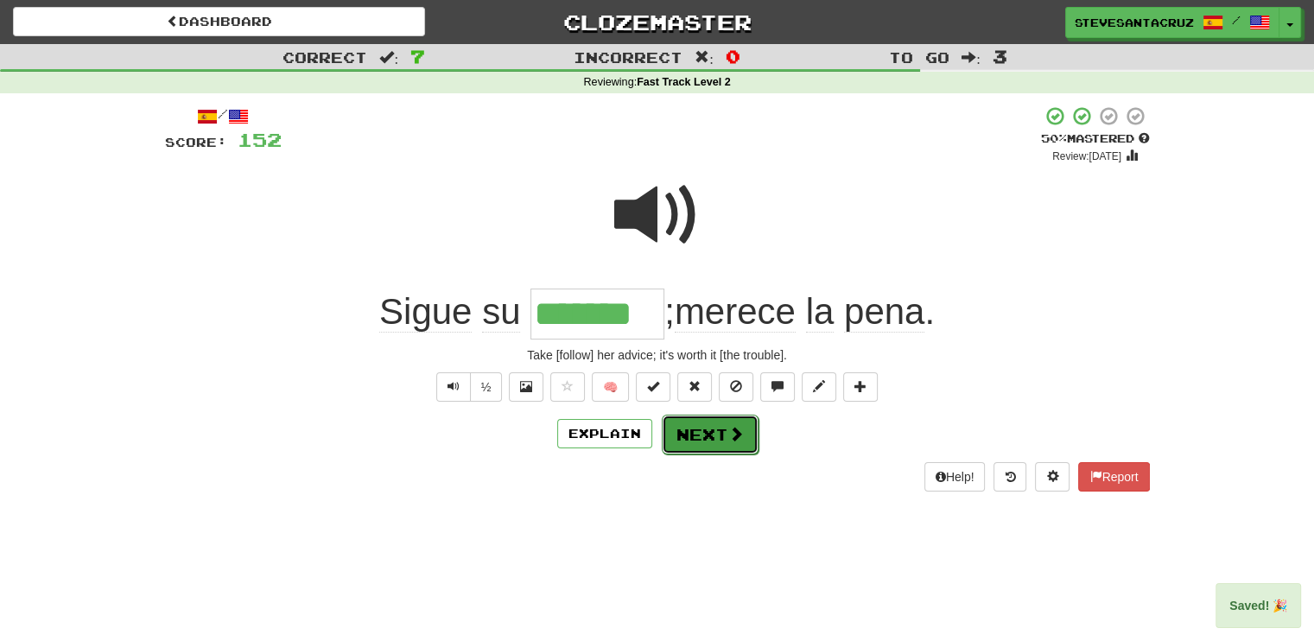
click at [702, 439] on button "Next" at bounding box center [710, 435] width 97 height 40
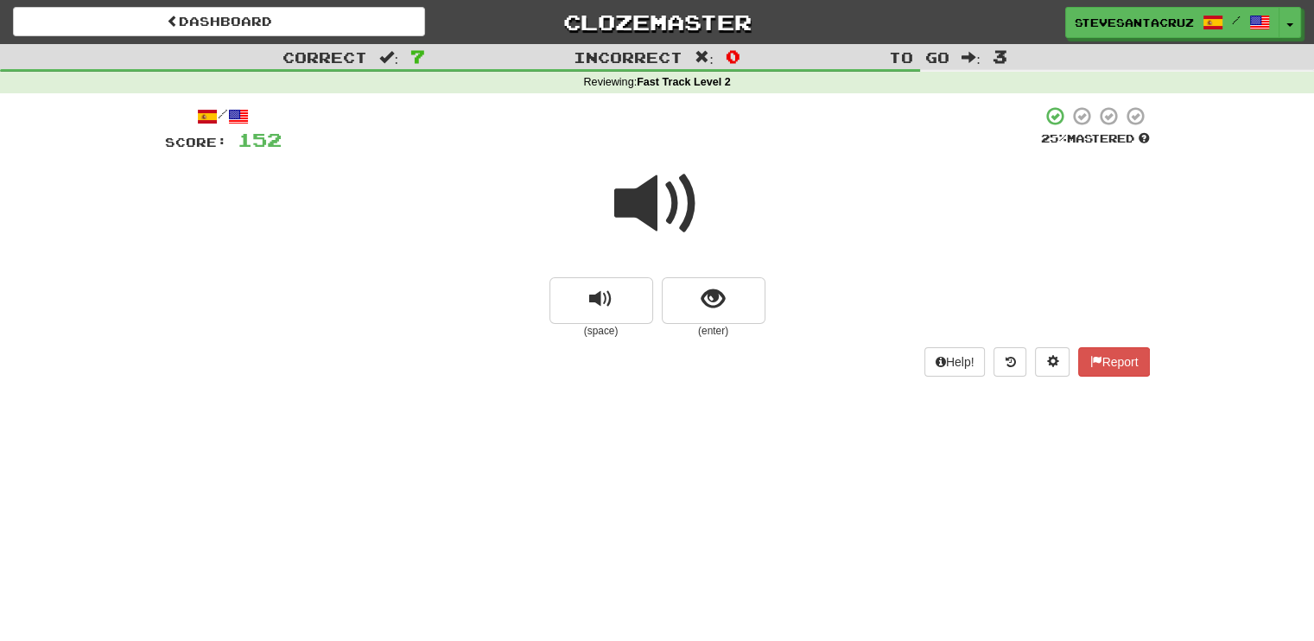
click at [663, 214] on span at bounding box center [657, 204] width 86 height 86
click at [612, 195] on div at bounding box center [657, 216] width 985 height 124
click at [654, 192] on span at bounding box center [657, 204] width 86 height 86
click at [730, 304] on button "show sentence" at bounding box center [714, 300] width 104 height 47
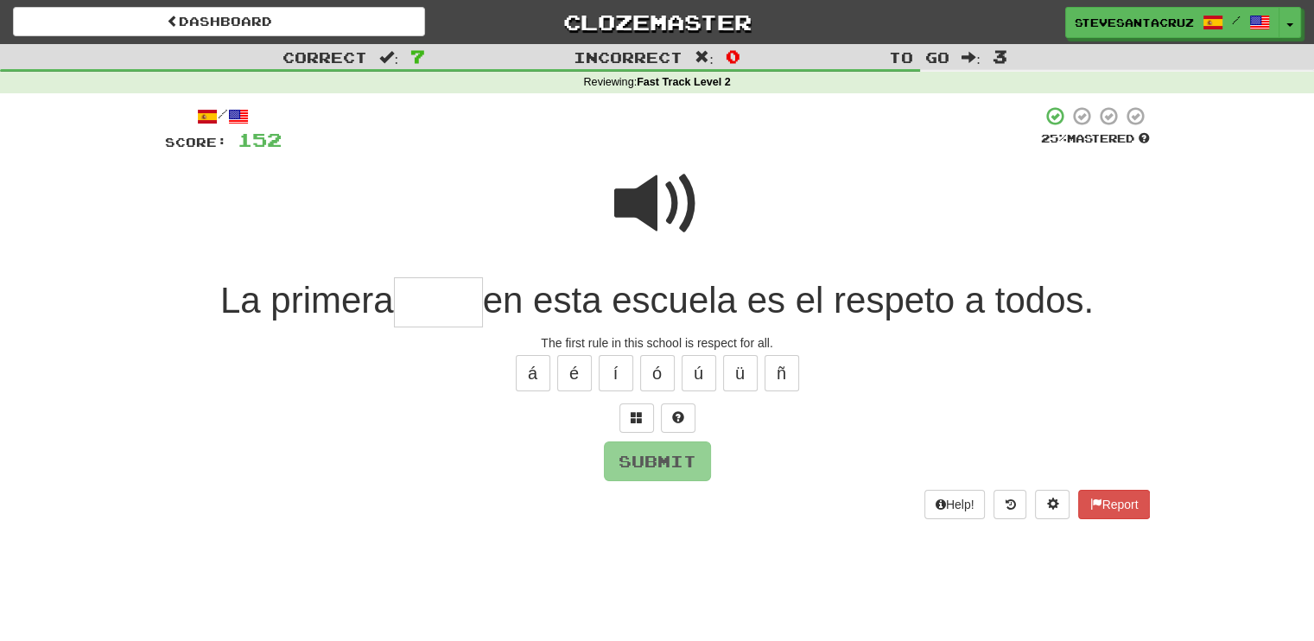
click at [439, 311] on input "text" at bounding box center [438, 302] width 89 height 51
type input "*****"
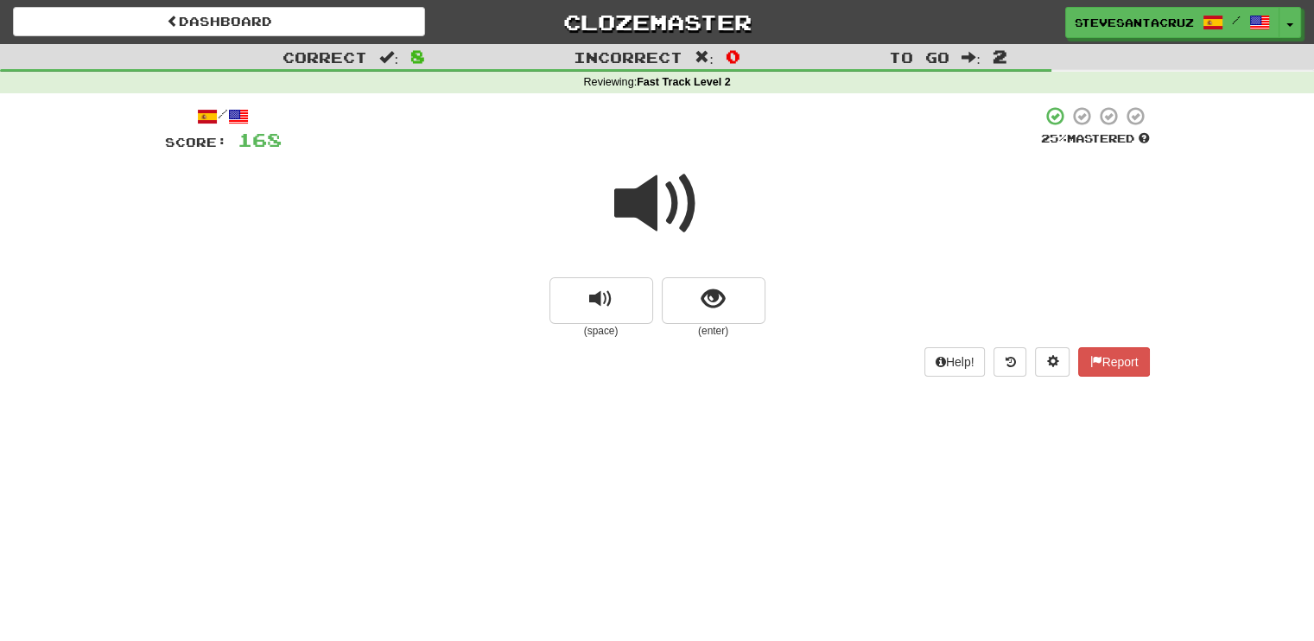
click at [653, 194] on span at bounding box center [657, 204] width 86 height 86
click at [645, 193] on span at bounding box center [657, 204] width 86 height 86
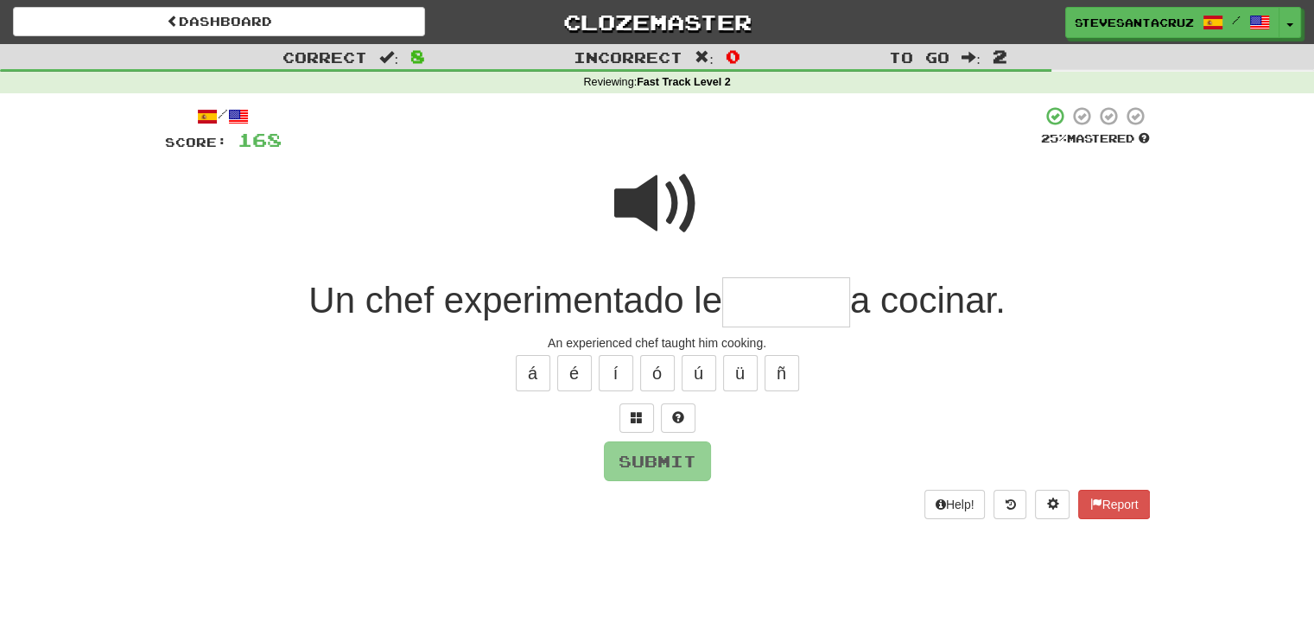
click at [739, 303] on input "text" at bounding box center [786, 302] width 128 height 51
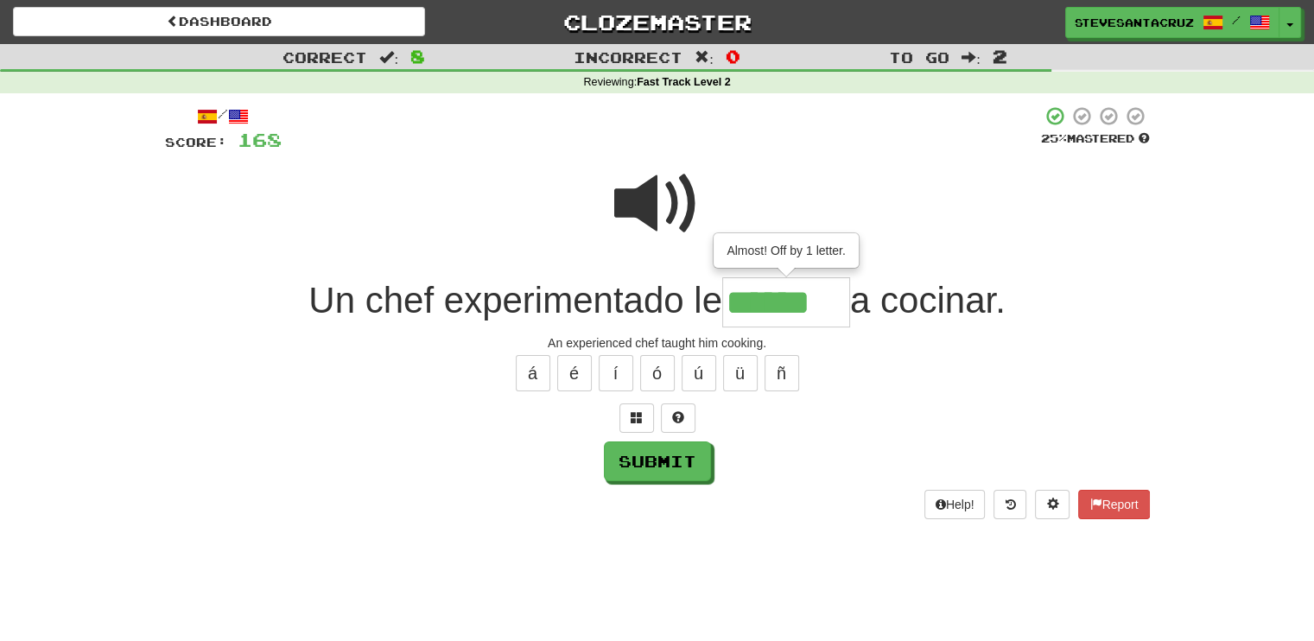
type input "******"
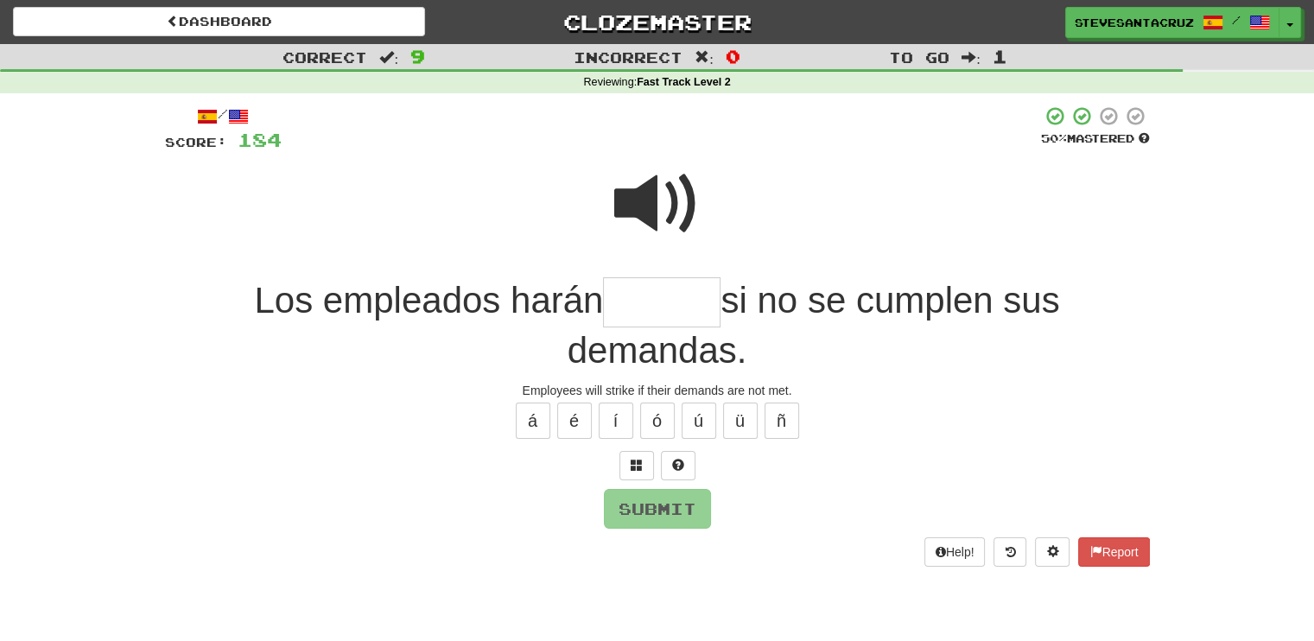
click at [689, 302] on input "text" at bounding box center [662, 302] width 118 height 51
click at [662, 192] on span at bounding box center [657, 204] width 86 height 86
click at [668, 298] on input "text" at bounding box center [662, 302] width 118 height 51
type input "*"
type input "******"
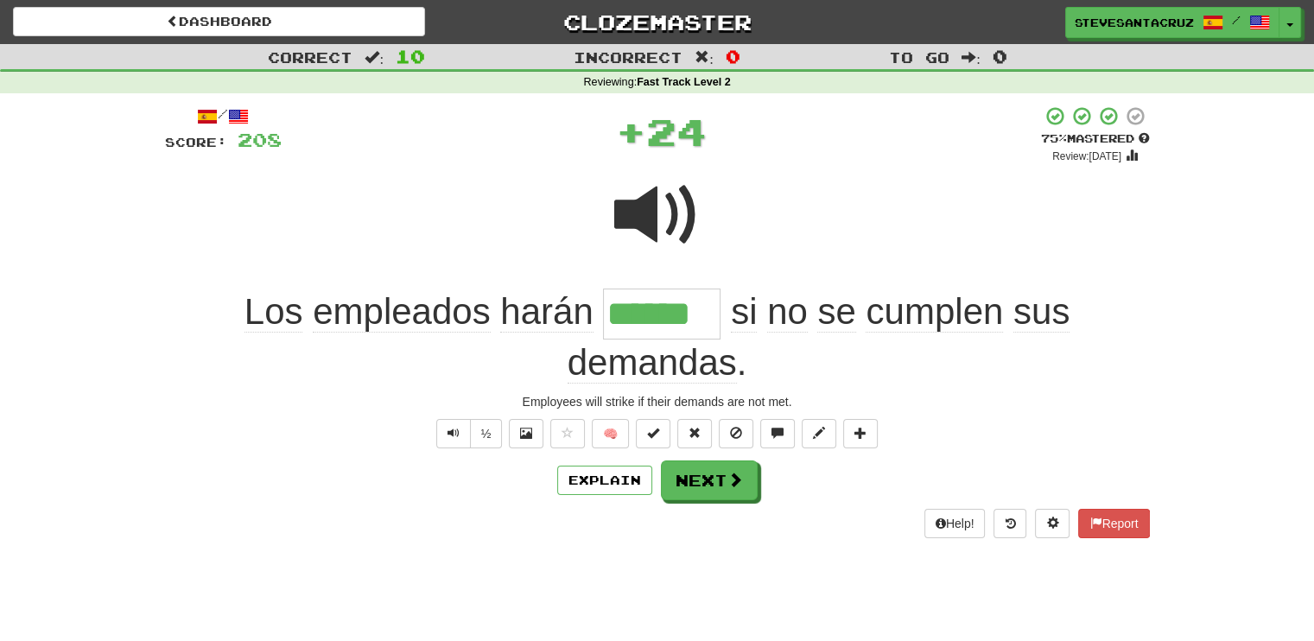
click at [636, 320] on input "******" at bounding box center [662, 314] width 118 height 50
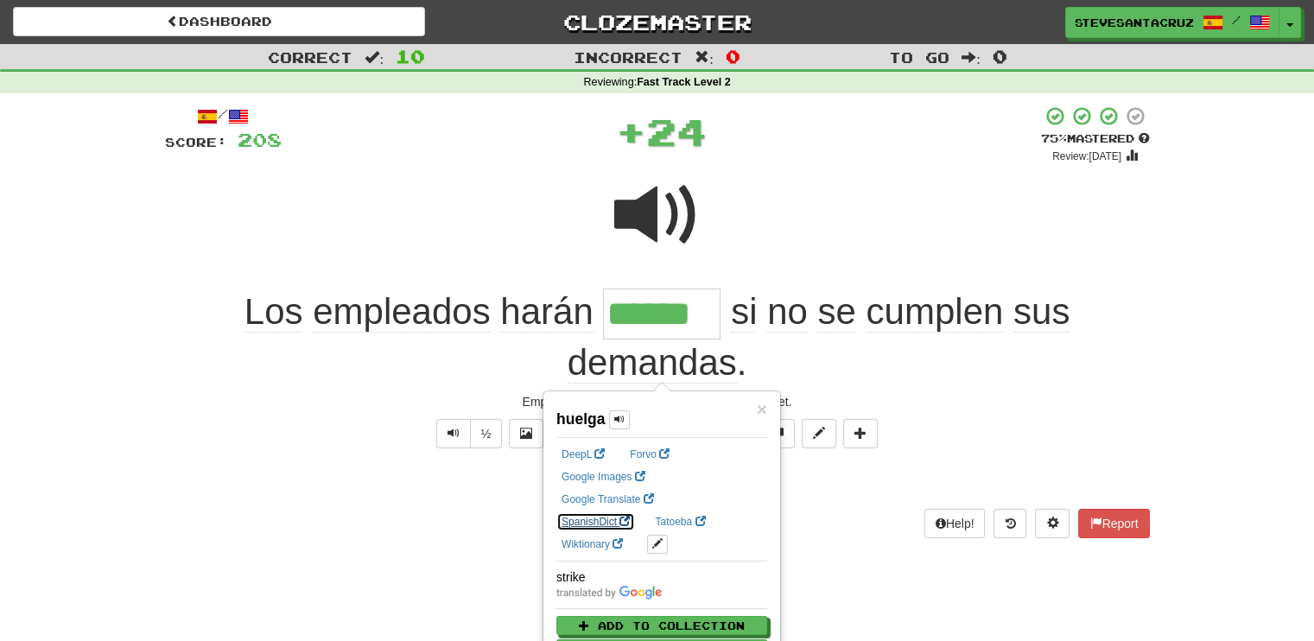
click at [635, 512] on link "SpanishDict" at bounding box center [595, 521] width 79 height 19
click at [931, 217] on div at bounding box center [657, 227] width 985 height 124
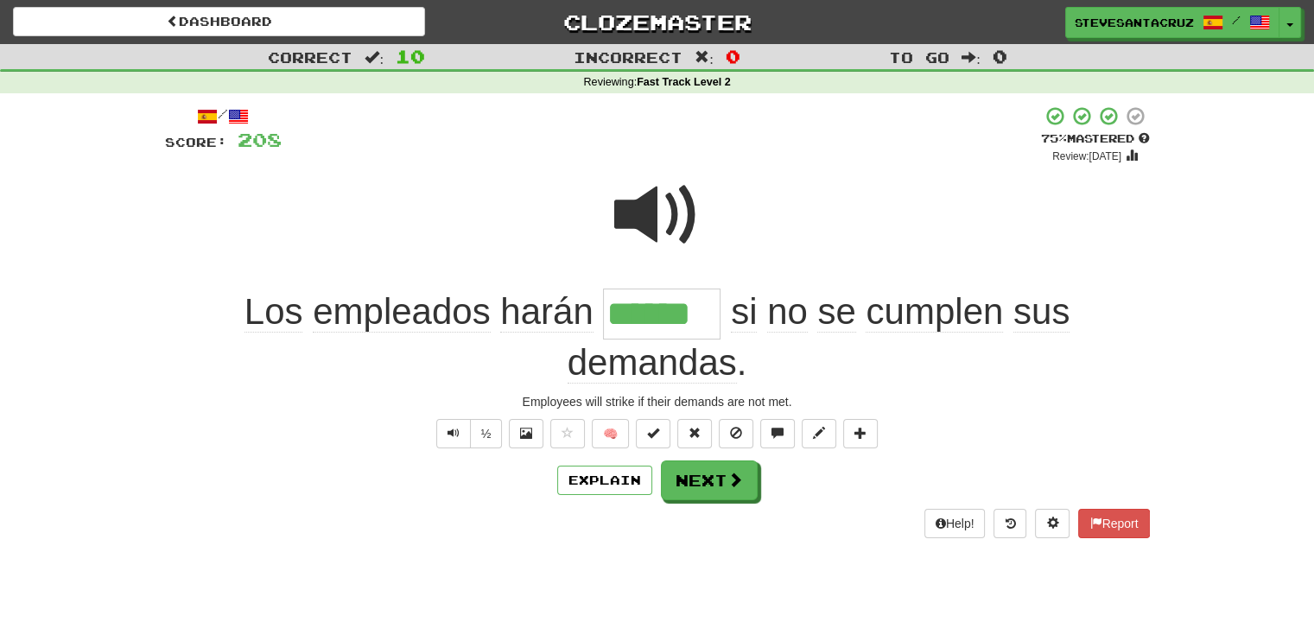
click at [929, 311] on span "cumplen" at bounding box center [934, 311] width 137 height 41
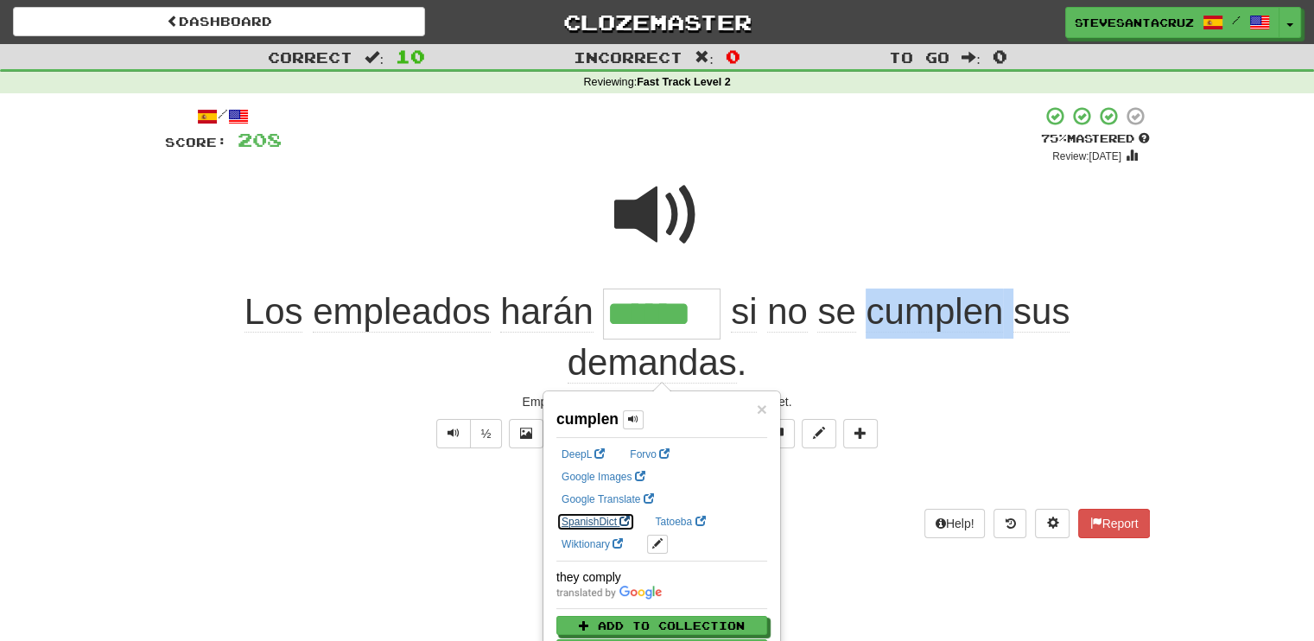
click at [635, 512] on link "SpanishDict" at bounding box center [595, 521] width 79 height 19
click at [1040, 410] on div "Employees will strike if their demands are not met." at bounding box center [657, 401] width 985 height 17
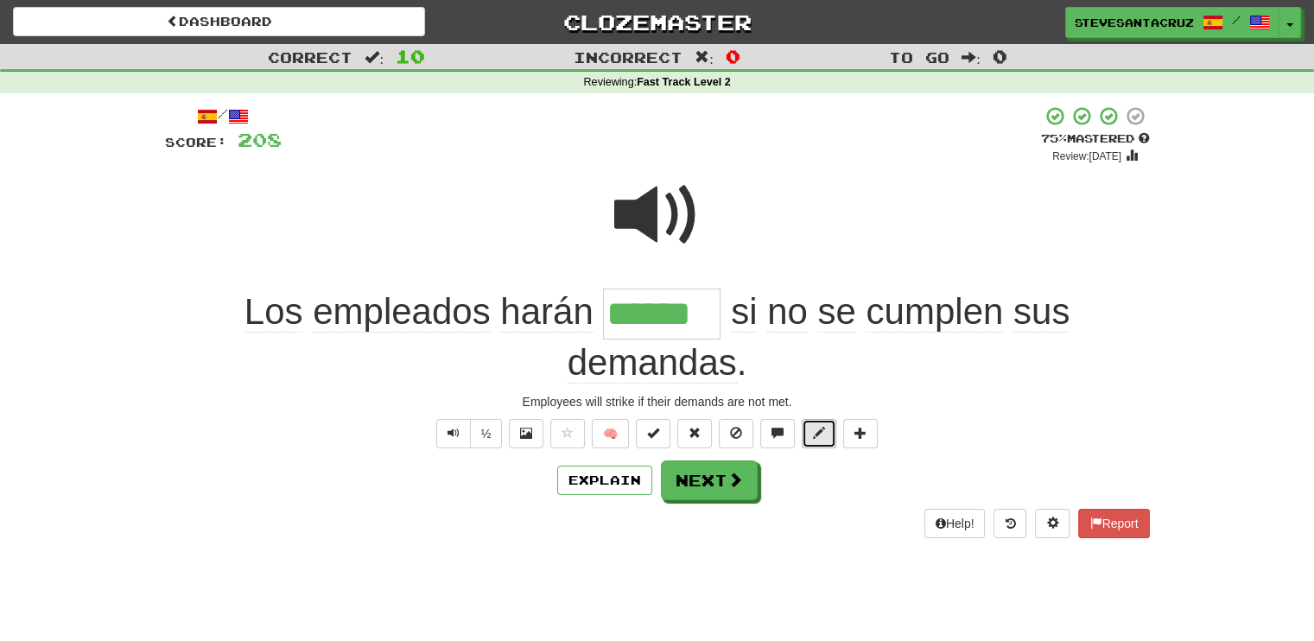
click at [819, 427] on span at bounding box center [819, 433] width 12 height 12
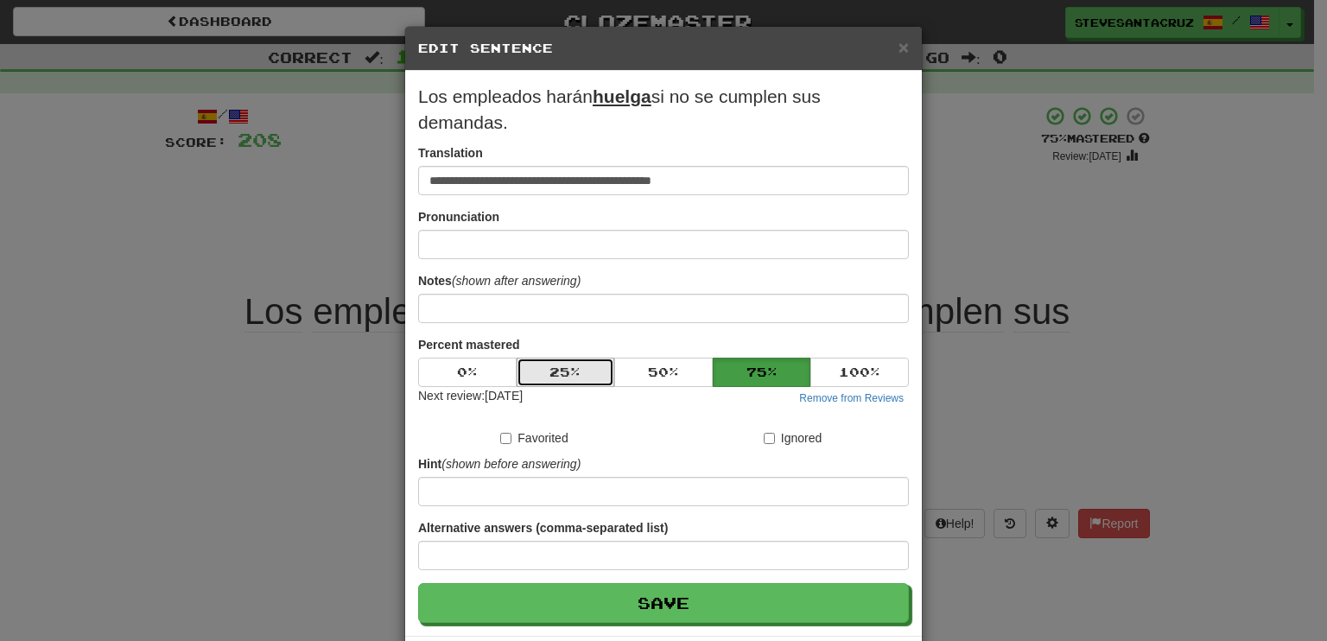
click at [563, 372] on button "25 %" at bounding box center [566, 372] width 98 height 29
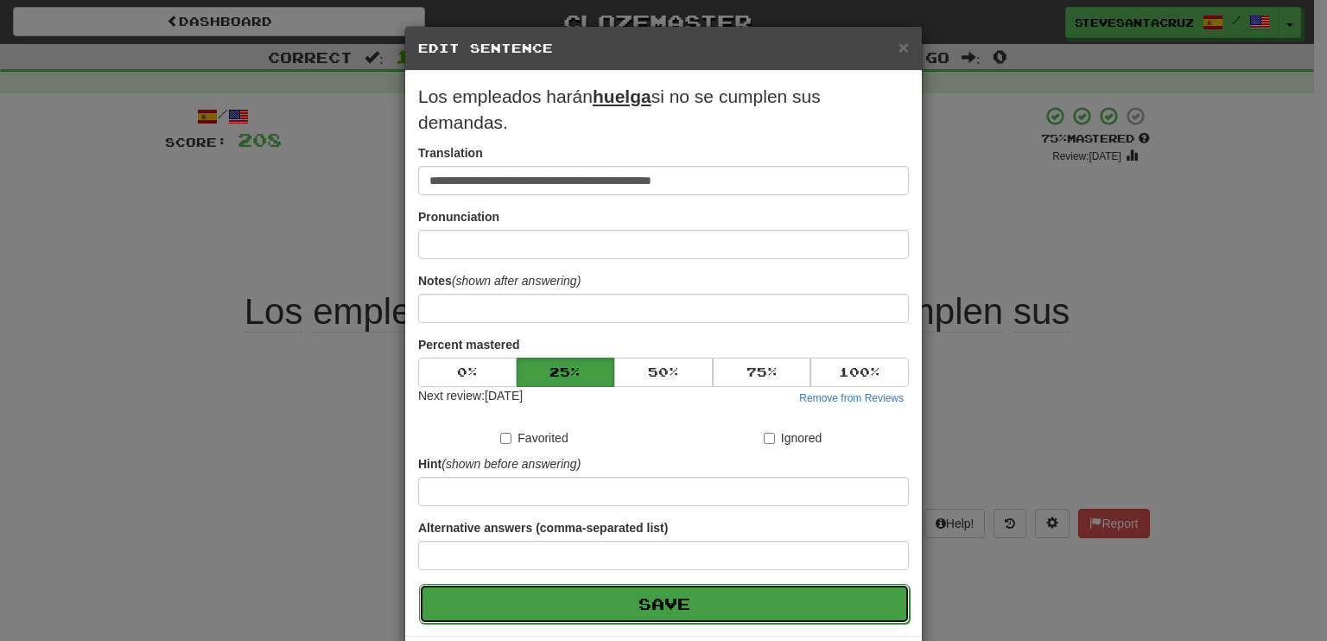
click at [619, 605] on button "Save" at bounding box center [664, 604] width 491 height 40
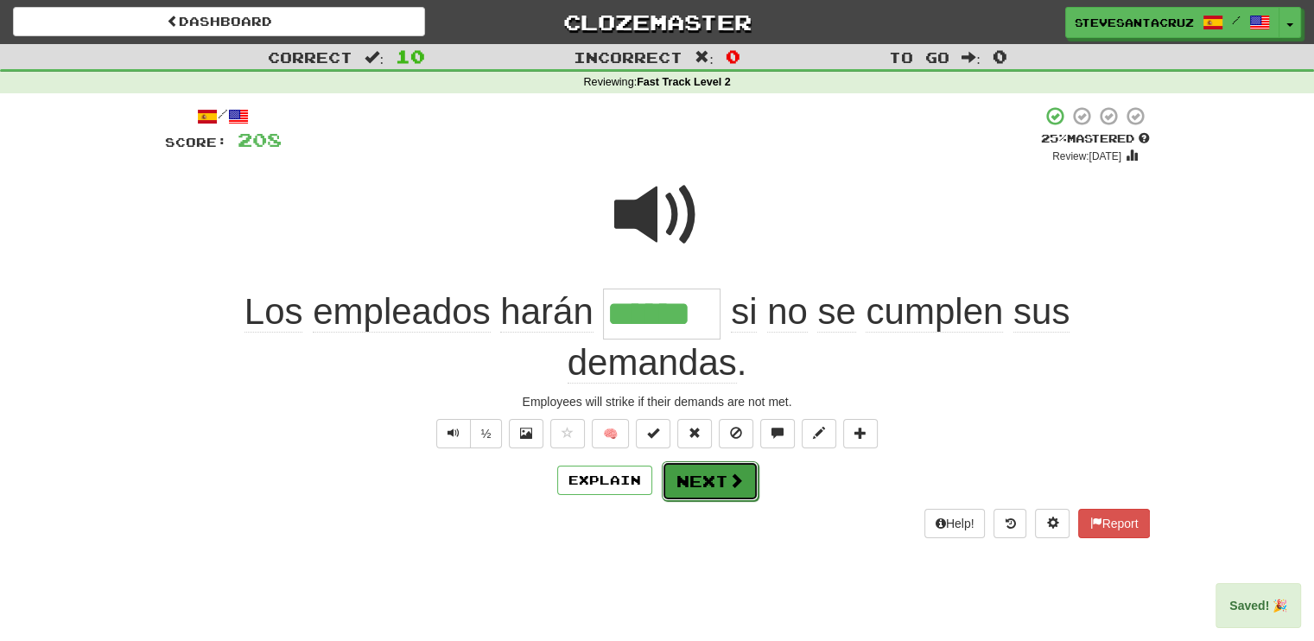
click at [681, 483] on button "Next" at bounding box center [710, 481] width 97 height 40
